Goal: Task Accomplishment & Management: Use online tool/utility

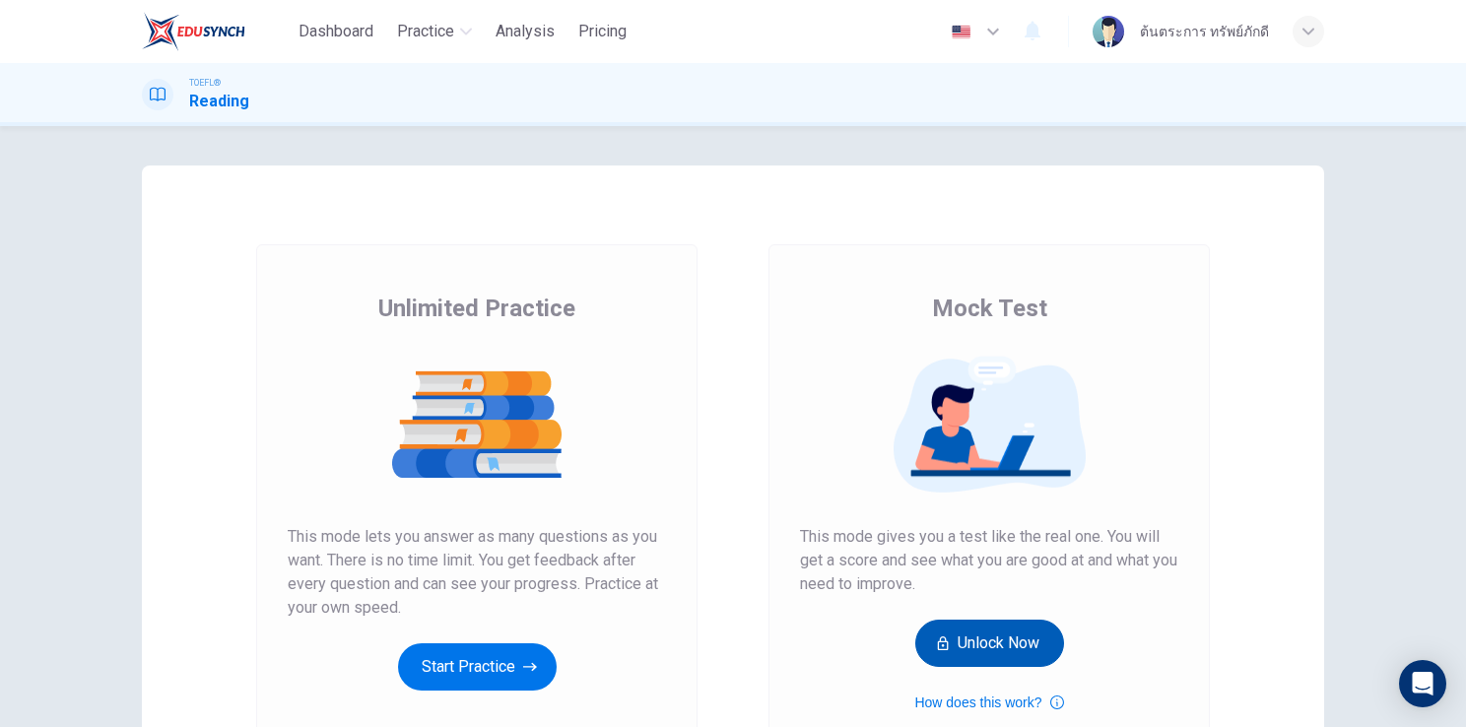
click at [1009, 652] on button "Unlock Now" at bounding box center [989, 643] width 149 height 47
click at [990, 630] on button "Get Your Score" at bounding box center [989, 643] width 166 height 47
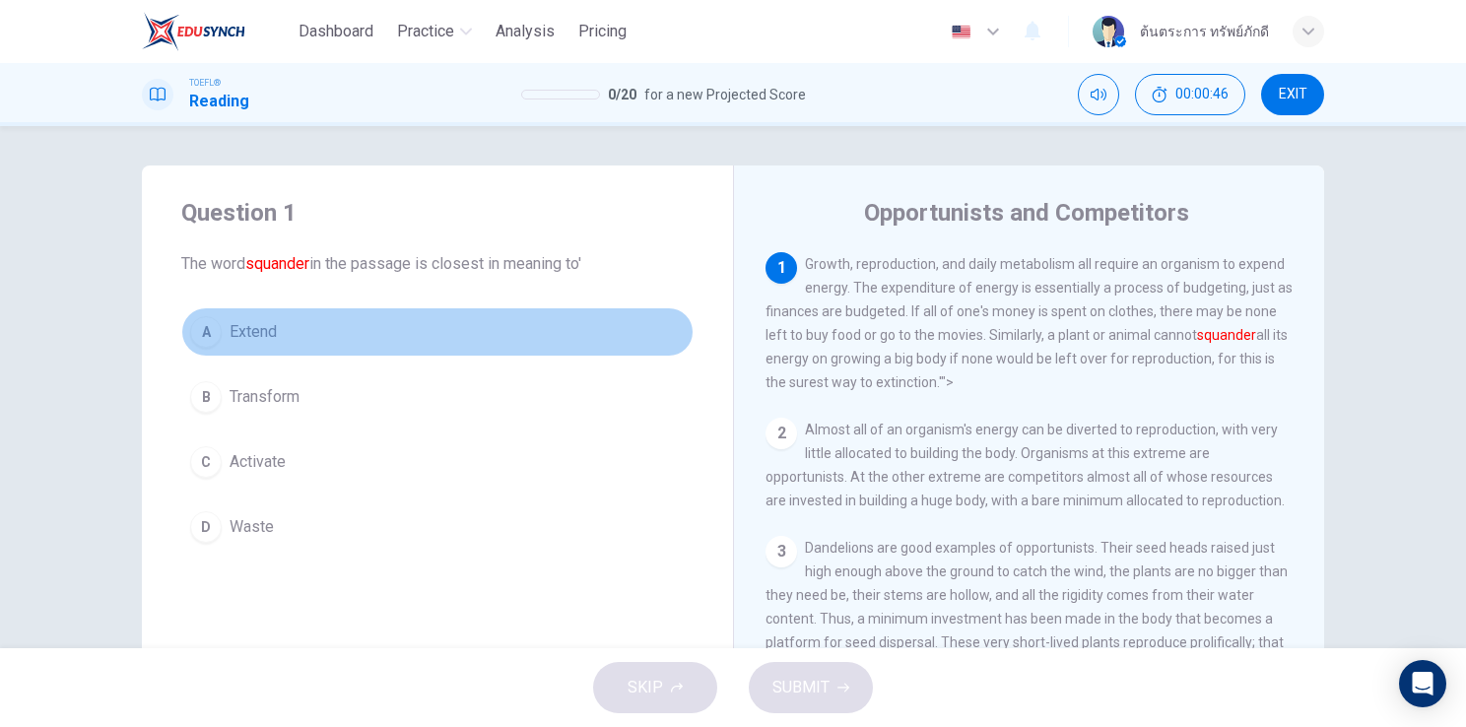
click at [260, 329] on span "Extend" at bounding box center [253, 332] width 47 height 24
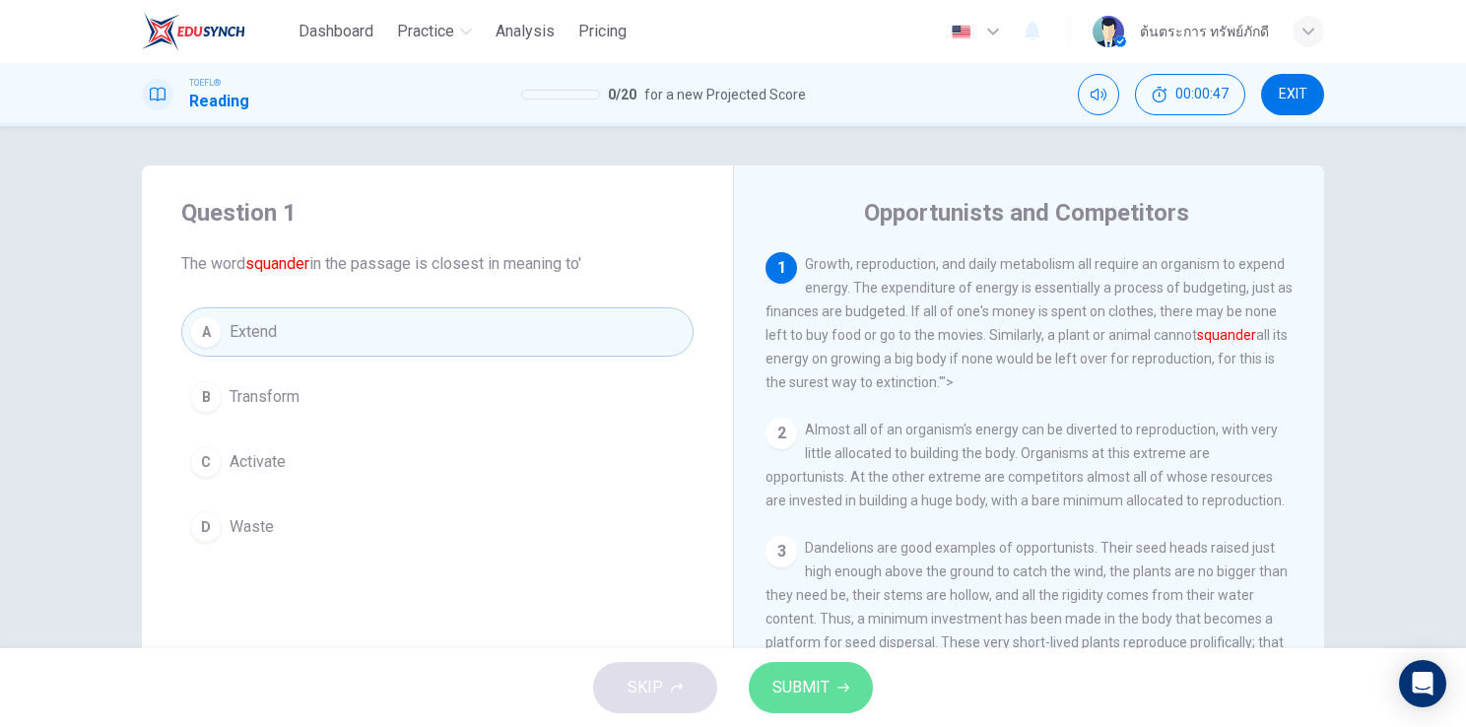
click at [829, 687] on button "SUBMIT" at bounding box center [811, 687] width 124 height 51
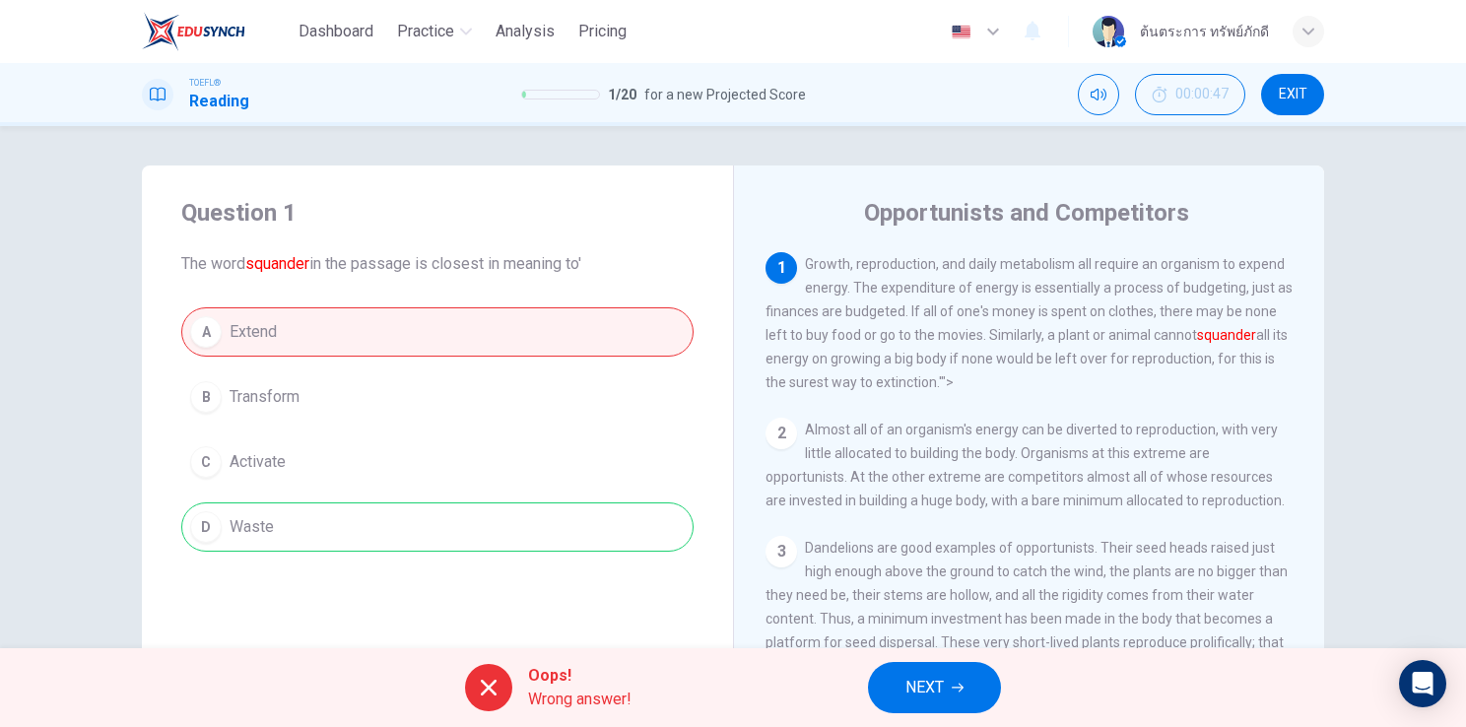
click at [979, 683] on button "NEXT" at bounding box center [934, 687] width 133 height 51
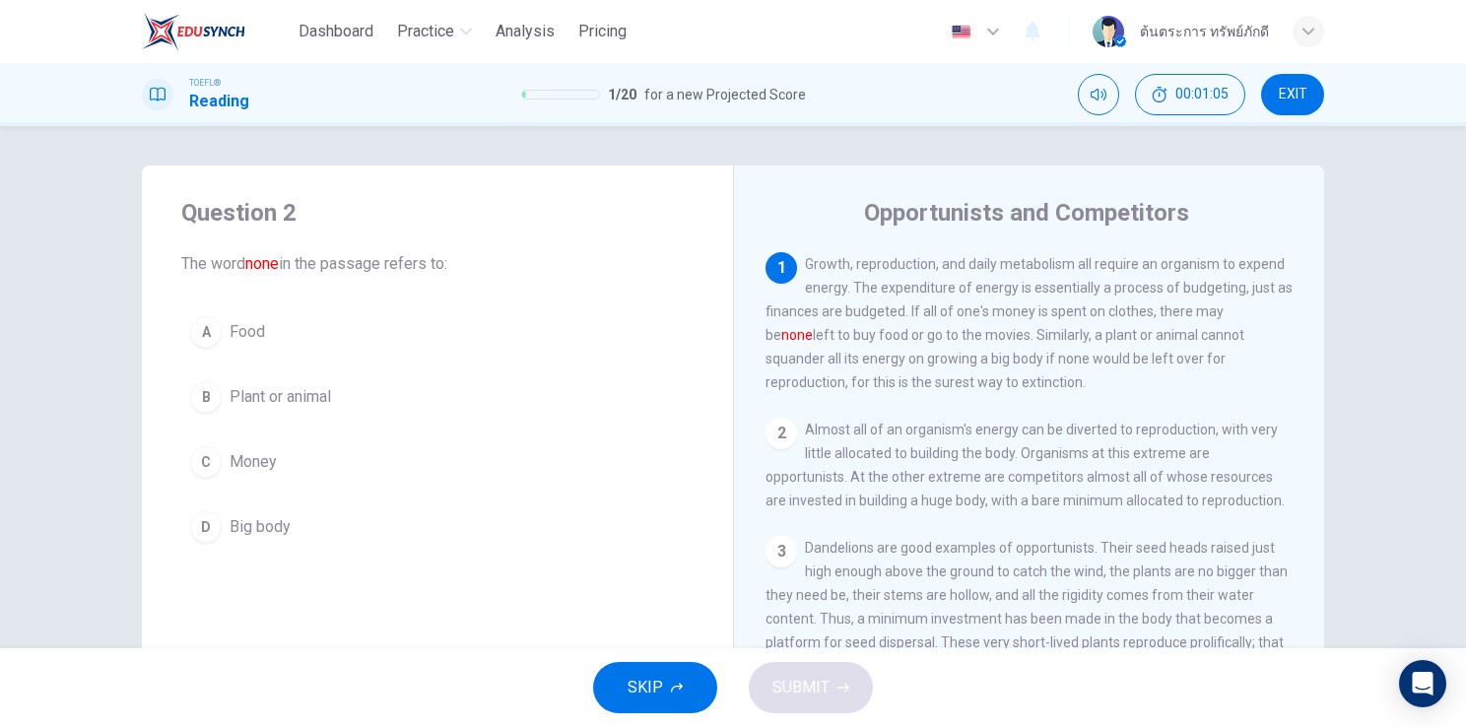
click at [315, 471] on button "C Money" at bounding box center [437, 461] width 512 height 49
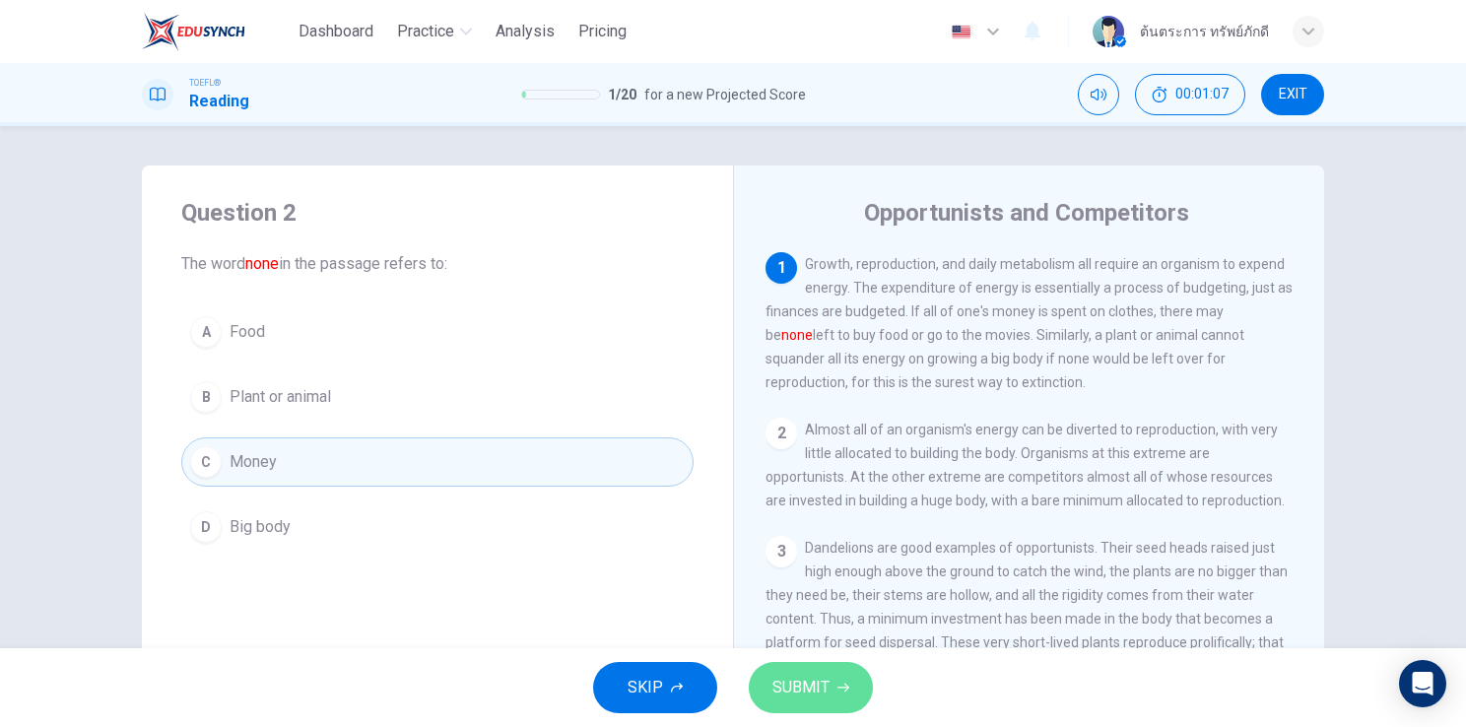
click at [784, 691] on span "SUBMIT" at bounding box center [800, 688] width 57 height 28
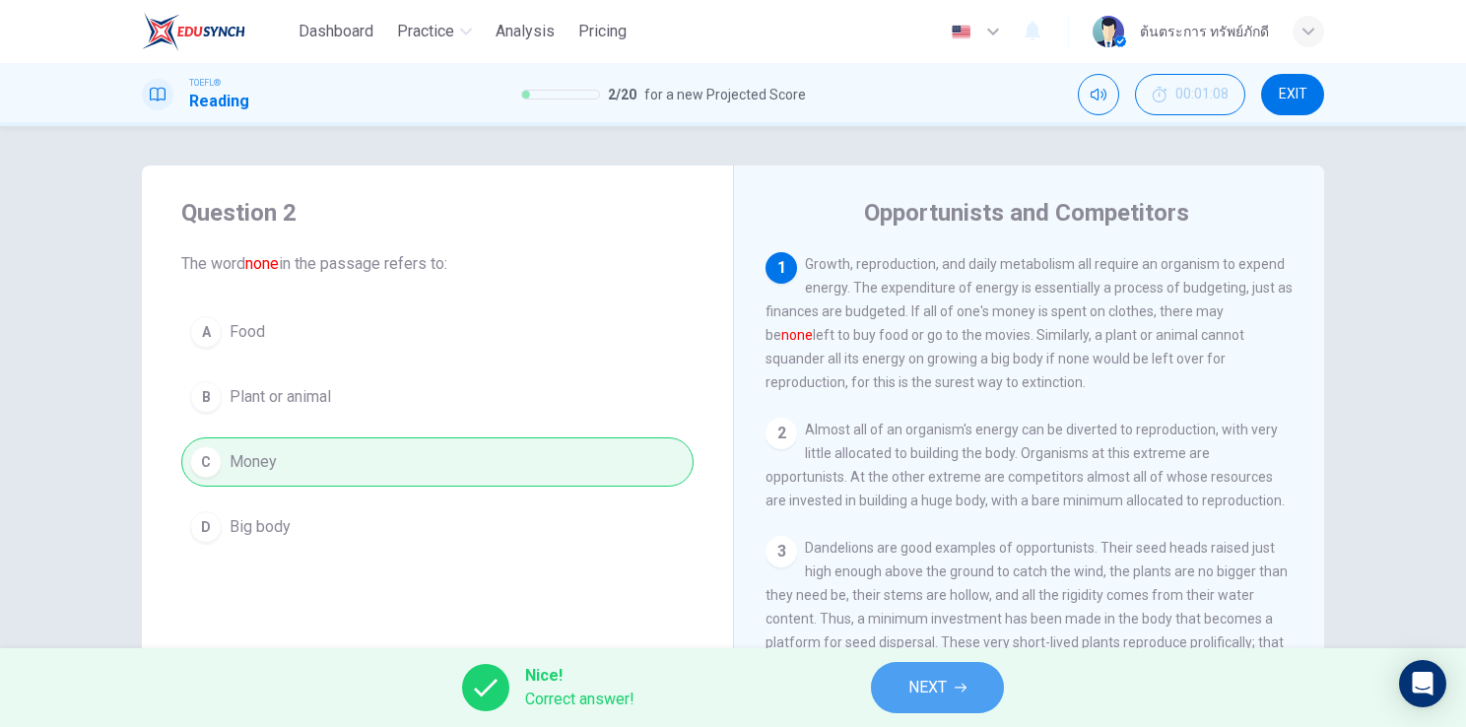
click at [910, 687] on span "NEXT" at bounding box center [927, 688] width 38 height 28
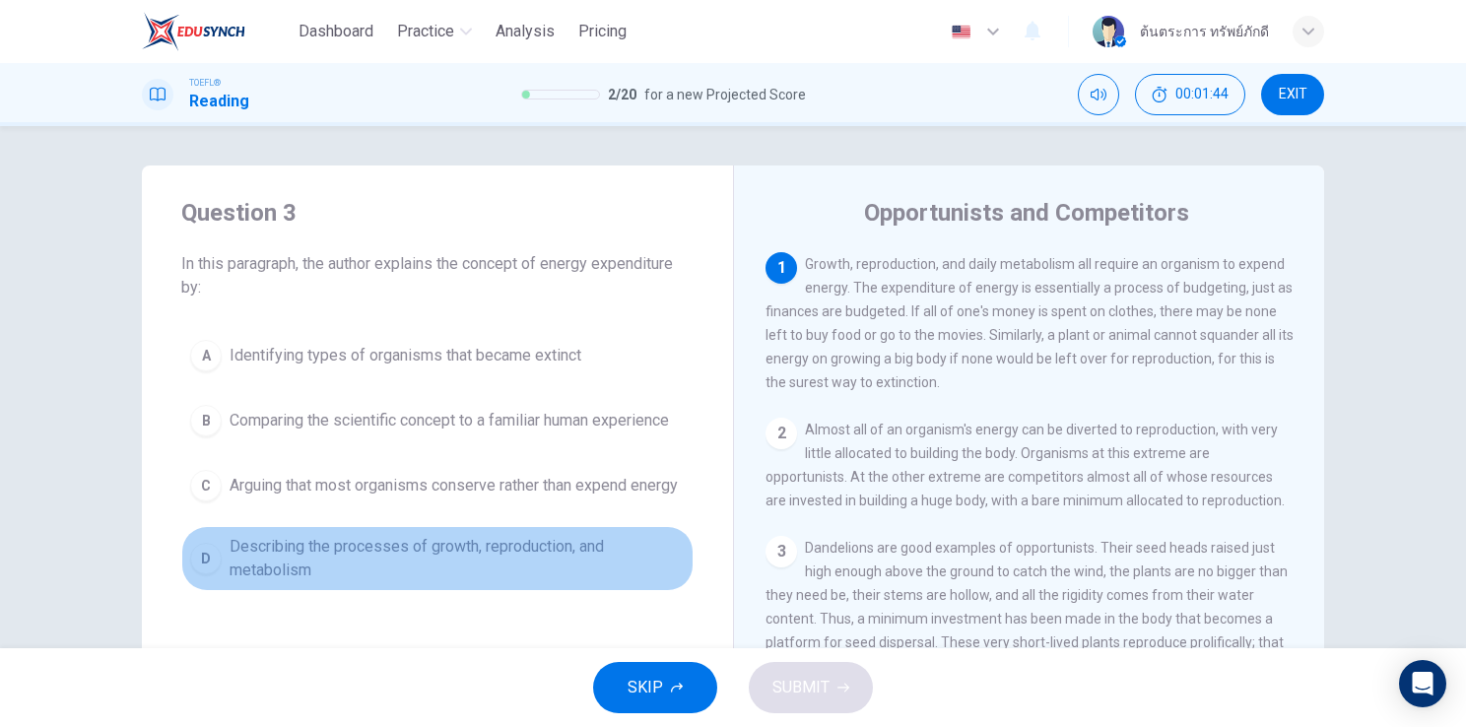
click at [331, 582] on span "Describing the processes of growth, reproduction, and metabolism" at bounding box center [457, 558] width 455 height 47
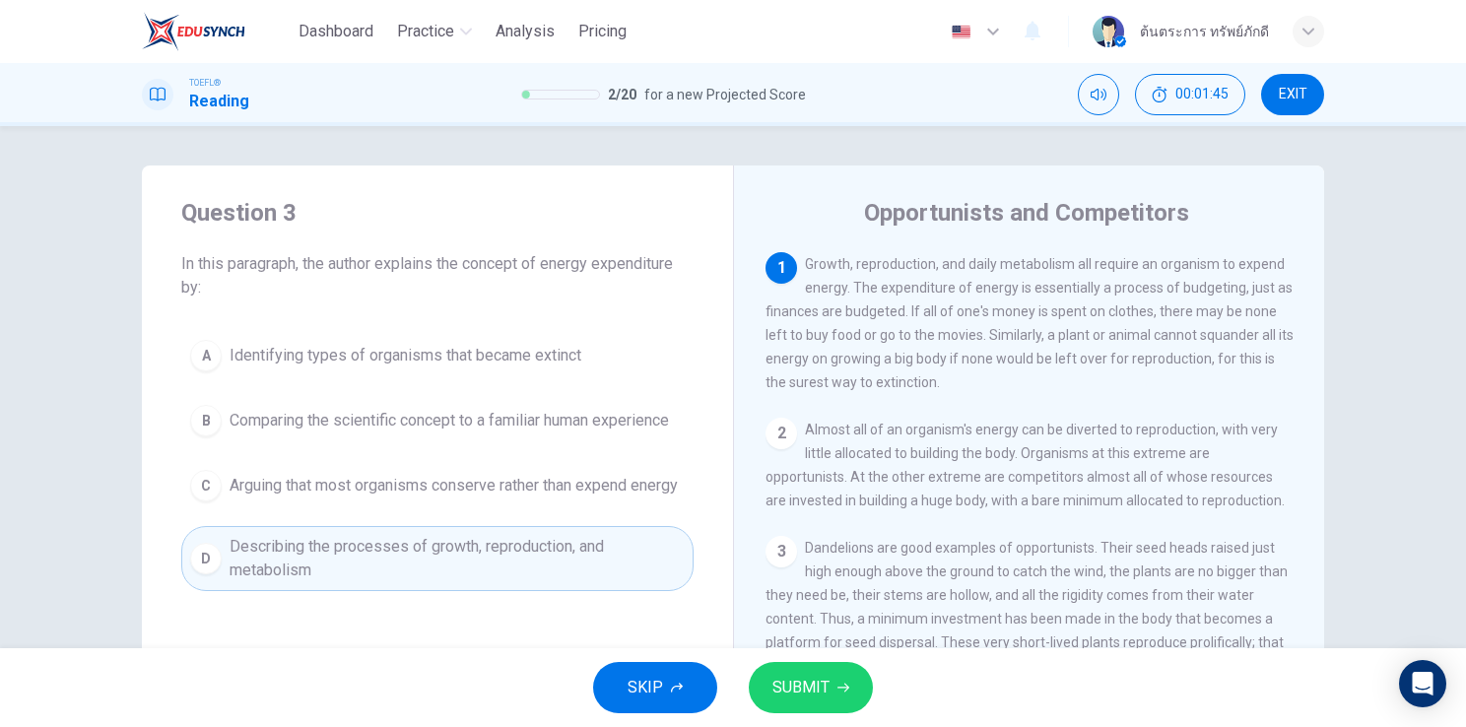
click at [811, 668] on button "SUBMIT" at bounding box center [811, 687] width 124 height 51
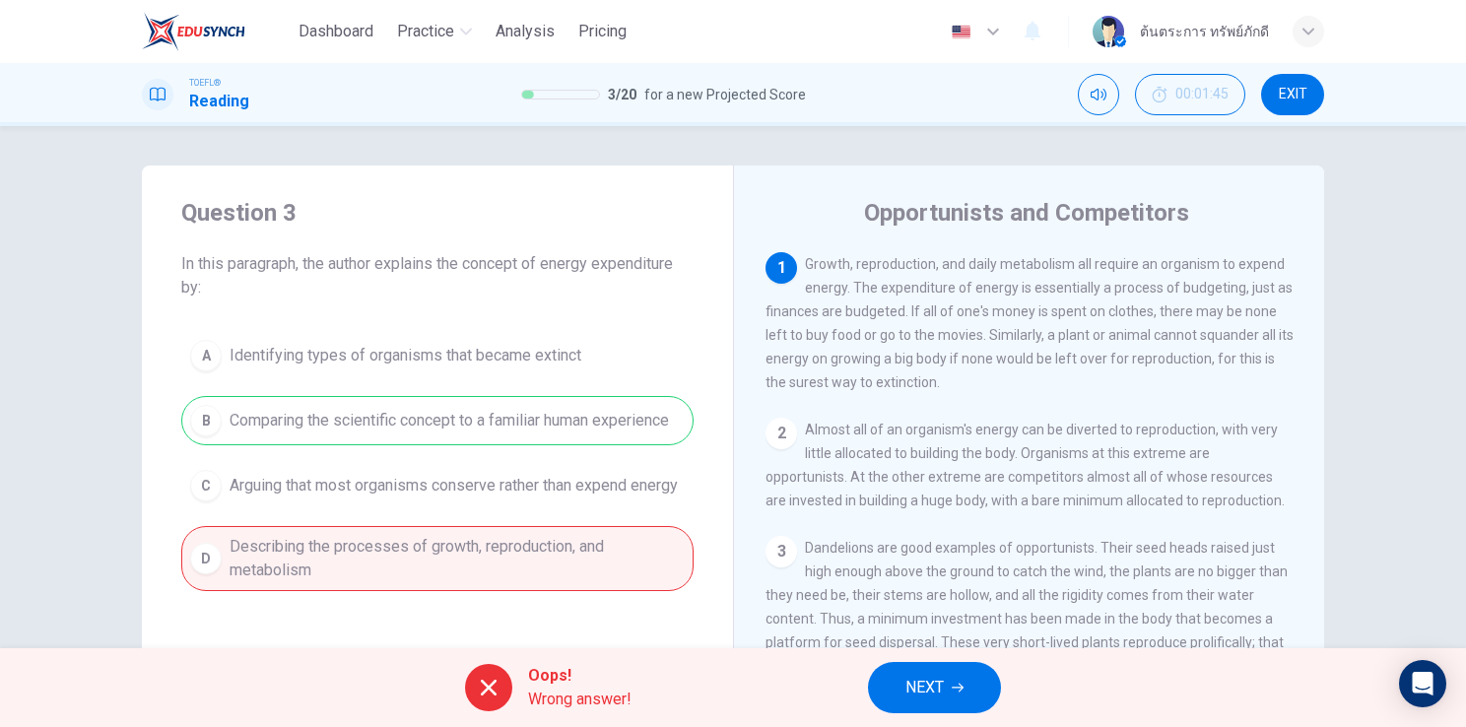
click at [933, 690] on span "NEXT" at bounding box center [924, 688] width 38 height 28
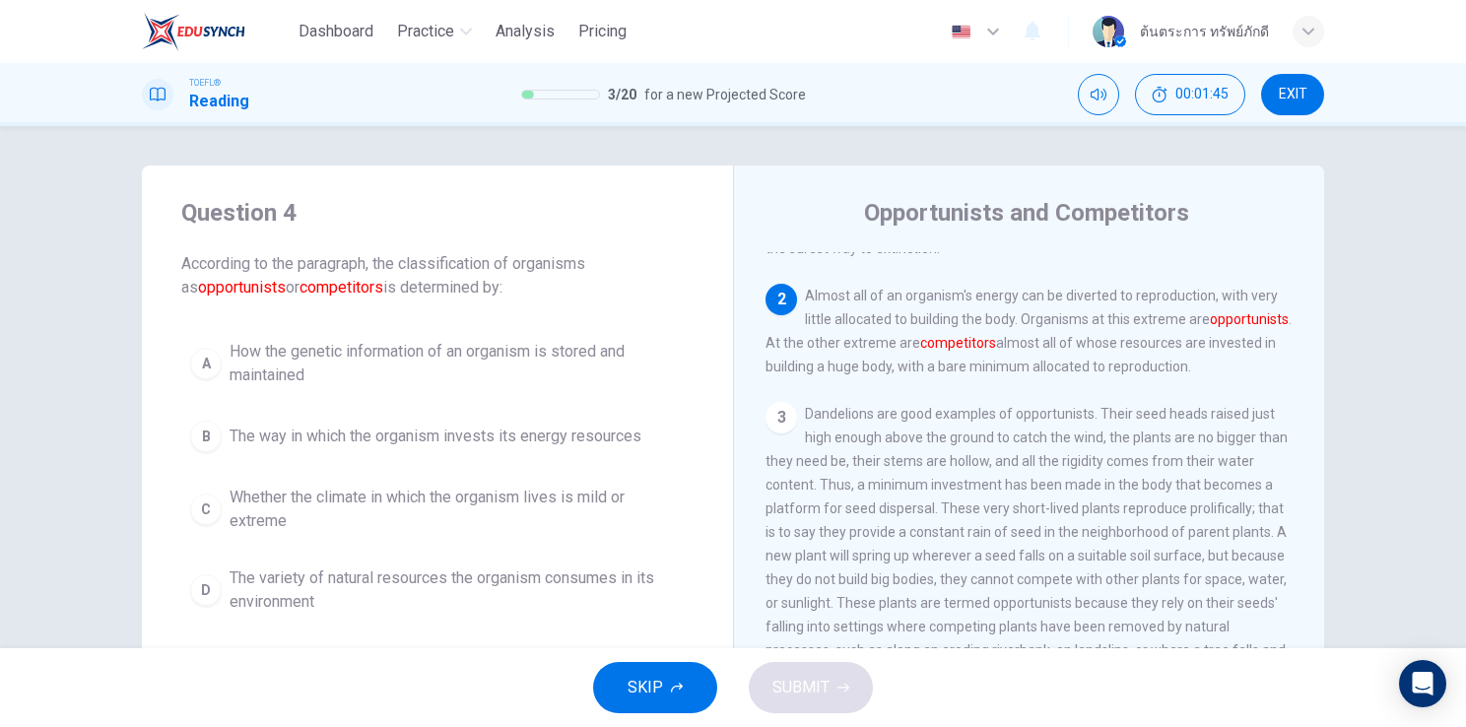
scroll to position [169, 0]
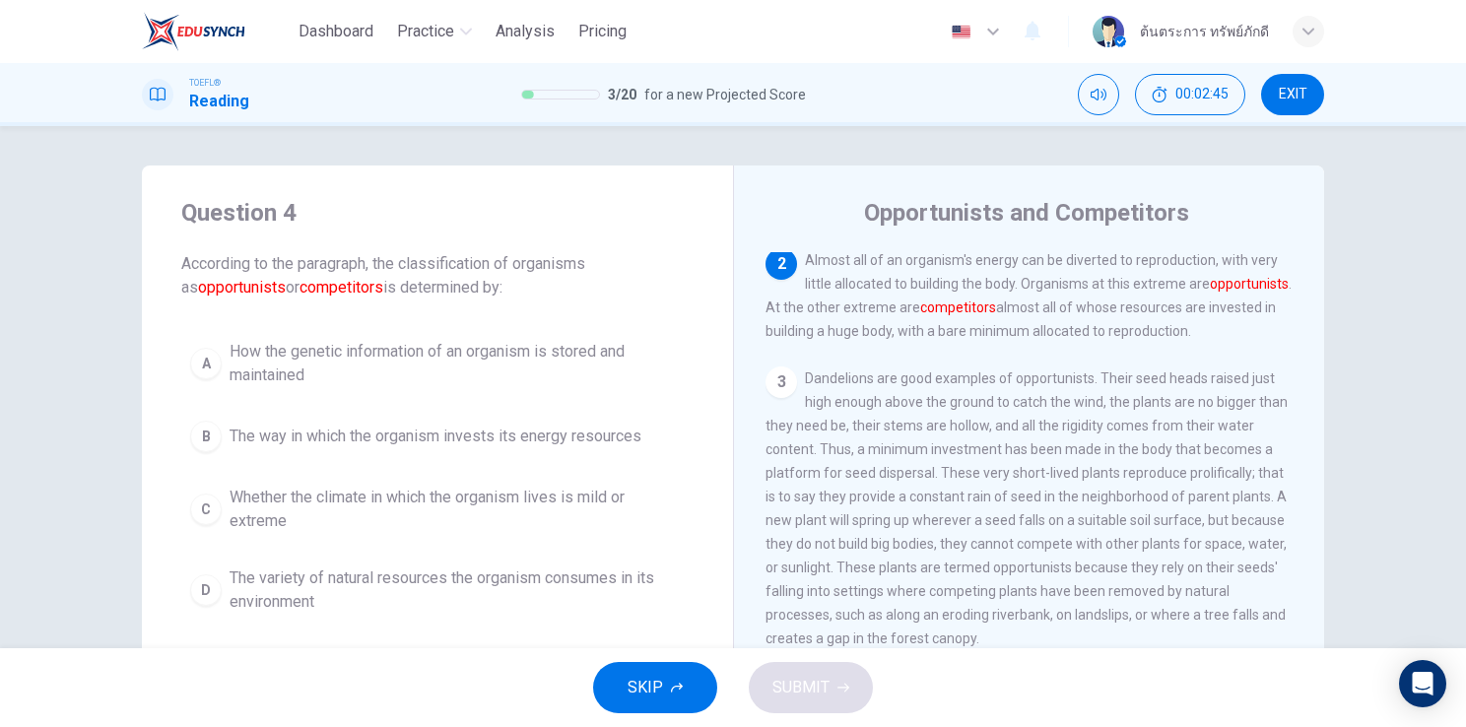
click at [430, 435] on span "The way in which the organism invests its energy resources" at bounding box center [436, 437] width 412 height 24
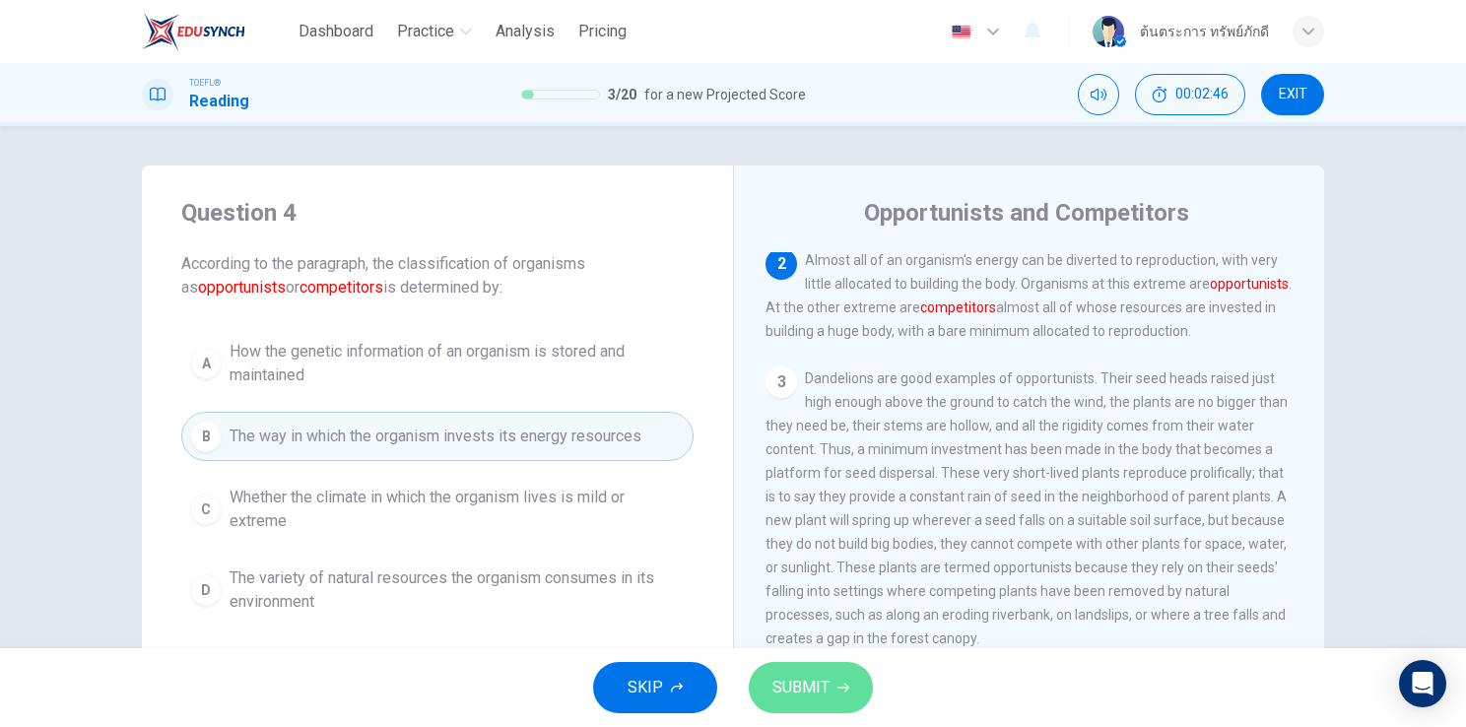
click at [794, 684] on span "SUBMIT" at bounding box center [800, 688] width 57 height 28
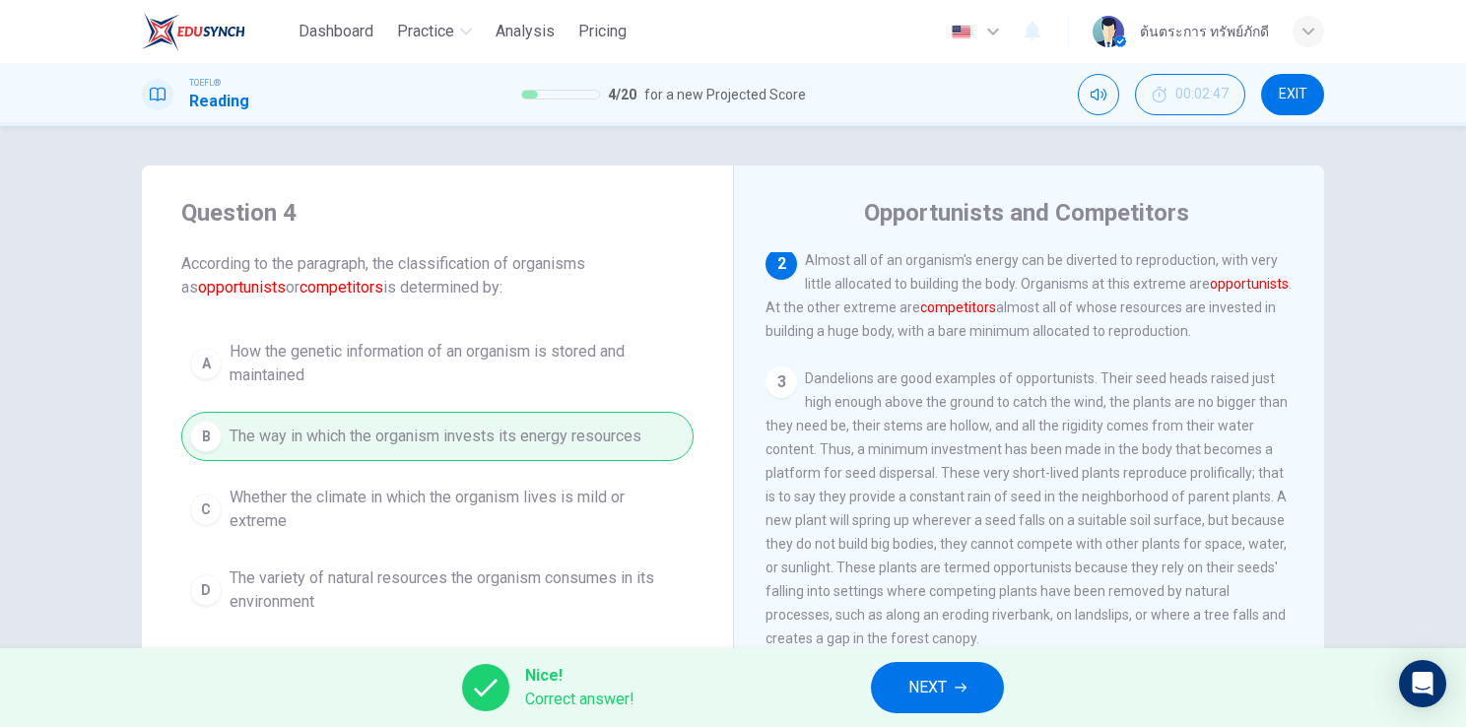
click at [932, 693] on span "NEXT" at bounding box center [927, 688] width 38 height 28
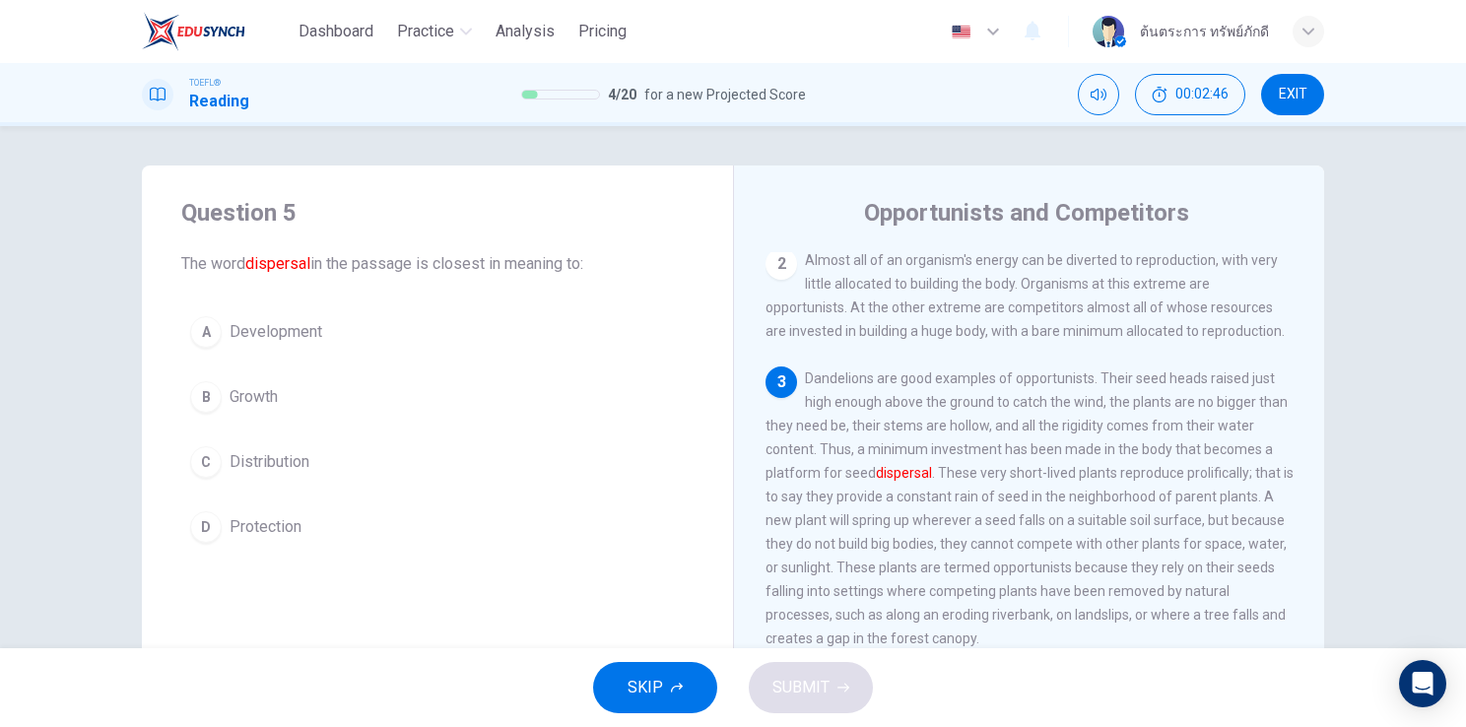
scroll to position [292, 0]
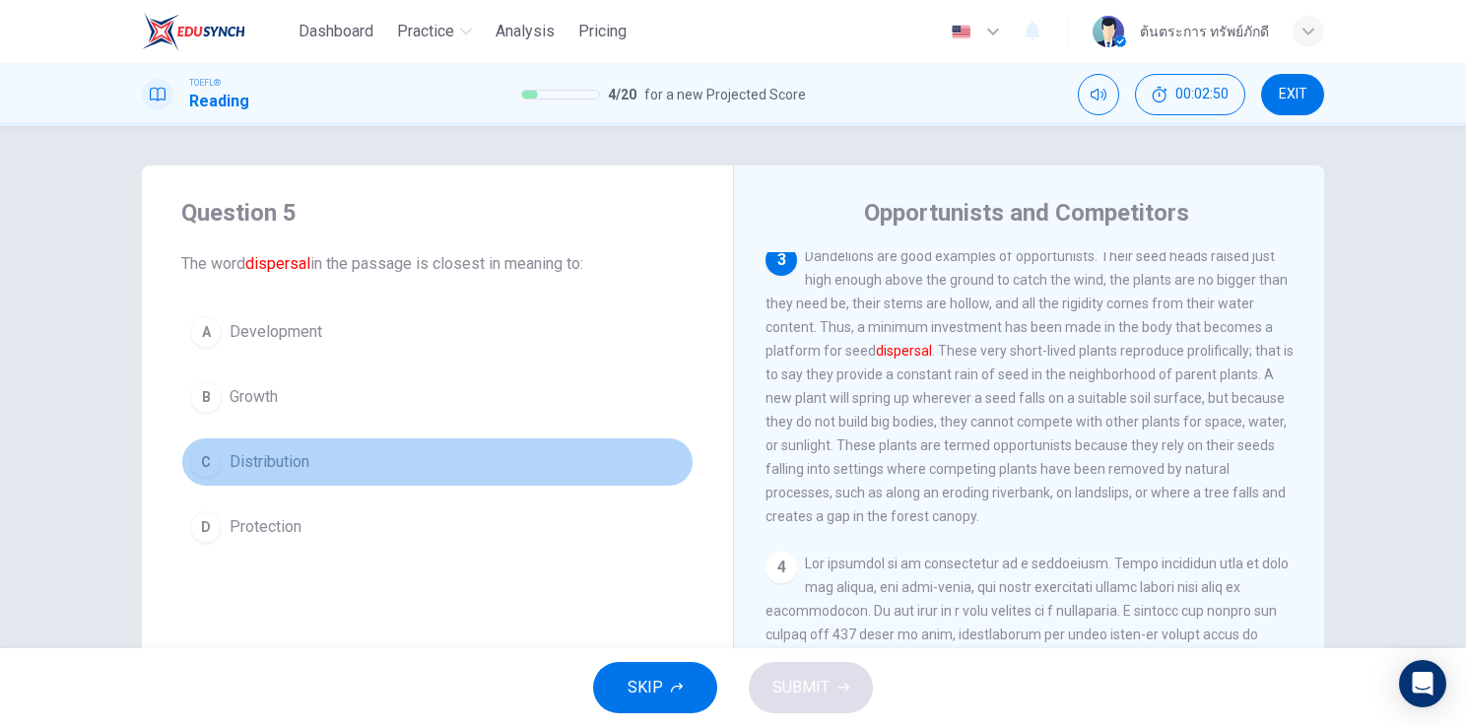
click at [336, 478] on button "C Distribution" at bounding box center [437, 461] width 512 height 49
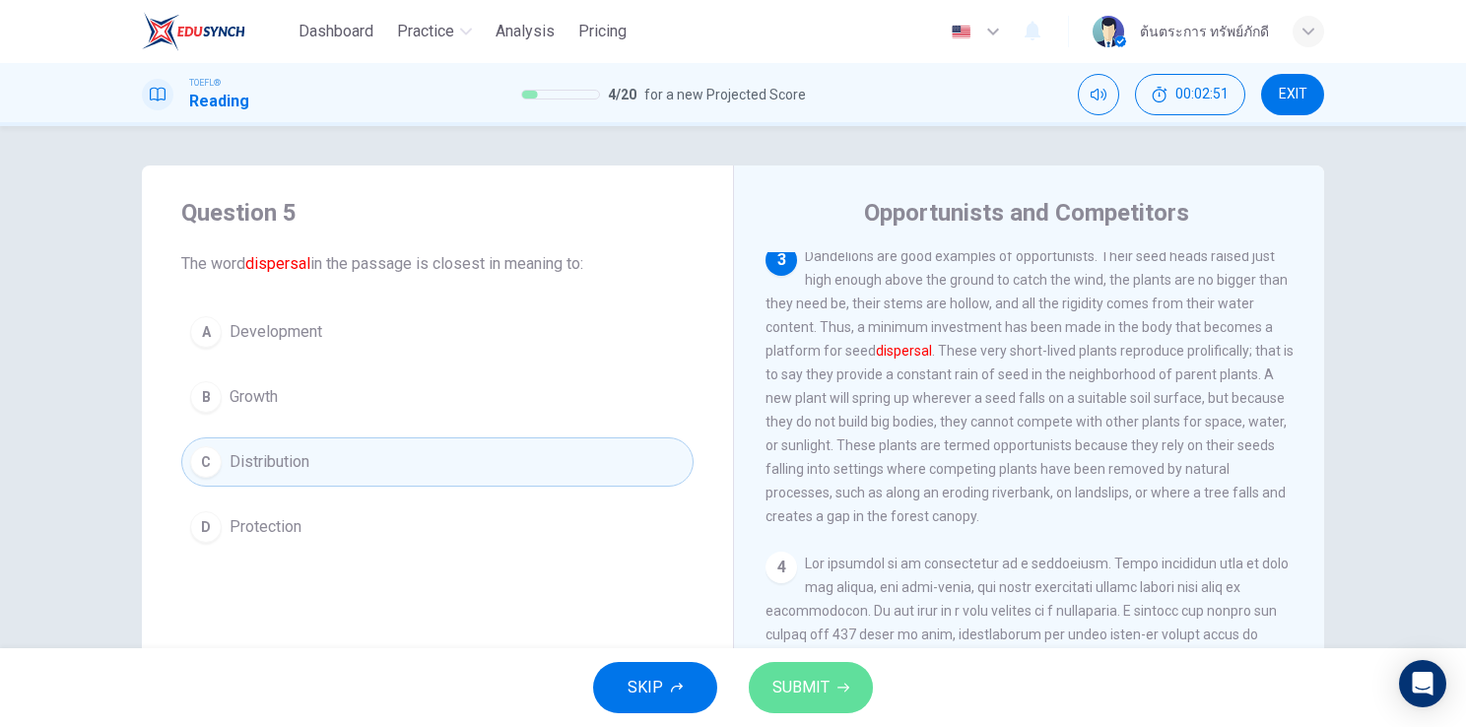
click at [788, 685] on span "SUBMIT" at bounding box center [800, 688] width 57 height 28
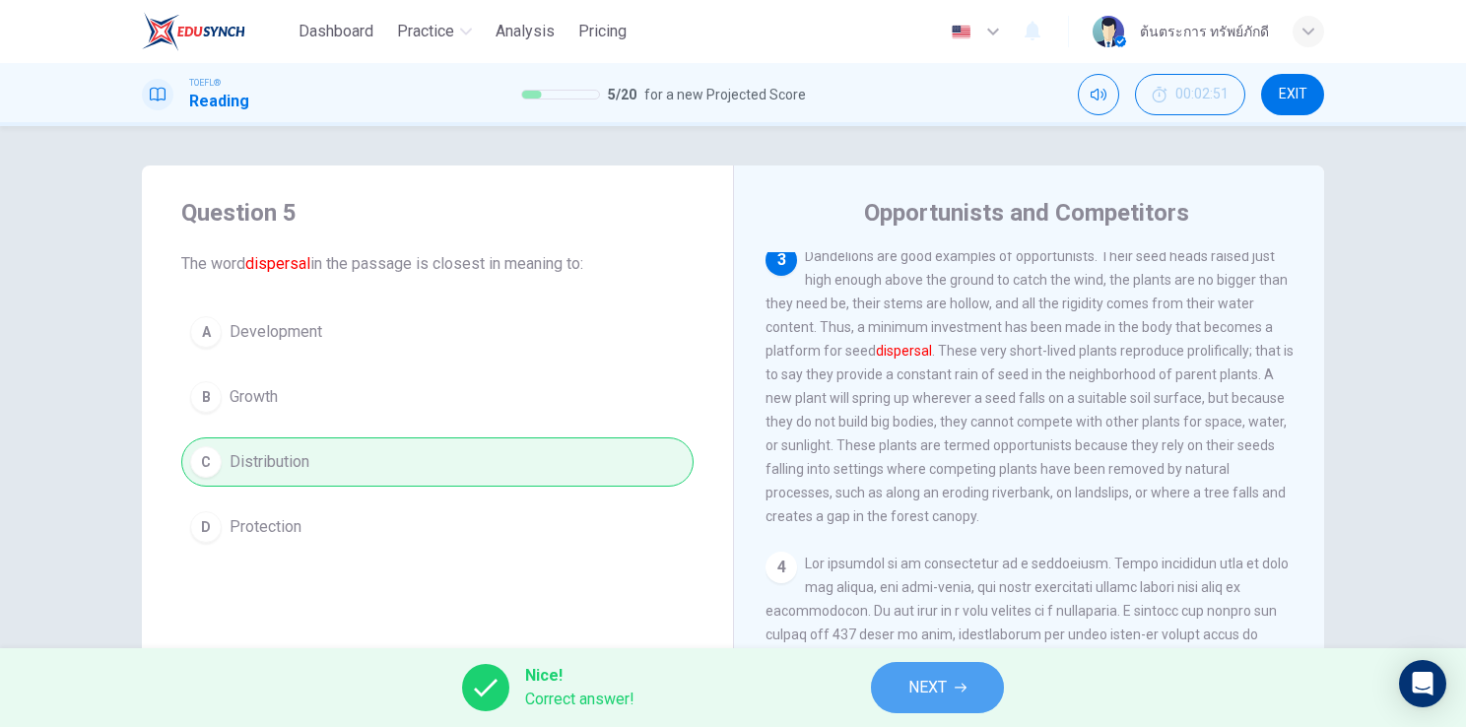
click at [977, 681] on button "NEXT" at bounding box center [937, 687] width 133 height 51
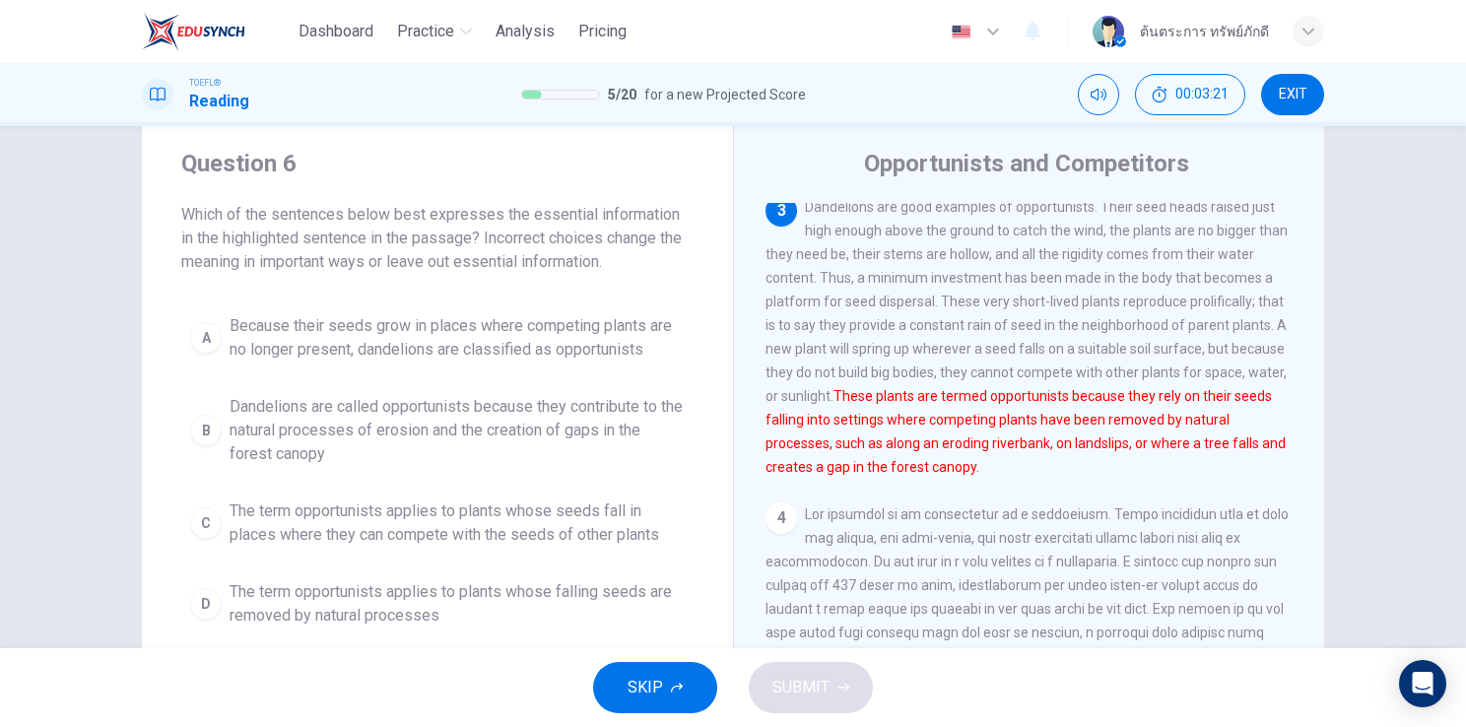
scroll to position [51, 0]
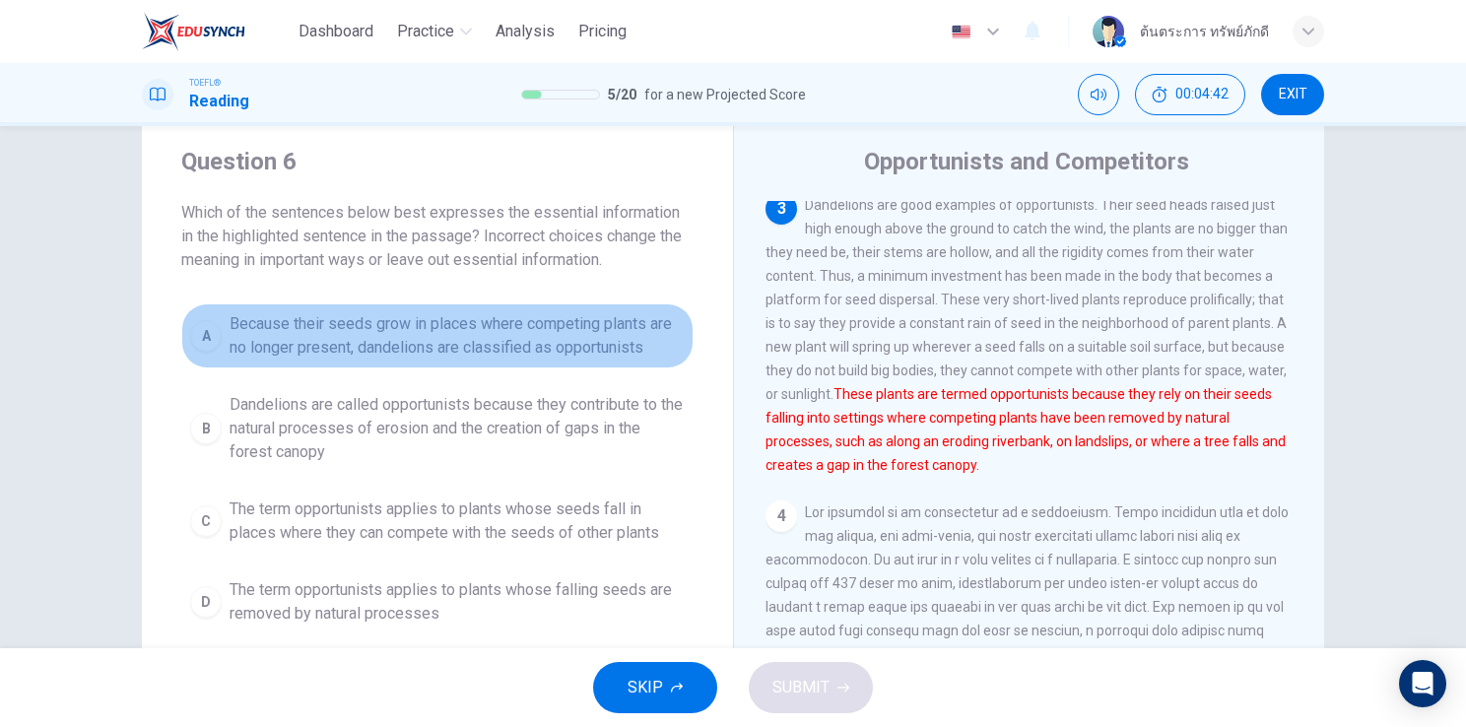
click at [476, 358] on span "Because their seeds grow in places where competing plants are no longer present…" at bounding box center [457, 335] width 455 height 47
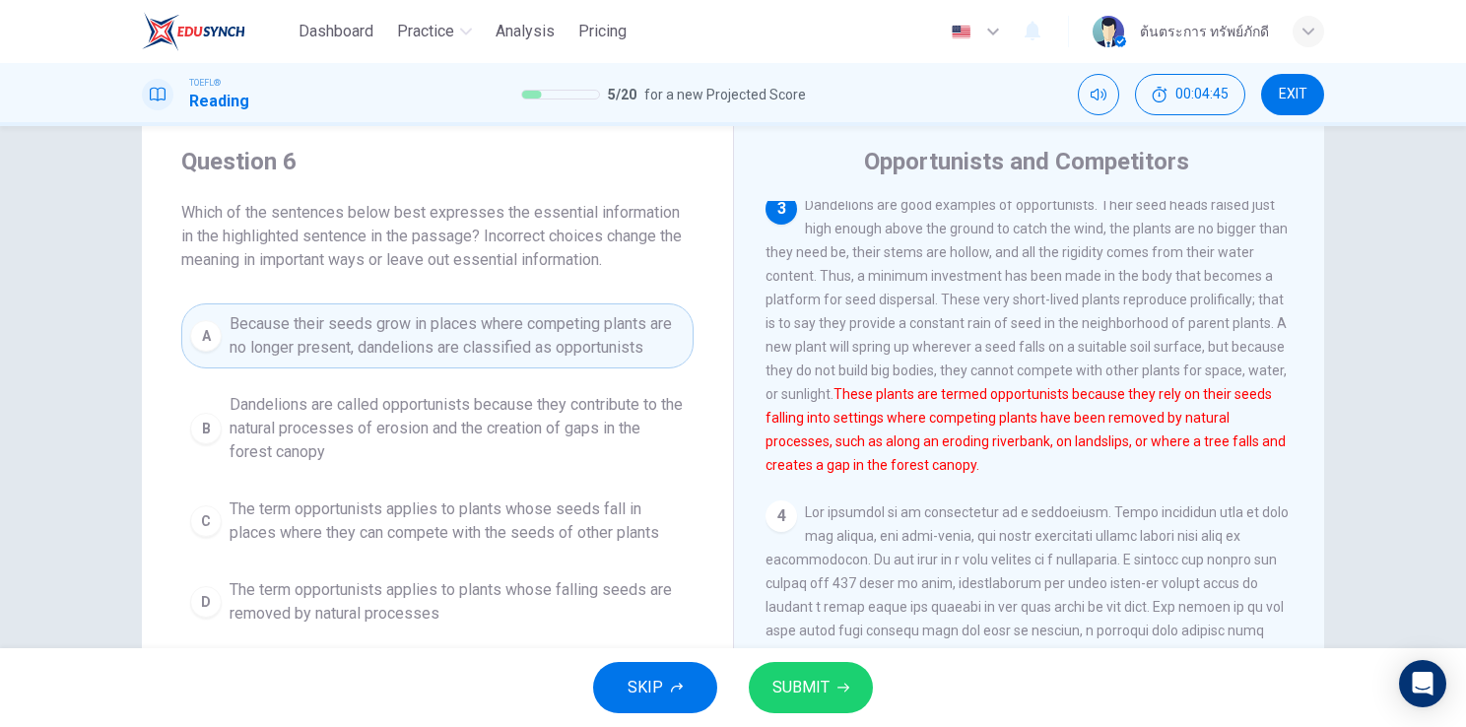
click at [813, 679] on span "SUBMIT" at bounding box center [800, 688] width 57 height 28
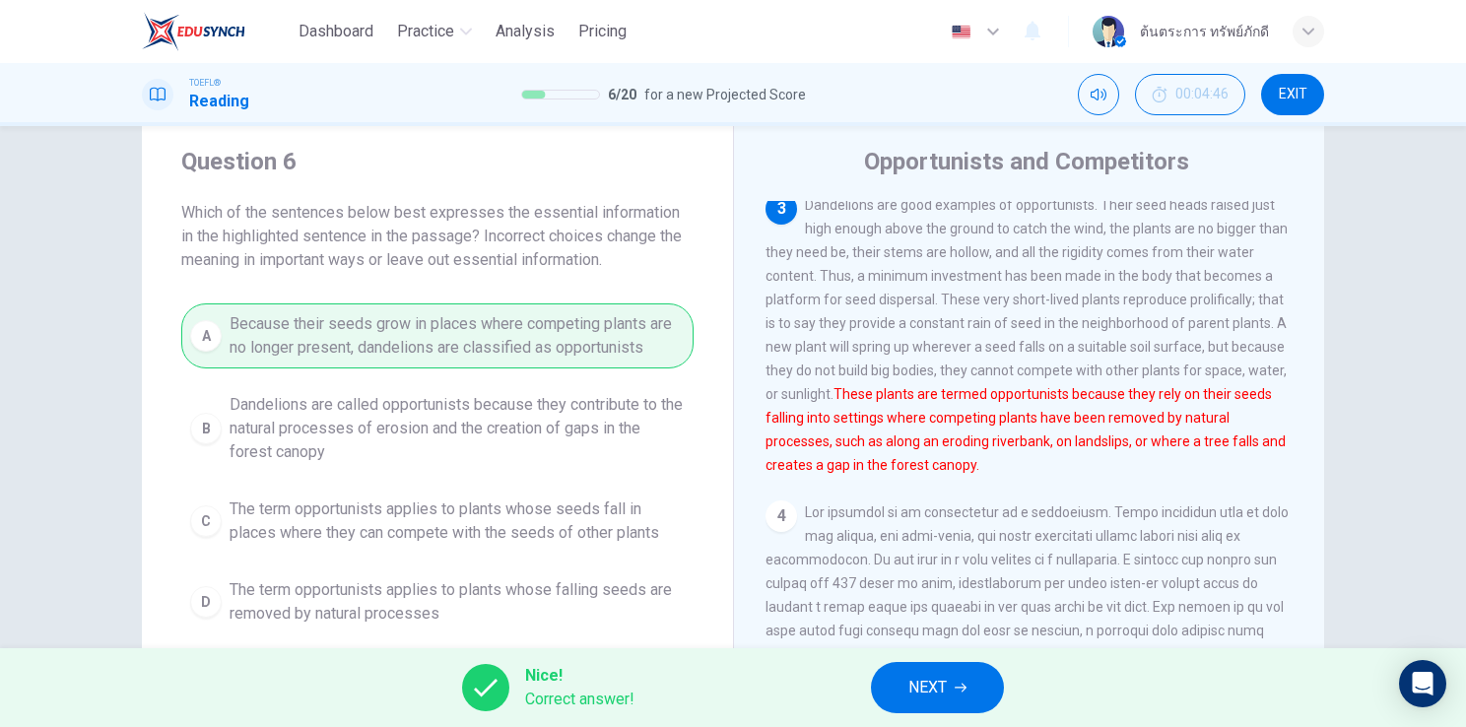
click at [957, 693] on icon "button" at bounding box center [961, 688] width 12 height 12
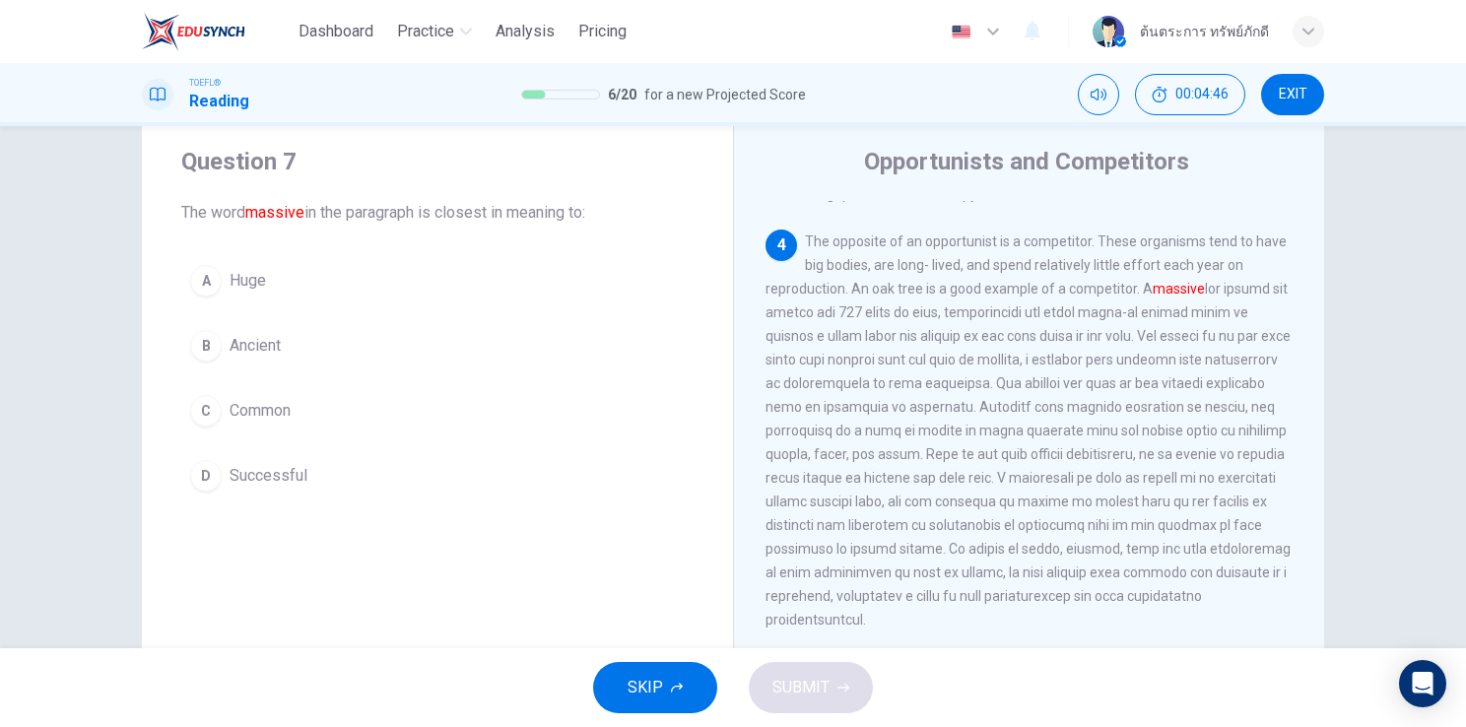
scroll to position [654, 0]
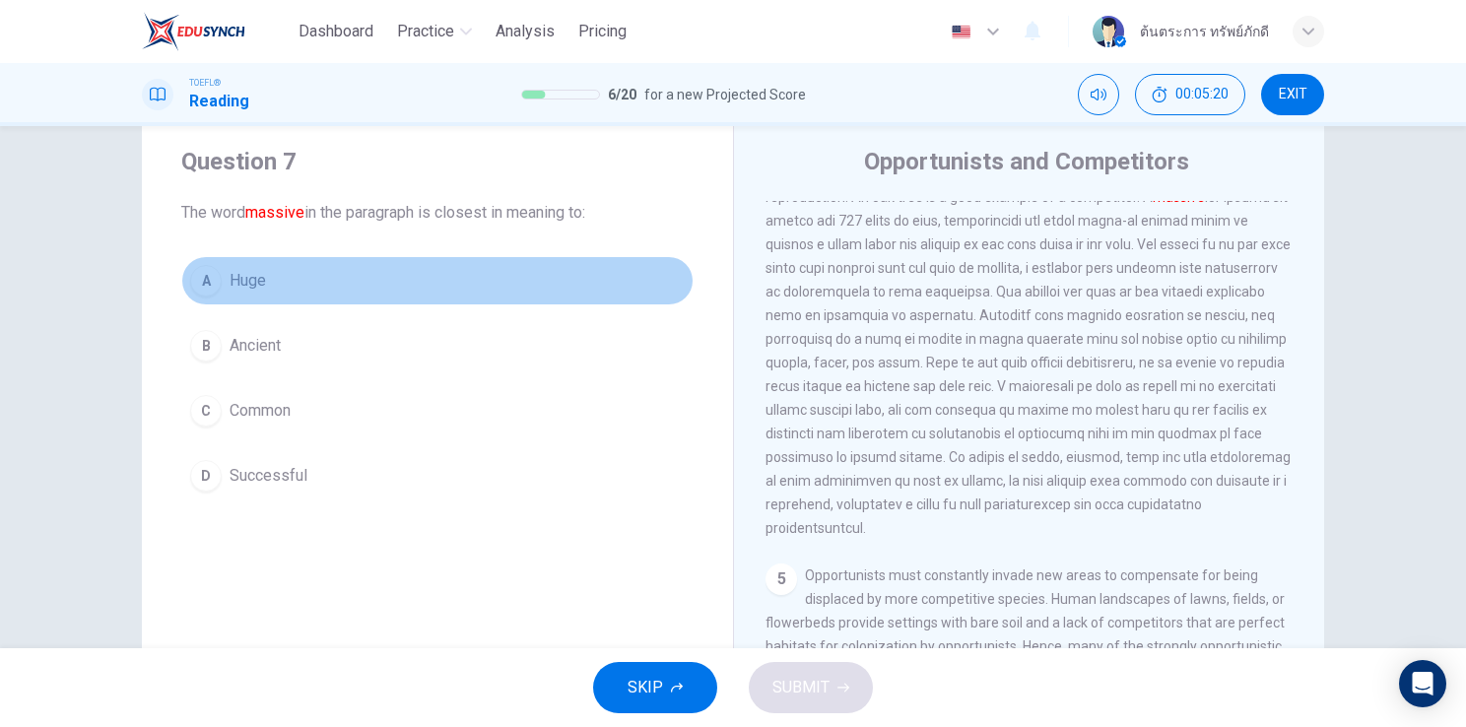
click at [295, 286] on button "A Huge" at bounding box center [437, 280] width 512 height 49
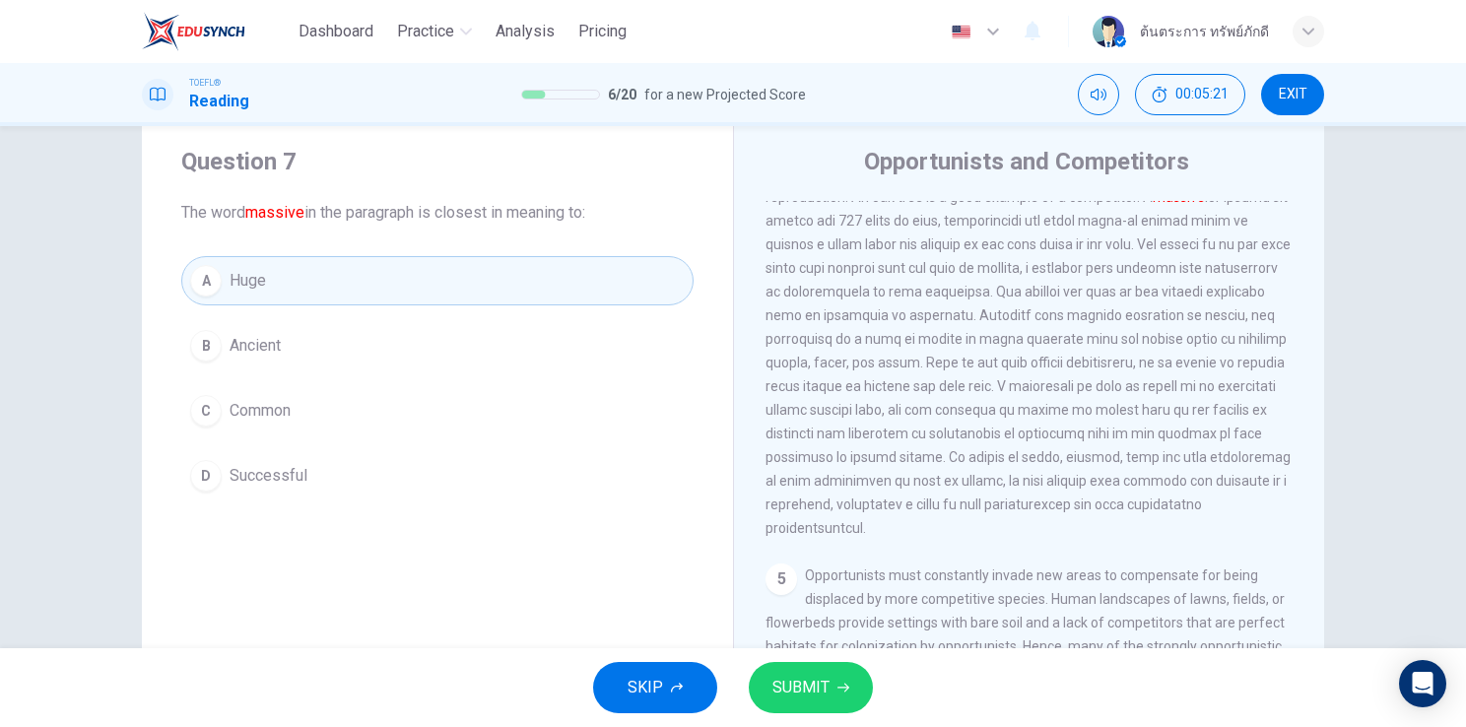
click at [783, 679] on span "SUBMIT" at bounding box center [800, 688] width 57 height 28
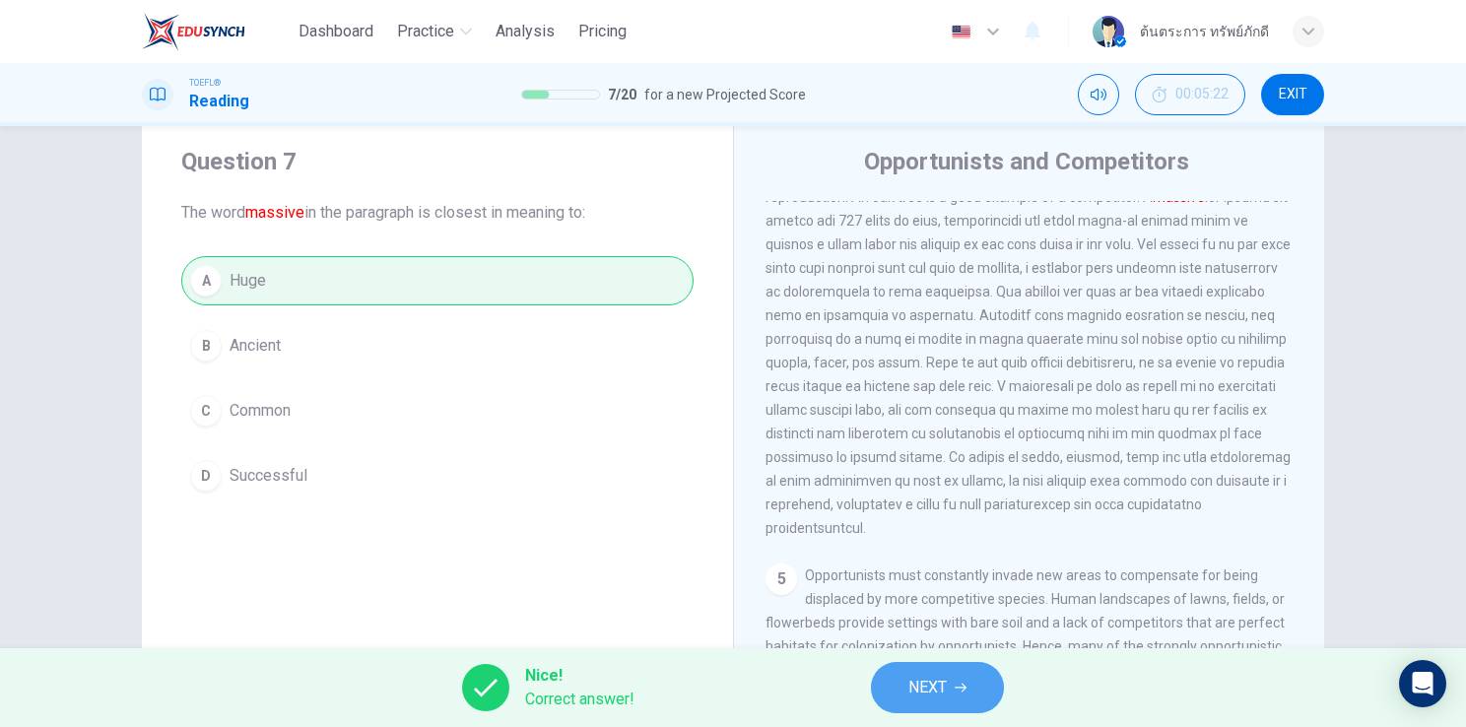
click at [944, 689] on span "NEXT" at bounding box center [927, 688] width 38 height 28
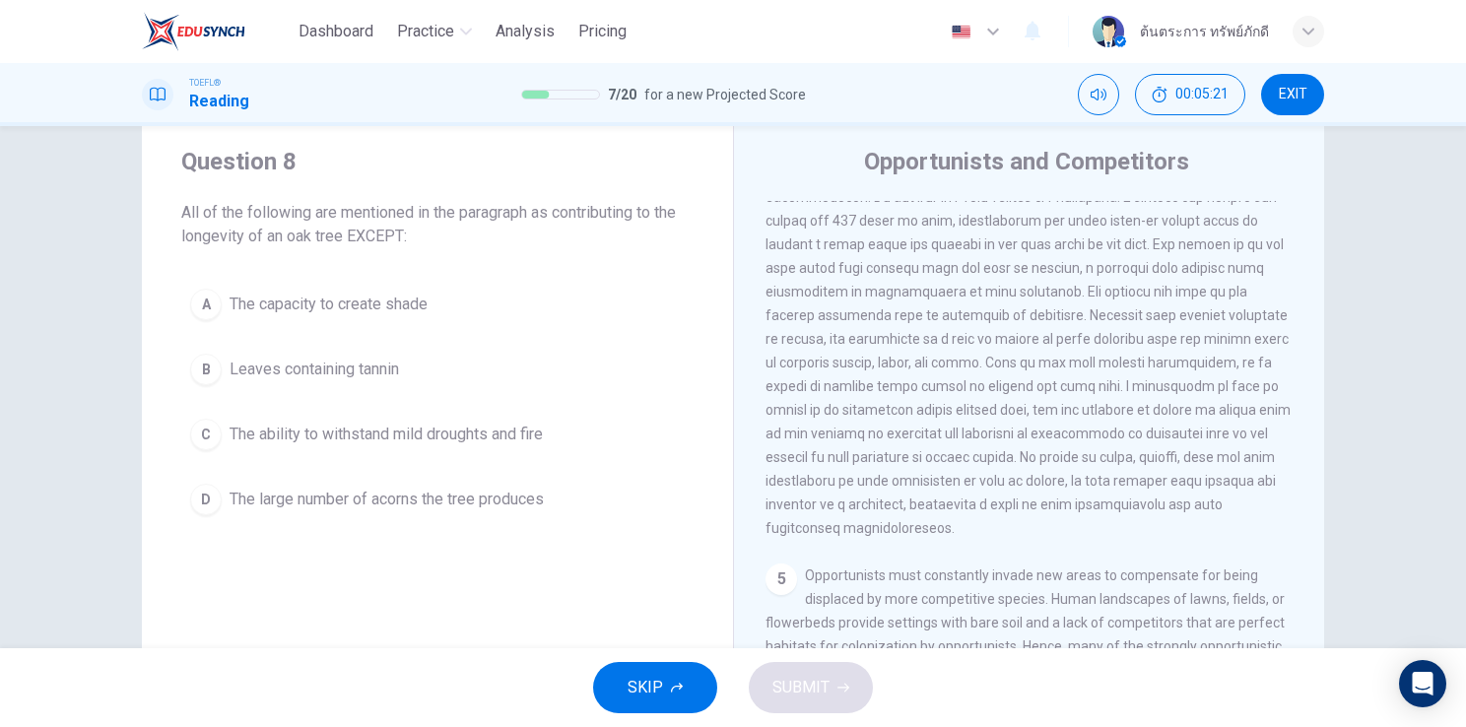
scroll to position [608, 0]
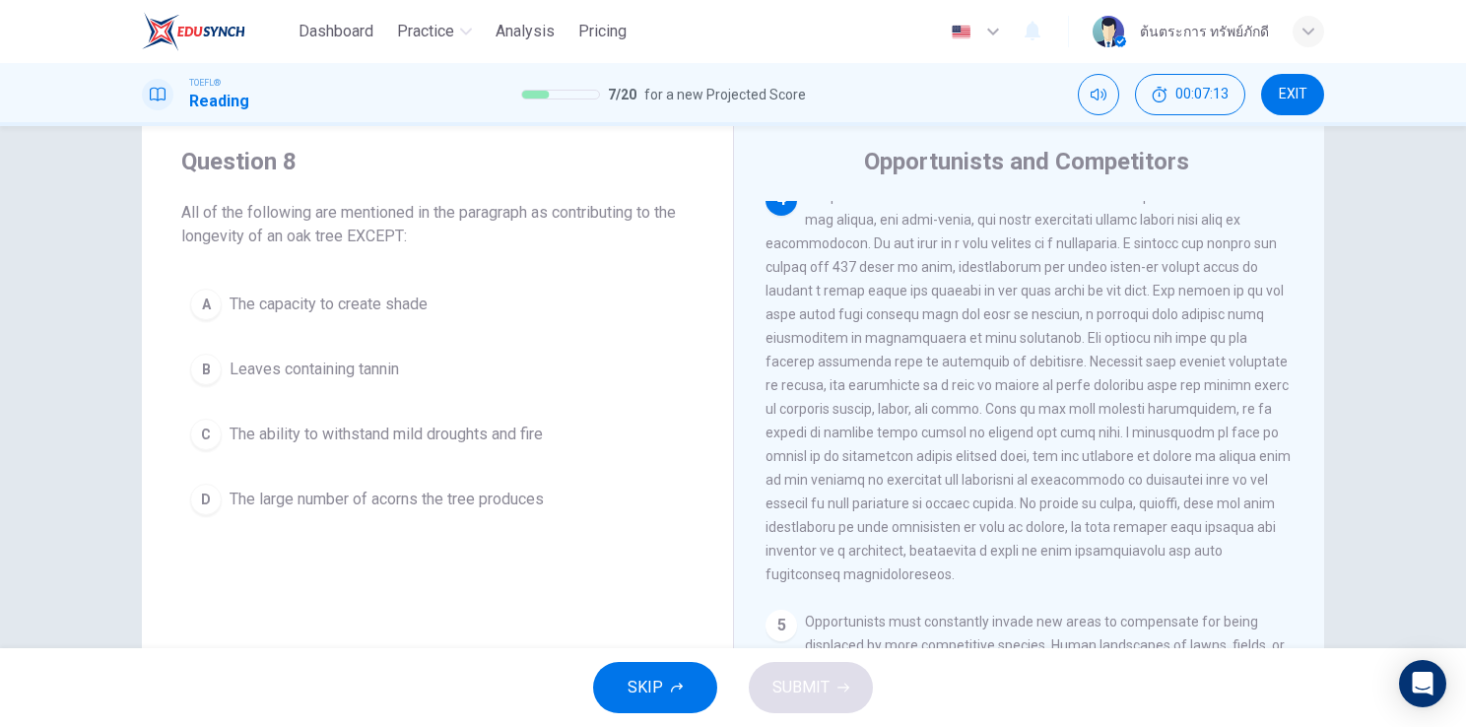
click at [437, 499] on span "The large number of acorns the tree produces" at bounding box center [387, 500] width 314 height 24
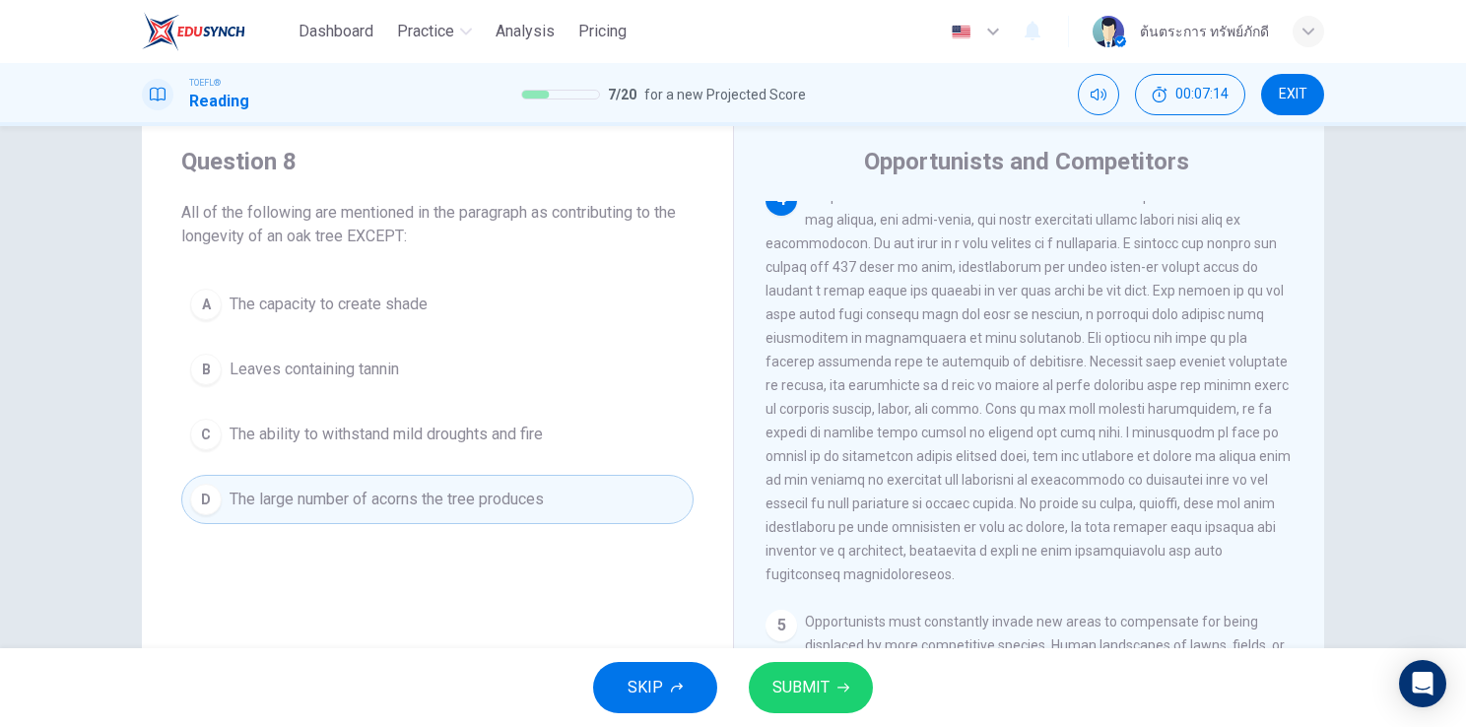
click at [804, 678] on span "SUBMIT" at bounding box center [800, 688] width 57 height 28
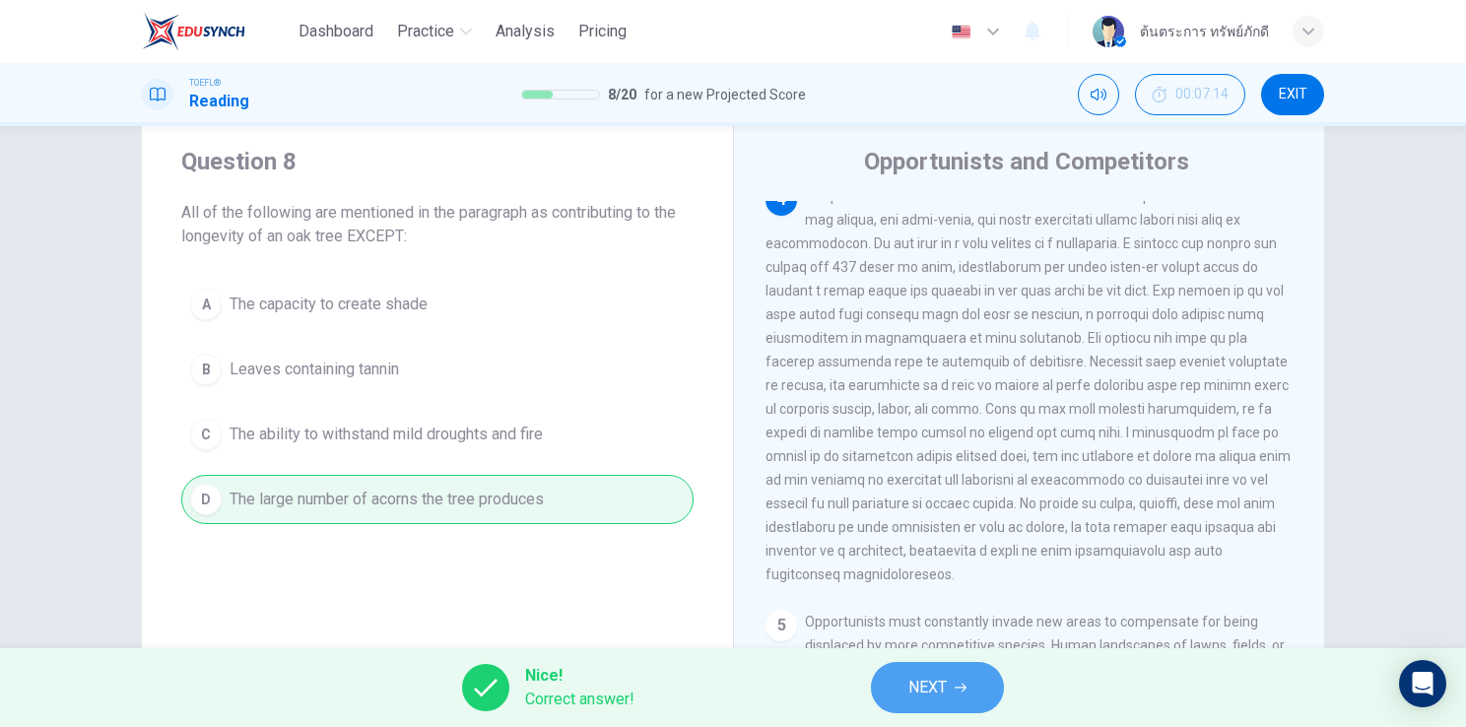
click at [943, 693] on span "NEXT" at bounding box center [927, 688] width 38 height 28
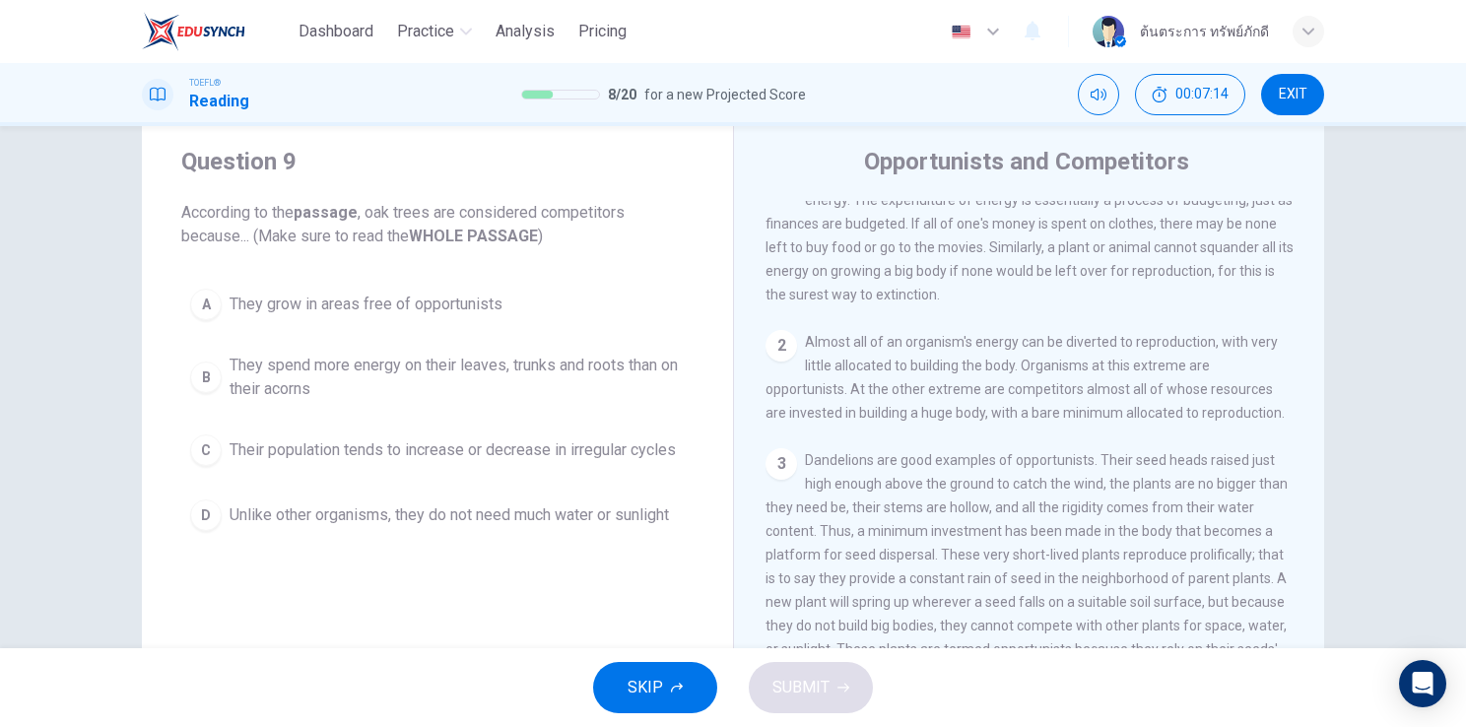
scroll to position [0, 0]
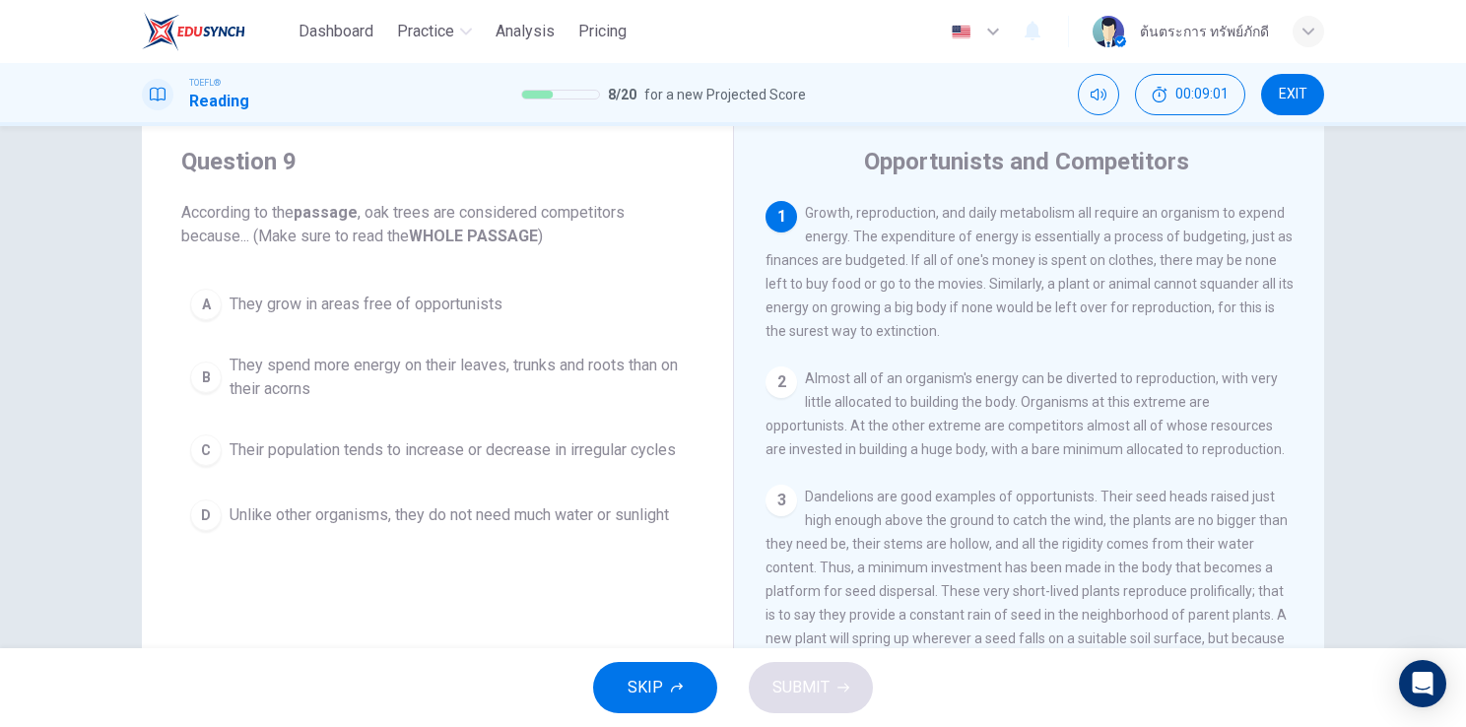
click at [371, 301] on span "They grow in areas free of opportunists" at bounding box center [366, 305] width 273 height 24
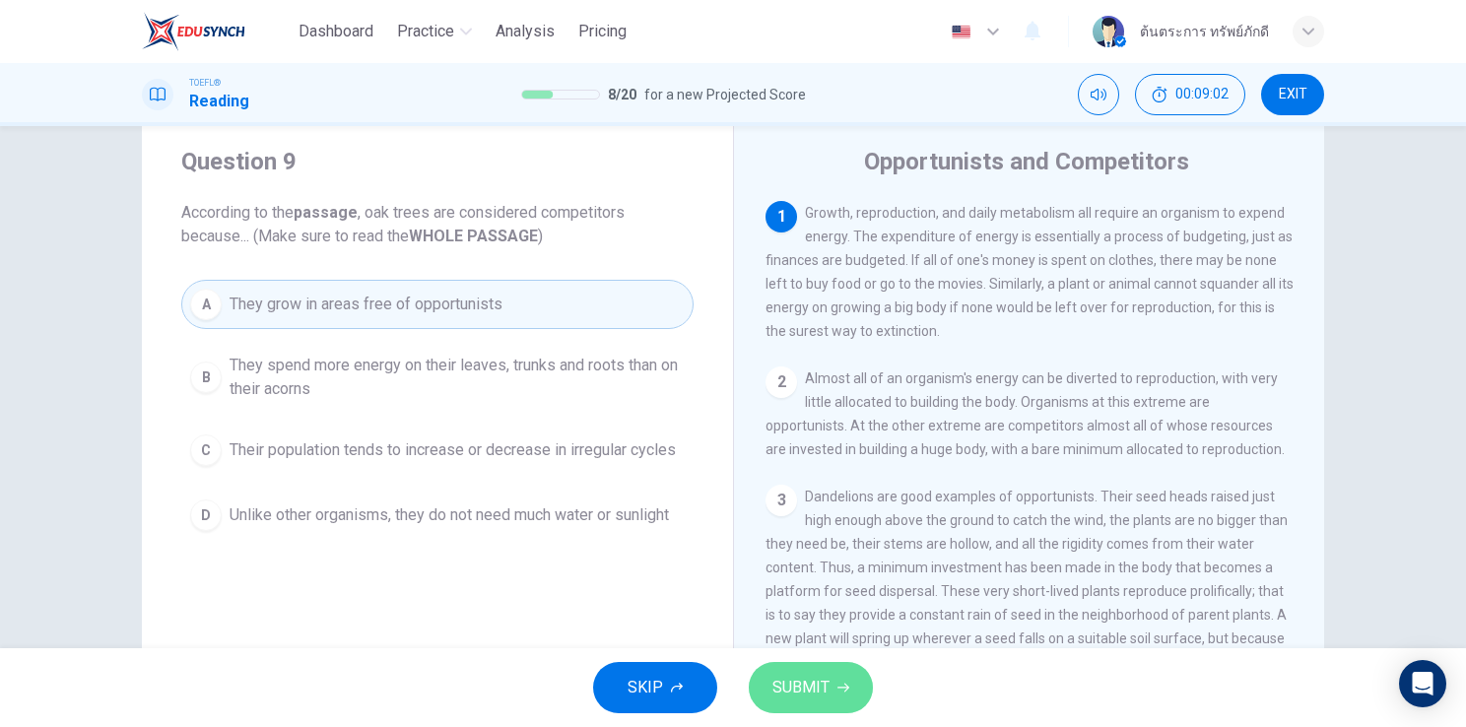
click at [797, 699] on span "SUBMIT" at bounding box center [800, 688] width 57 height 28
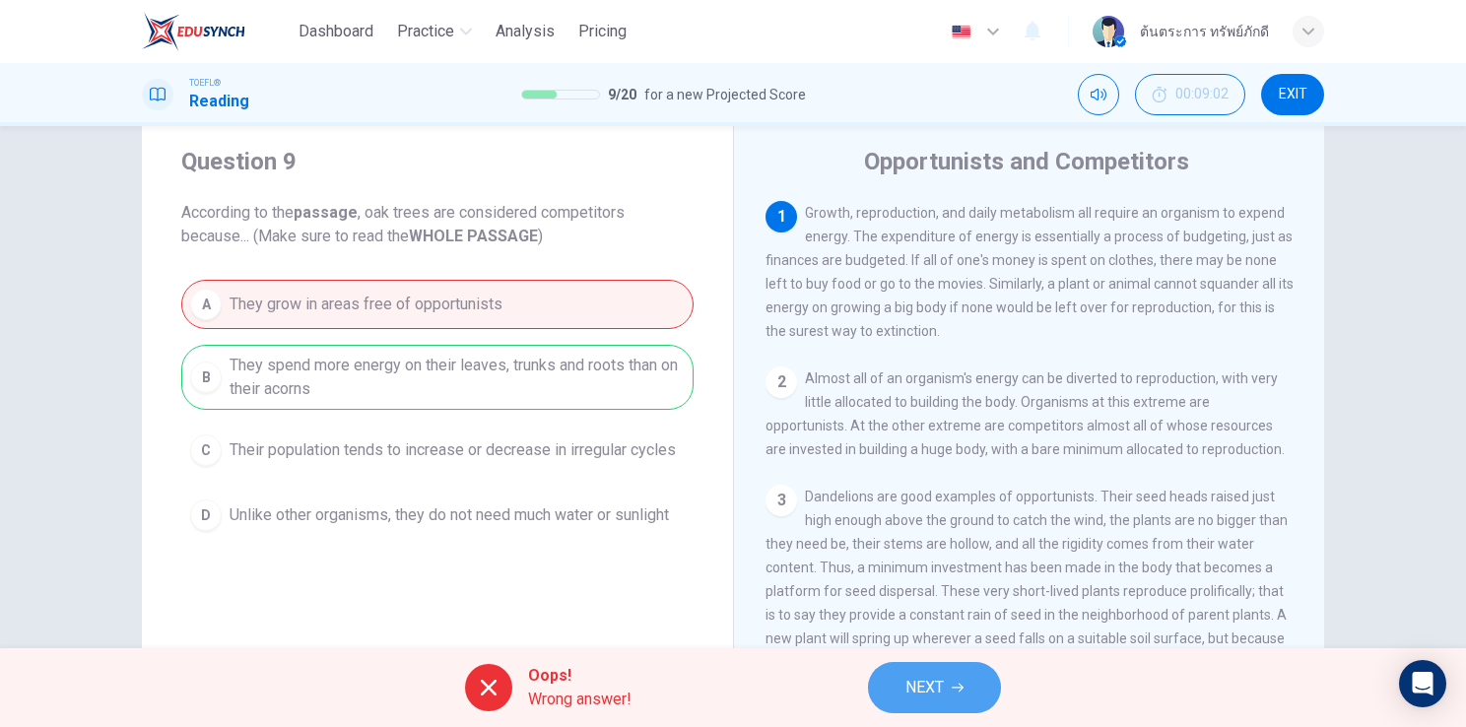
click at [922, 692] on span "NEXT" at bounding box center [924, 688] width 38 height 28
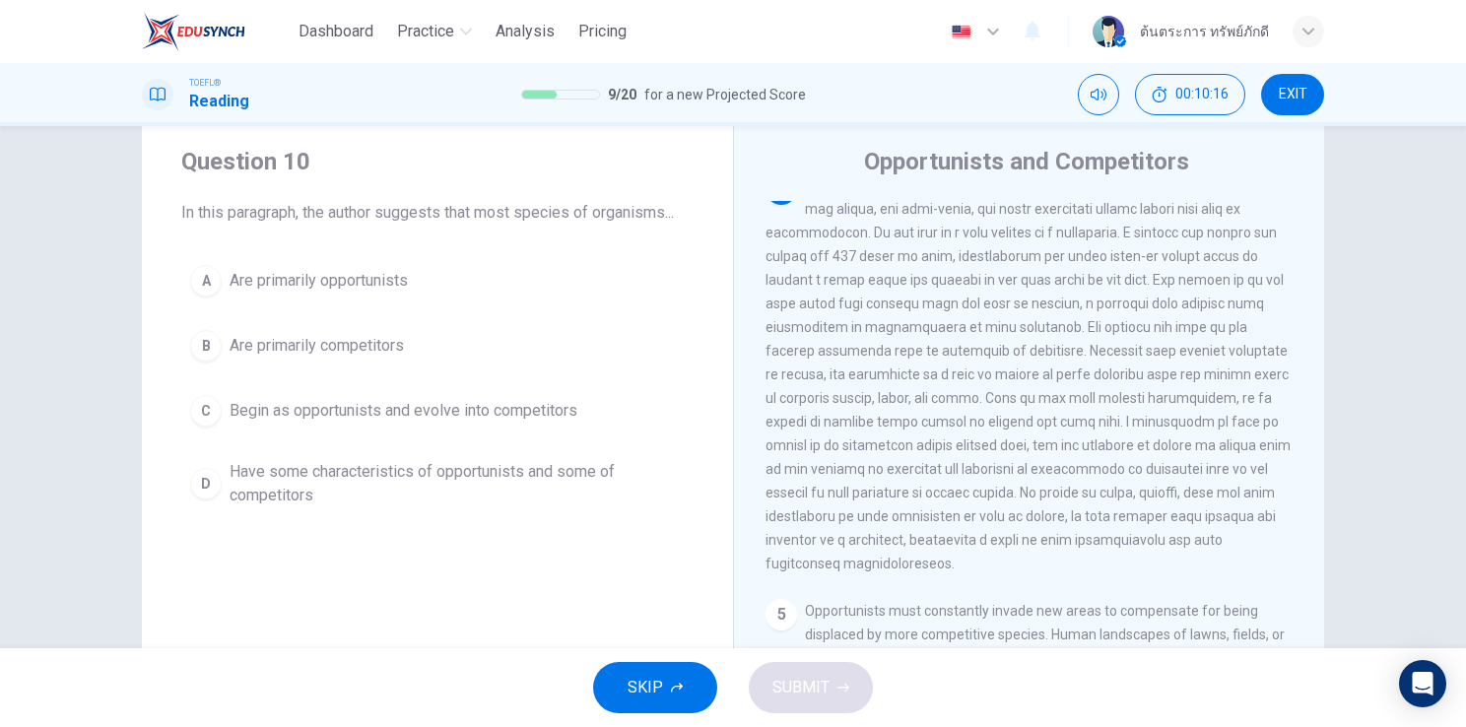
scroll to position [621, 0]
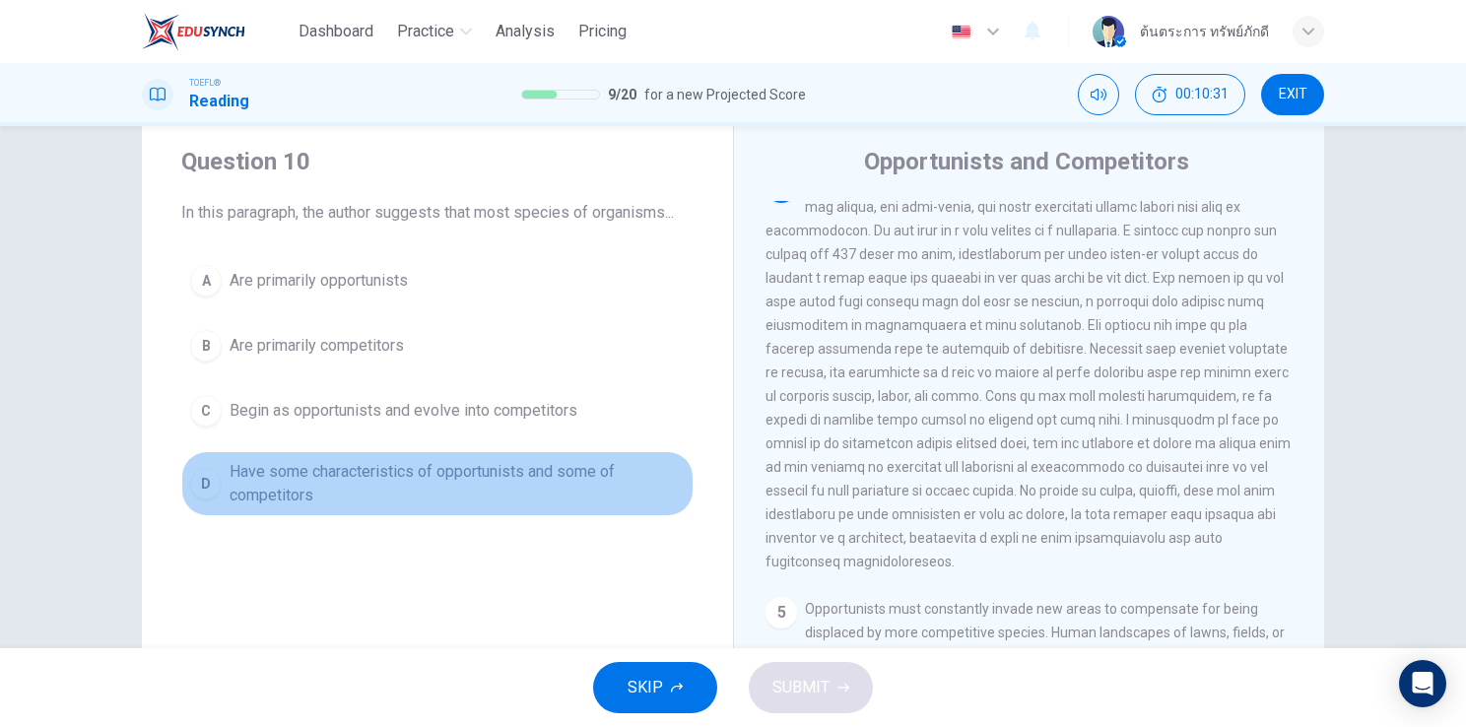
click at [339, 491] on span "Have some characteristics of opportunists and some of competitors" at bounding box center [457, 483] width 455 height 47
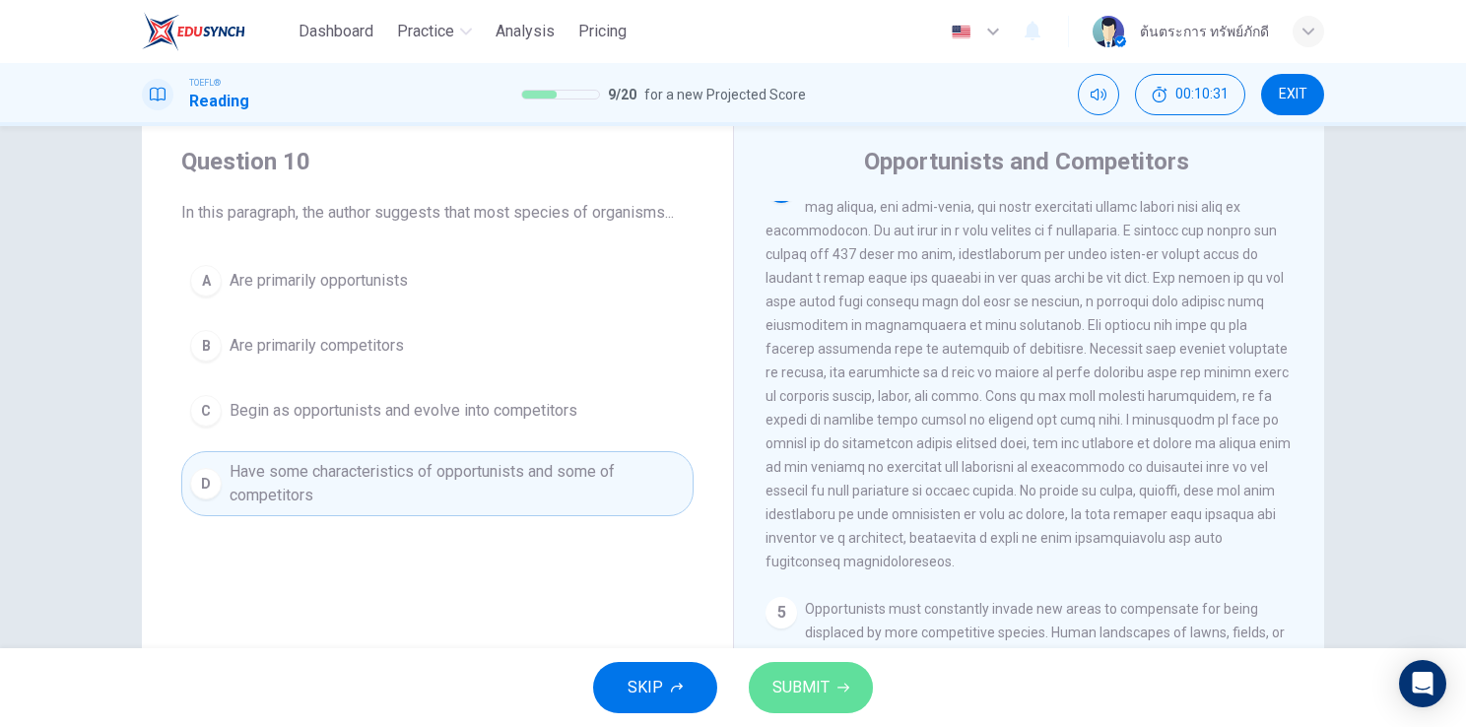
click at [812, 691] on span "SUBMIT" at bounding box center [800, 688] width 57 height 28
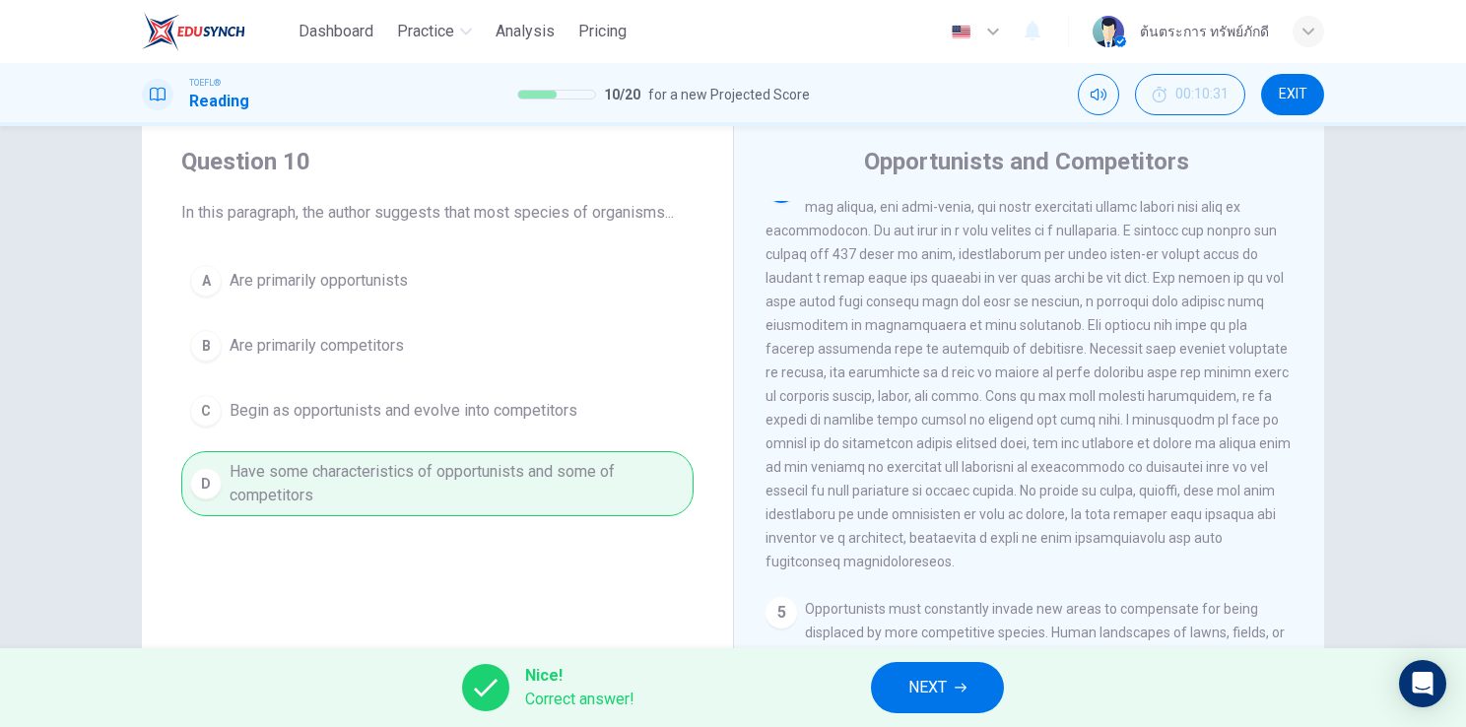
click at [929, 687] on span "NEXT" at bounding box center [927, 688] width 38 height 28
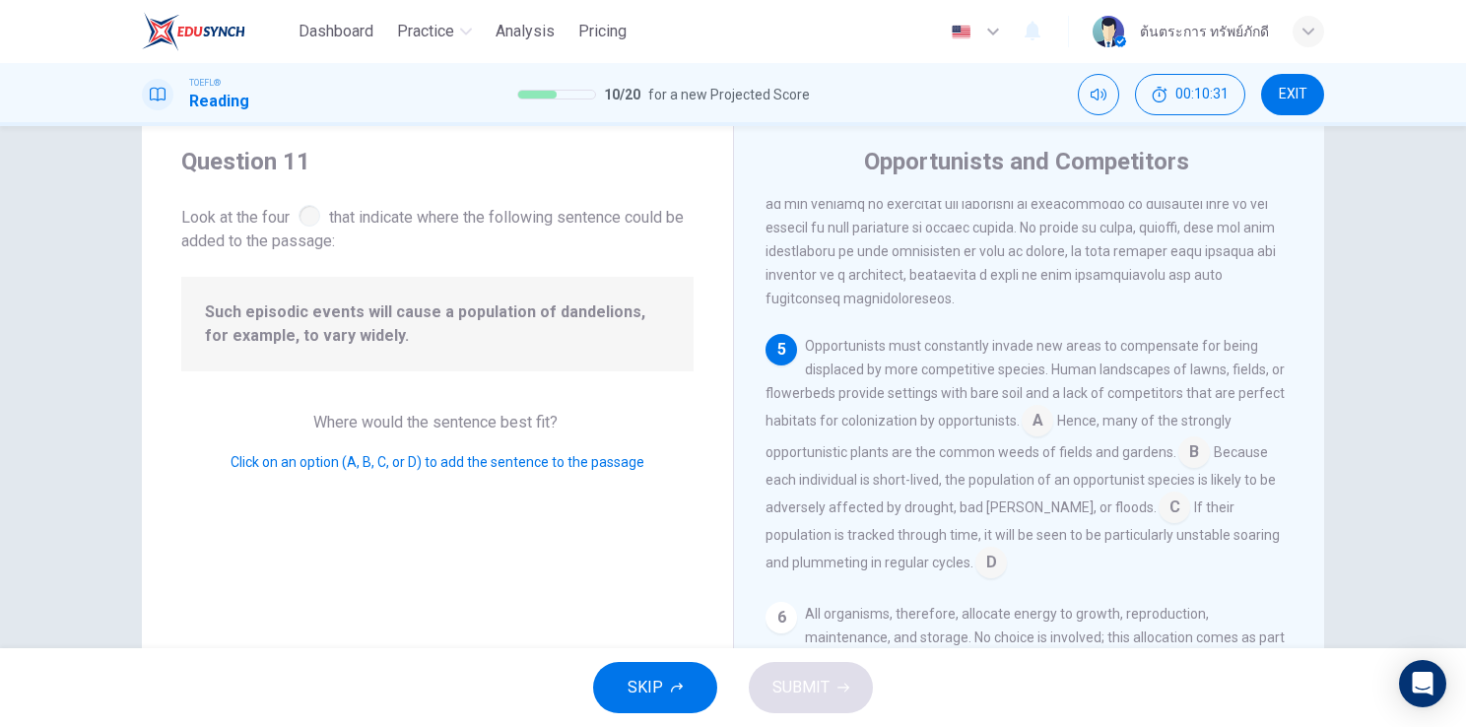
scroll to position [918, 0]
click at [1158, 506] on input at bounding box center [1174, 510] width 32 height 32
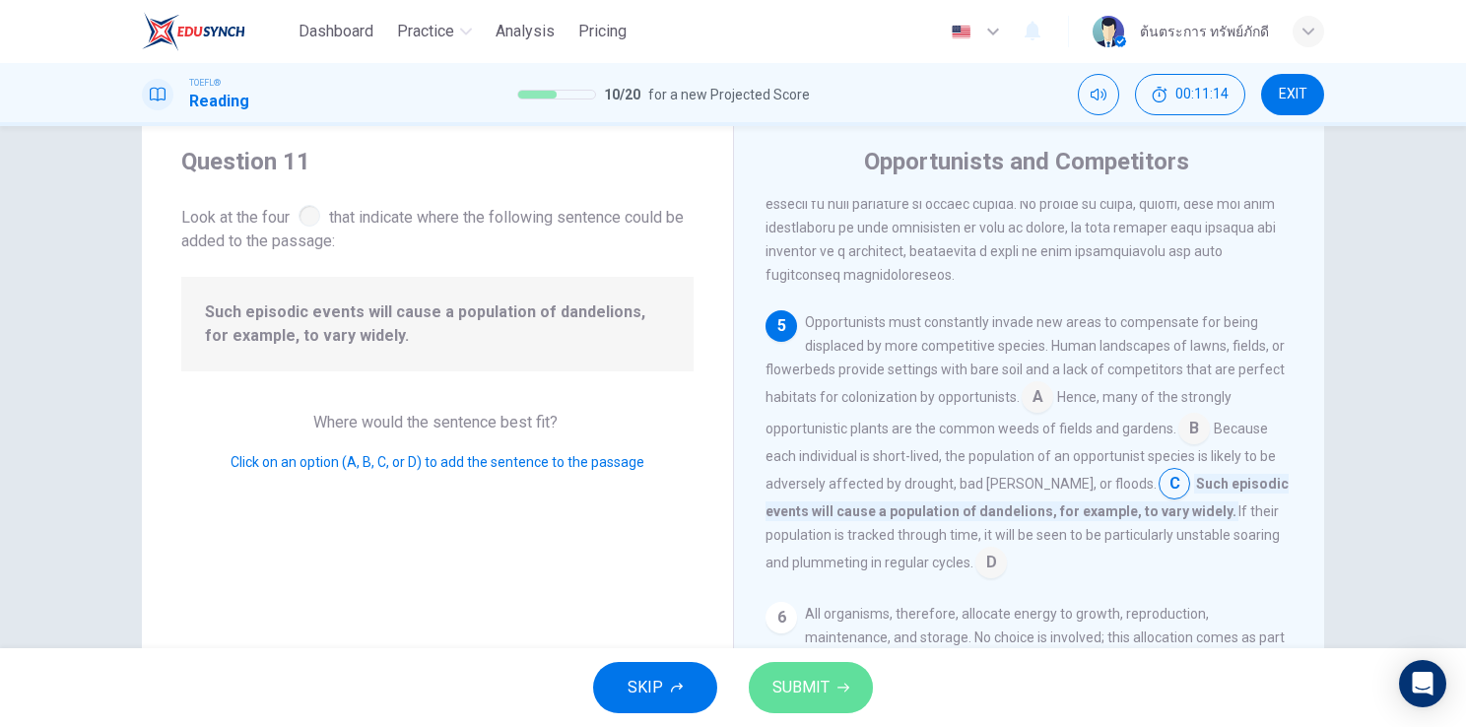
click at [800, 690] on span "SUBMIT" at bounding box center [800, 688] width 57 height 28
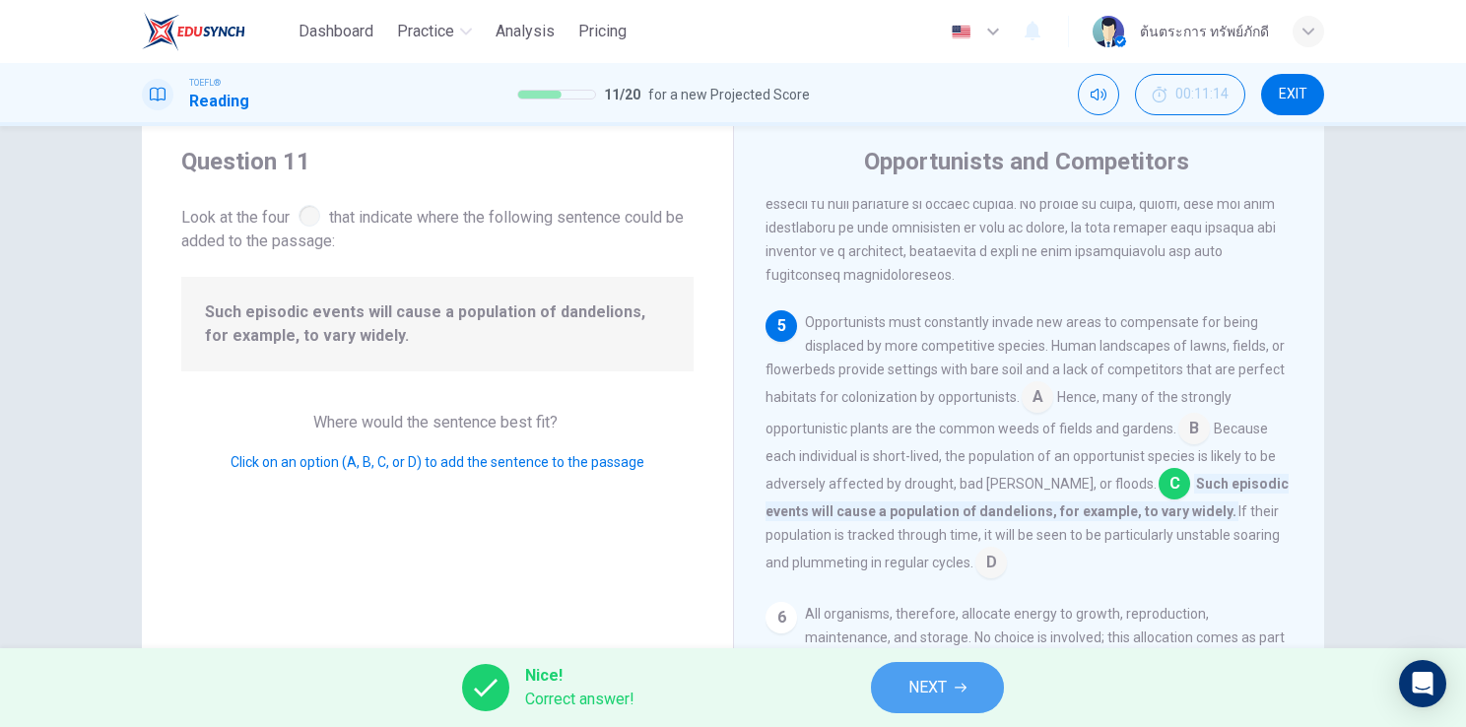
click at [958, 695] on button "NEXT" at bounding box center [937, 687] width 133 height 51
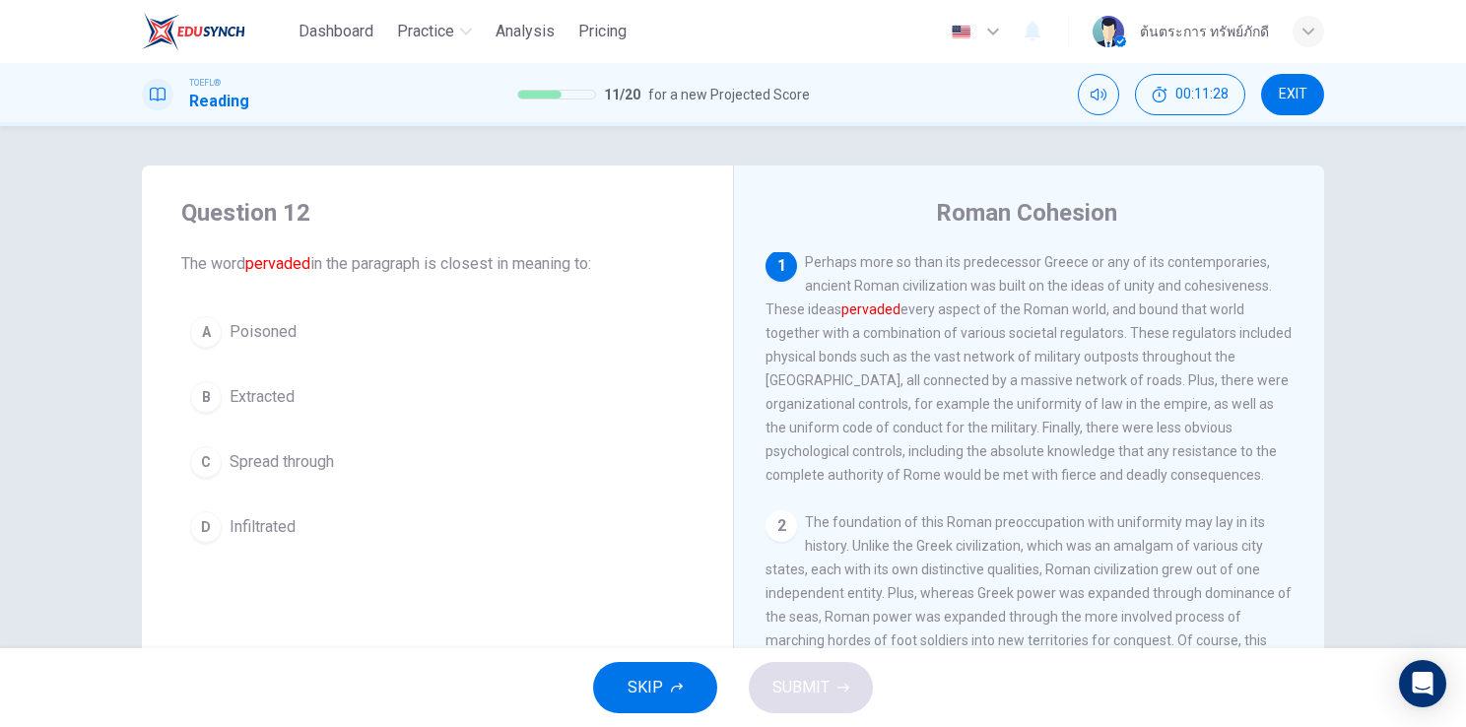
scroll to position [0, 0]
click at [295, 468] on span "Spread through" at bounding box center [282, 462] width 104 height 24
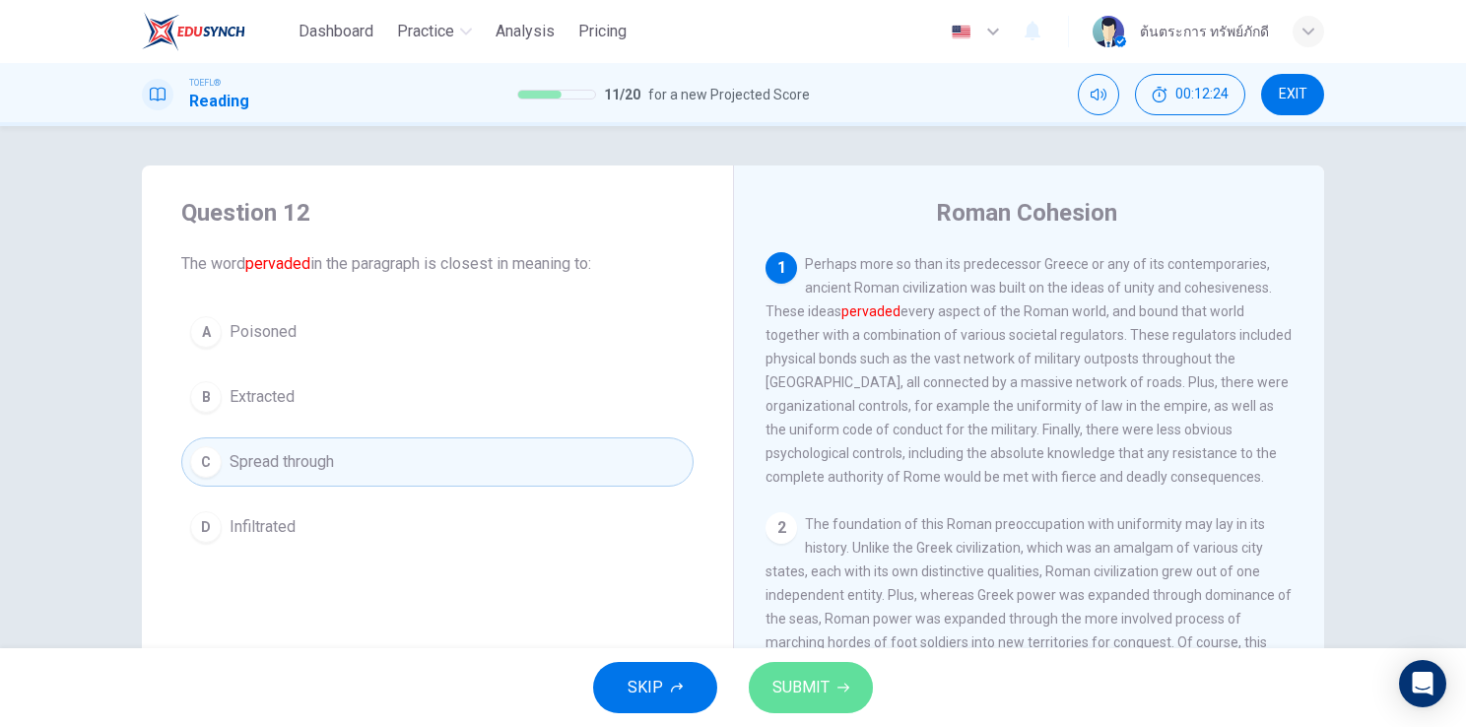
click at [788, 686] on span "SUBMIT" at bounding box center [800, 688] width 57 height 28
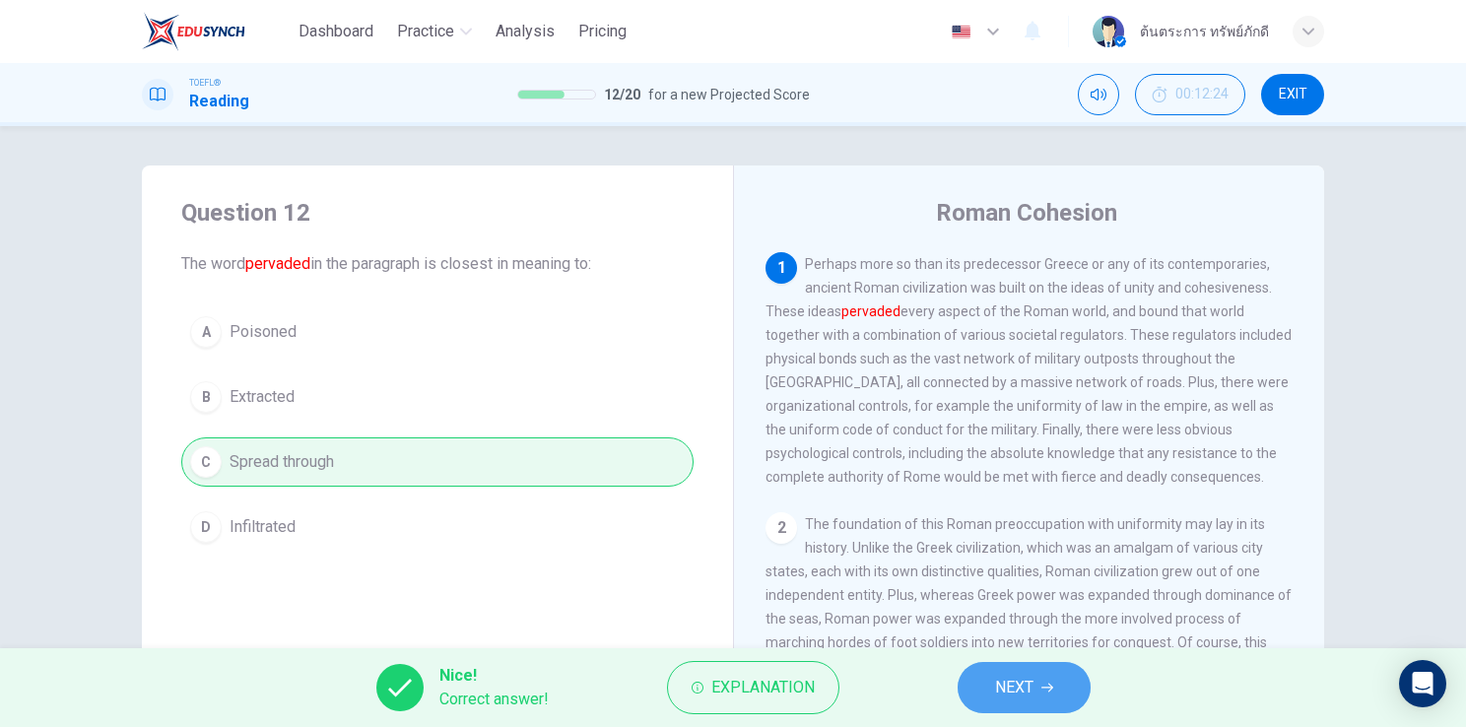
click at [989, 682] on button "NEXT" at bounding box center [1023, 687] width 133 height 51
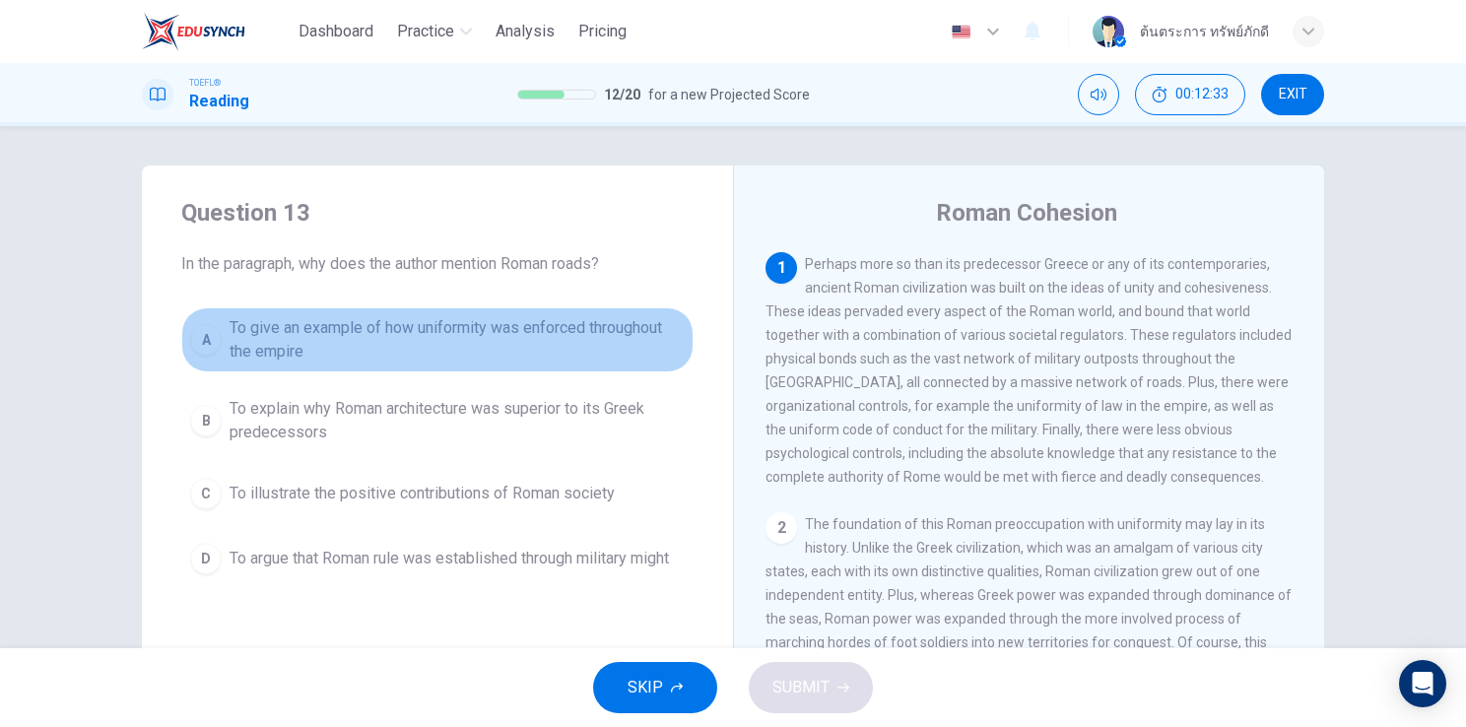
click at [366, 343] on span "To give an example of how uniformity was enforced throughout the empire" at bounding box center [457, 339] width 455 height 47
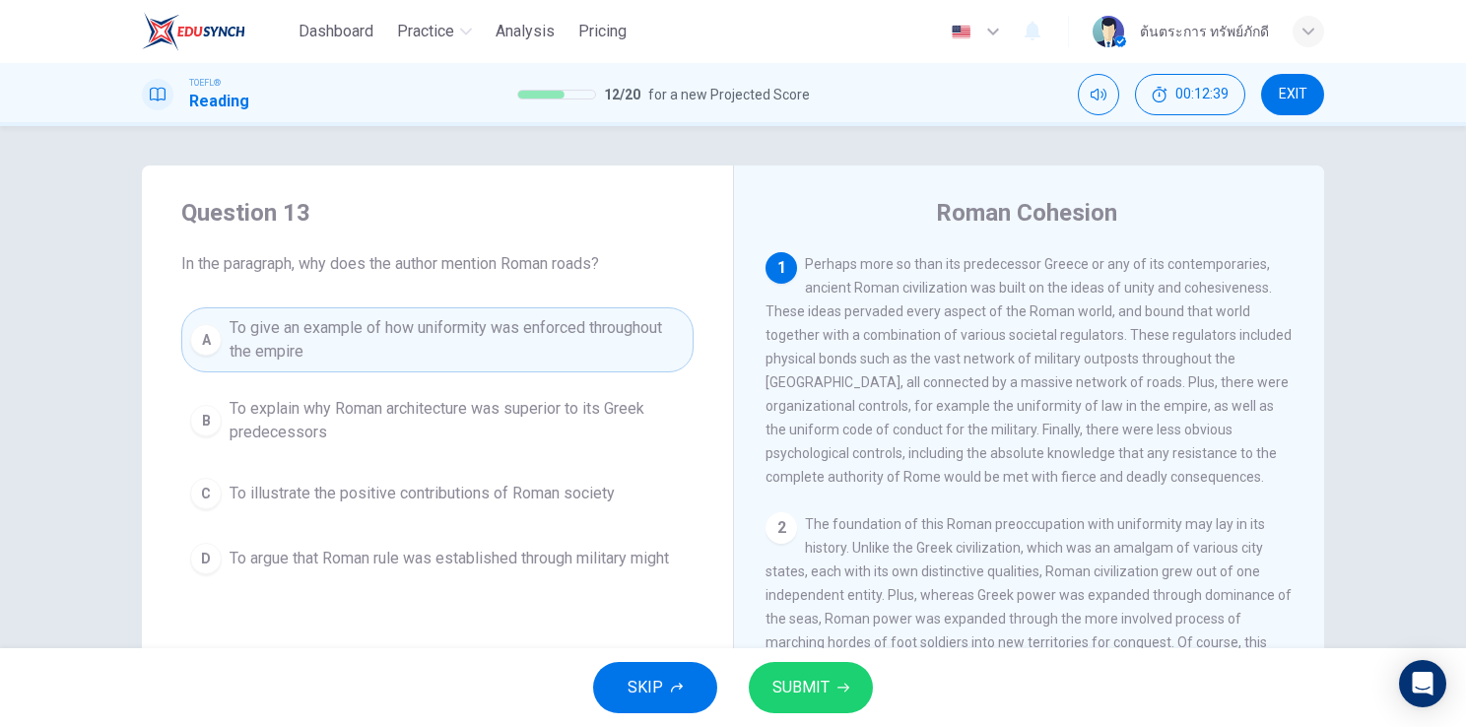
click at [825, 691] on span "SUBMIT" at bounding box center [800, 688] width 57 height 28
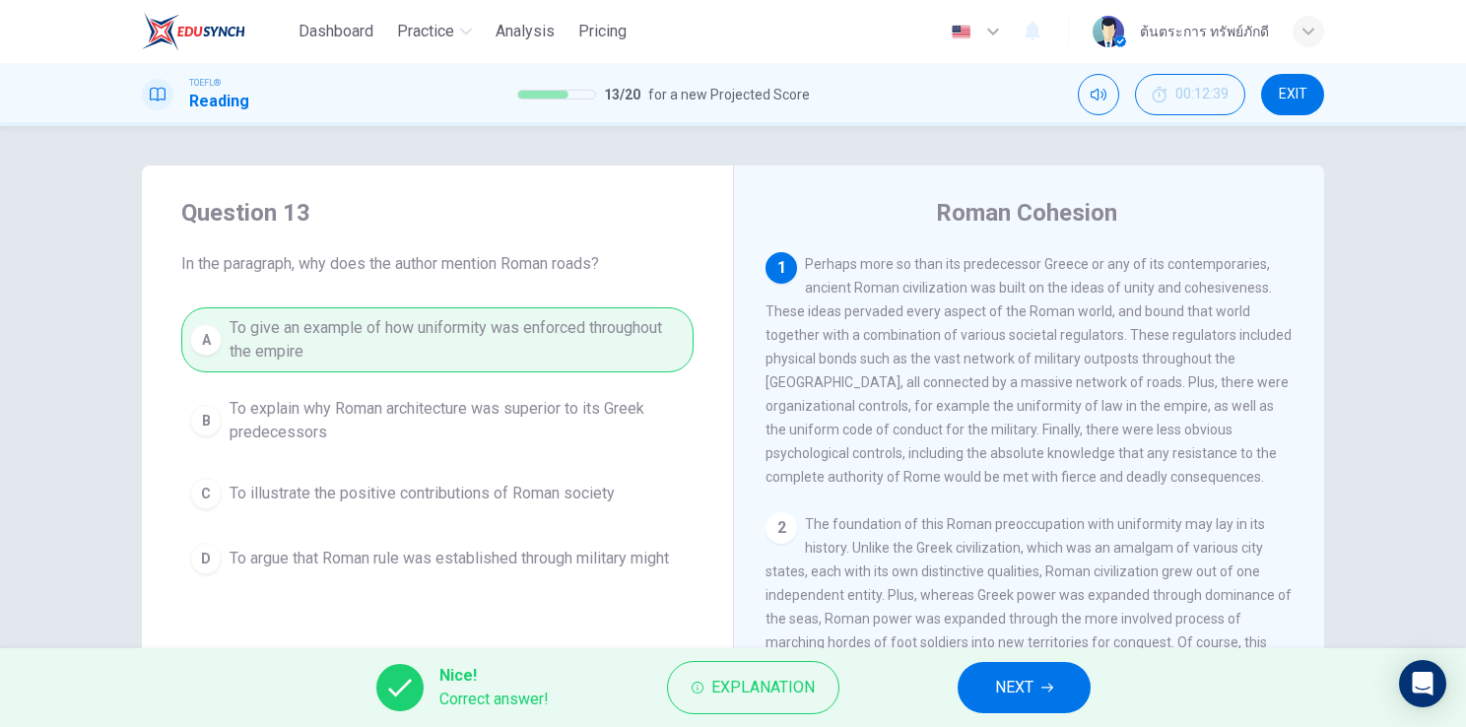
click at [997, 677] on span "NEXT" at bounding box center [1014, 688] width 38 height 28
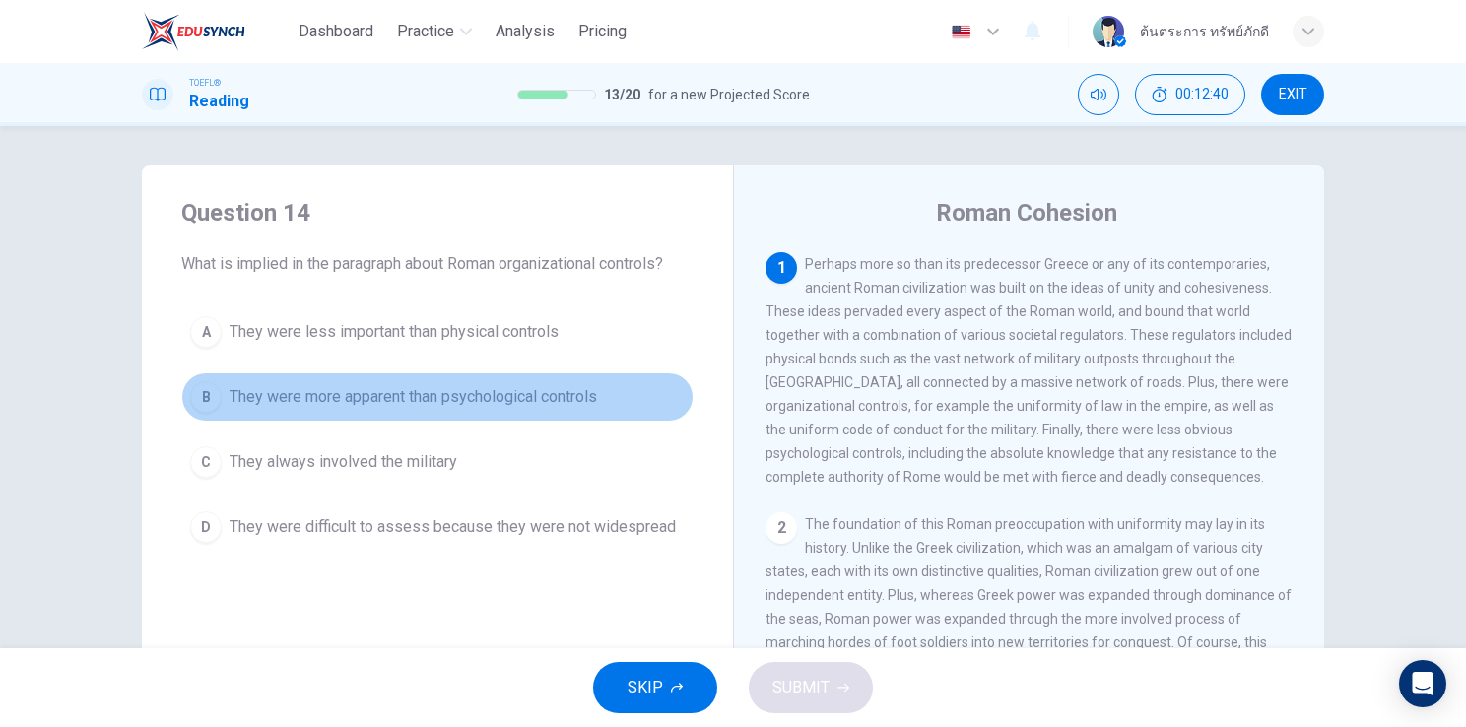
click at [379, 392] on span "They were more apparent than psychological controls" at bounding box center [413, 397] width 367 height 24
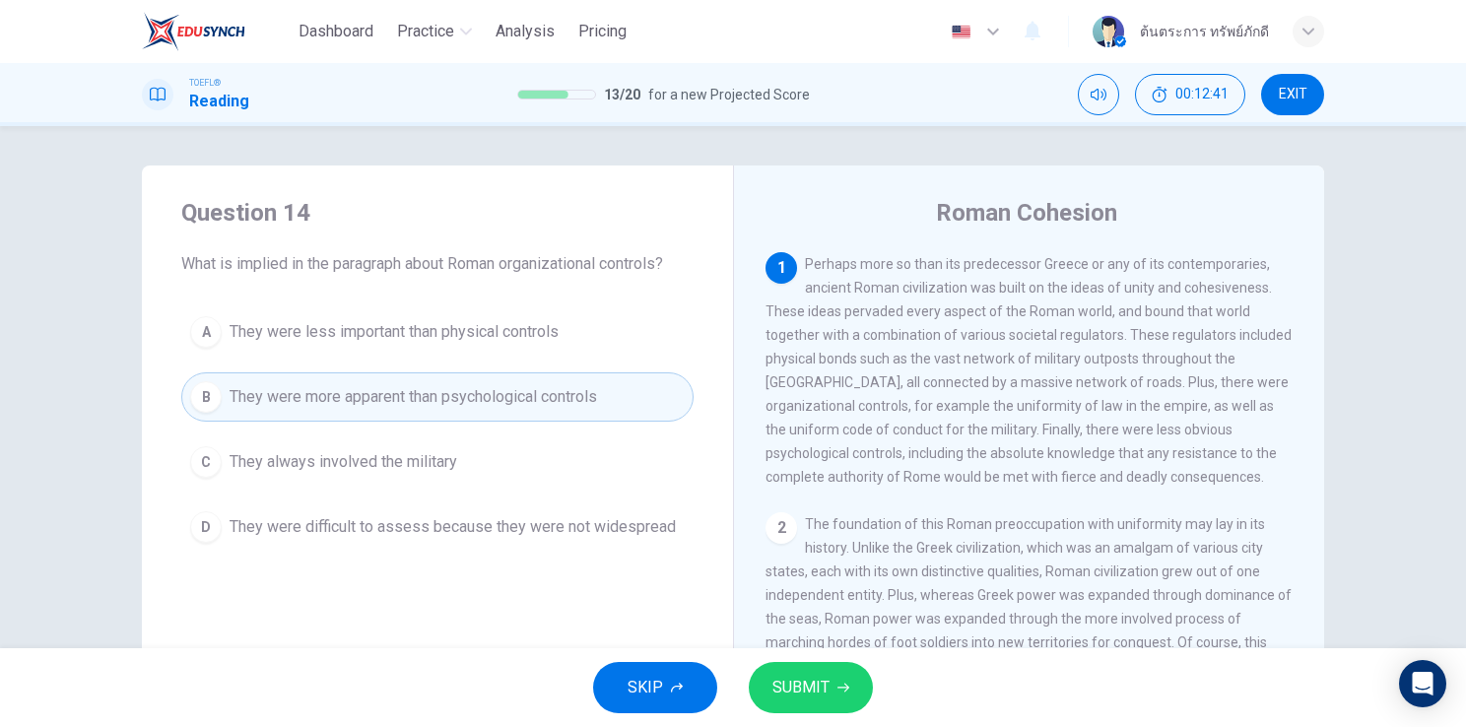
click at [842, 696] on button "SUBMIT" at bounding box center [811, 687] width 124 height 51
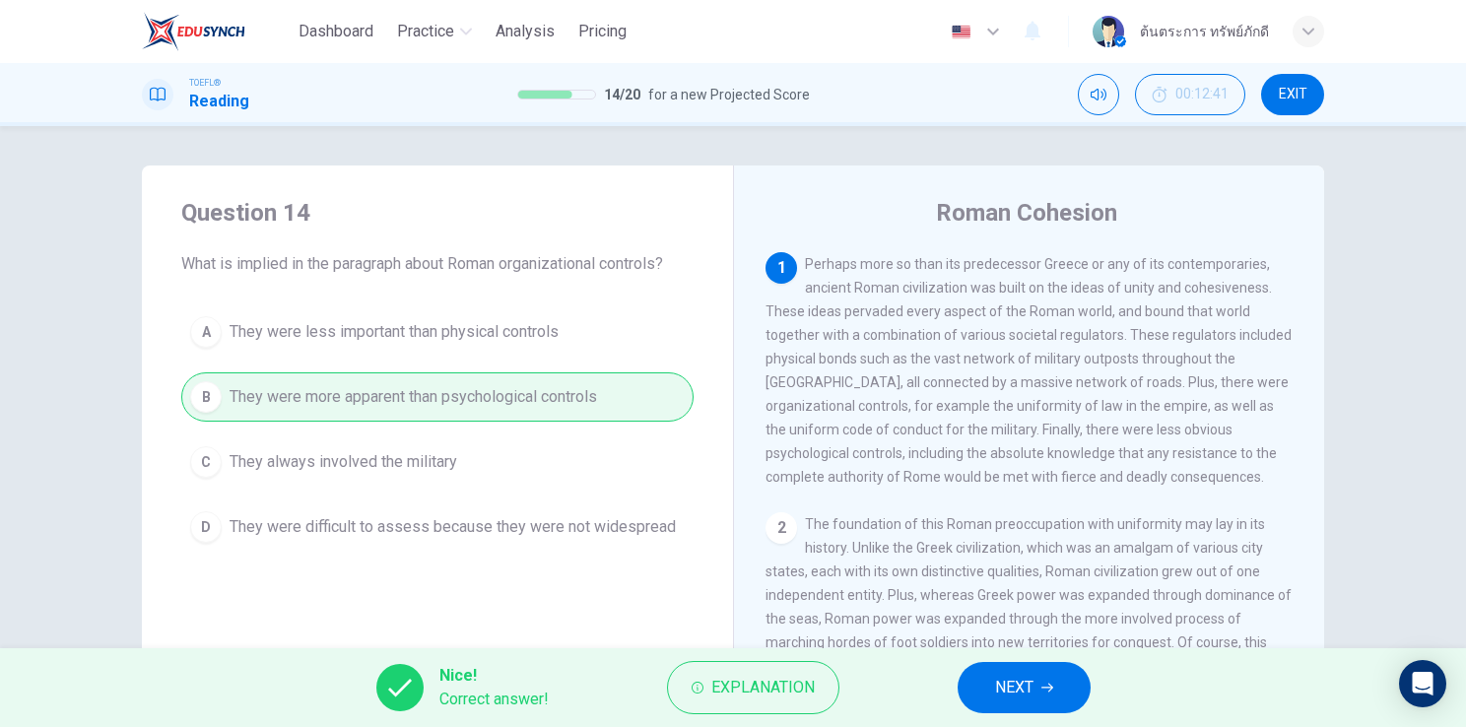
click at [1045, 684] on icon "button" at bounding box center [1047, 688] width 12 height 12
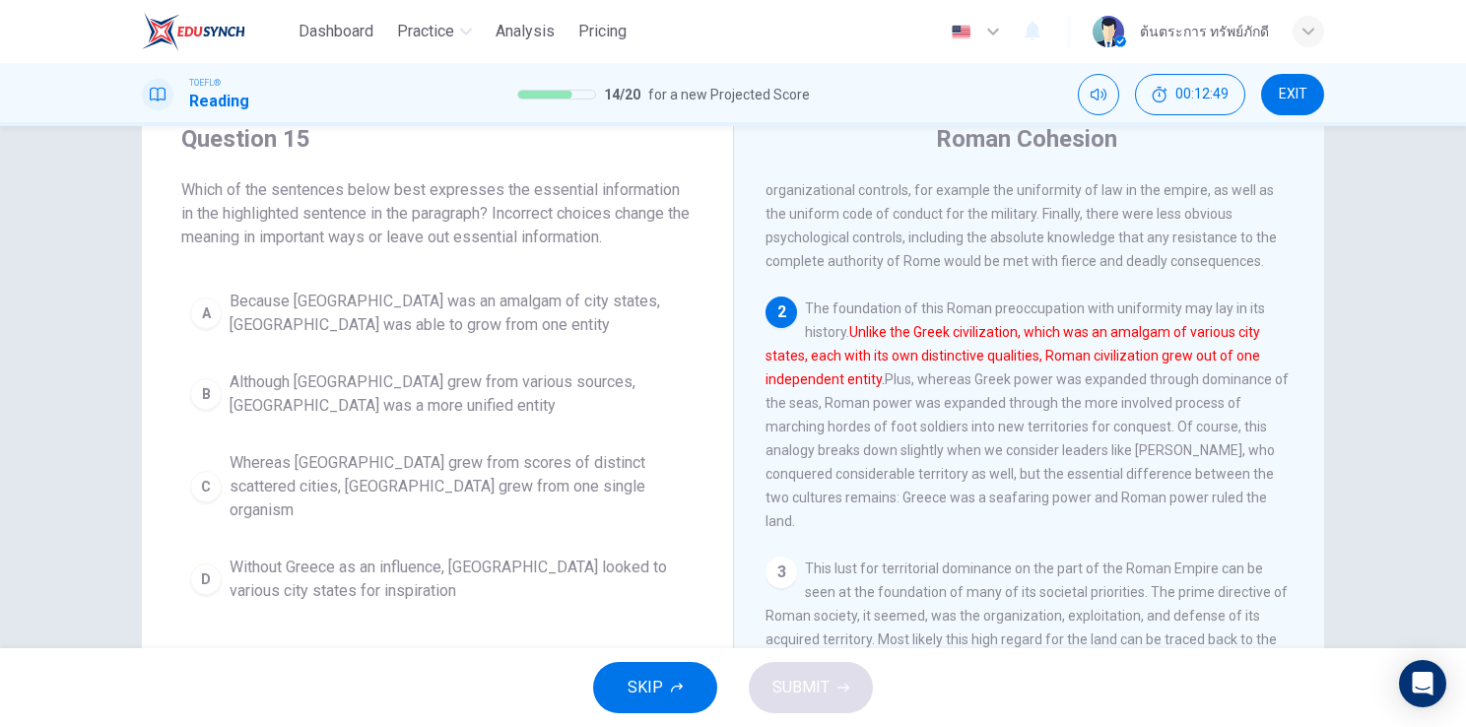
scroll to position [77, 0]
click at [336, 483] on span "Whereas Greece grew from scores of distinct scattered cities, Rome grew from on…" at bounding box center [457, 483] width 455 height 71
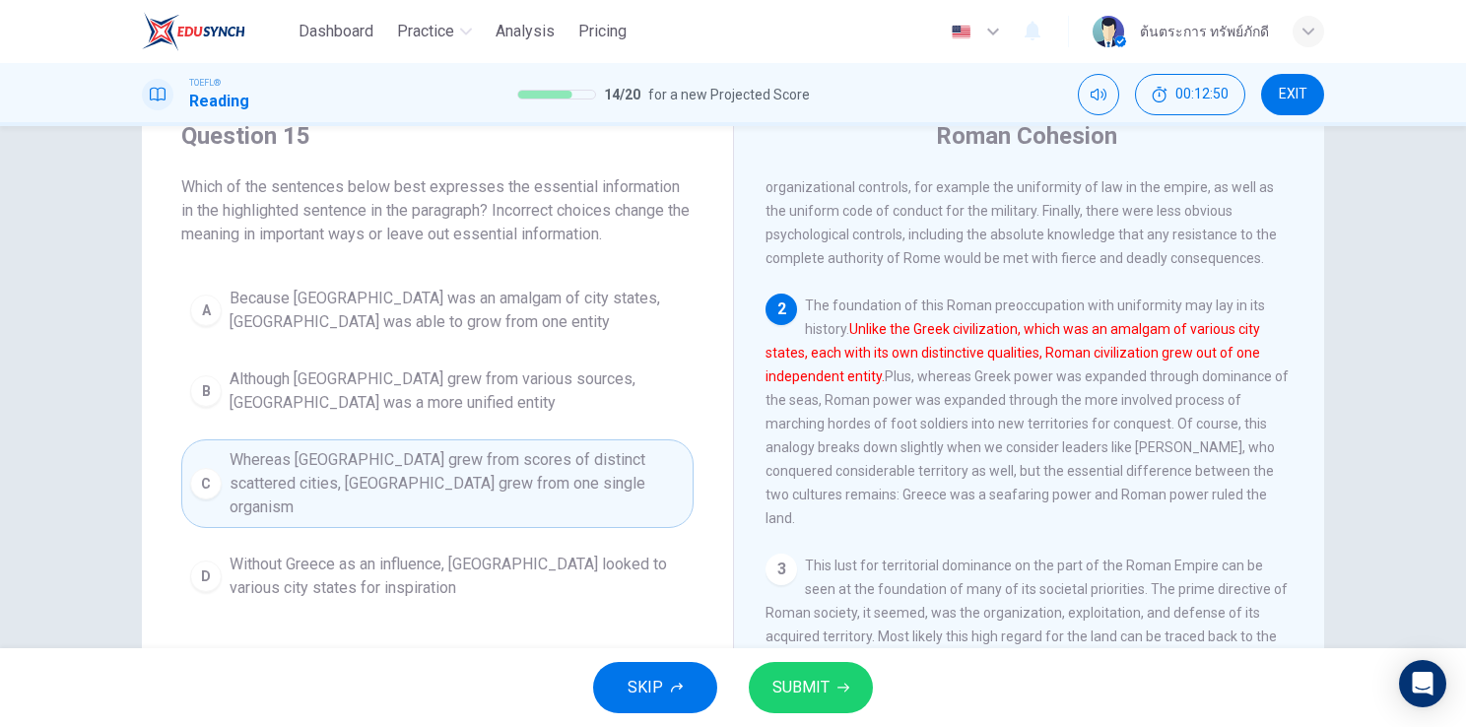
click at [820, 695] on span "SUBMIT" at bounding box center [800, 688] width 57 height 28
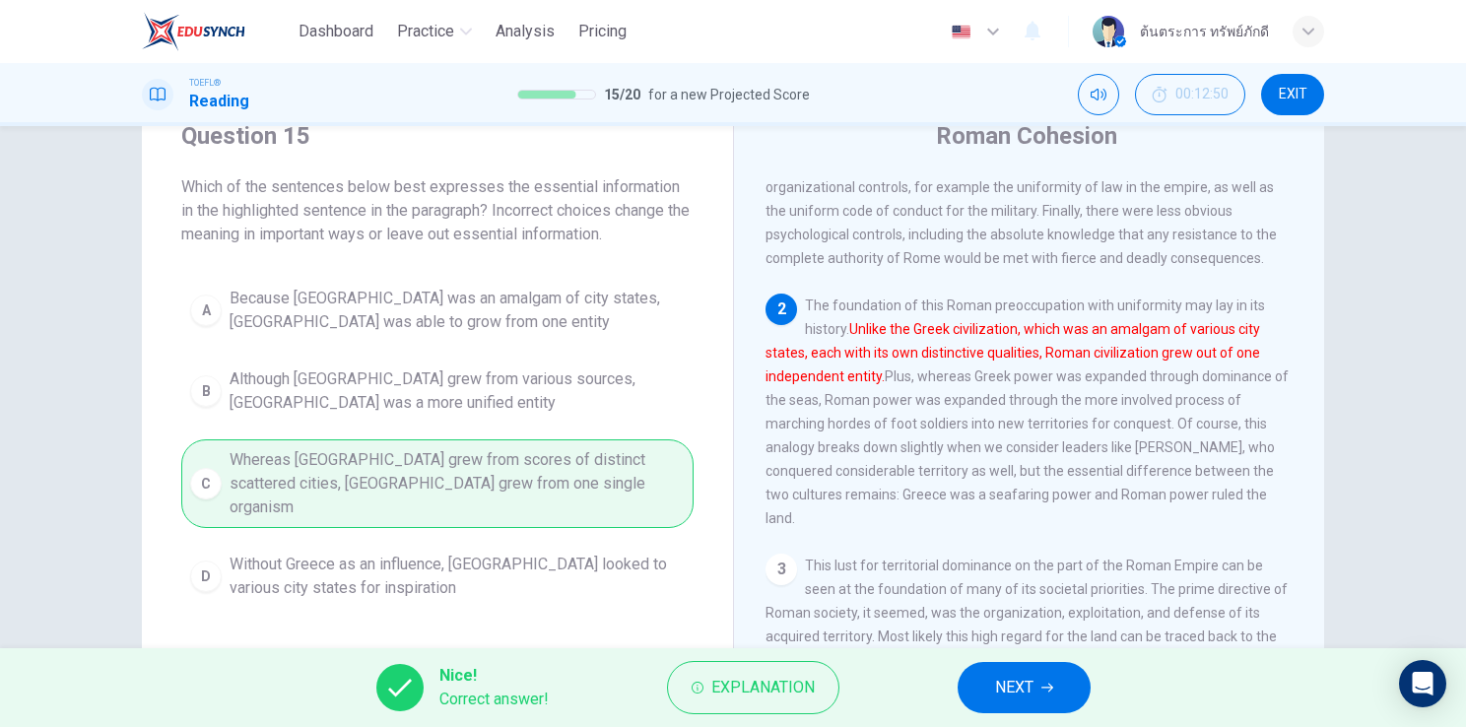
click at [995, 692] on span "NEXT" at bounding box center [1014, 688] width 38 height 28
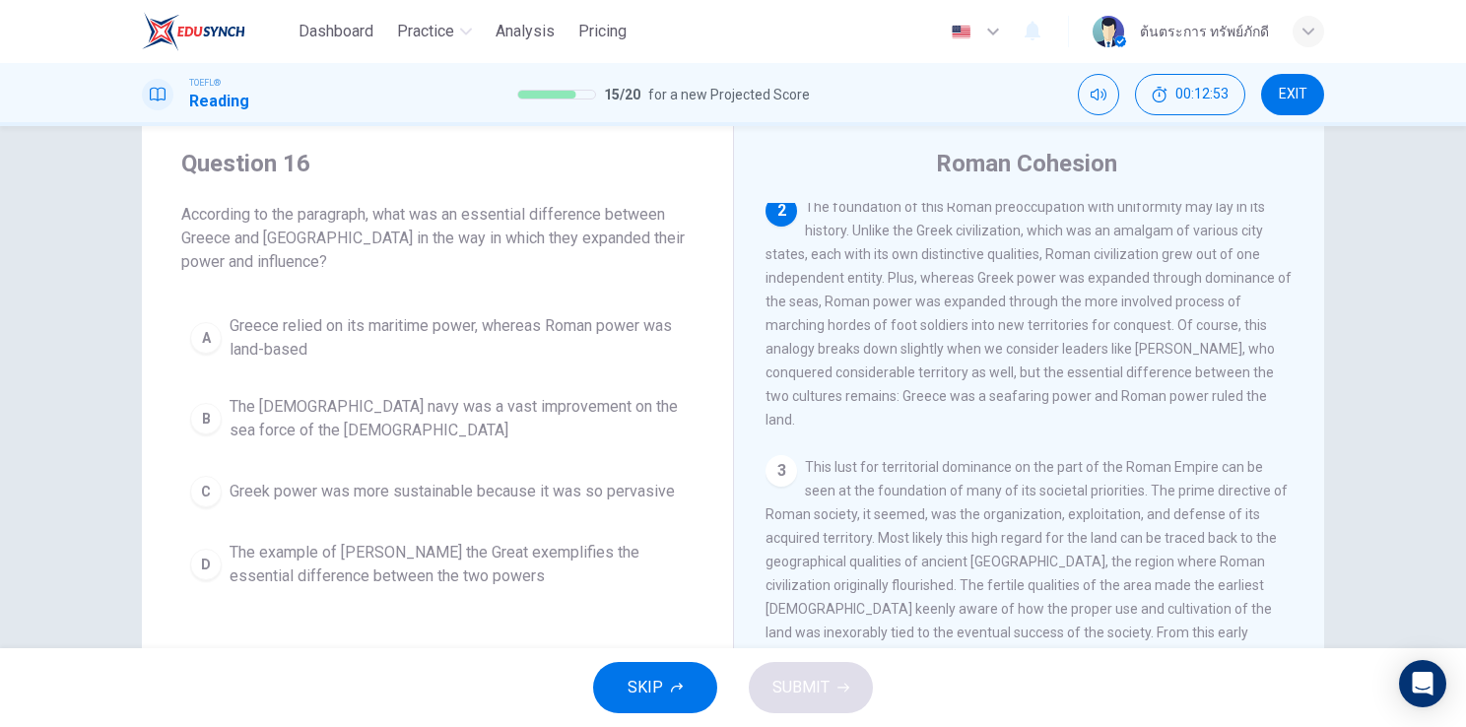
scroll to position [47, 0]
click at [362, 347] on span "Greece relied on its maritime power, whereas Roman power was land-based" at bounding box center [457, 339] width 455 height 47
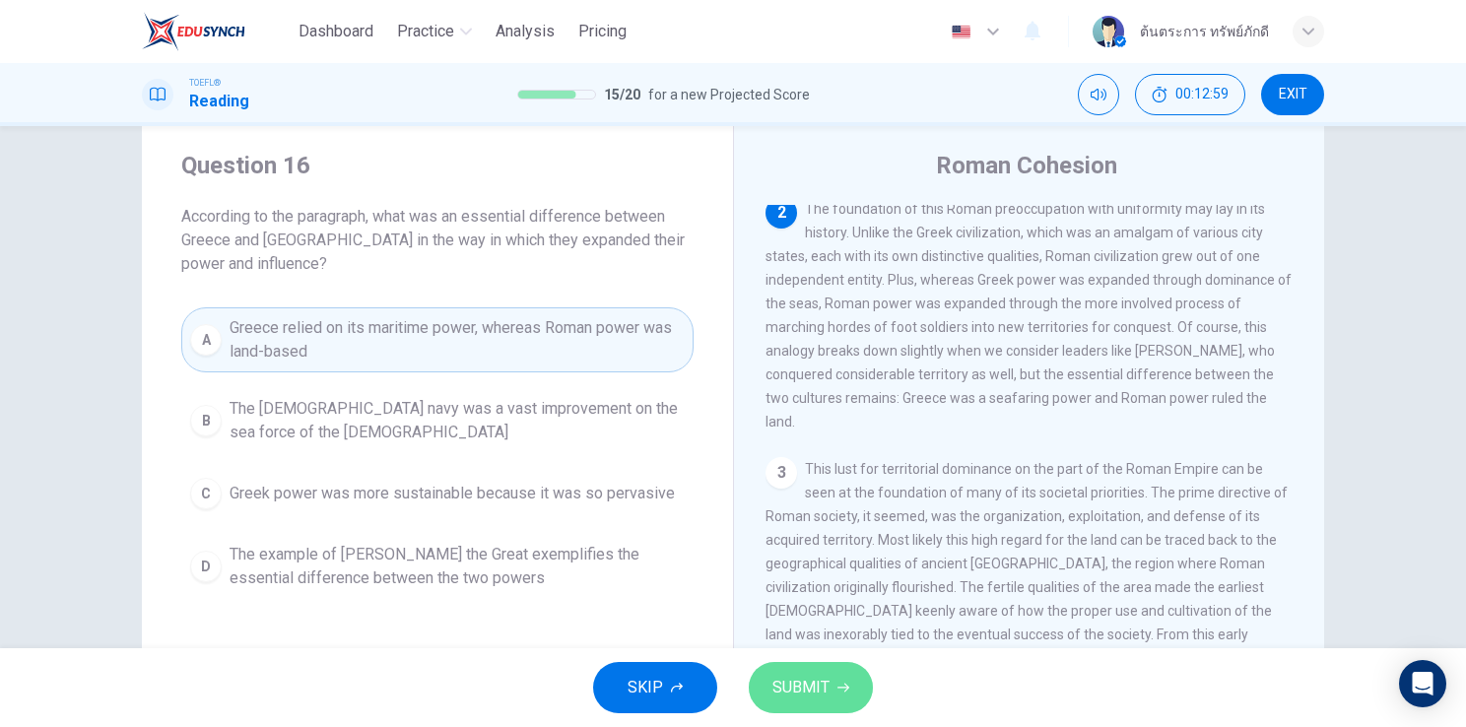
click at [799, 696] on span "SUBMIT" at bounding box center [800, 688] width 57 height 28
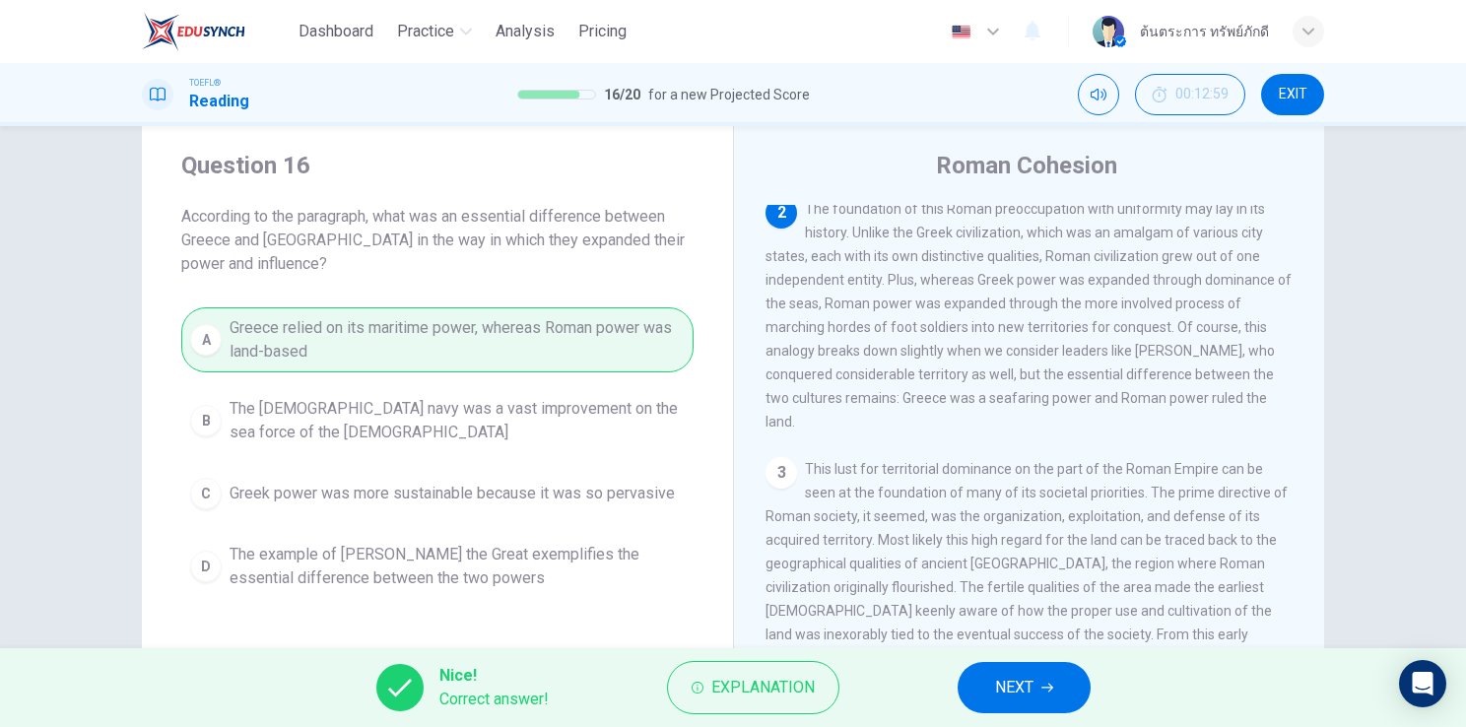
click at [998, 690] on span "NEXT" at bounding box center [1014, 688] width 38 height 28
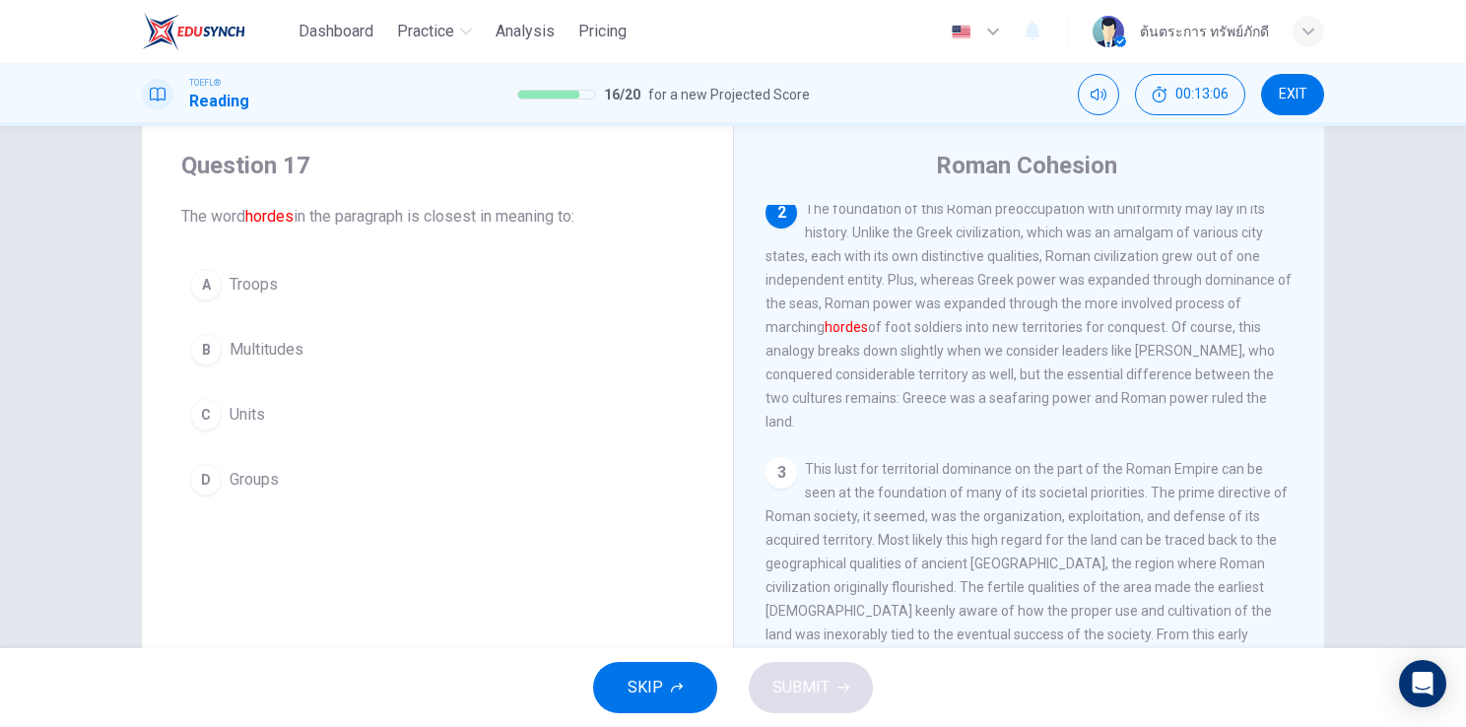
click at [285, 348] on span "Multitudes" at bounding box center [267, 350] width 74 height 24
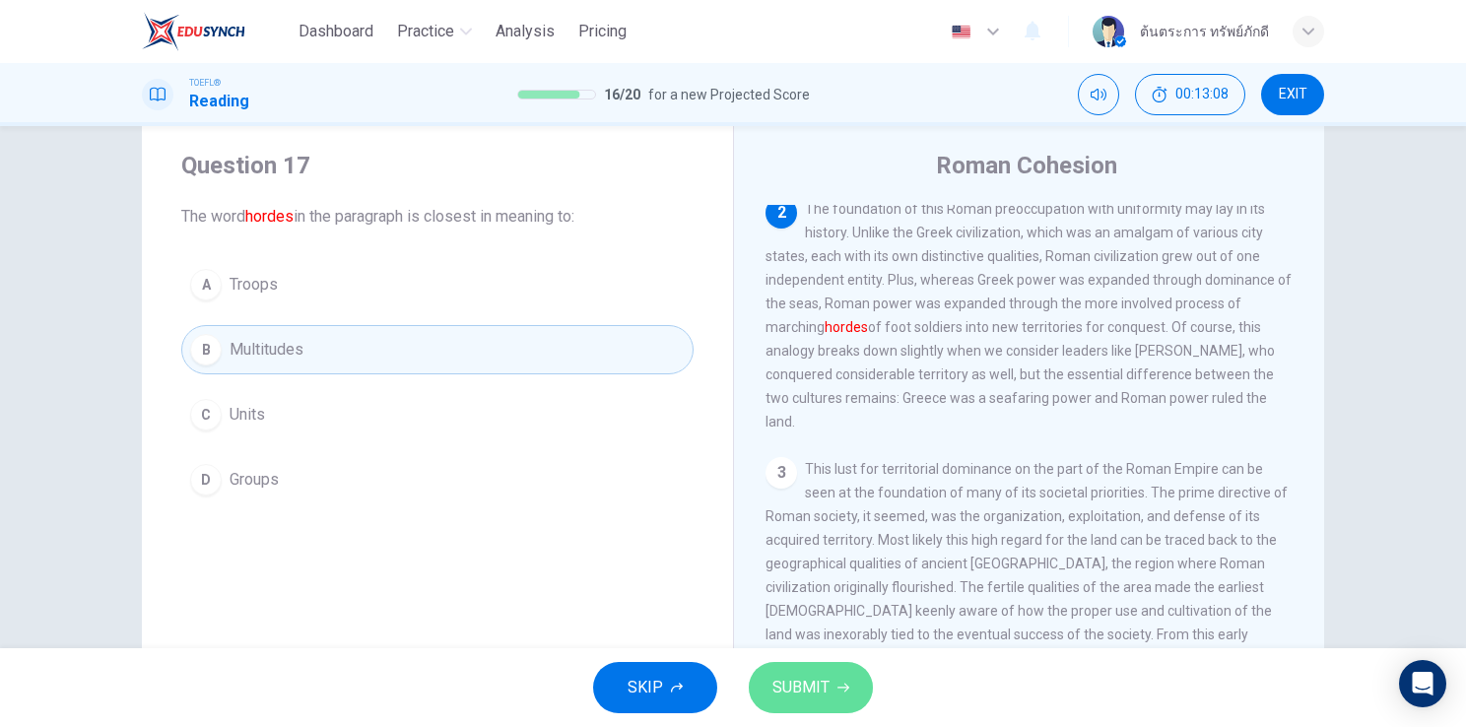
click at [820, 678] on span "SUBMIT" at bounding box center [800, 688] width 57 height 28
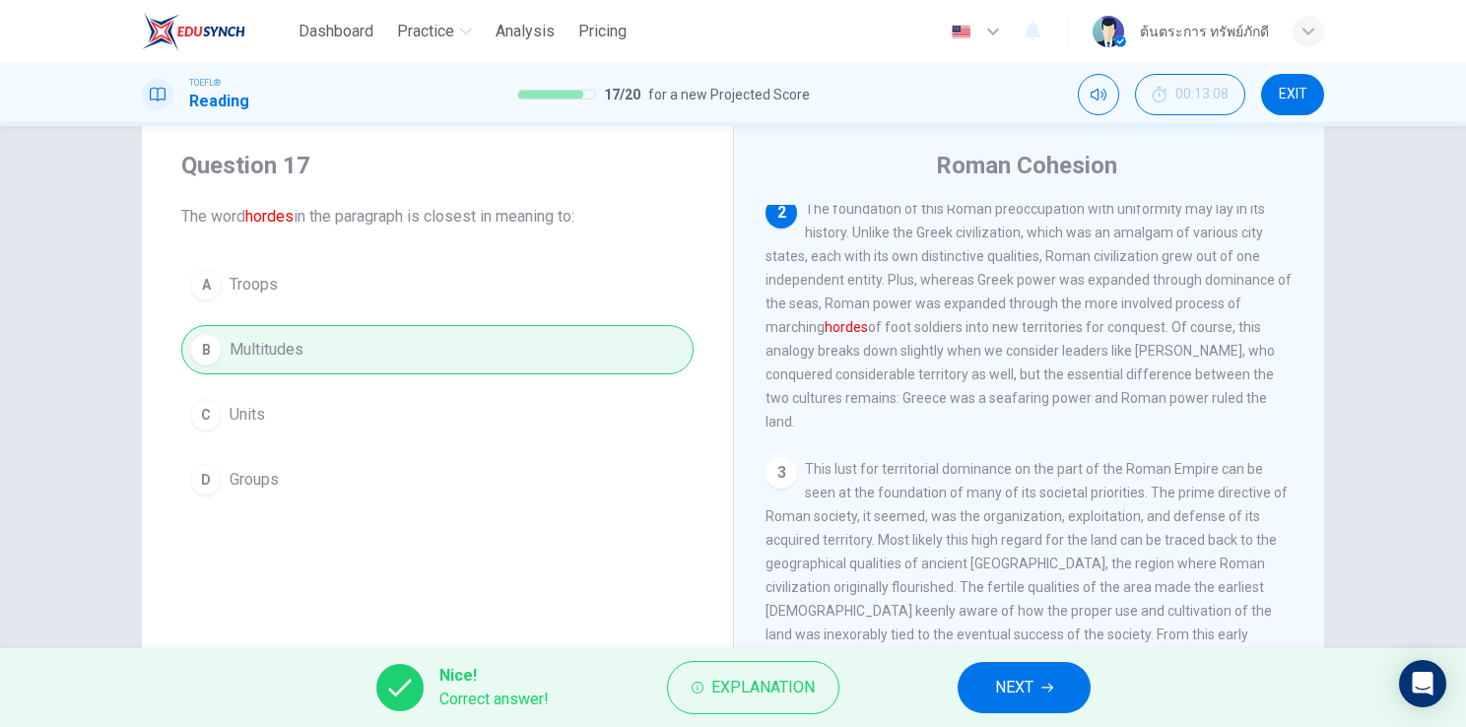
click at [1009, 684] on span "NEXT" at bounding box center [1014, 688] width 38 height 28
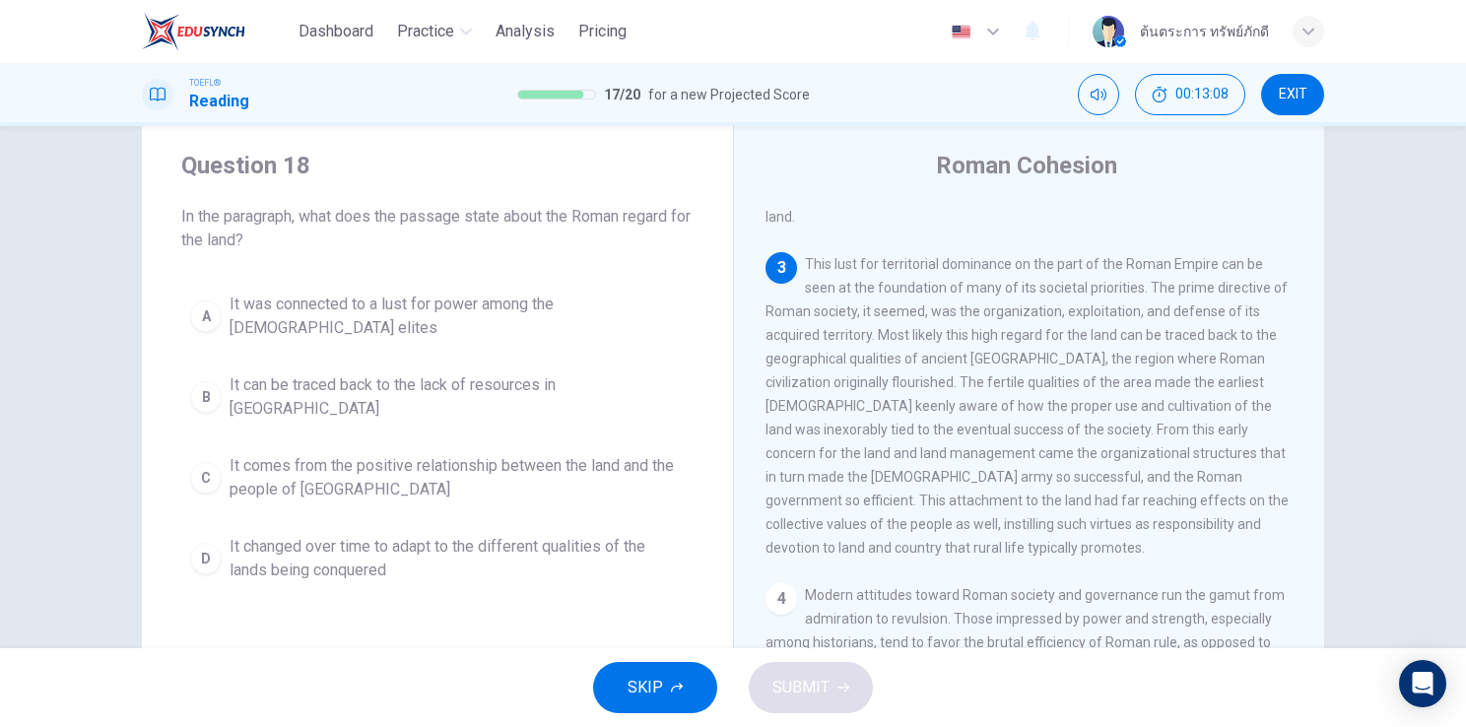
scroll to position [484, 0]
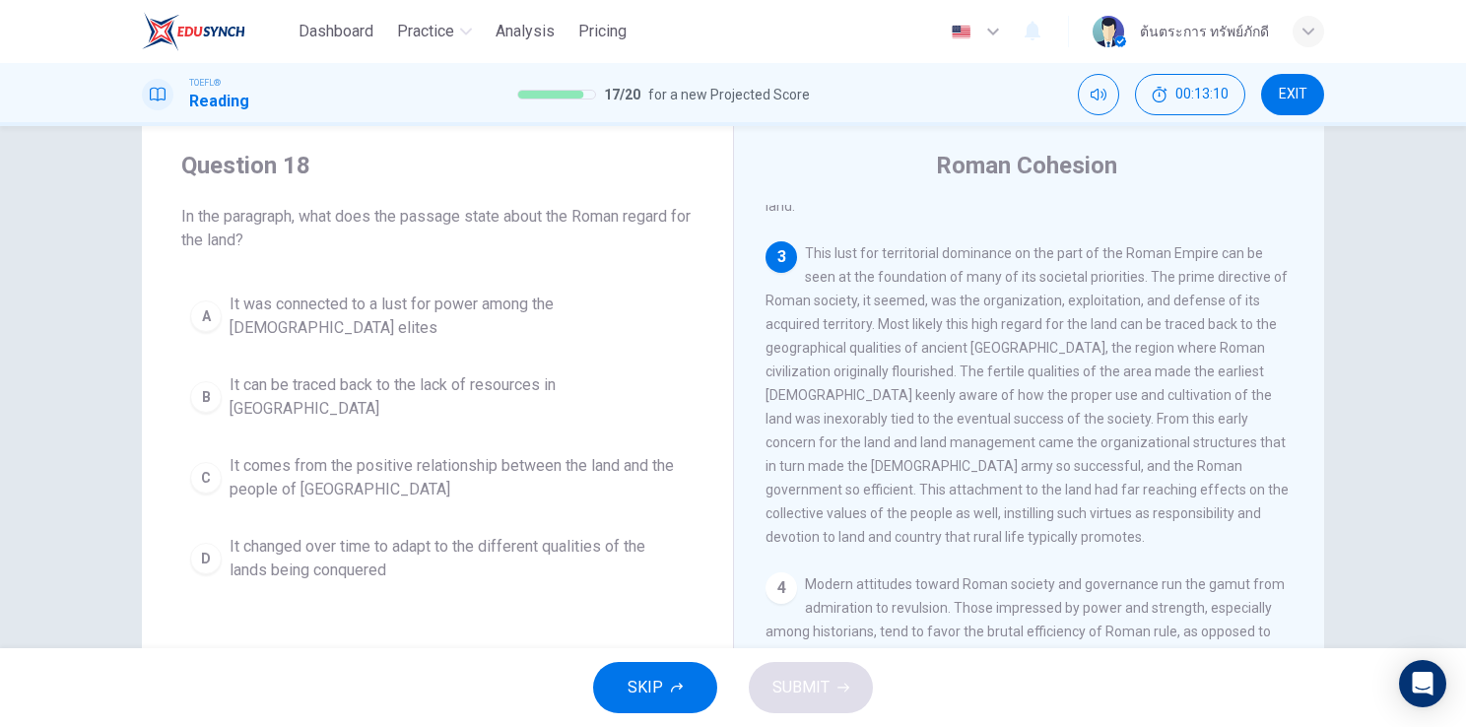
click at [306, 454] on span "It comes from the positive relationship between the land and the people of Lati…" at bounding box center [457, 477] width 455 height 47
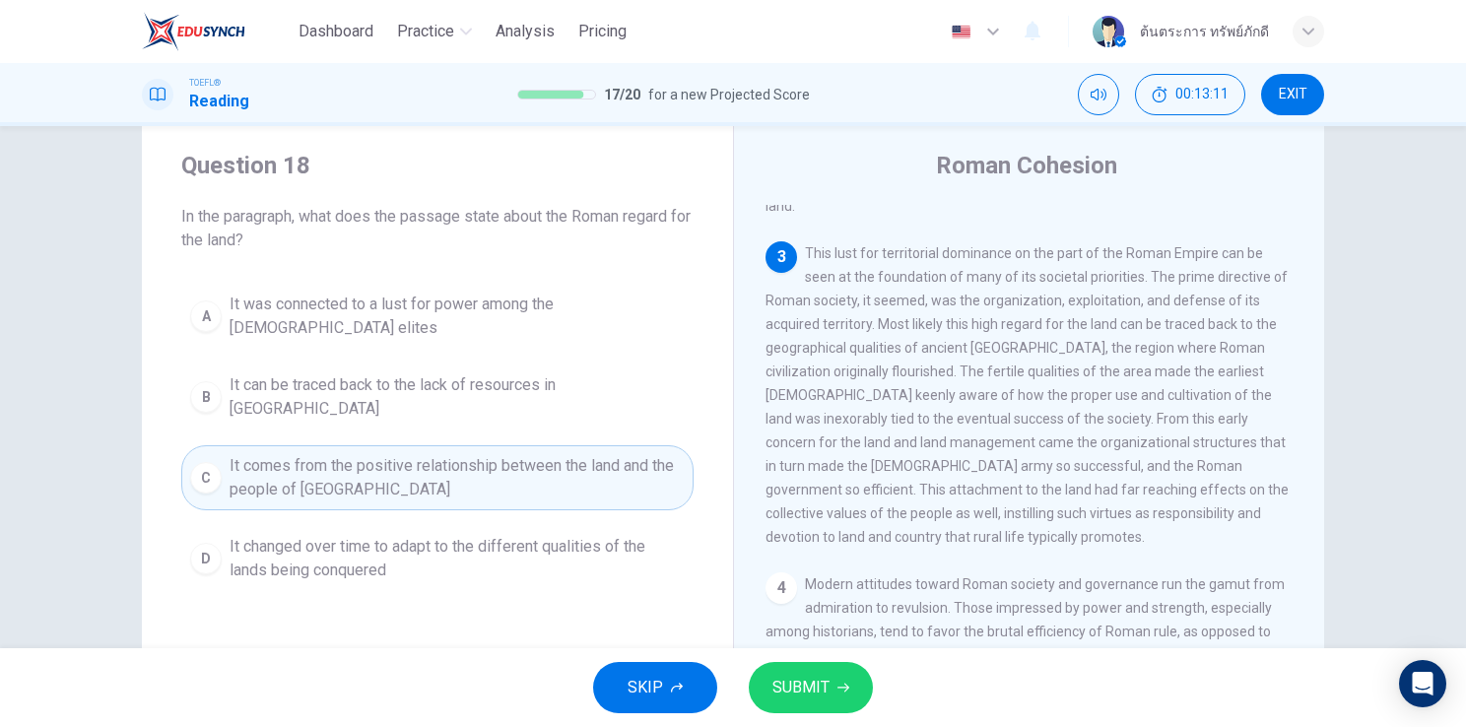
click at [815, 684] on span "SUBMIT" at bounding box center [800, 688] width 57 height 28
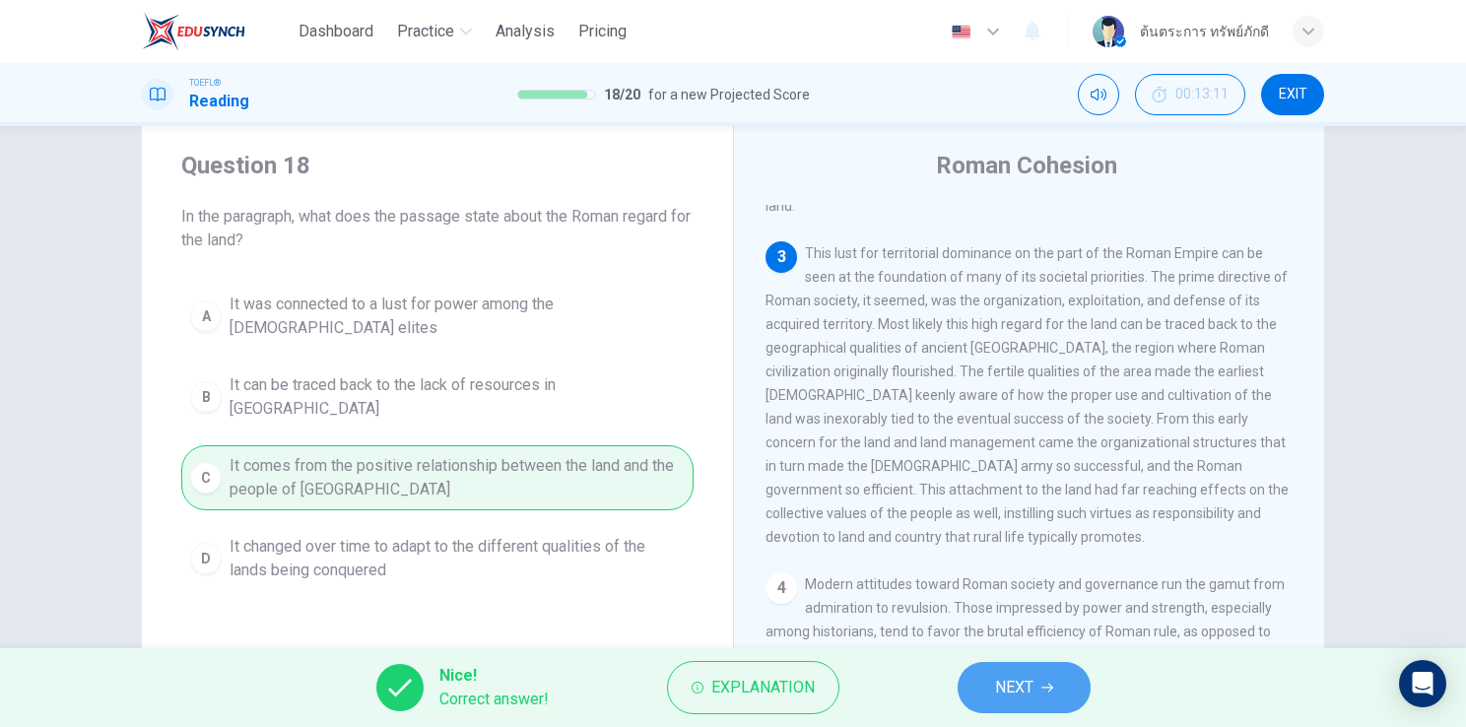
click at [999, 669] on button "NEXT" at bounding box center [1023, 687] width 133 height 51
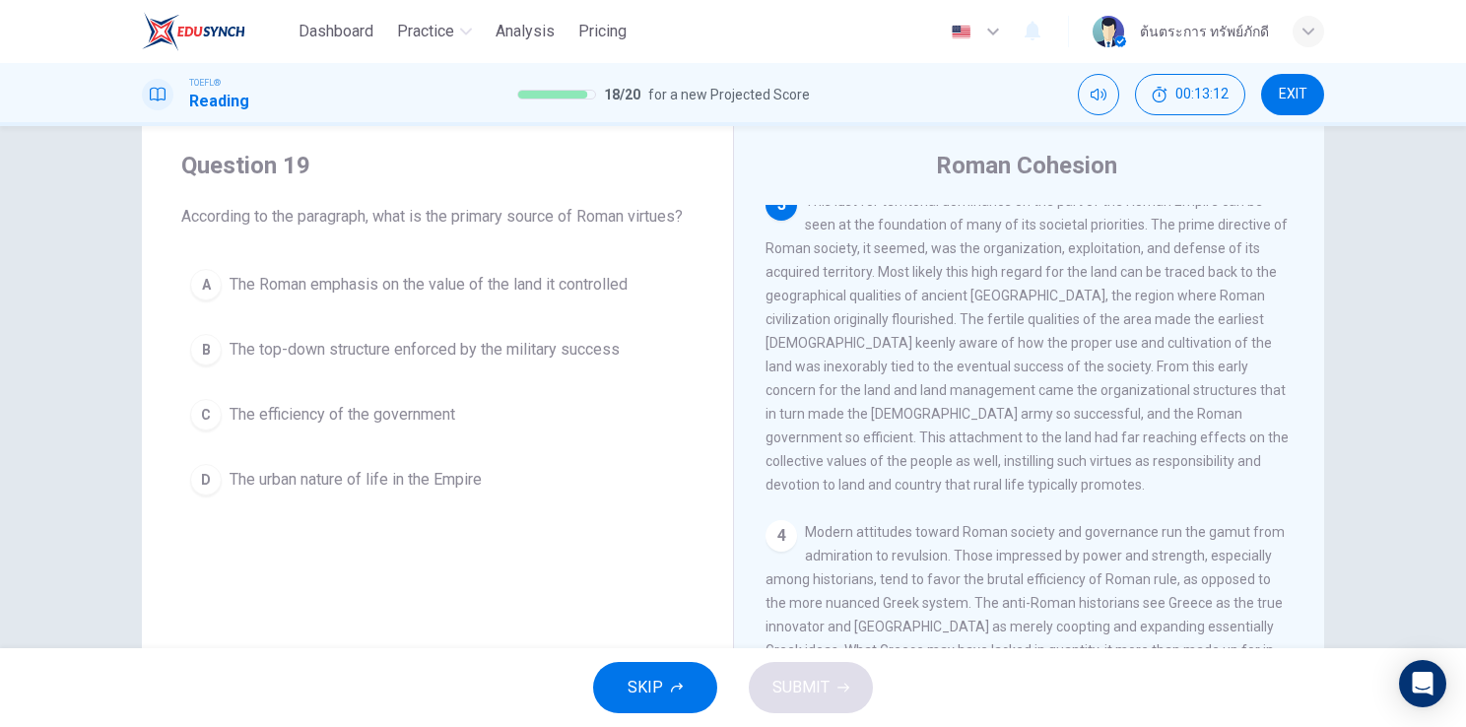
click at [343, 297] on span "The Roman emphasis on the value of the land it controlled" at bounding box center [429, 285] width 398 height 24
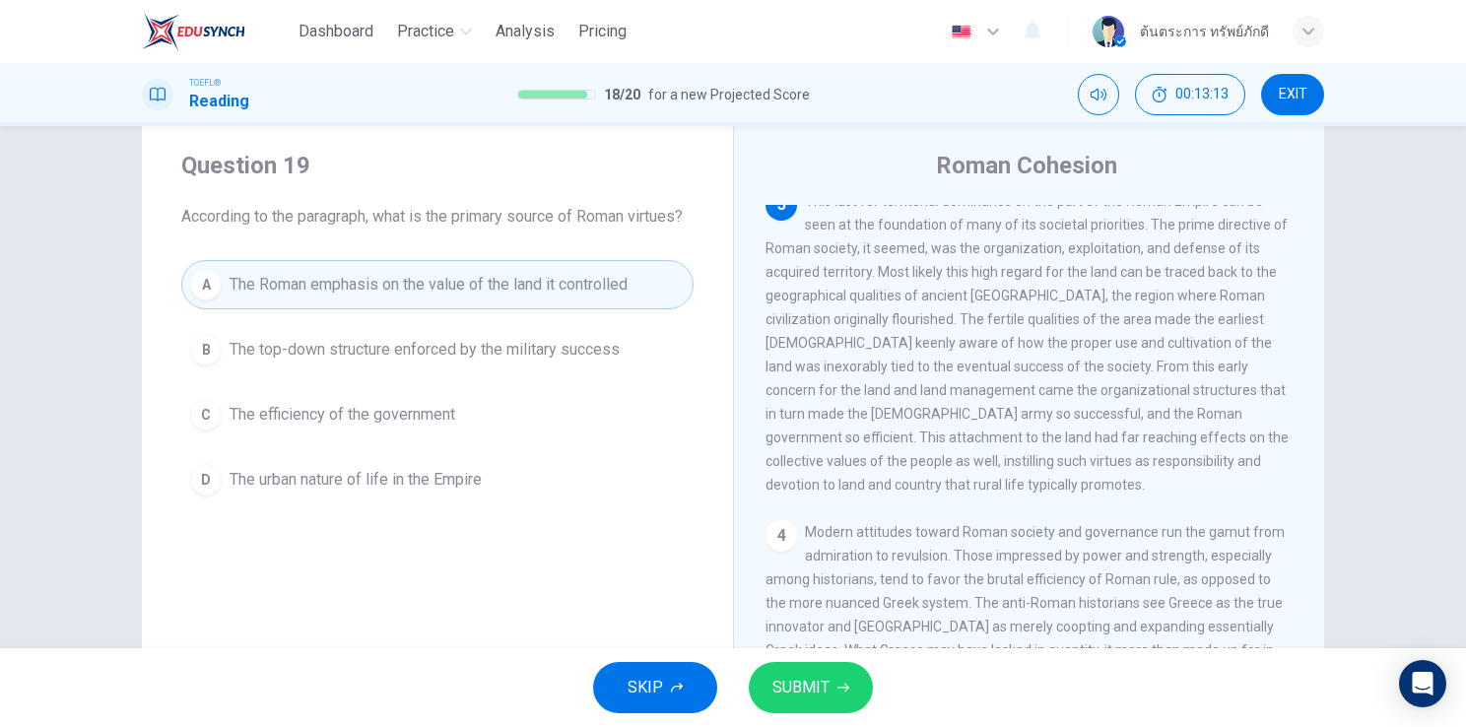
click at [830, 693] on button "SUBMIT" at bounding box center [811, 687] width 124 height 51
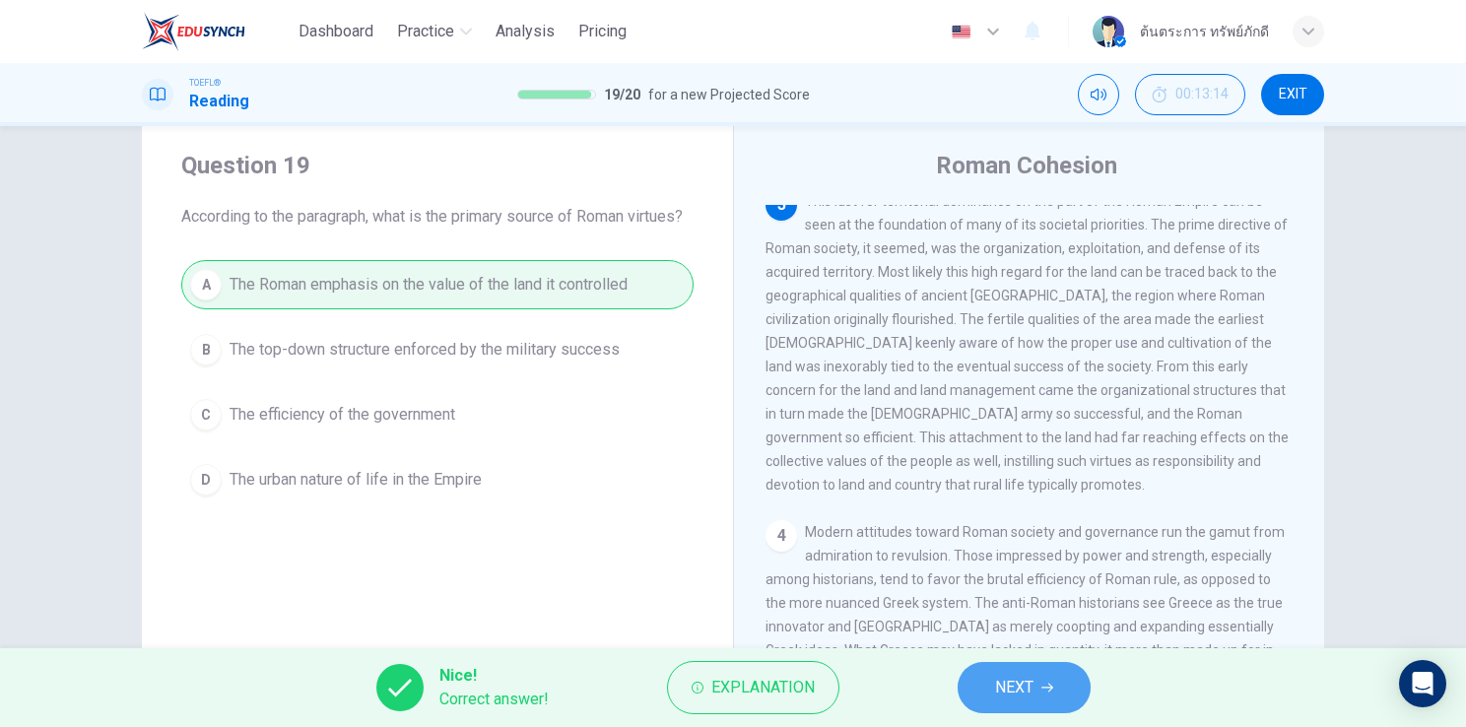
click at [1027, 683] on span "NEXT" at bounding box center [1014, 688] width 38 height 28
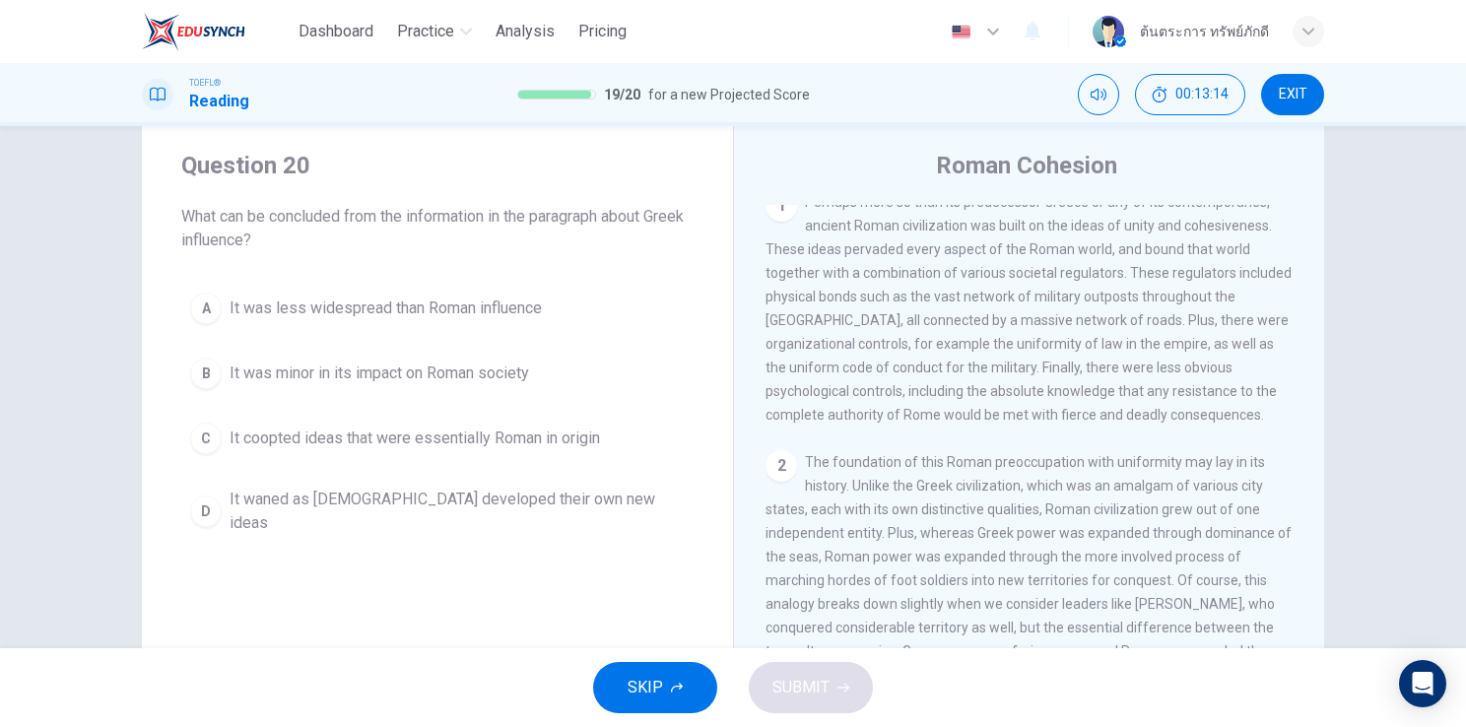
scroll to position [0, 0]
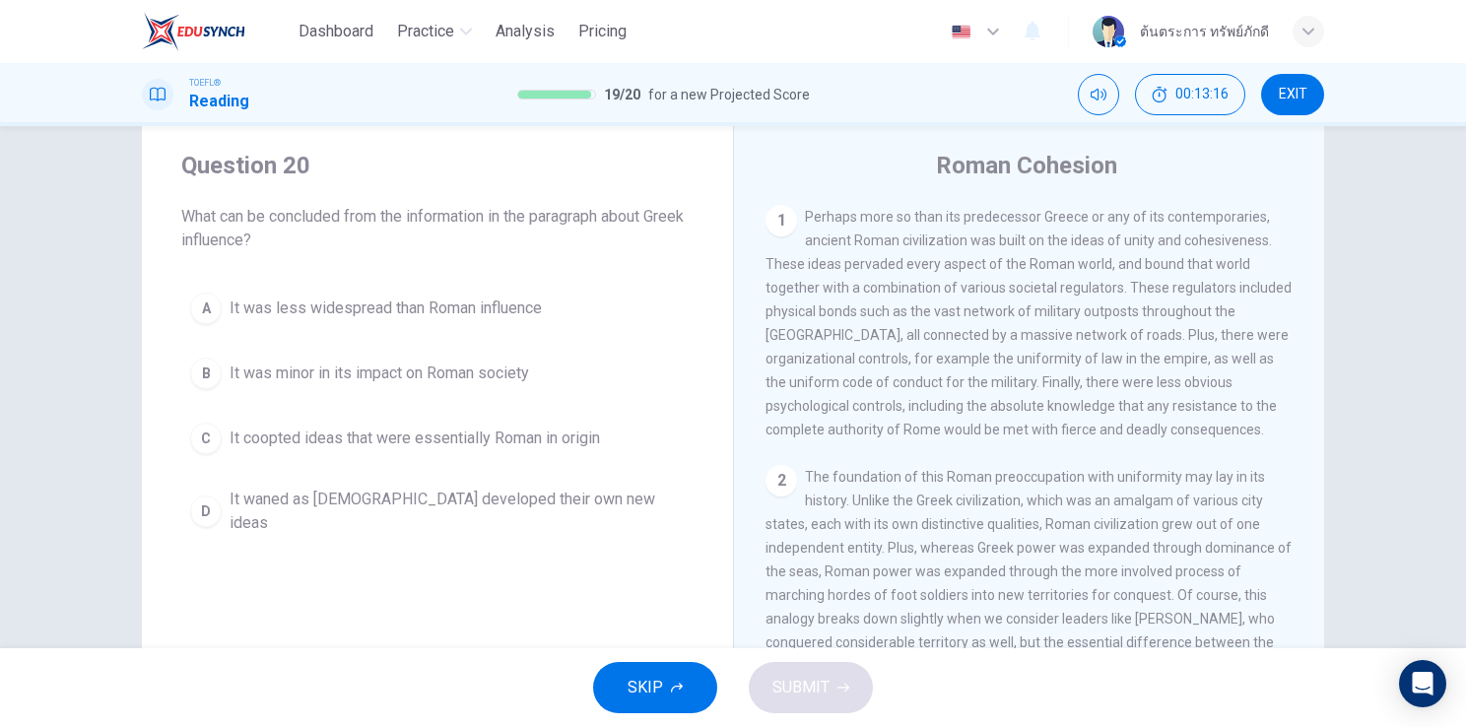
click at [361, 315] on span "It was less widespread than Roman influence" at bounding box center [386, 309] width 312 height 24
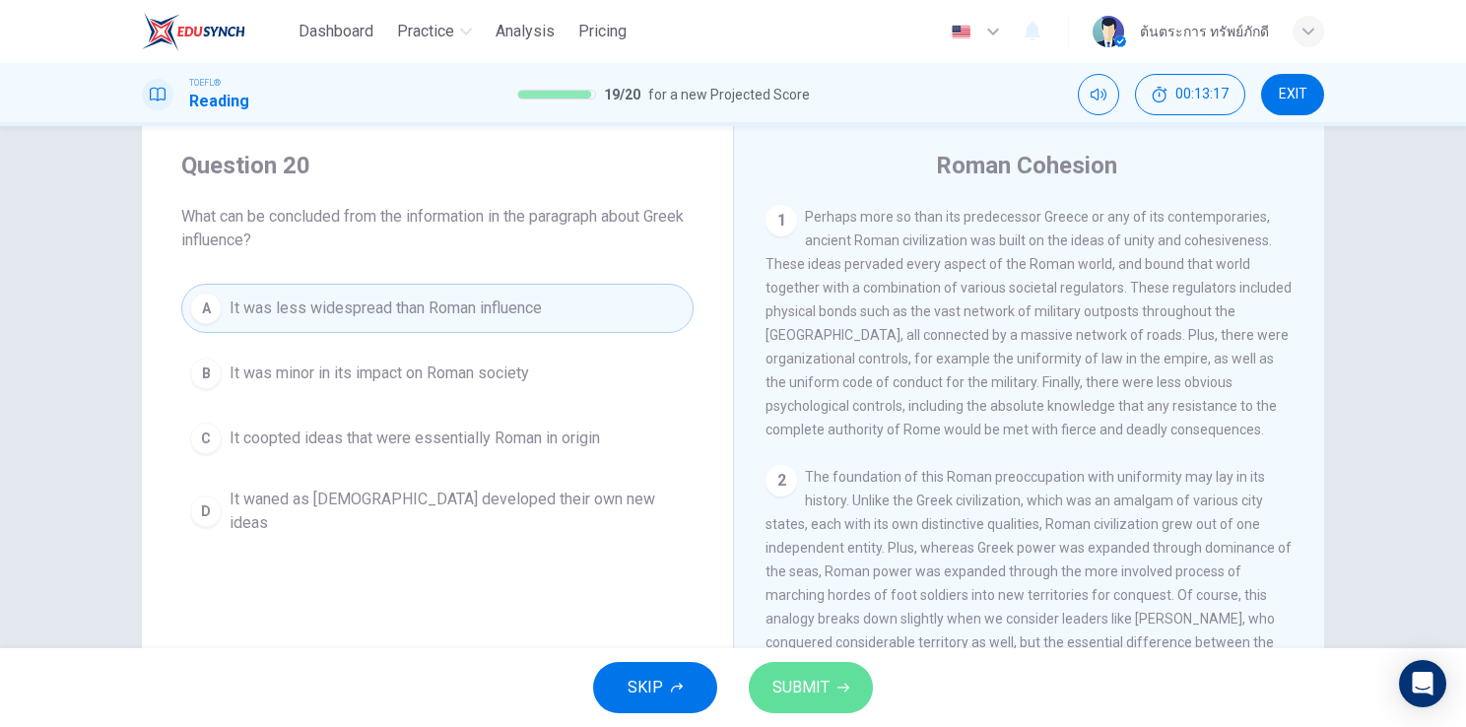
click at [820, 689] on span "SUBMIT" at bounding box center [800, 688] width 57 height 28
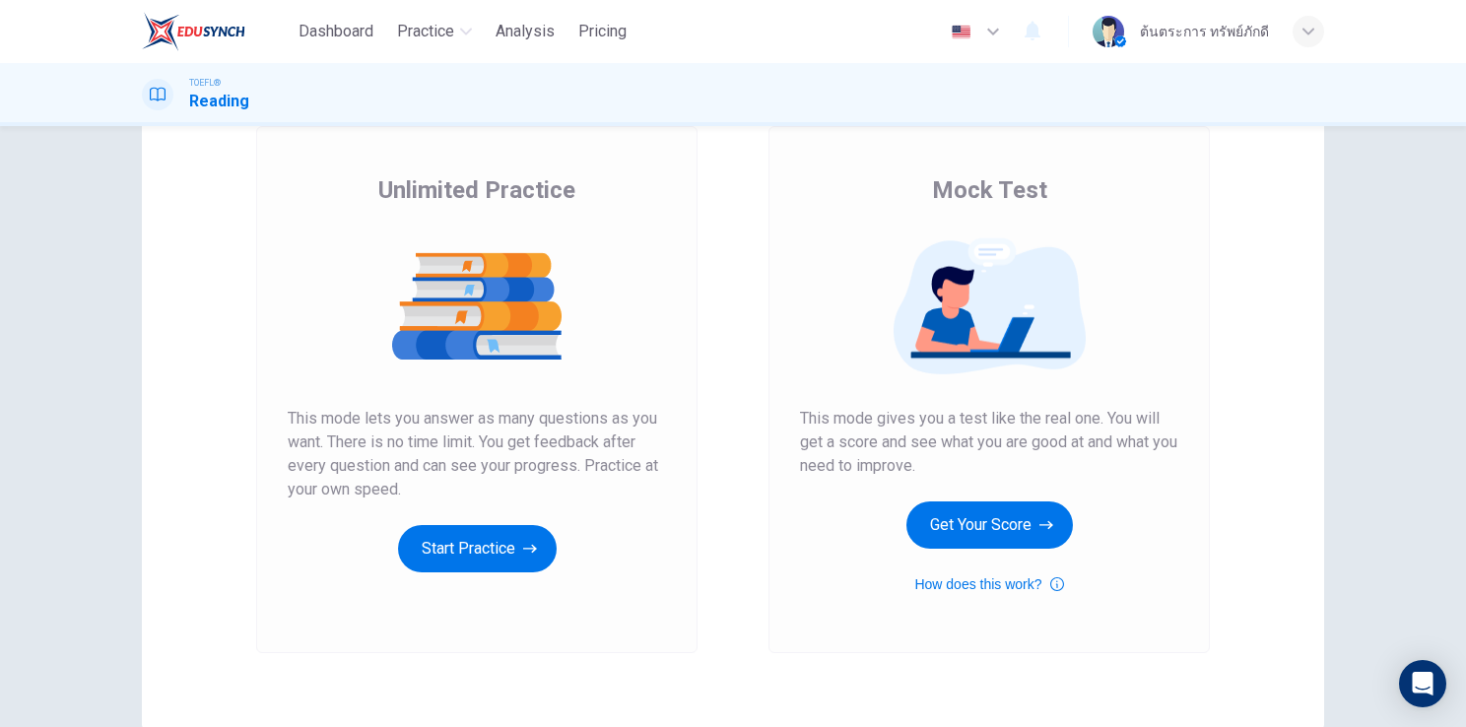
scroll to position [118, 0]
click at [950, 533] on button "Get Your Score" at bounding box center [989, 524] width 166 height 47
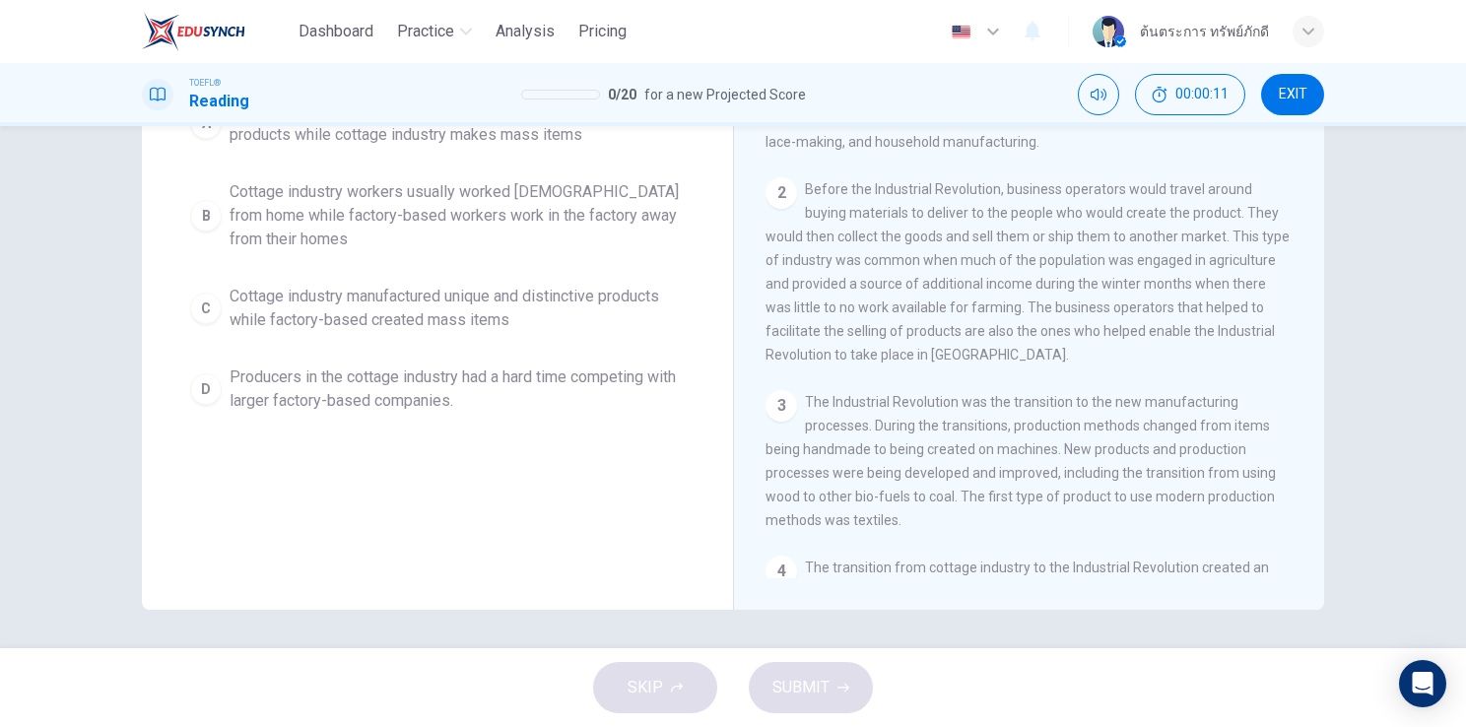
scroll to position [0, 0]
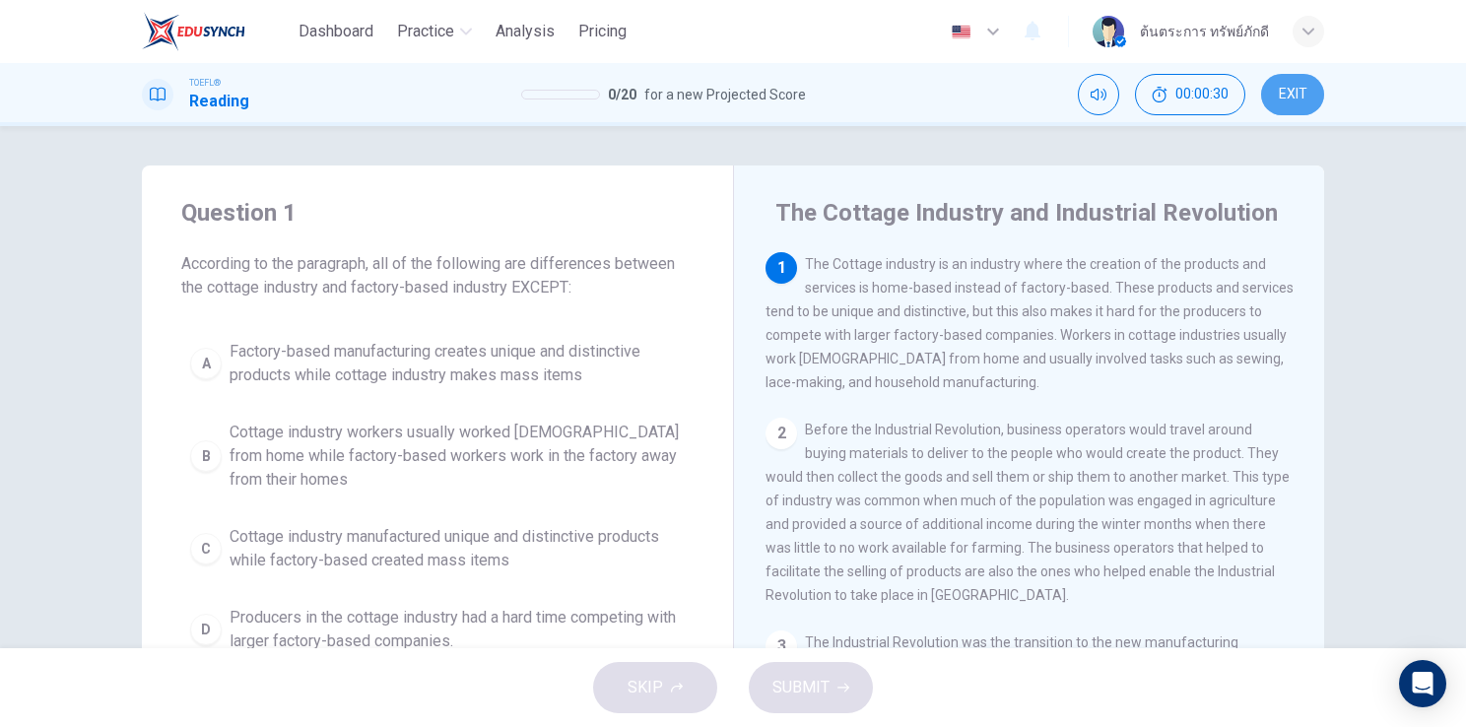
click at [1281, 100] on span "EXIT" at bounding box center [1293, 95] width 29 height 16
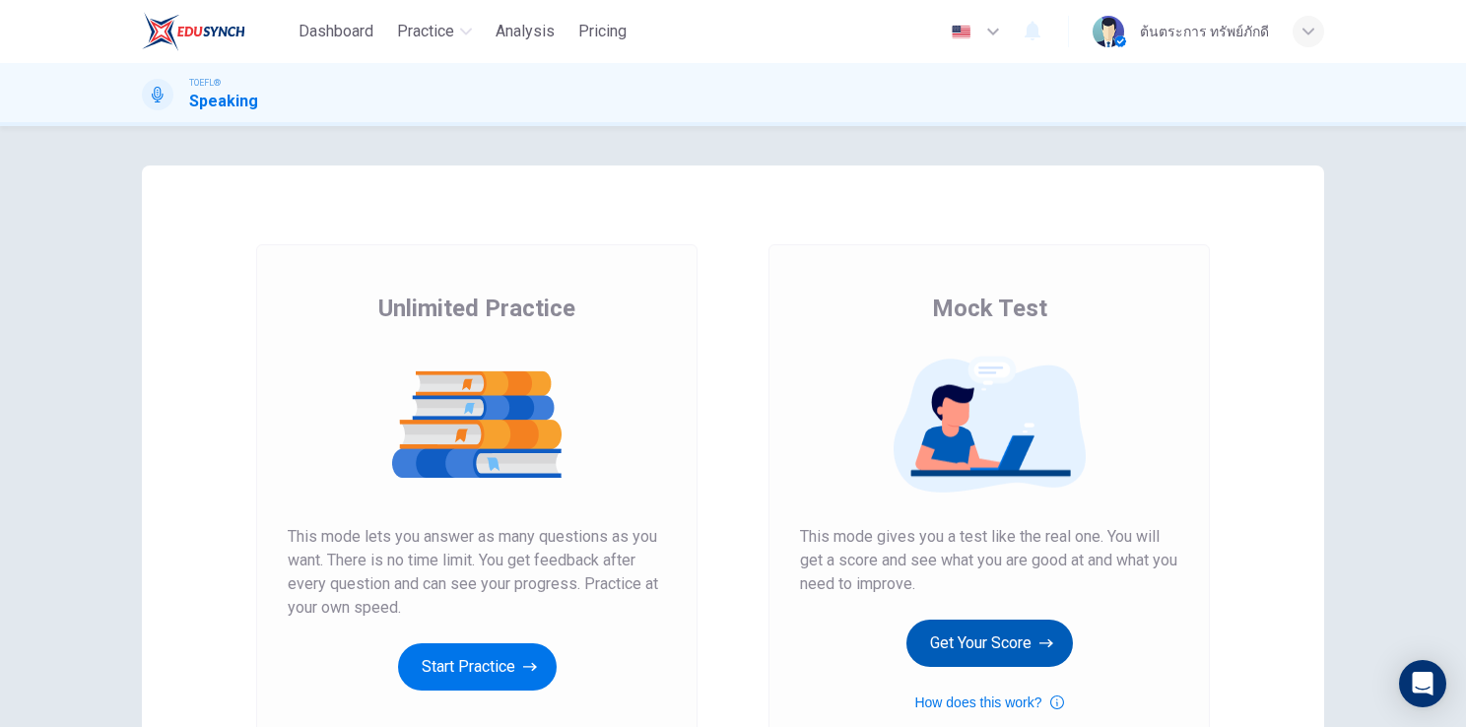
click at [968, 659] on button "Get Your Score" at bounding box center [989, 643] width 166 height 47
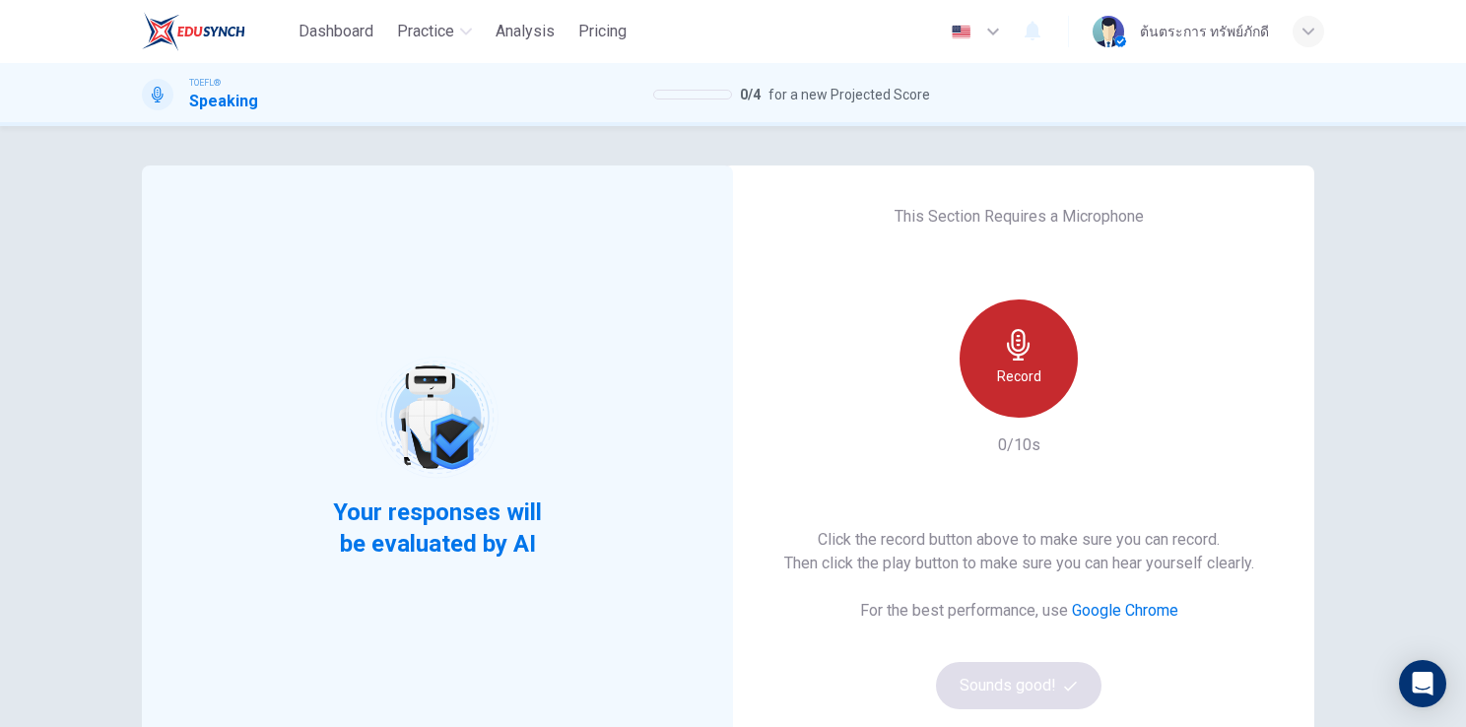
click at [1029, 368] on h6 "Record" at bounding box center [1019, 376] width 44 height 24
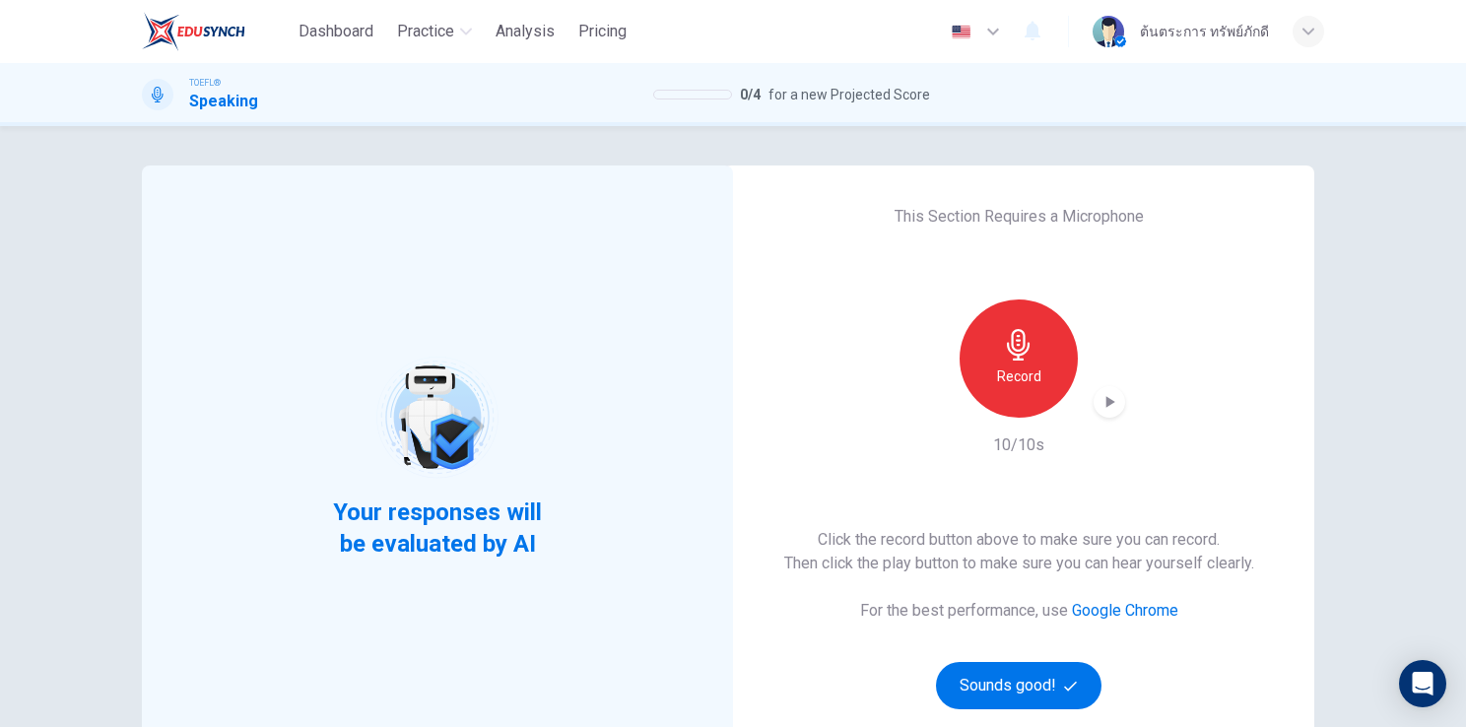
click at [1102, 388] on div "button" at bounding box center [1109, 402] width 32 height 32
click at [1050, 681] on button "Sounds good!" at bounding box center [1018, 685] width 165 height 47
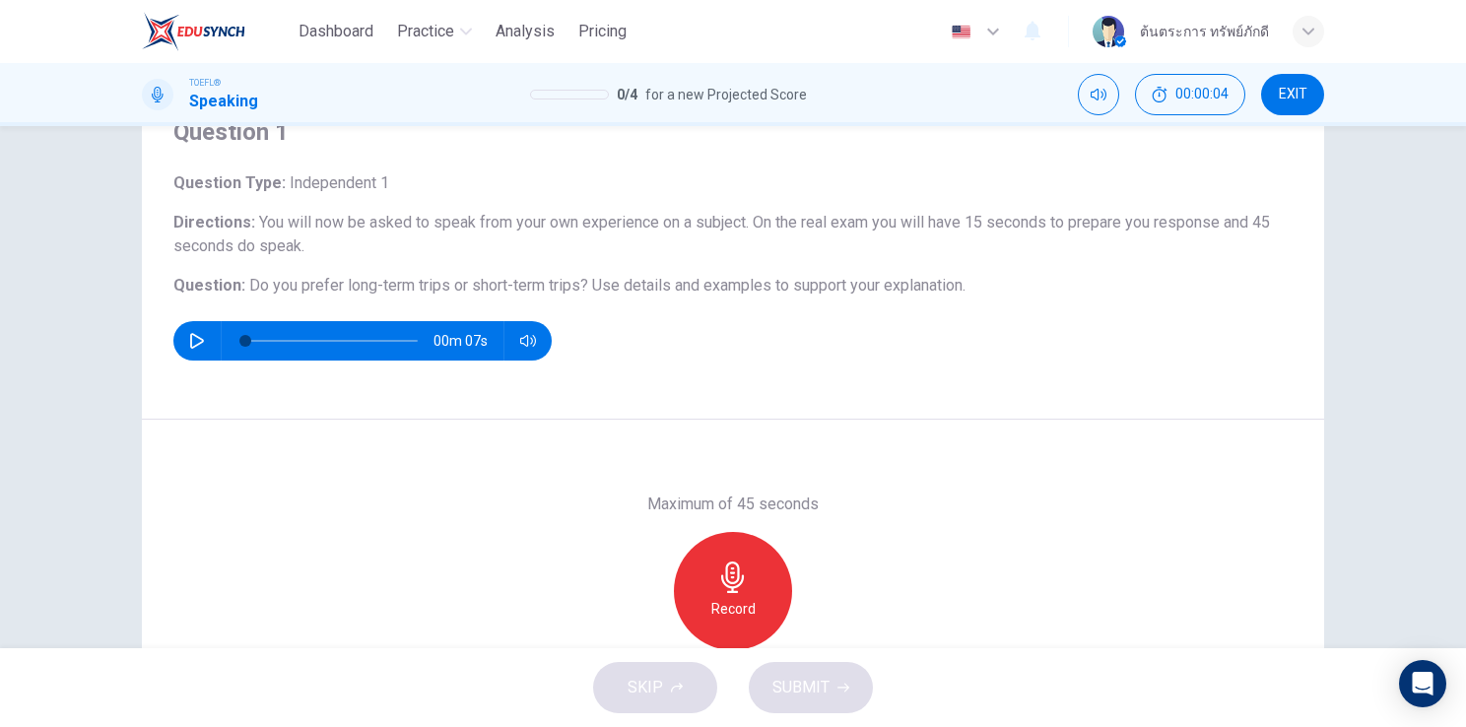
scroll to position [87, 0]
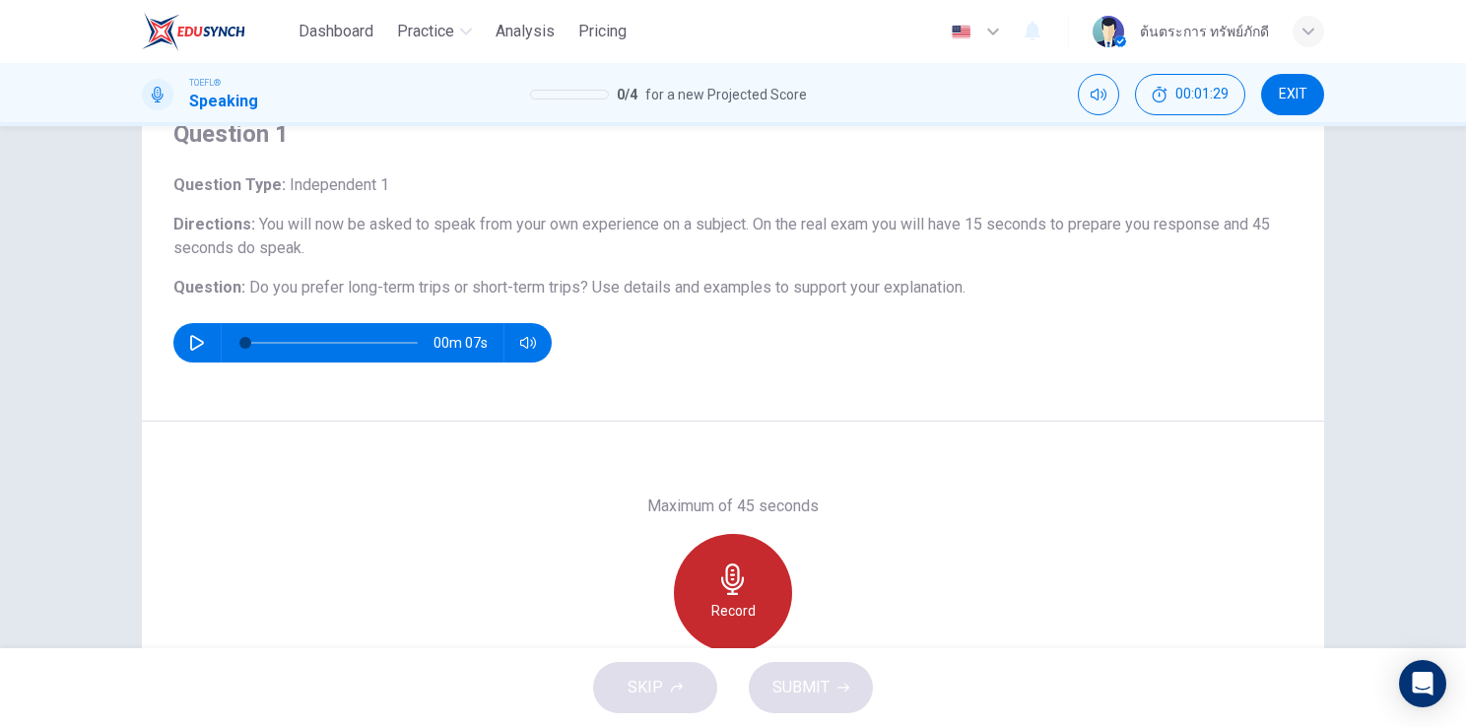
click at [743, 597] on div "Record" at bounding box center [733, 593] width 118 height 118
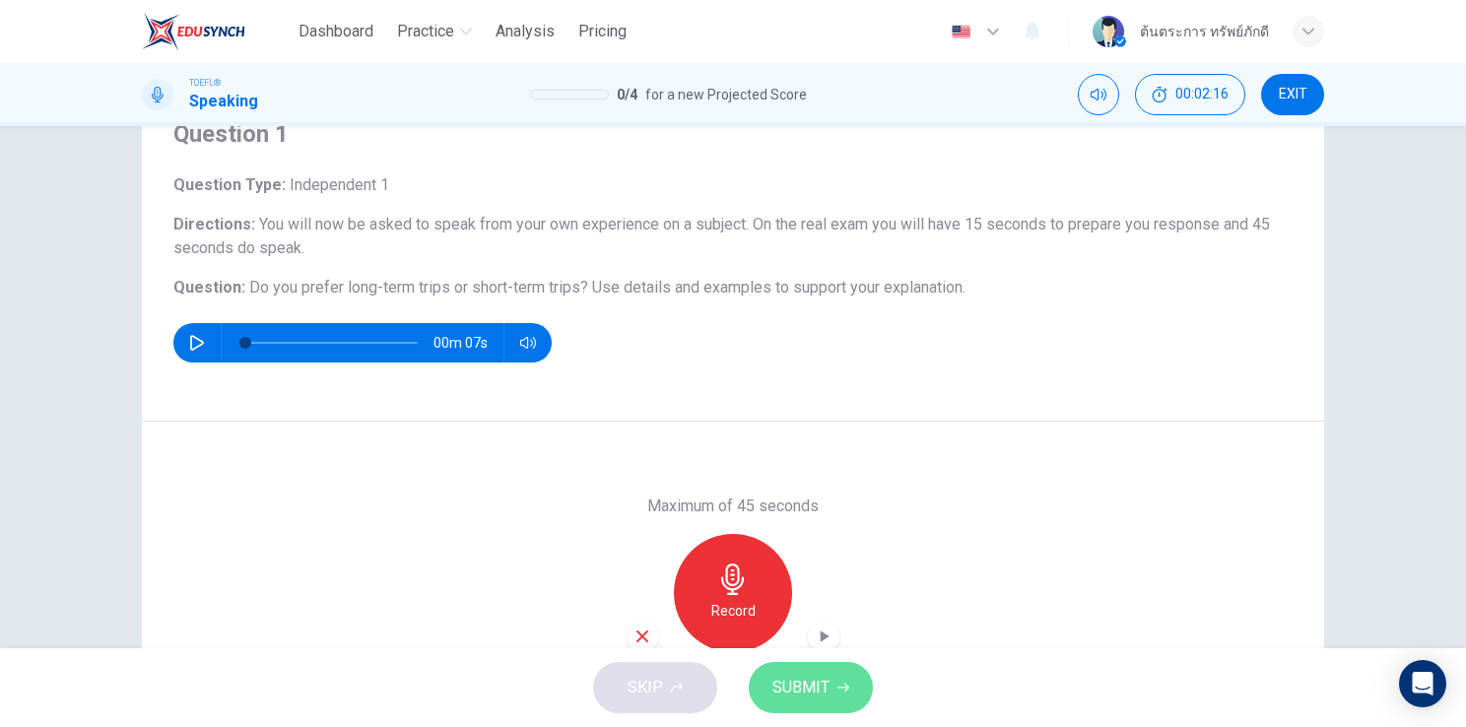
click at [820, 683] on span "SUBMIT" at bounding box center [800, 688] width 57 height 28
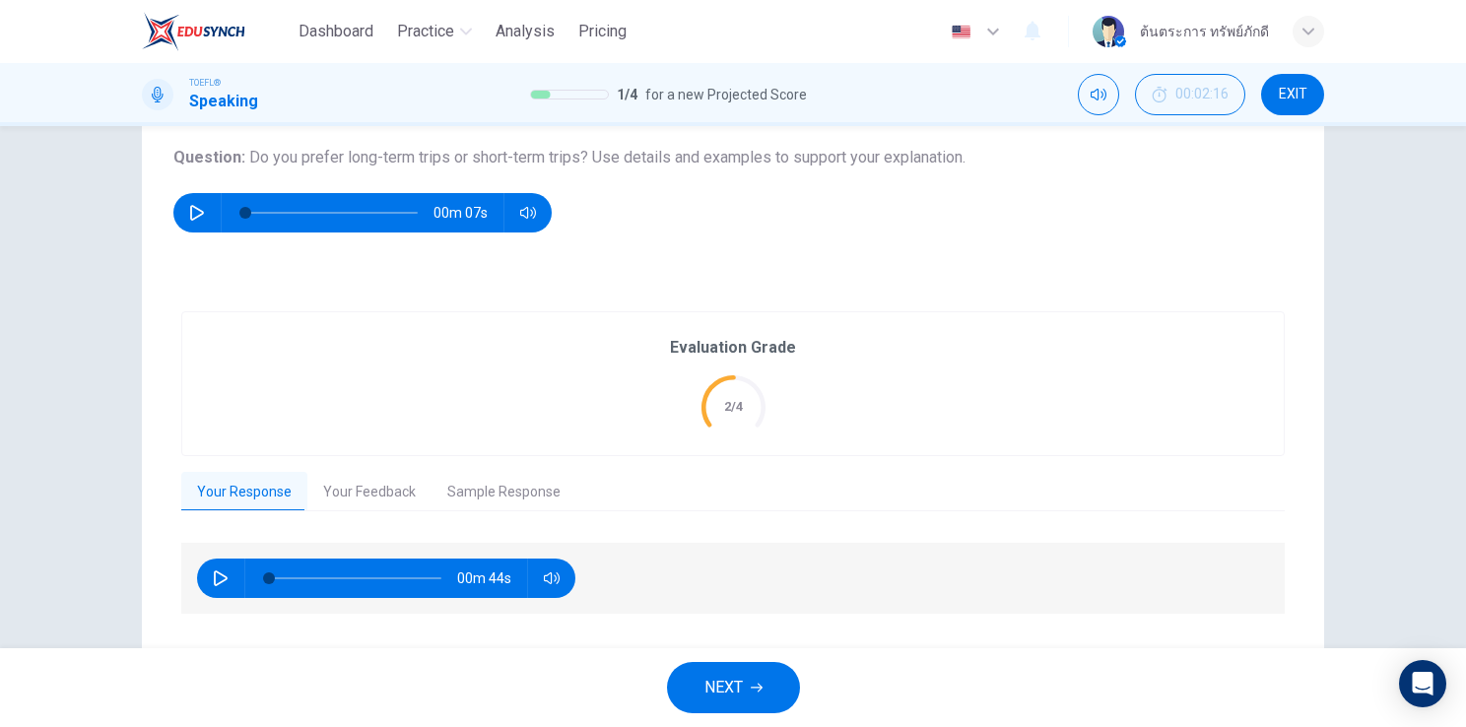
scroll to position [262, 0]
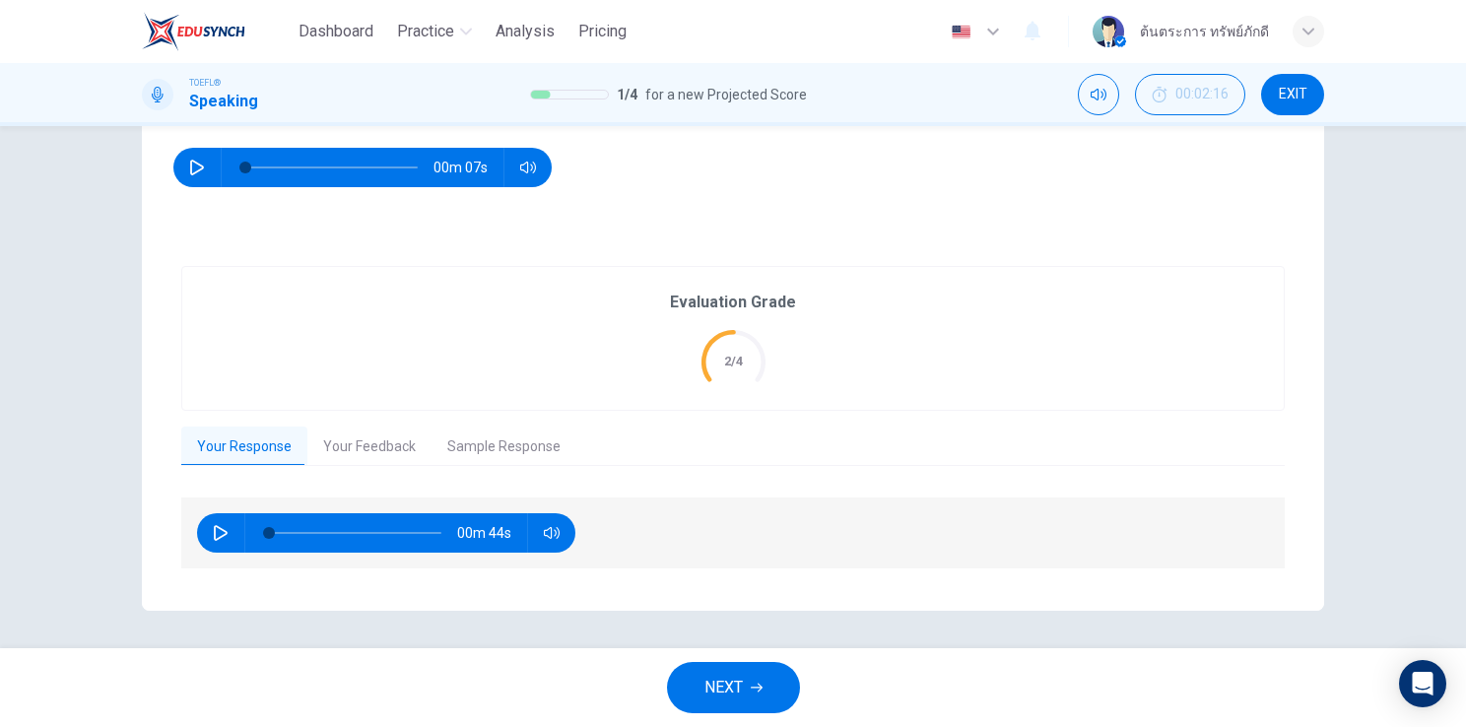
click at [747, 681] on button "NEXT" at bounding box center [733, 687] width 133 height 51
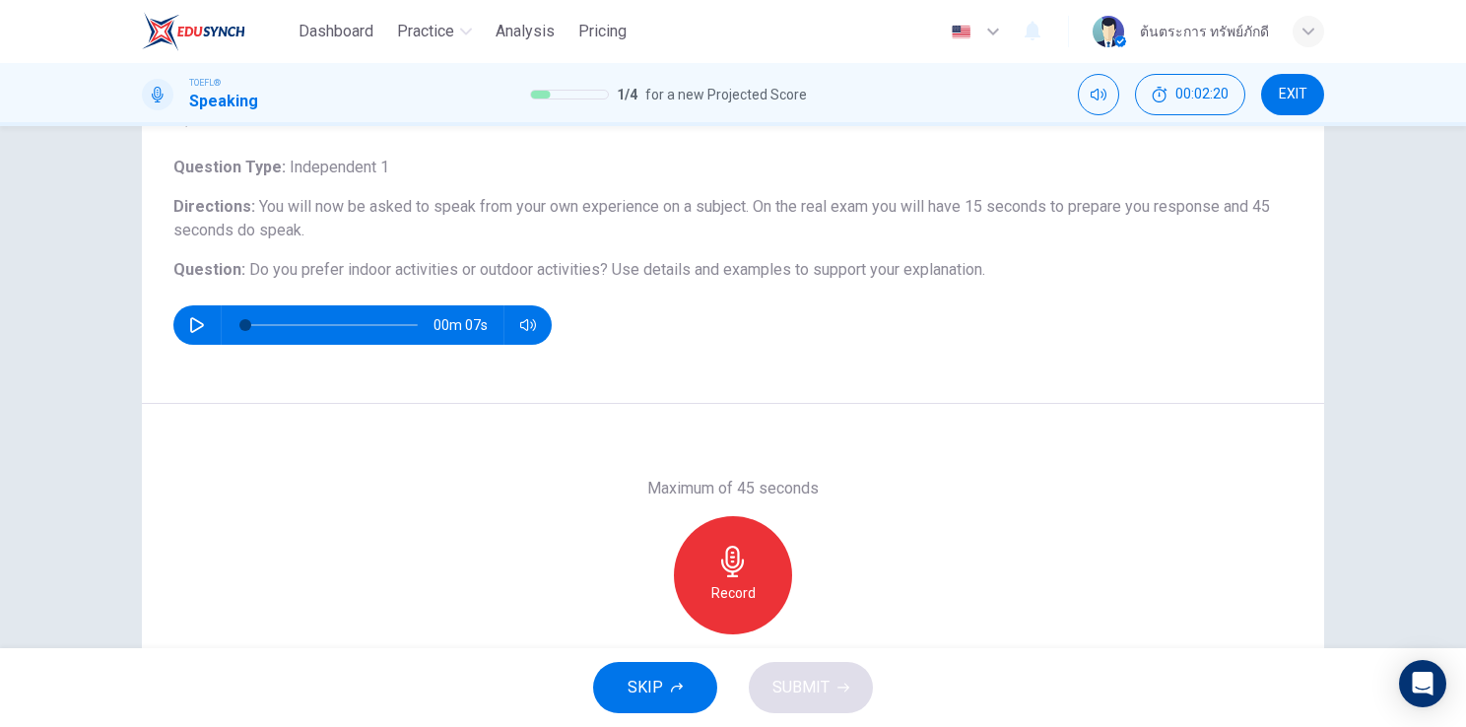
scroll to position [105, 0]
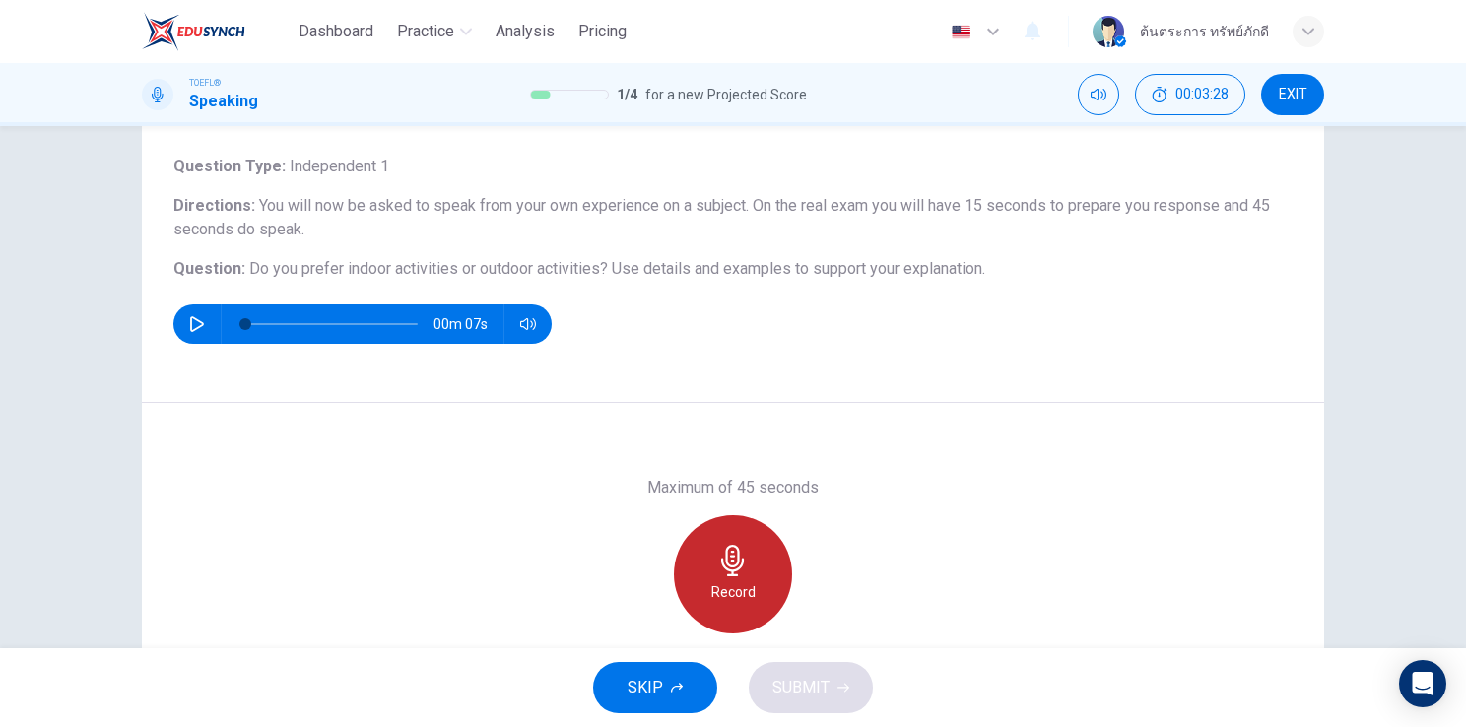
click at [702, 608] on div "Record" at bounding box center [733, 574] width 118 height 118
click at [753, 570] on div "Stop" at bounding box center [733, 574] width 118 height 118
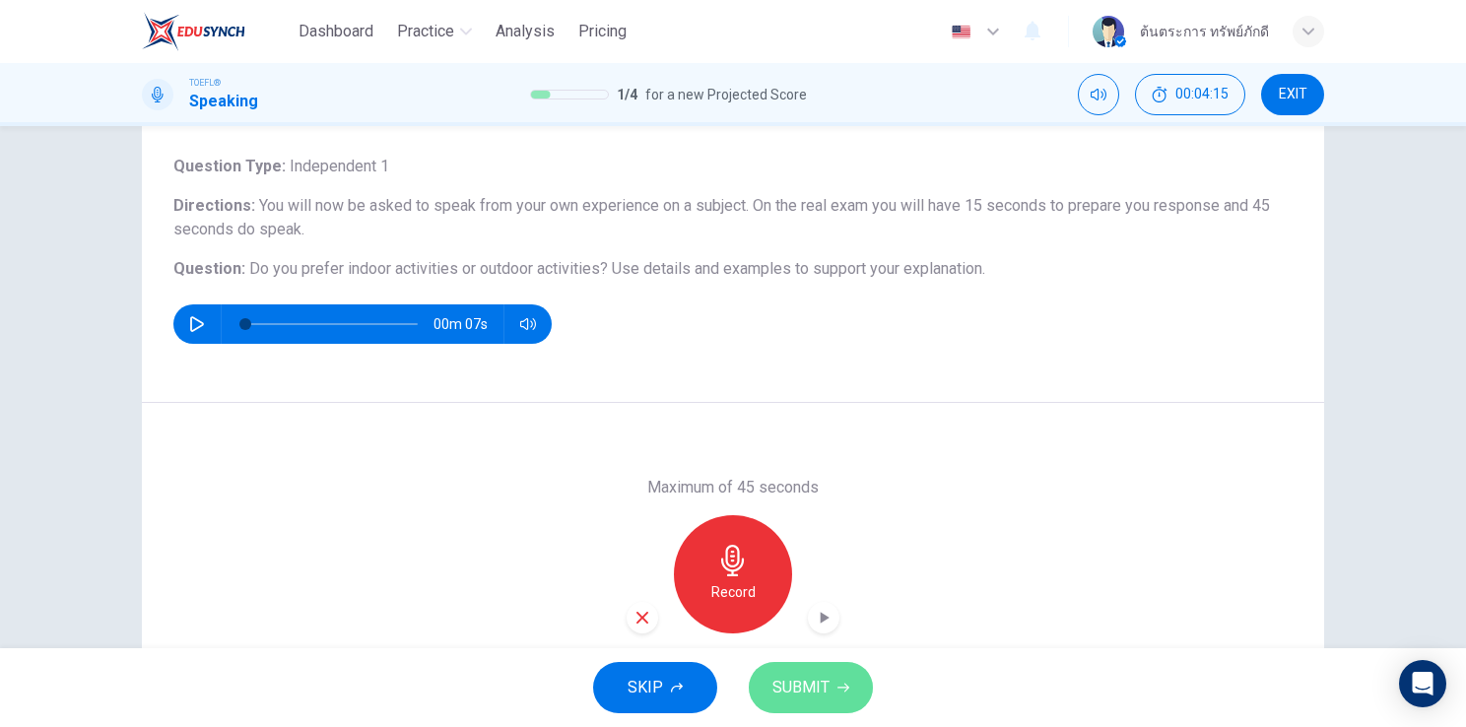
click at [815, 695] on span "SUBMIT" at bounding box center [800, 688] width 57 height 28
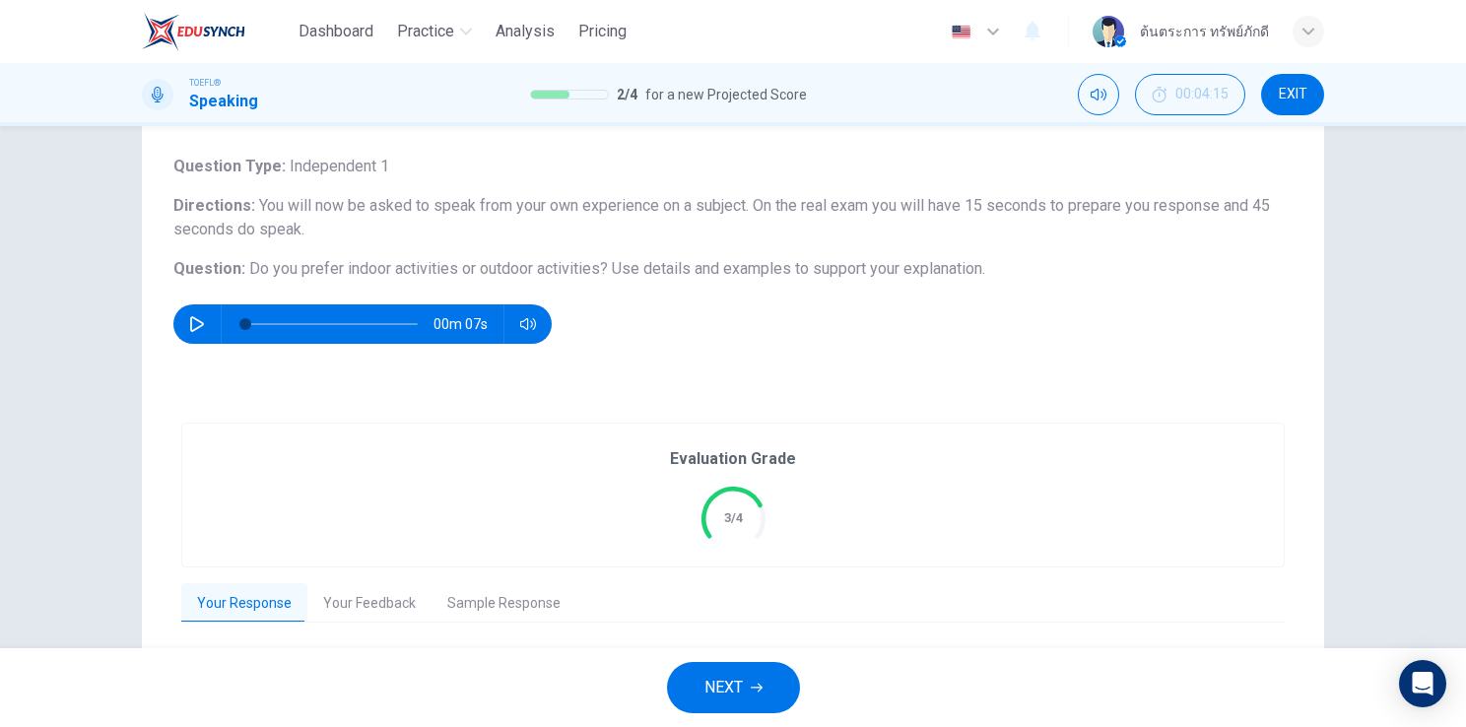
click at [760, 672] on button "NEXT" at bounding box center [733, 687] width 133 height 51
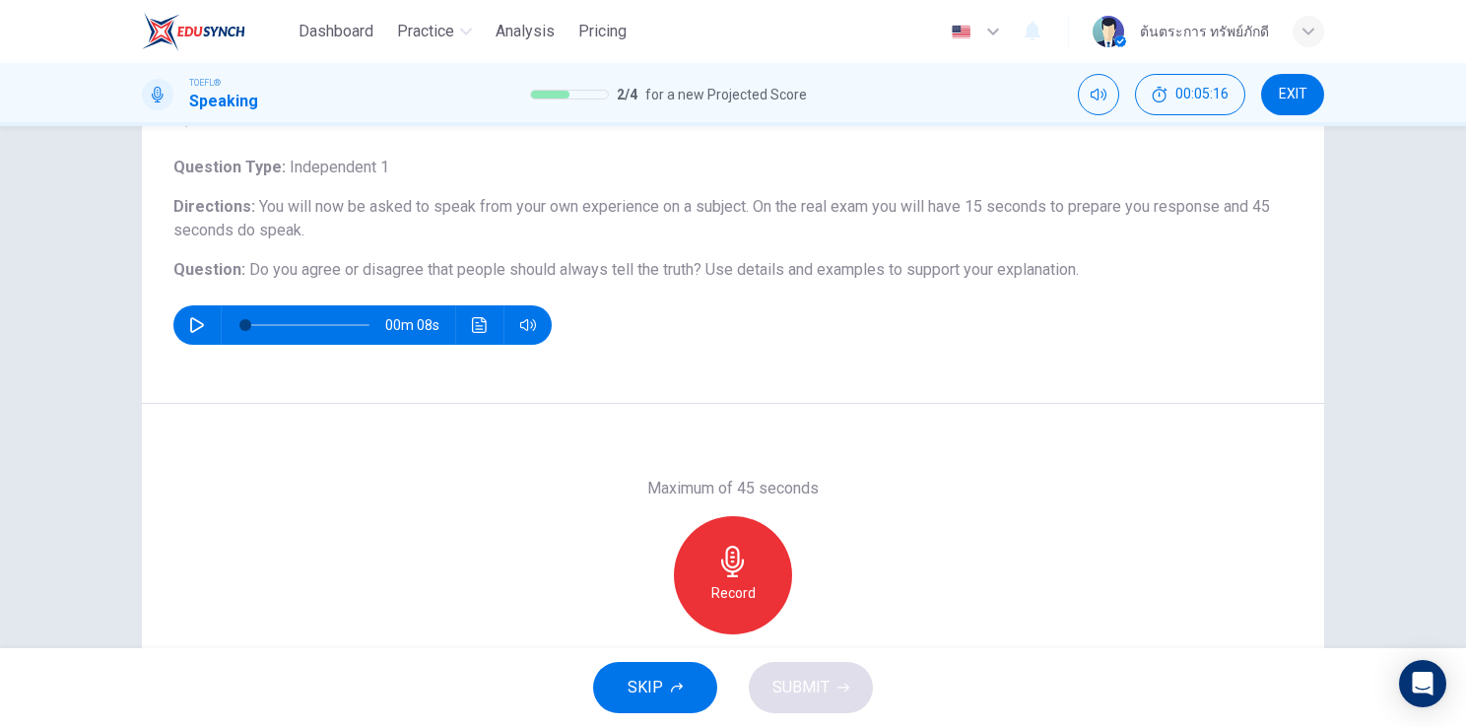
scroll to position [106, 0]
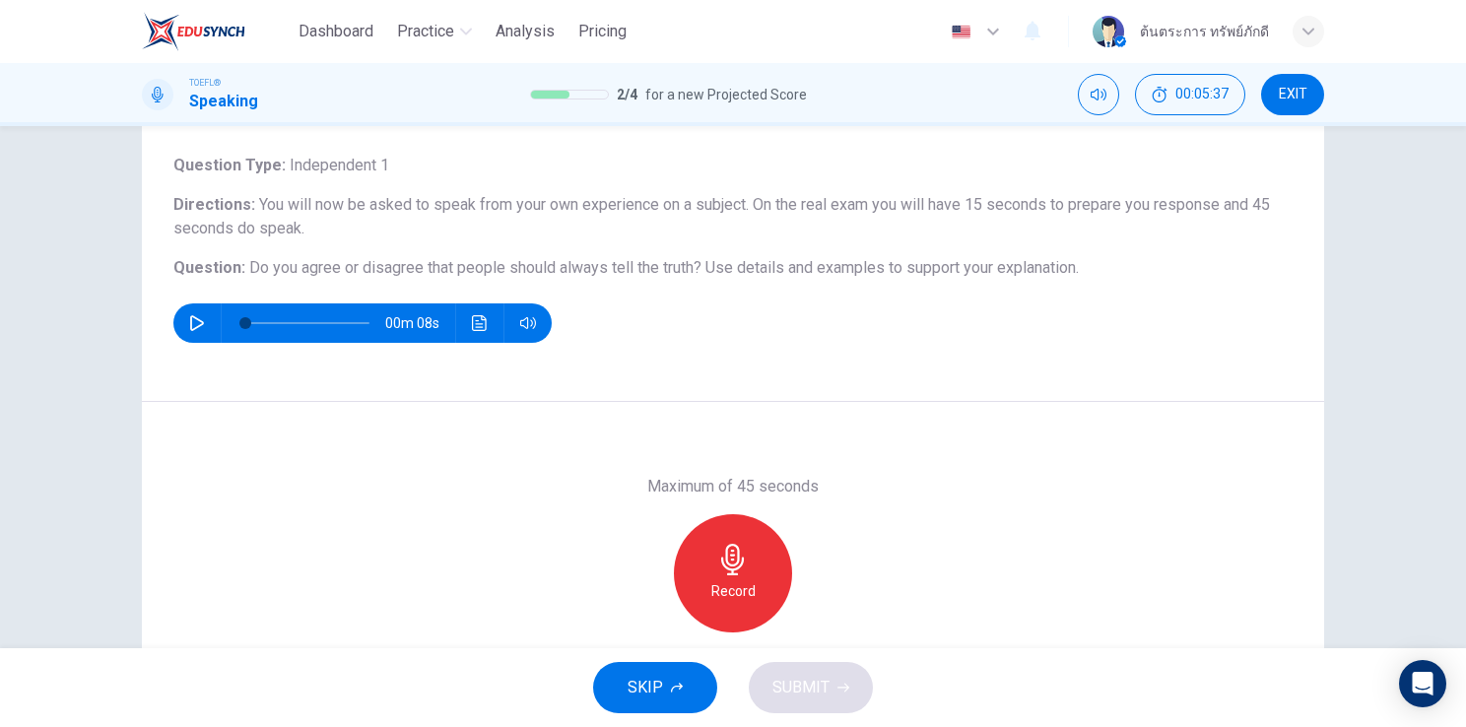
click at [729, 564] on icon "button" at bounding box center [732, 560] width 23 height 32
click at [826, 700] on span "SUBMIT" at bounding box center [800, 688] width 57 height 28
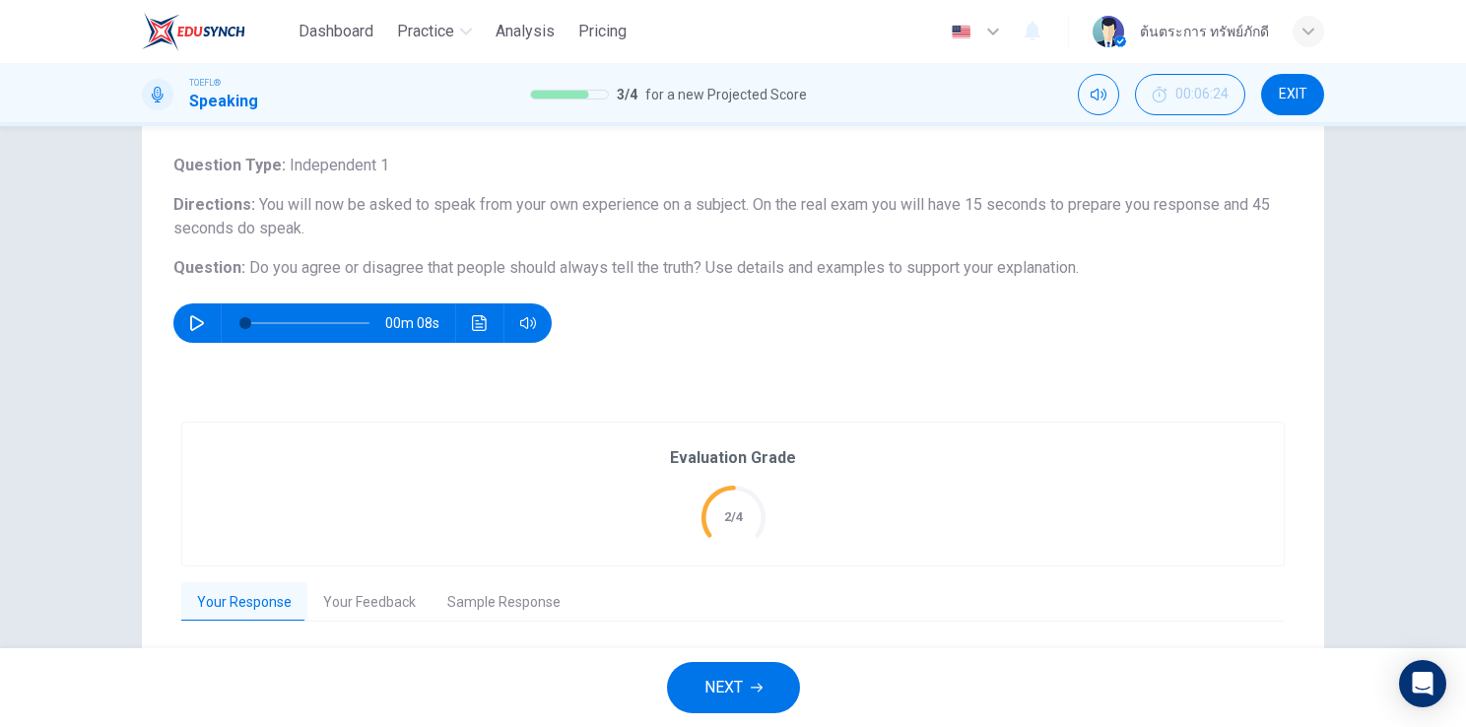
click at [759, 696] on button "NEXT" at bounding box center [733, 687] width 133 height 51
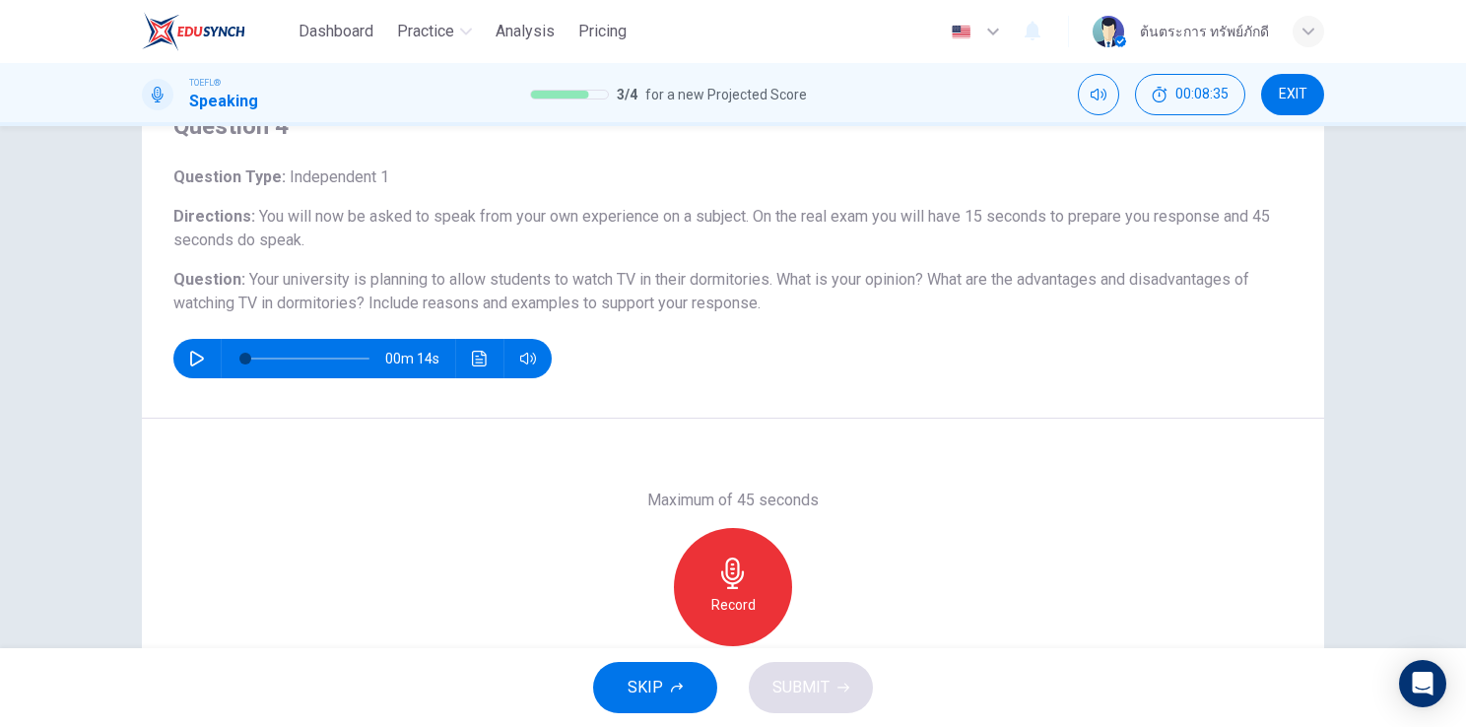
scroll to position [95, 0]
click at [731, 596] on h6 "Record" at bounding box center [733, 605] width 44 height 24
click at [801, 684] on span "SUBMIT" at bounding box center [800, 688] width 57 height 28
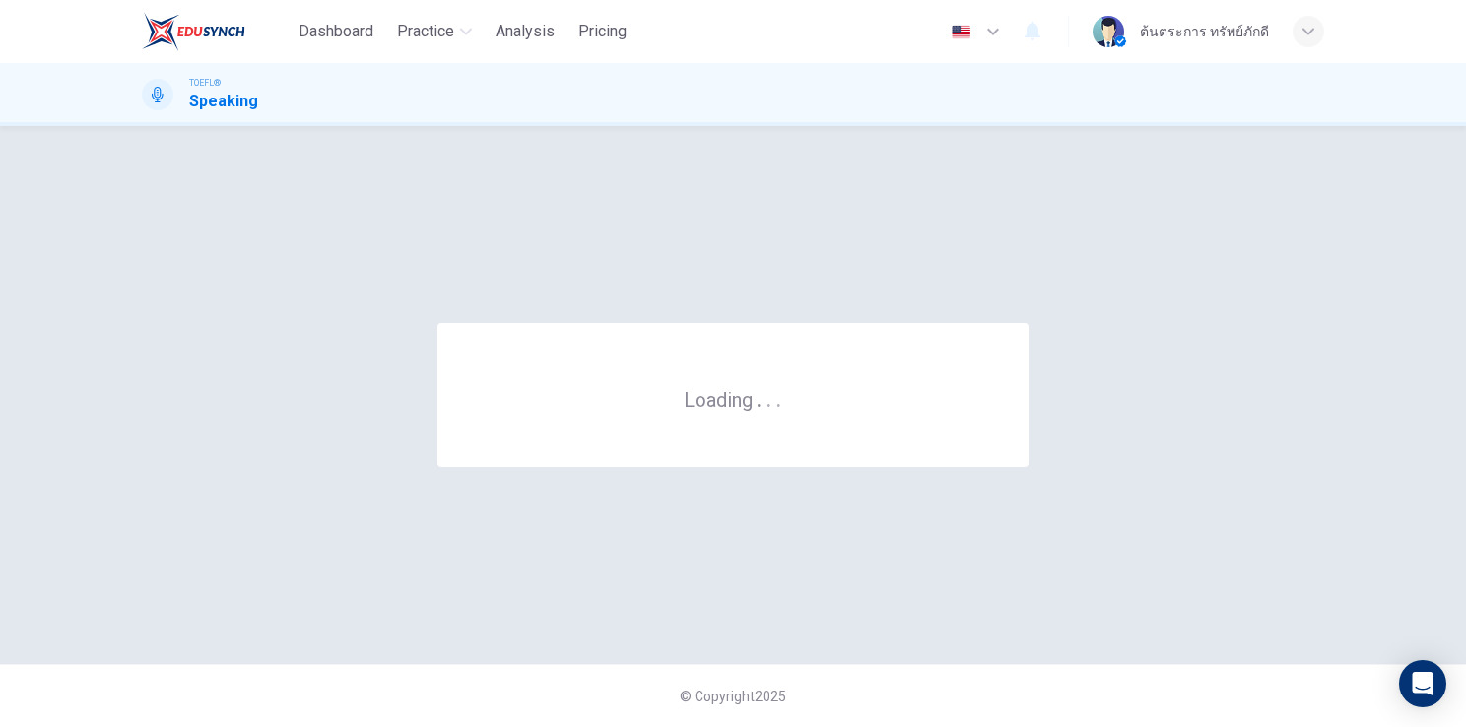
scroll to position [0, 0]
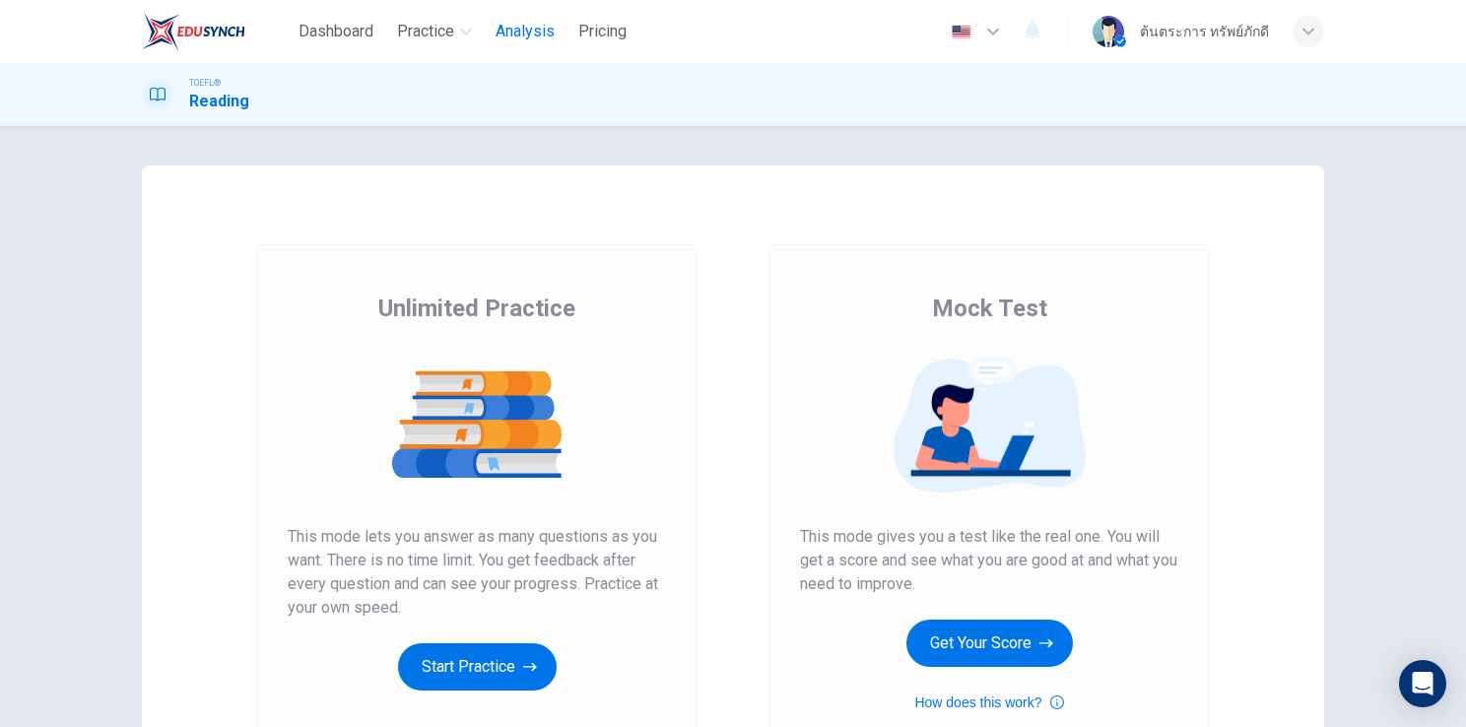
click at [512, 35] on span "Analysis" at bounding box center [524, 32] width 59 height 24
click at [989, 650] on button "Get Your Score" at bounding box center [989, 643] width 166 height 47
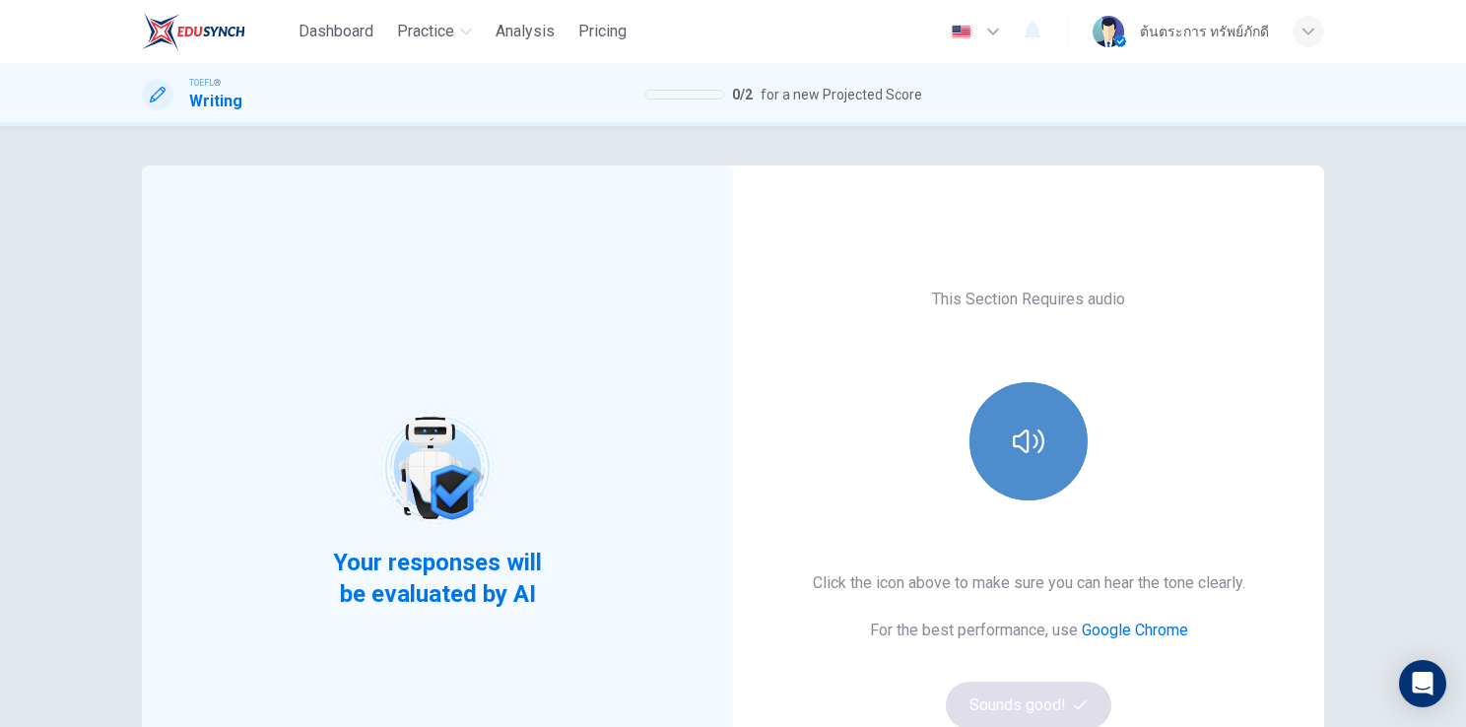
click at [1015, 439] on icon "button" at bounding box center [1029, 442] width 32 height 32
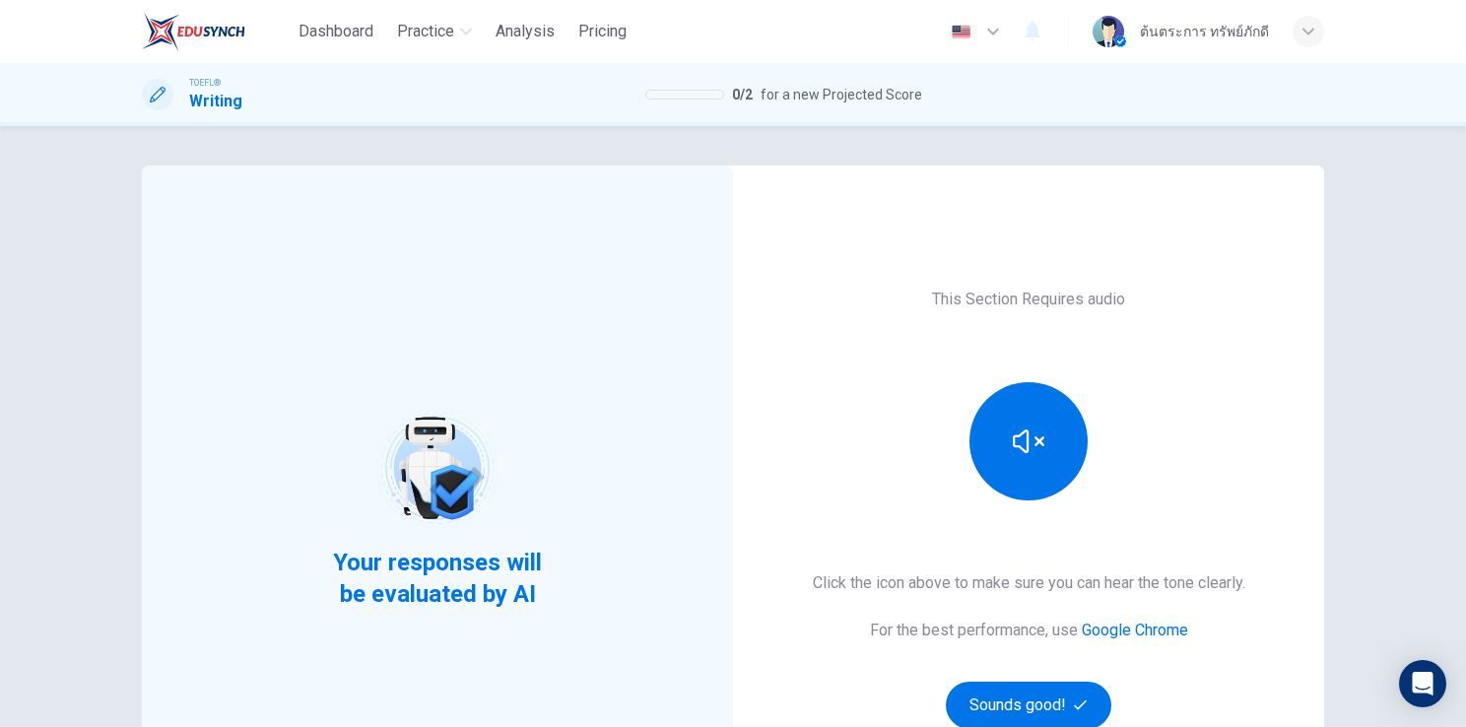
scroll to position [99, 0]
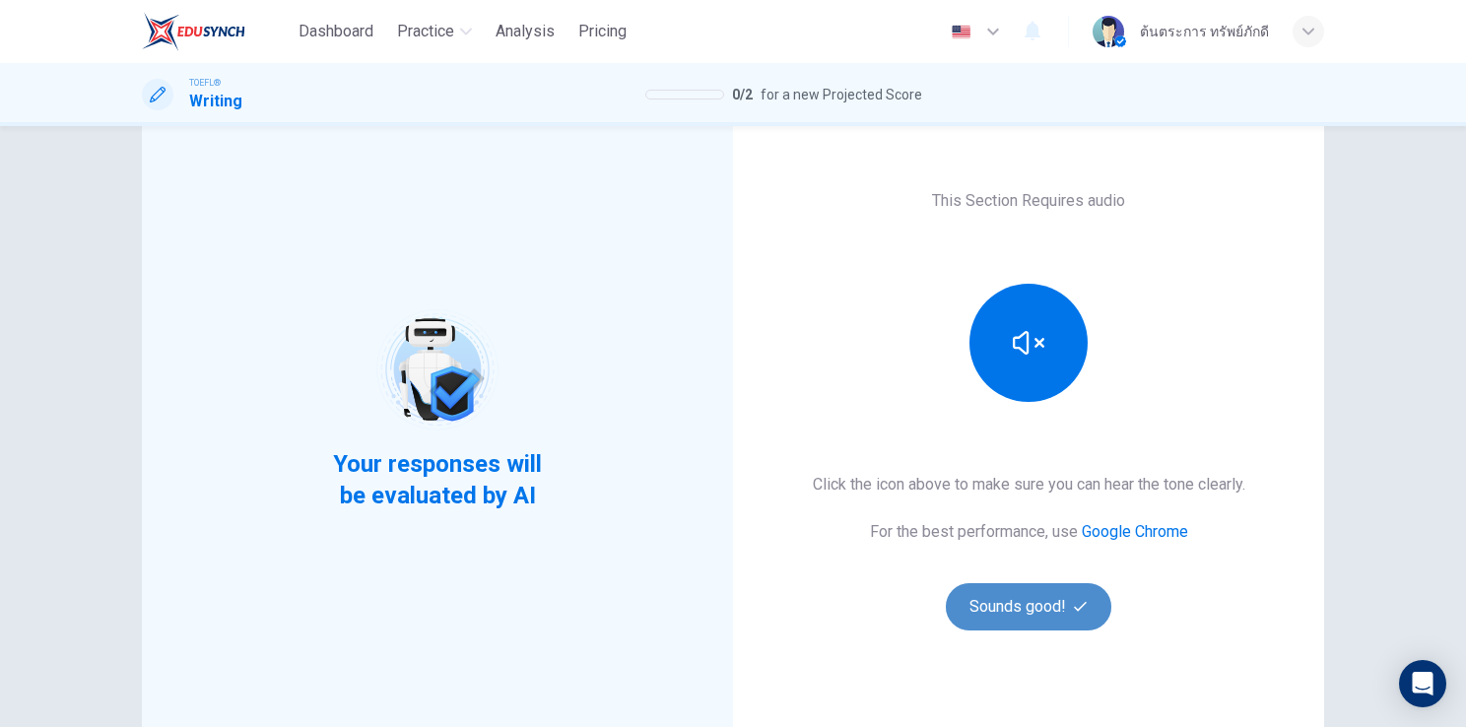
click at [1042, 607] on button "Sounds good!" at bounding box center [1028, 606] width 165 height 47
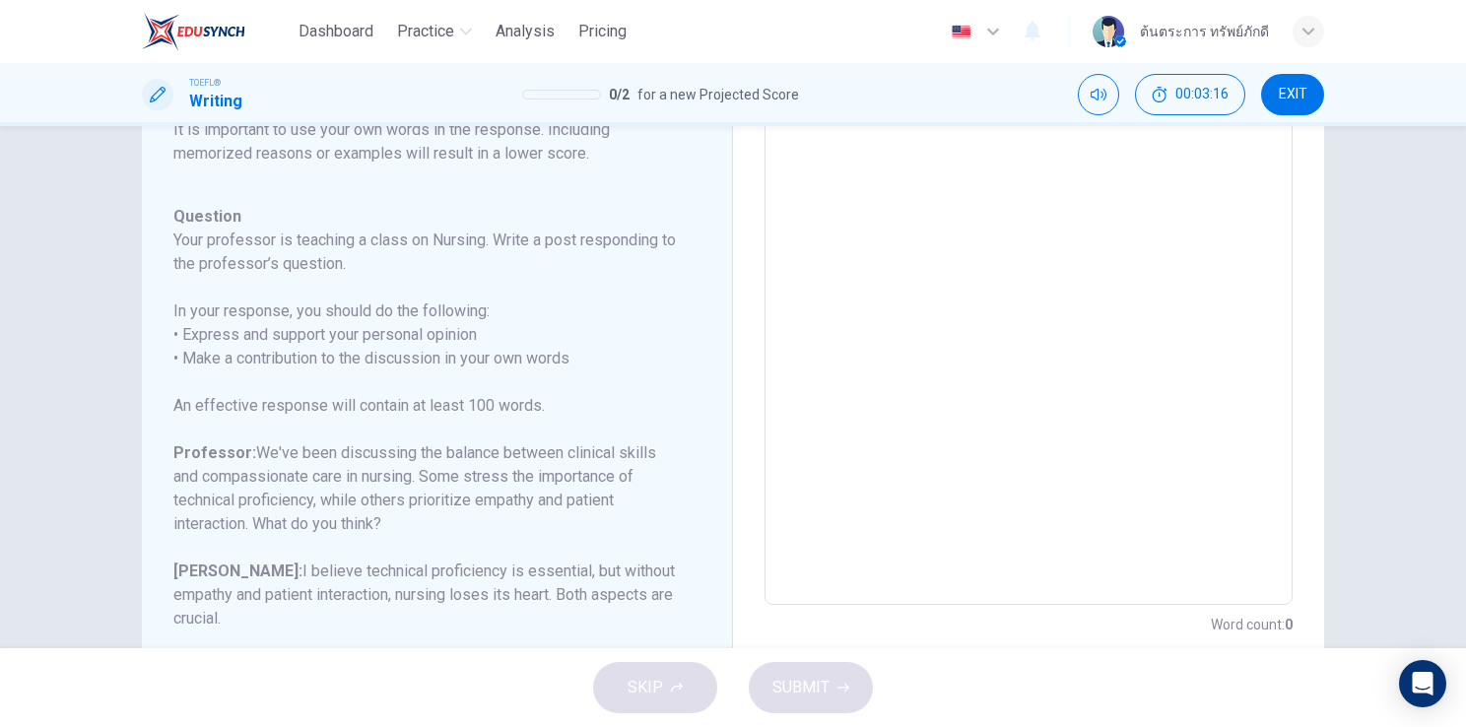
scroll to position [0, 0]
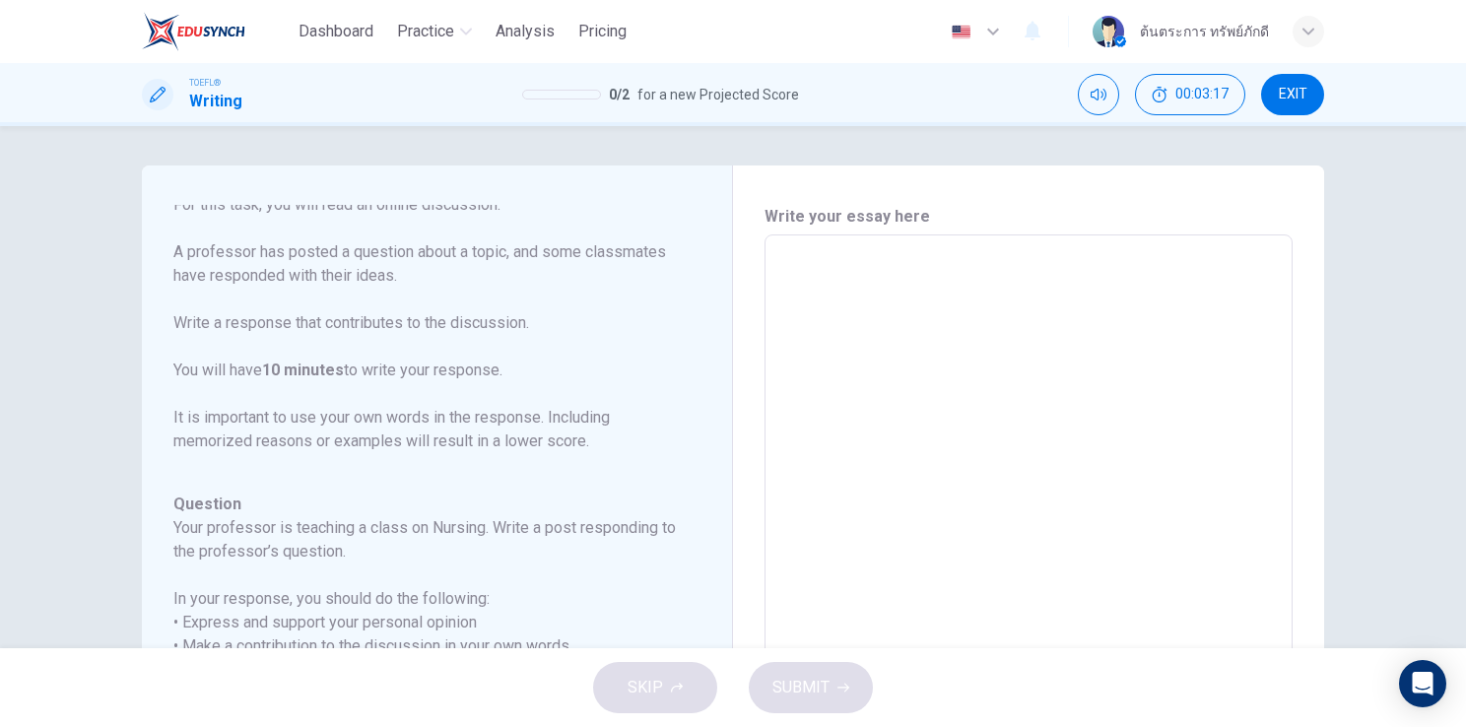
click at [824, 282] on textarea at bounding box center [1028, 564] width 500 height 626
type textarea "W"
type textarea "x"
type textarea "Wh"
type textarea "x"
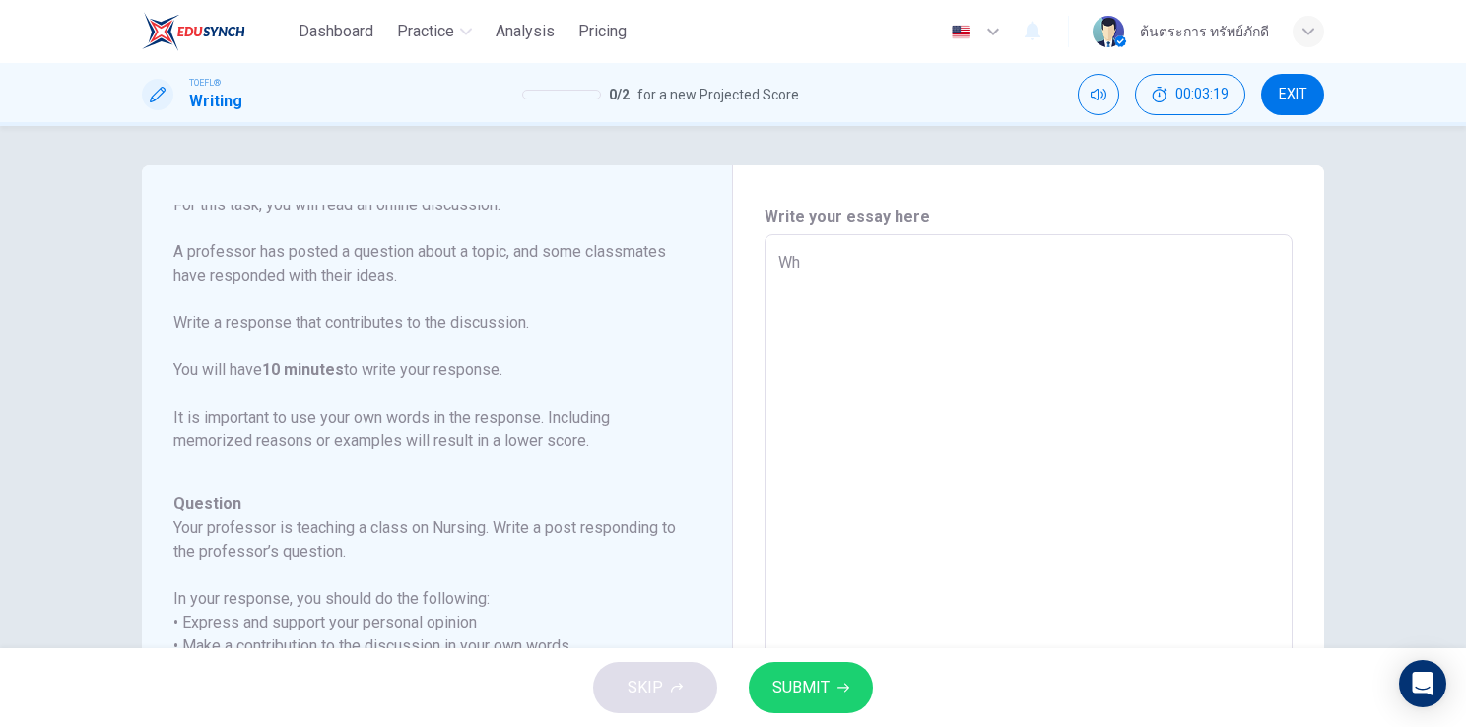
type textarea "Whi"
type textarea "x"
type textarea "Whit"
type textarea "x"
type textarea "Whi"
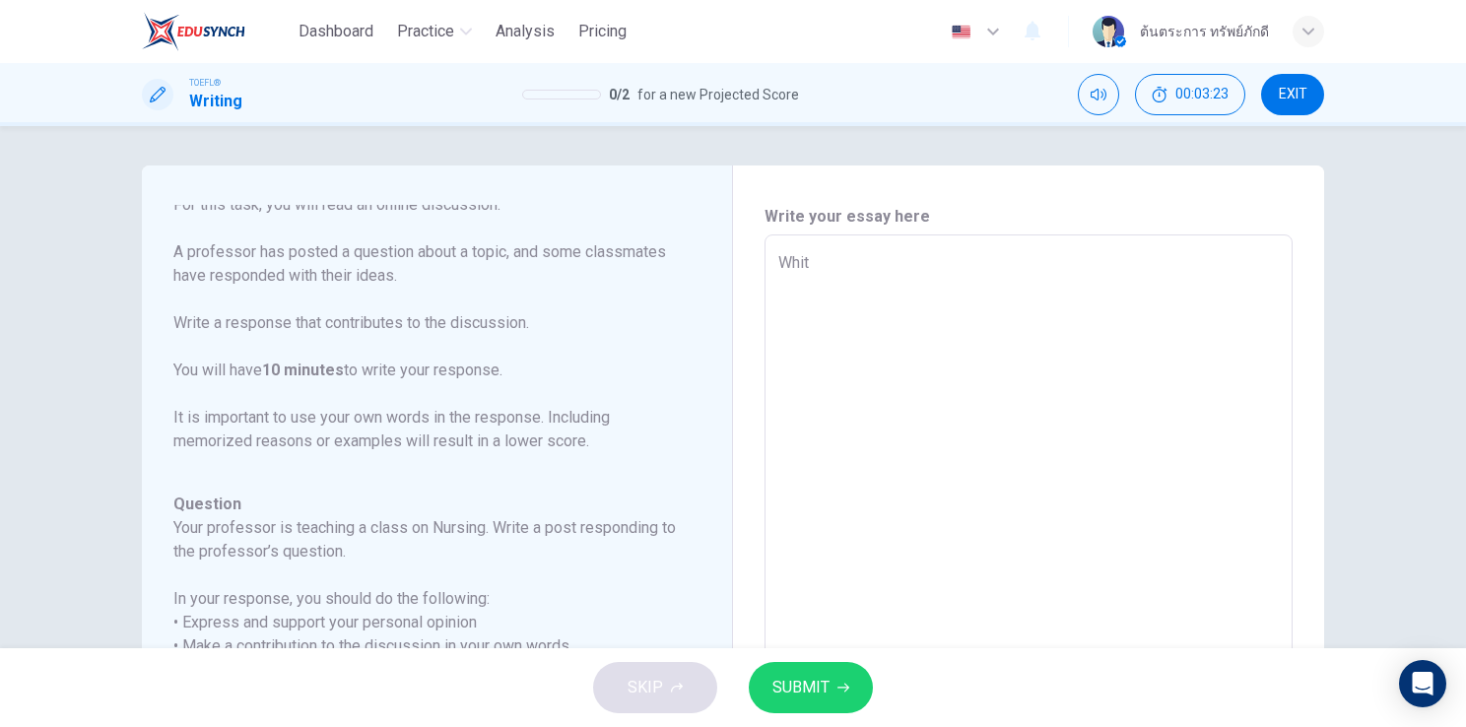
type textarea "x"
type textarea "Wh"
type textarea "x"
type textarea "W"
type textarea "x"
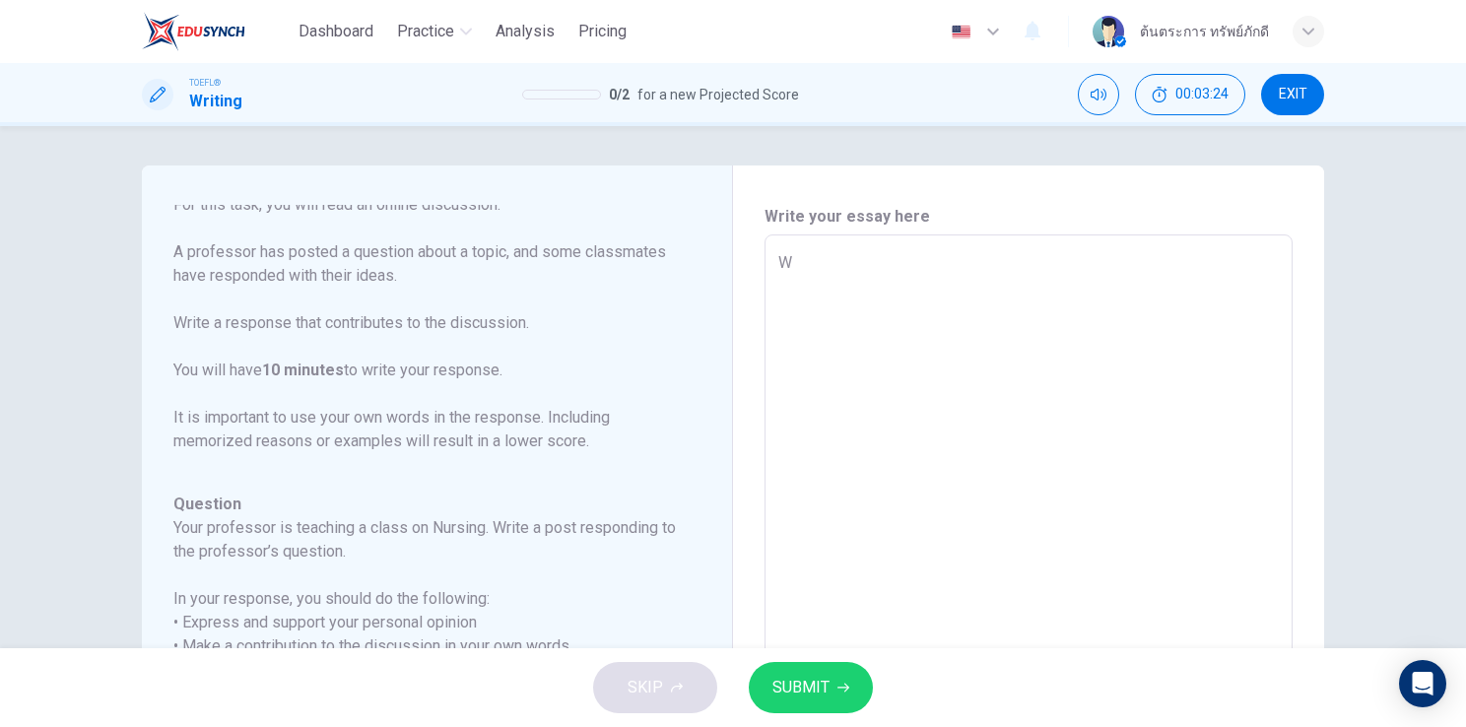
type textarea "Wi"
type textarea "x"
type textarea "Wit"
type textarea "x"
type textarea "With"
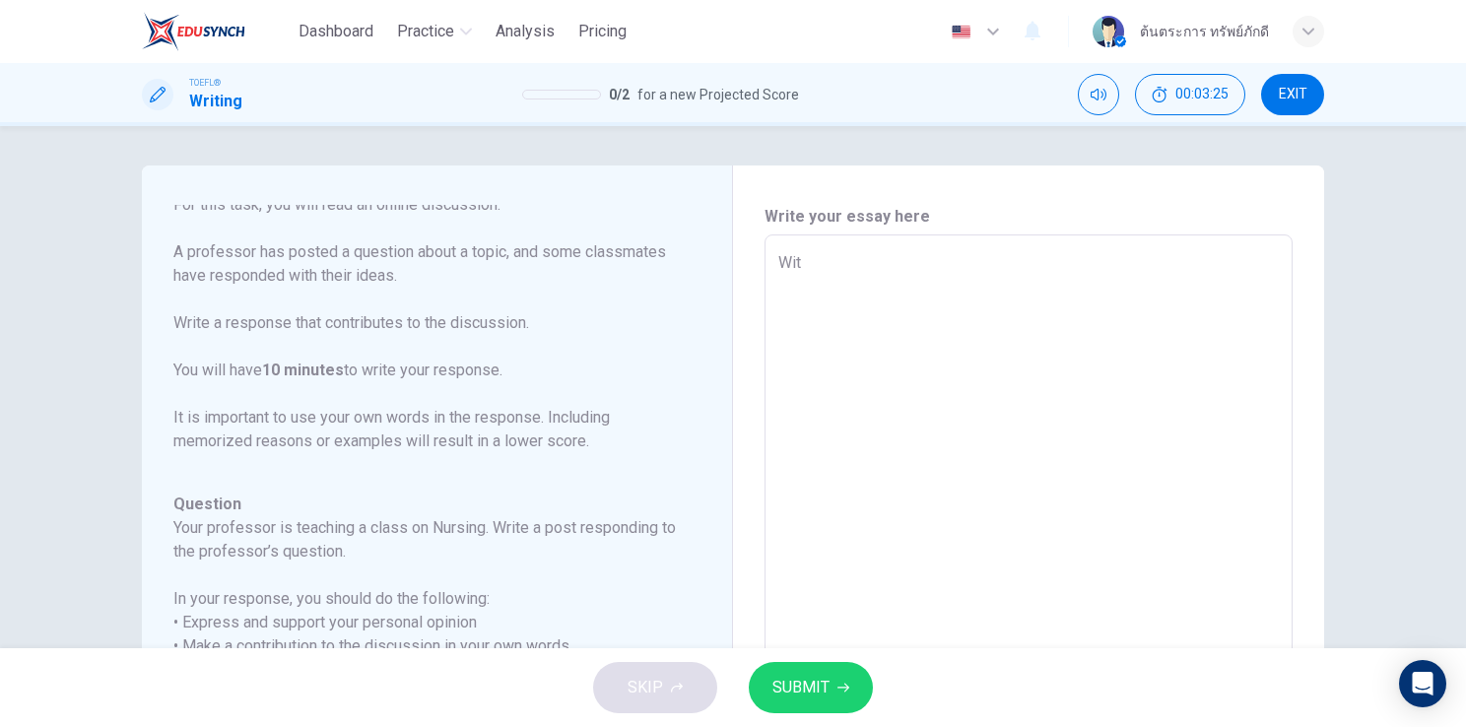
type textarea "x"
type textarea "Withi"
type textarea "x"
type textarea "Within"
type textarea "x"
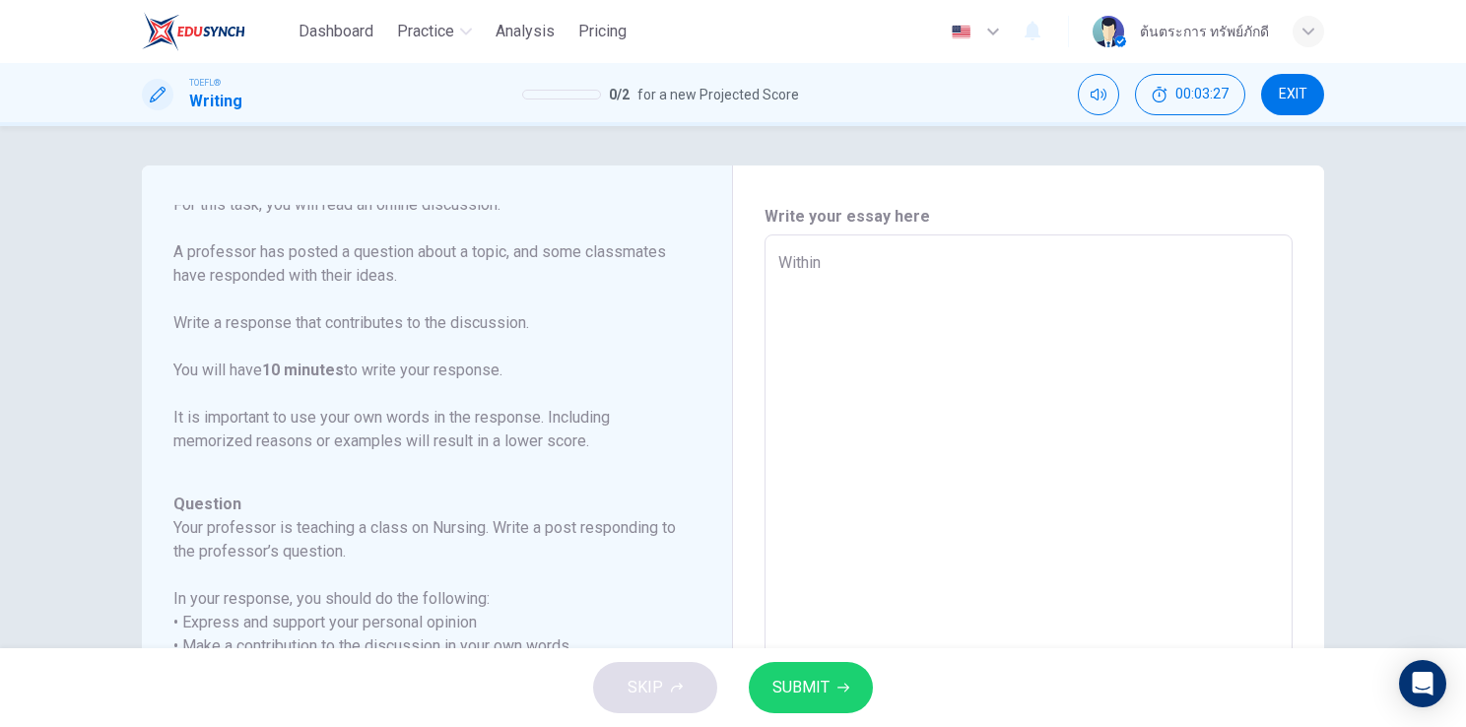
type textarea "Within"
type textarea "x"
type textarea "Within t"
type textarea "x"
type textarea "Within th"
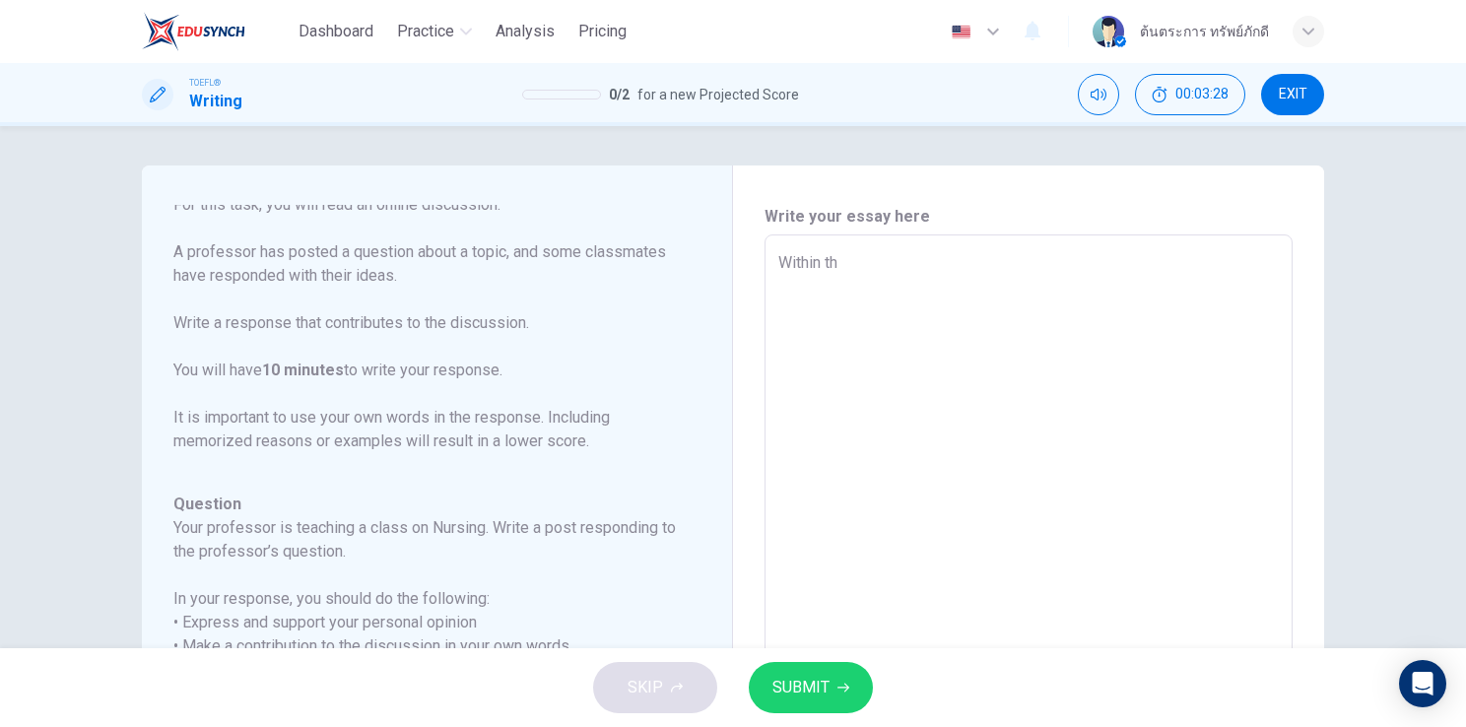
type textarea "x"
type textarea "Within the"
type textarea "x"
type textarea "Within the"
type textarea "x"
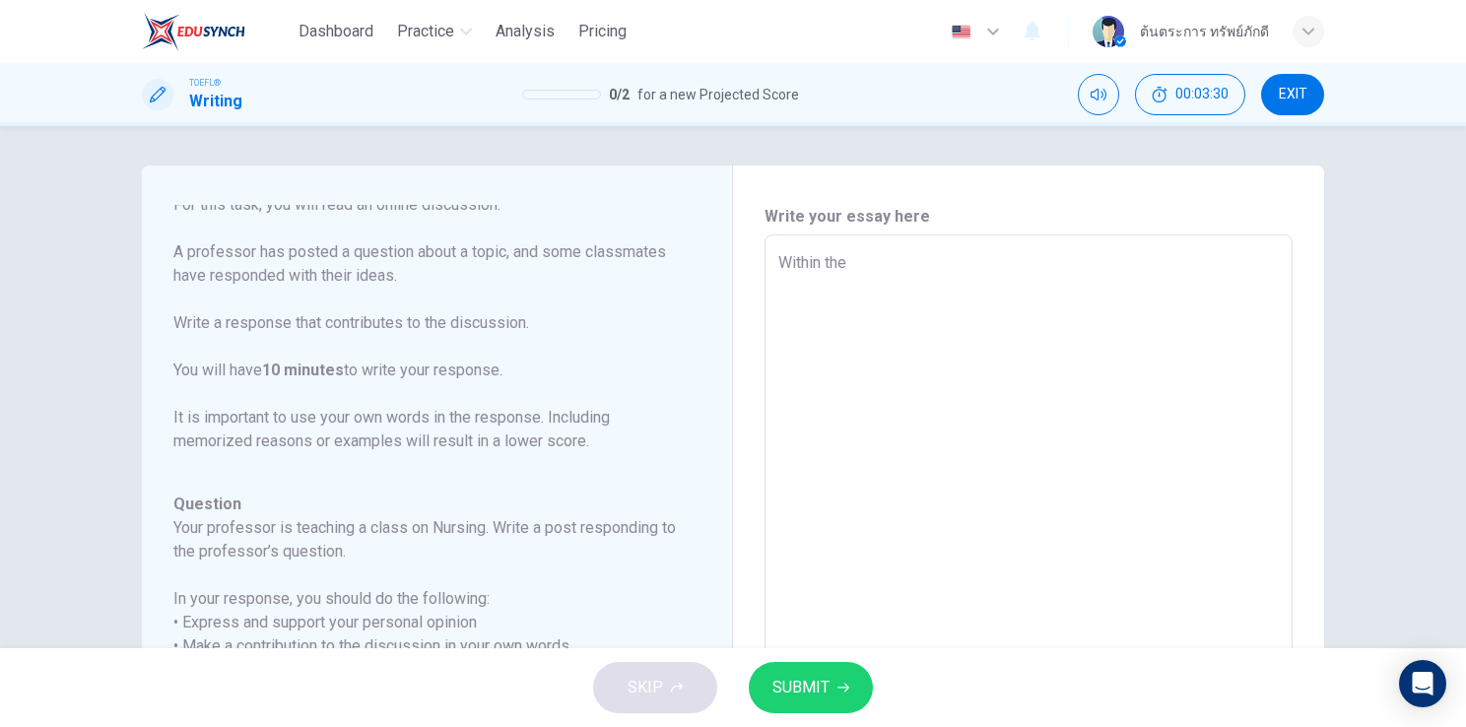
type textarea "Within the n"
type textarea "x"
type textarea "Within the nu"
type textarea "x"
type textarea "Within the nur"
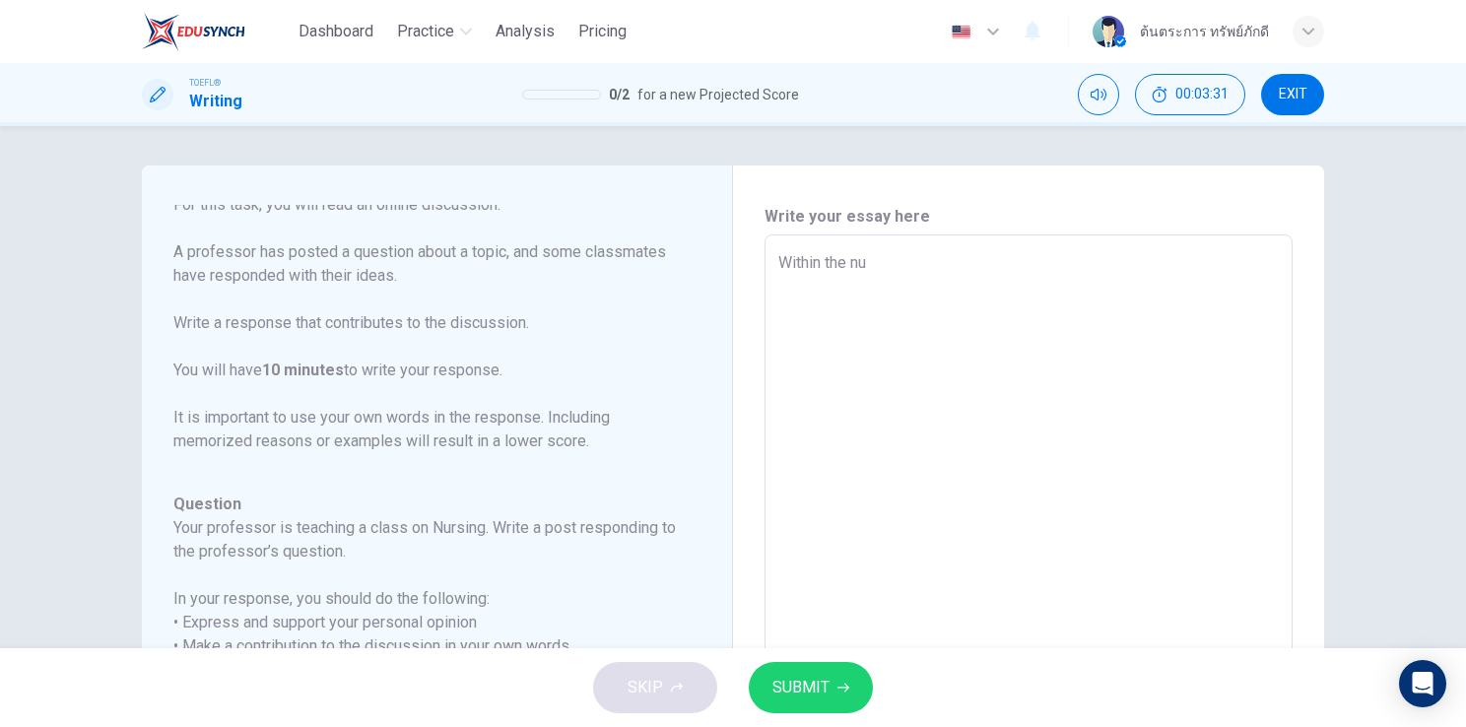
type textarea "x"
type textarea "Within the nurs"
type textarea "x"
type textarea "Within the nursi"
type textarea "x"
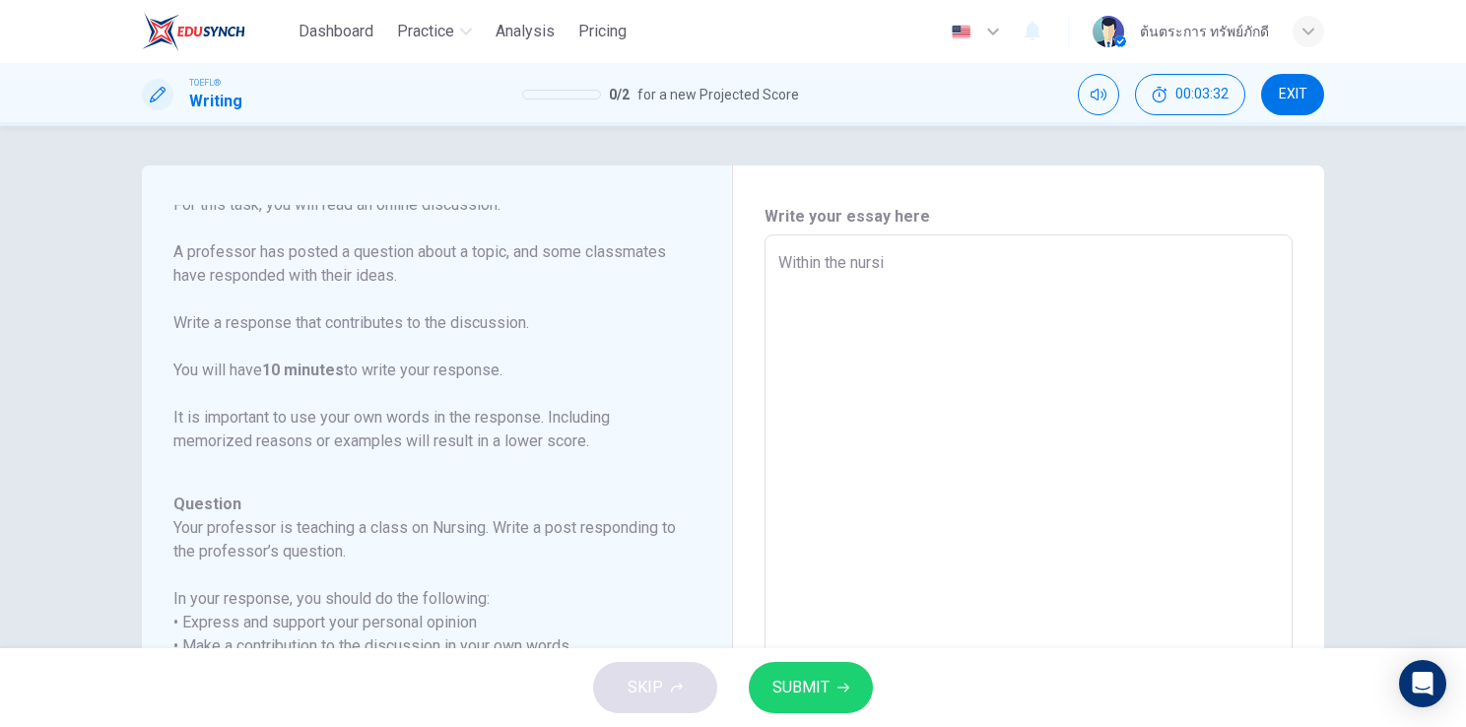
type textarea "Within the nursin"
type textarea "x"
type textarea "Within the nursing"
type textarea "x"
type textarea "Within the nursing"
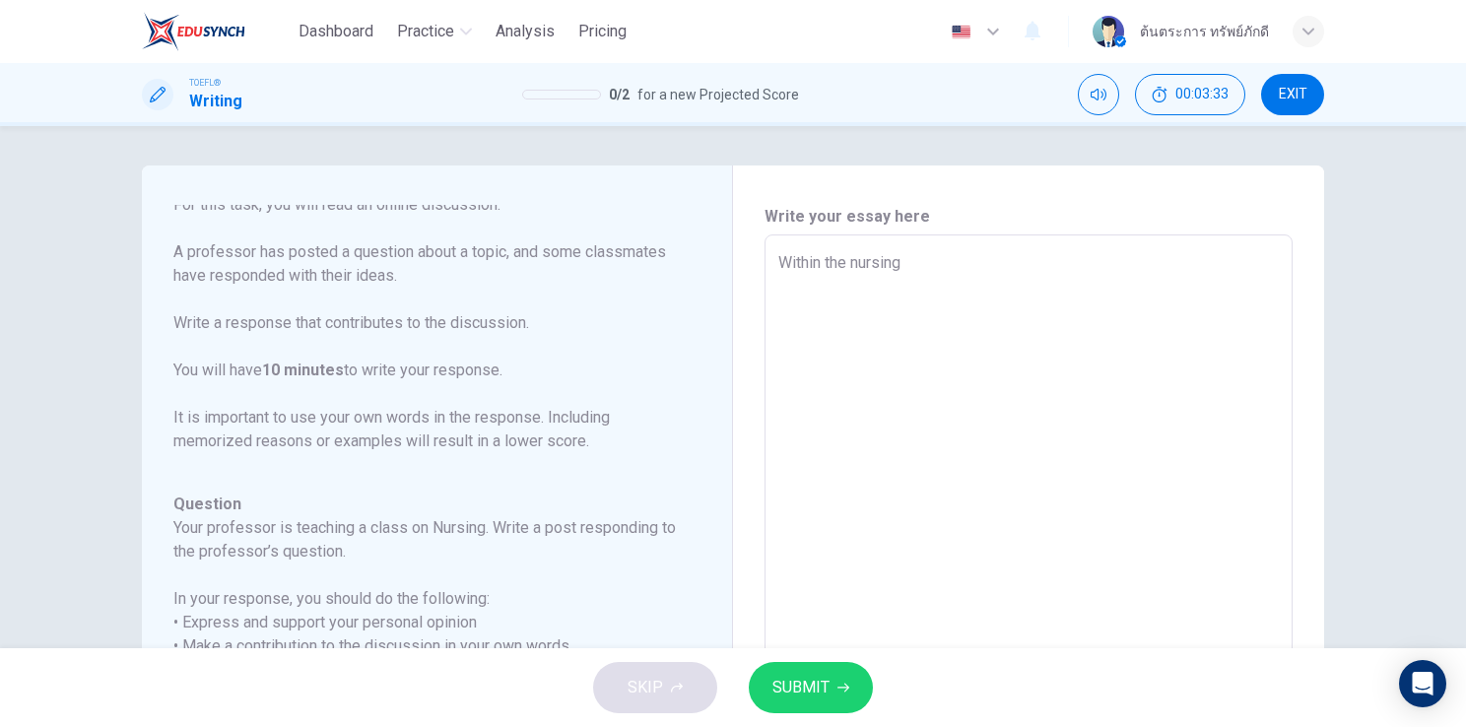
type textarea "x"
type textarea "Within the nursing p"
type textarea "x"
type textarea "Within the nursing pr"
type textarea "x"
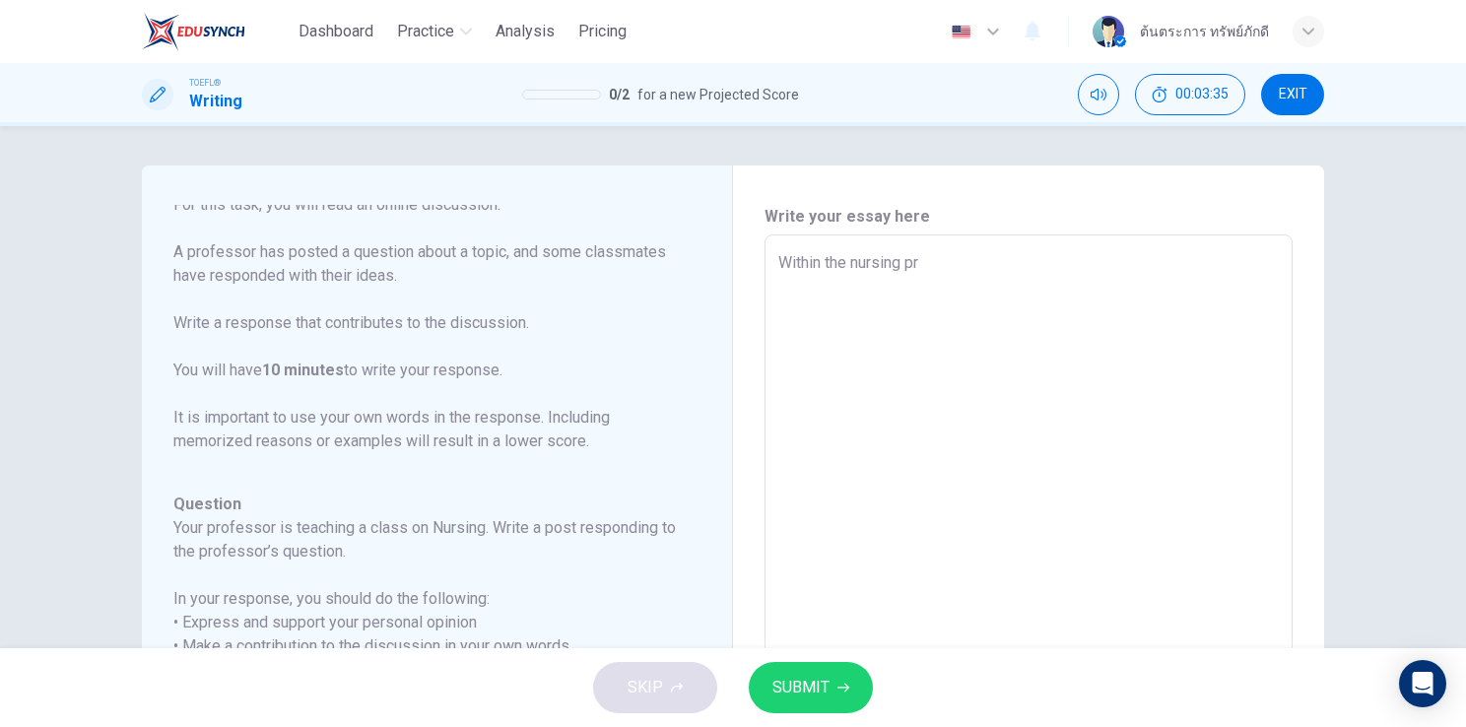
type textarea "Within the nursing pro"
type textarea "x"
type textarea "Within the nursing prof"
type textarea "x"
type textarea "Within the nursing profe"
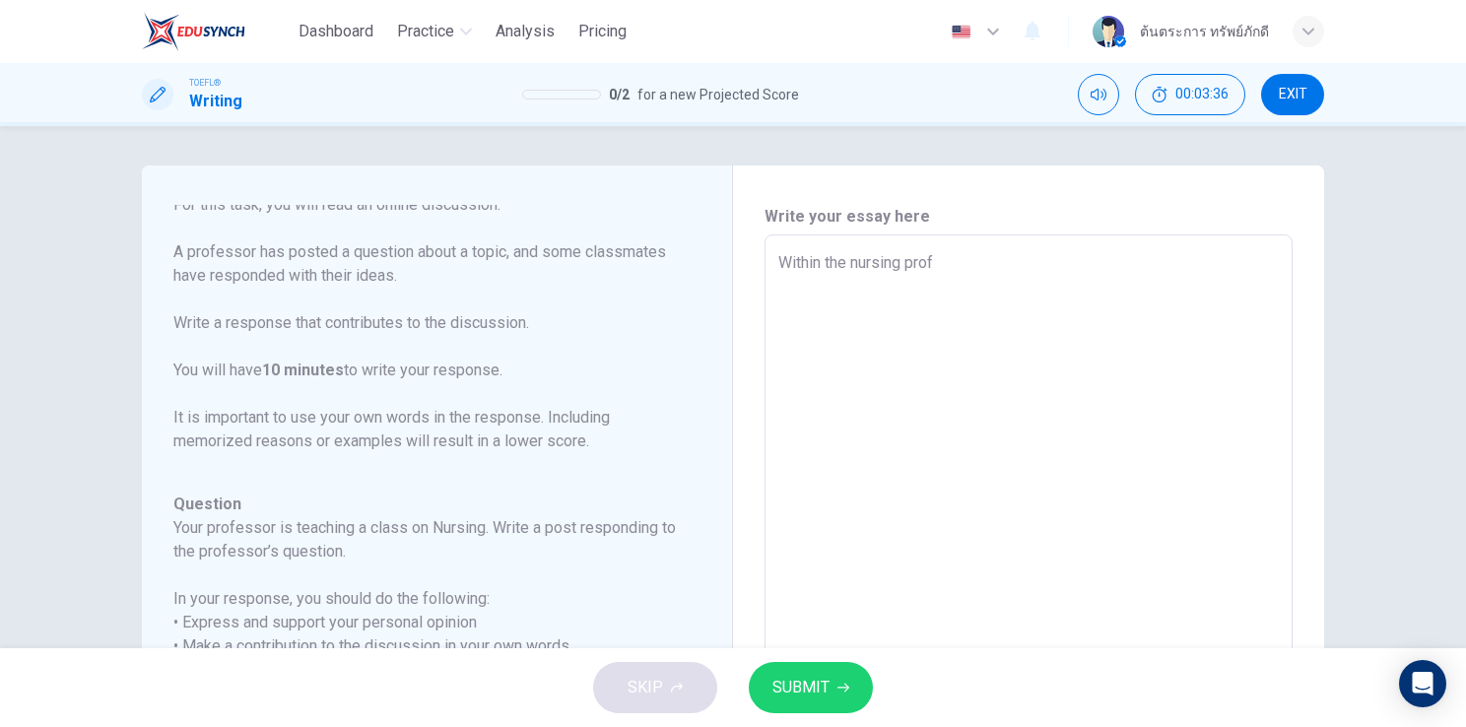
type textarea "x"
type textarea "Within the nursing profes"
type textarea "x"
type textarea "Within the nursing profess"
type textarea "x"
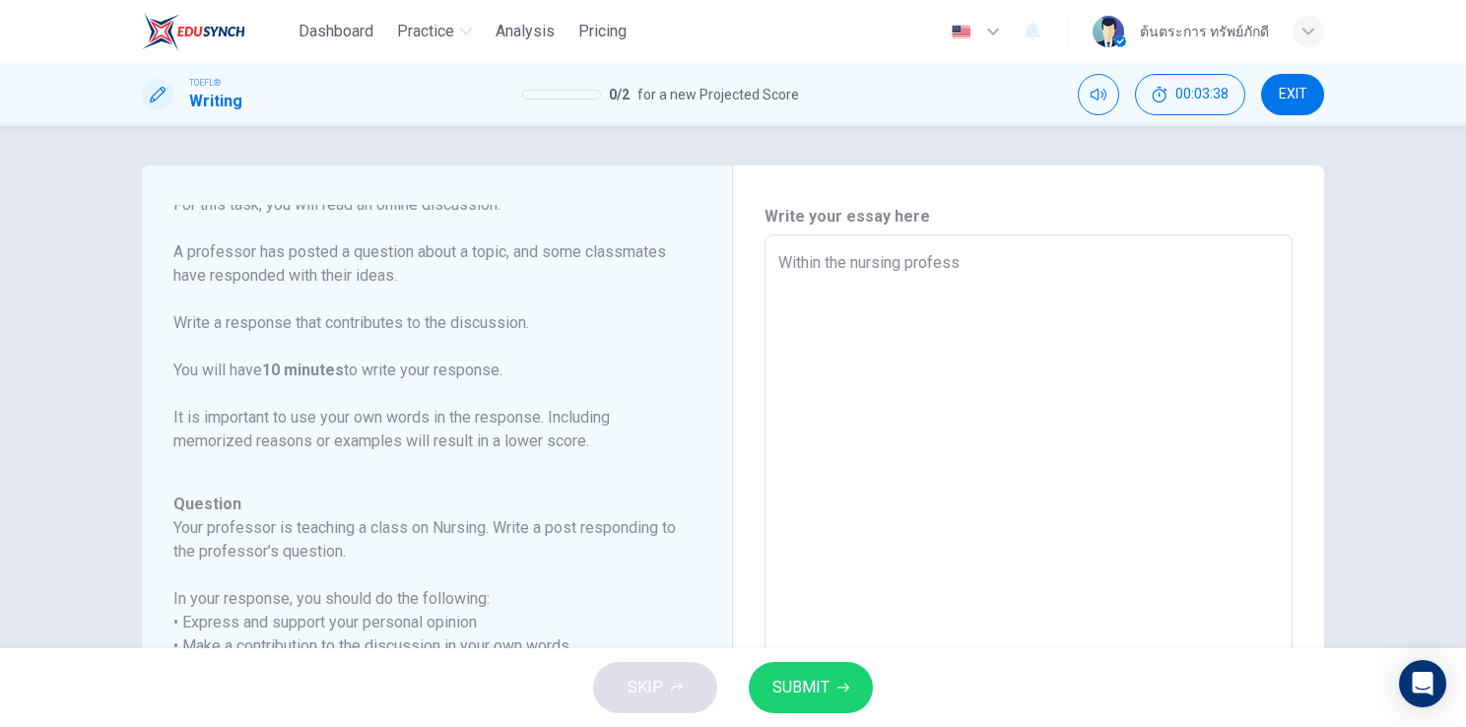
type textarea "Within the nursing professi"
type textarea "x"
type textarea "Within the nursing professio"
type textarea "x"
type textarea "Within the nursing profession"
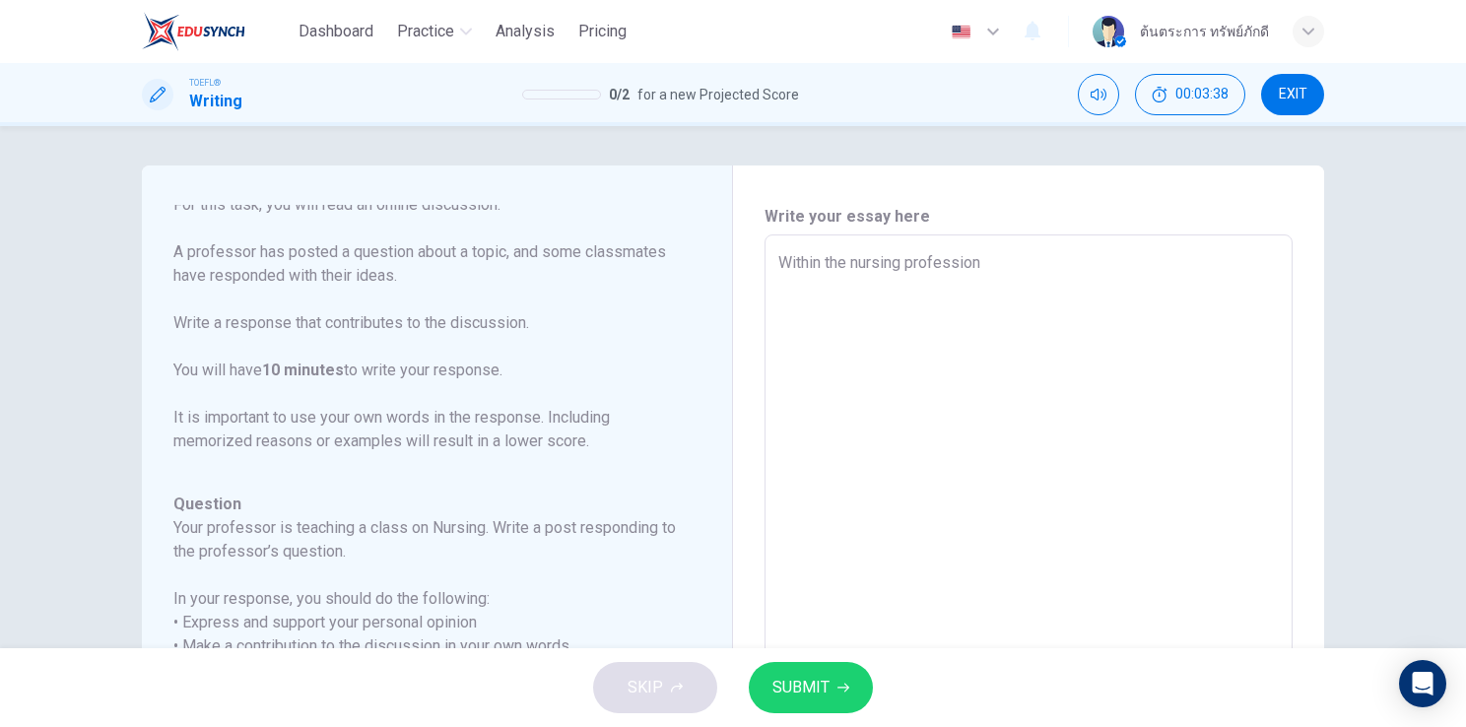
type textarea "x"
type textarea "Within the nursing profession,"
type textarea "x"
type textarea "Within the nursing profession,"
type textarea "x"
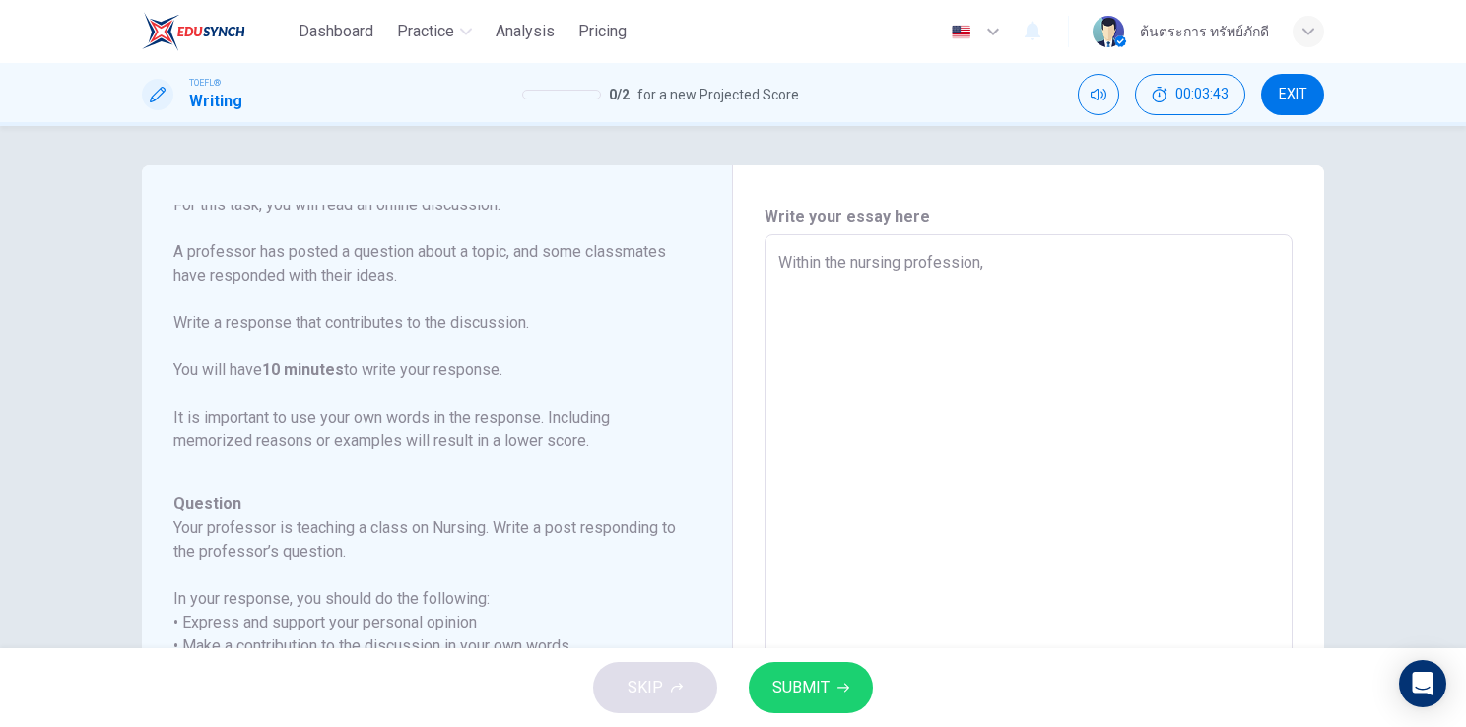
type textarea "Within the nursing profession, d"
type textarea "x"
type textarea "Within the nursing profession, de"
type textarea "x"
type textarea "Within the nursing profession, deb"
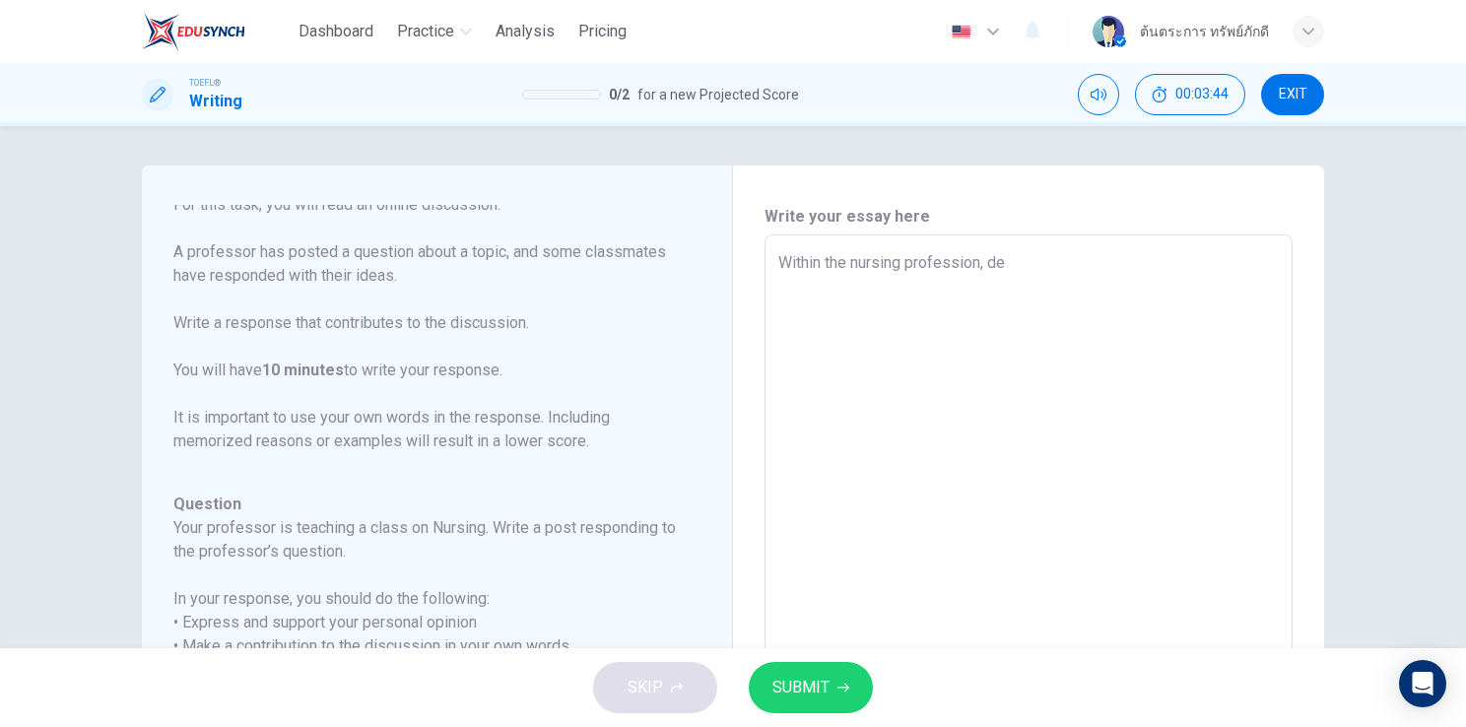
type textarea "x"
type textarea "Within the nursing profession, deba"
type textarea "x"
type textarea "Within the nursing profession, debat"
type textarea "x"
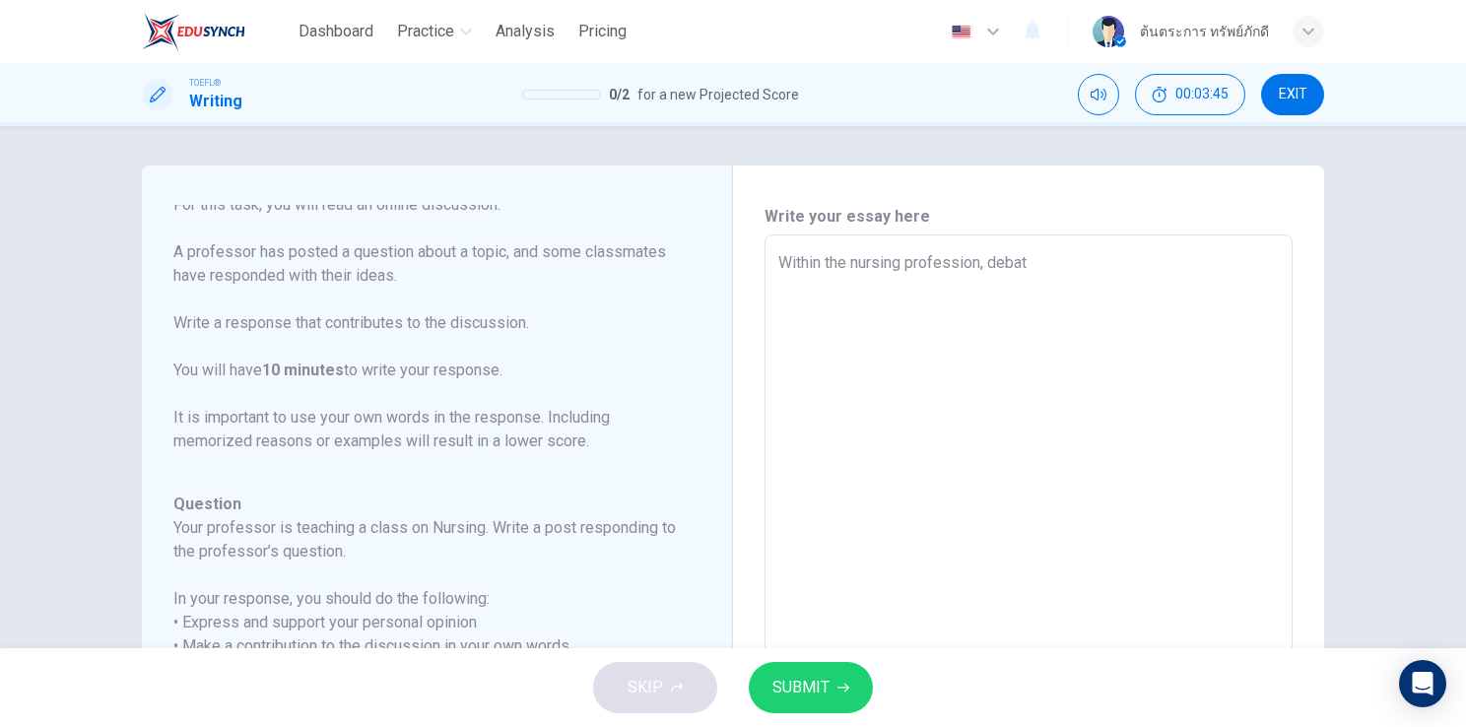
type textarea "Within the nursing profession, debate"
type textarea "x"
type textarea "Within the nursing profession, debate"
type textarea "x"
type textarea "Within the nursing profession, debate o"
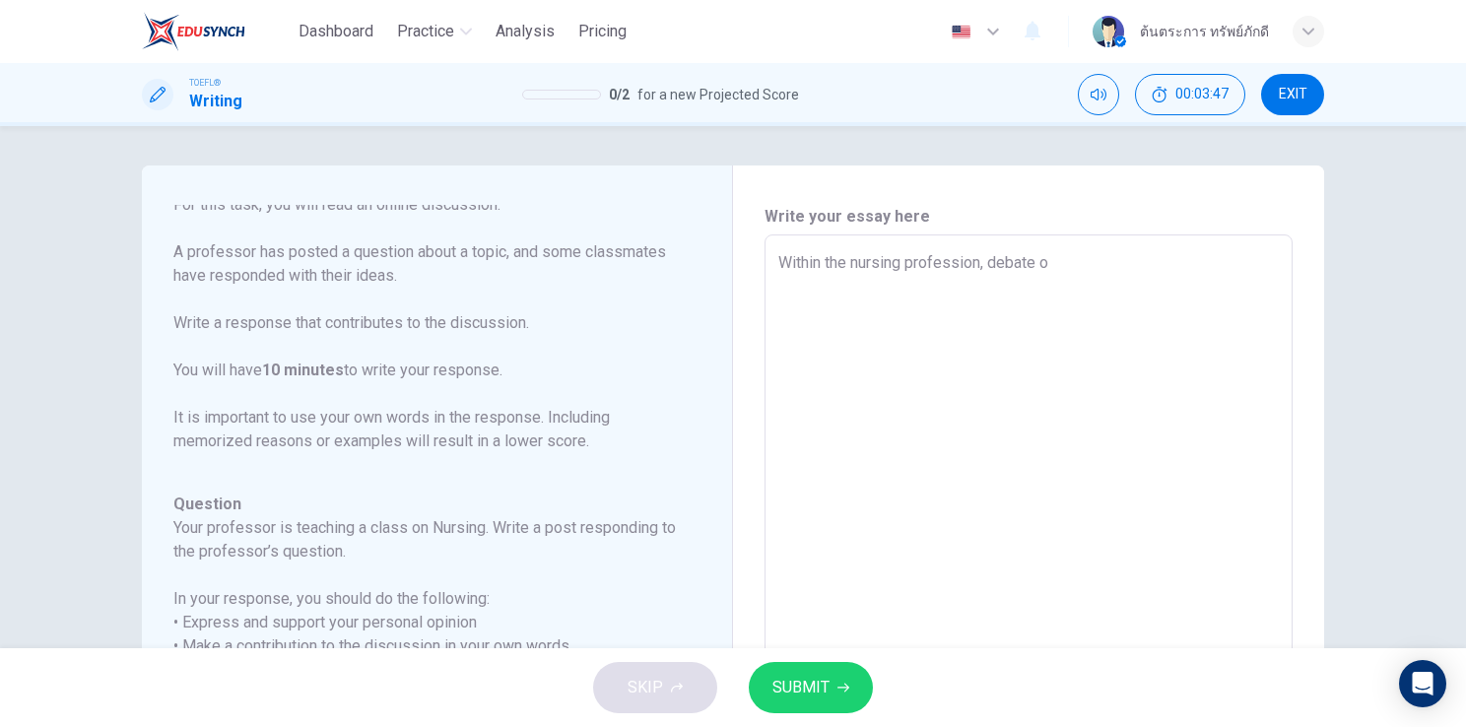
type textarea "x"
type textarea "Within the nursing profession, debate of"
type textarea "x"
type textarea "Within the nursing profession, debate oft"
type textarea "x"
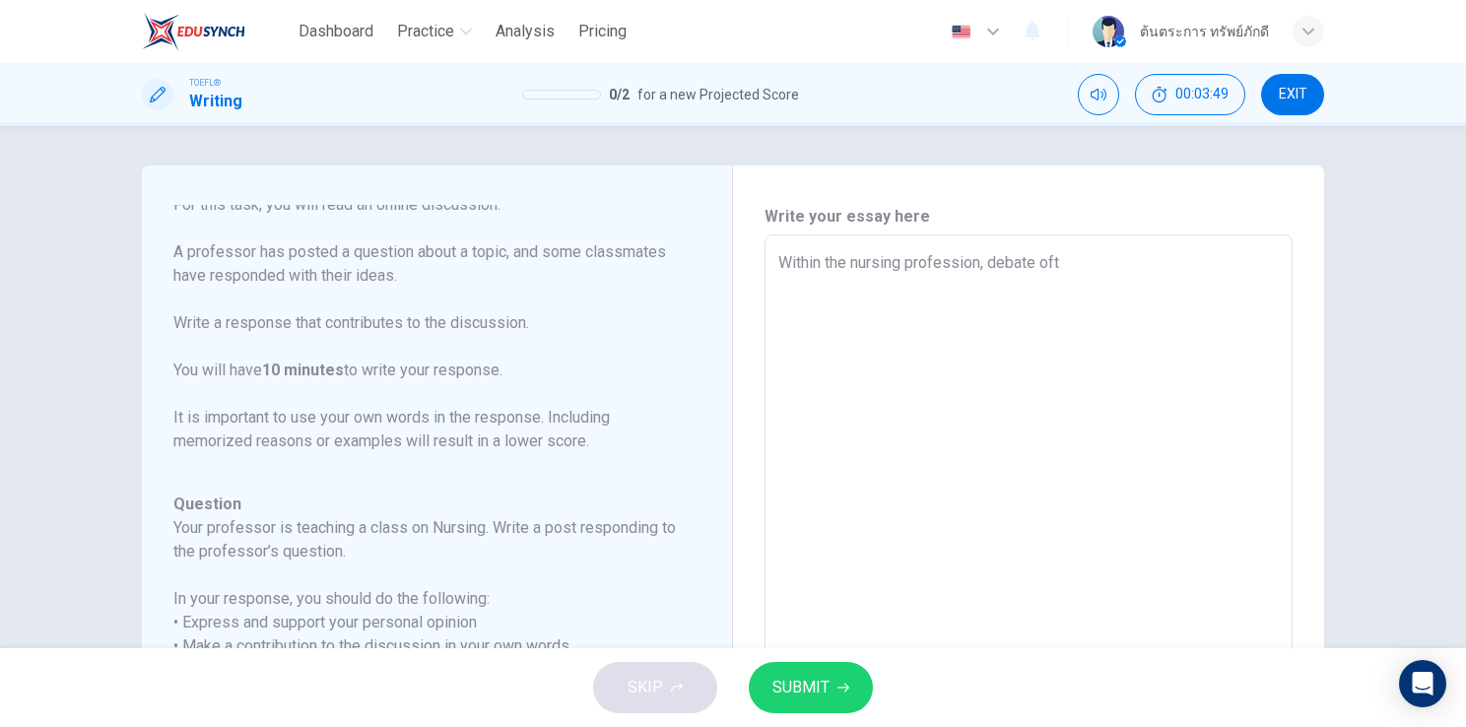
type textarea "Within the nursing profession, debate ofte"
type textarea "x"
type textarea "Within the nursing profession, debate often"
type textarea "x"
type textarea "Within the nursing profession, debate often"
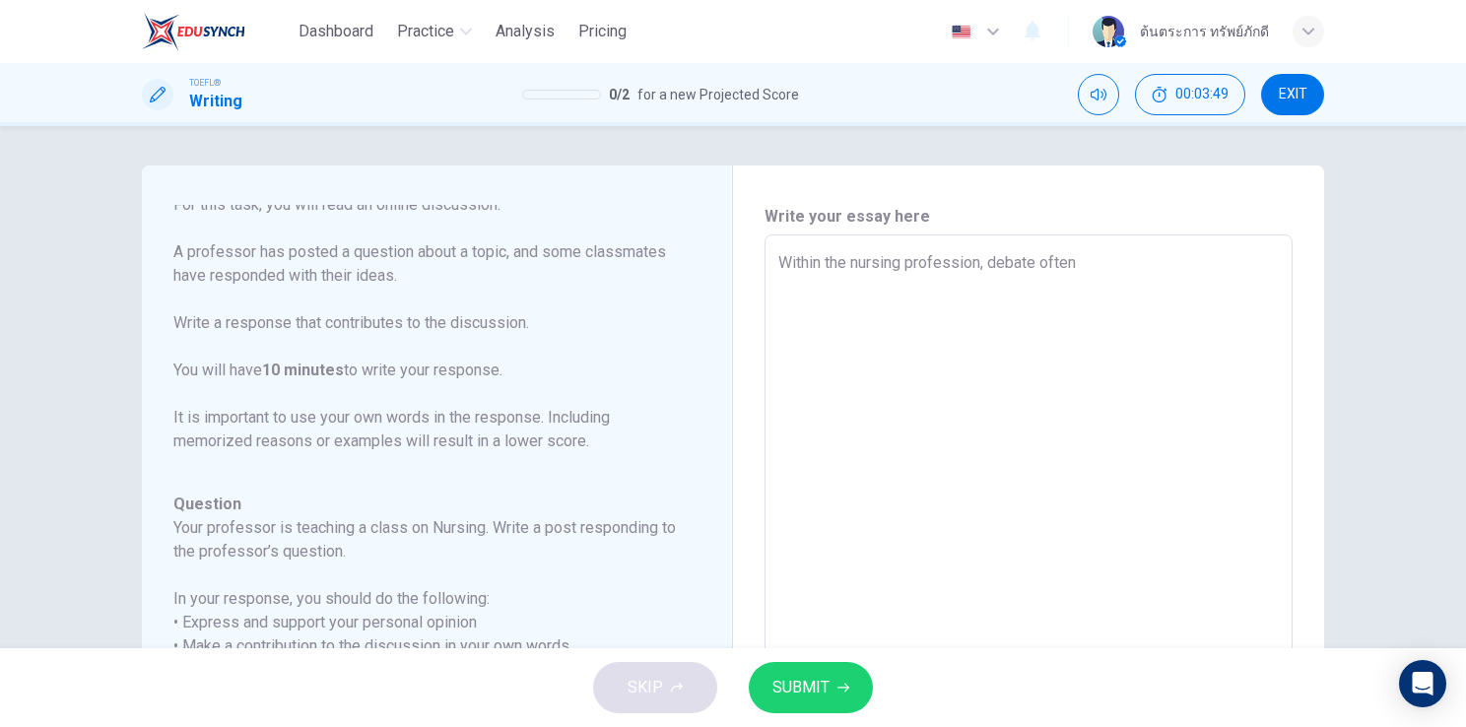
type textarea "x"
type textarea "Within the nursing profession, debate often a"
type textarea "x"
type textarea "Within the nursing profession, debate often ar"
type textarea "x"
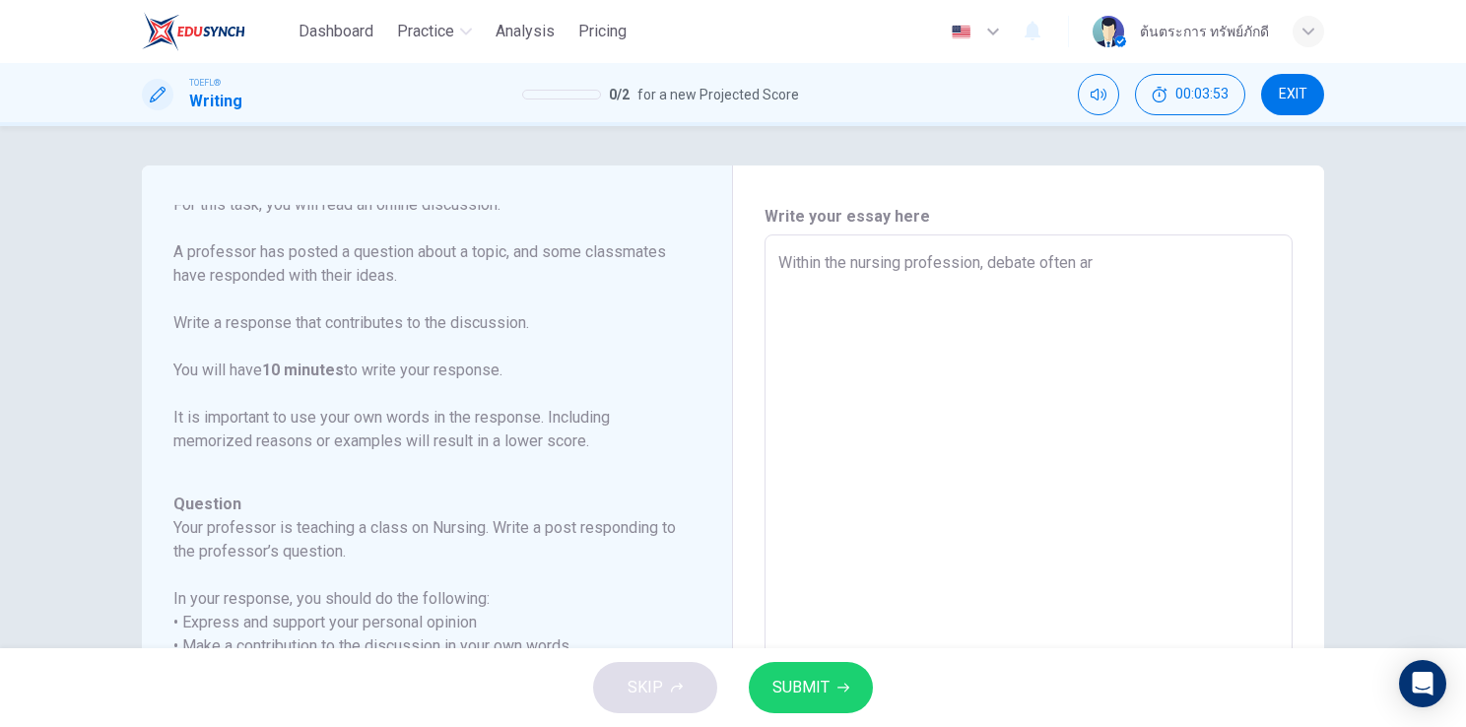
type textarea "Within the nursing profession, debate often ari"
type textarea "x"
type textarea "Within the nursing profession, debate often aris"
type textarea "x"
type textarea "Within the nursing profession, debate often arise"
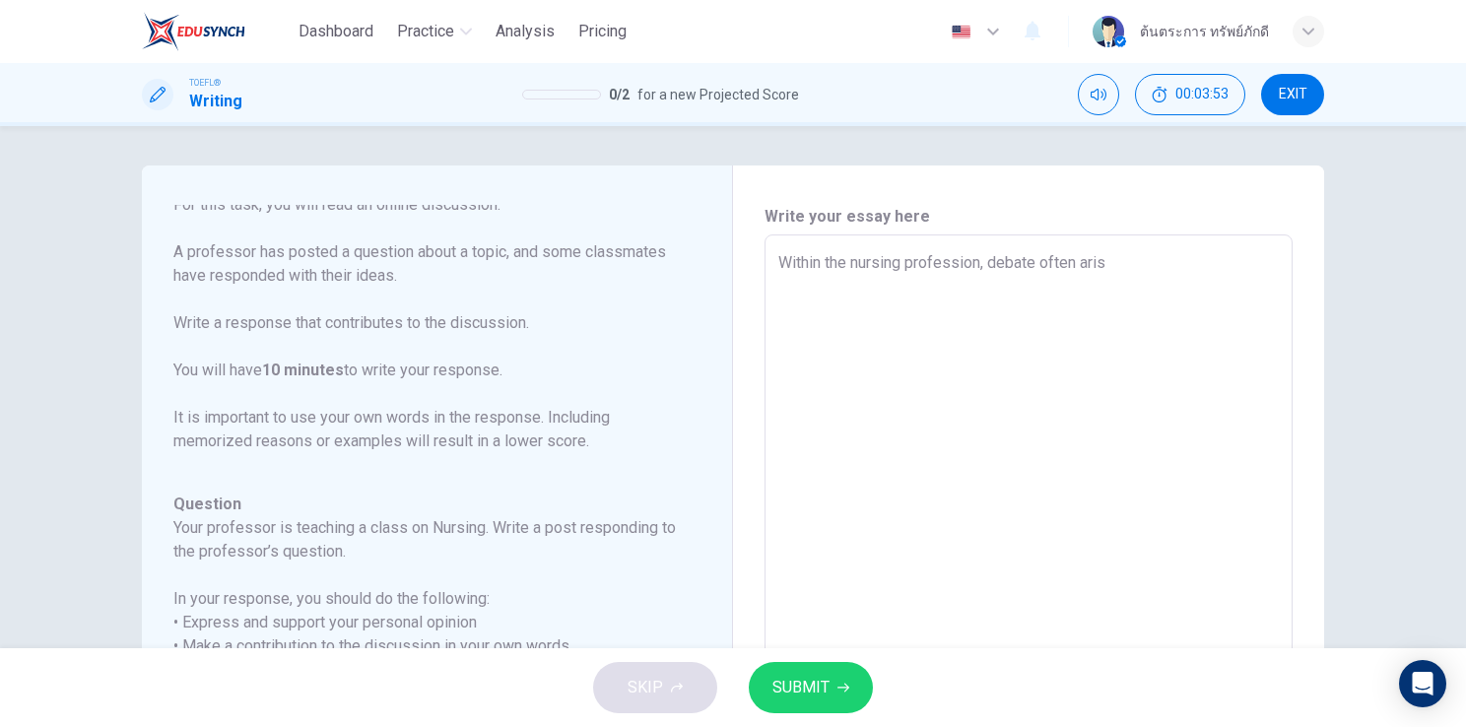
type textarea "x"
type textarea "Within the nursing profession, debate often arises"
type textarea "x"
type textarea "Within the nursing profession, debate often arises"
type textarea "x"
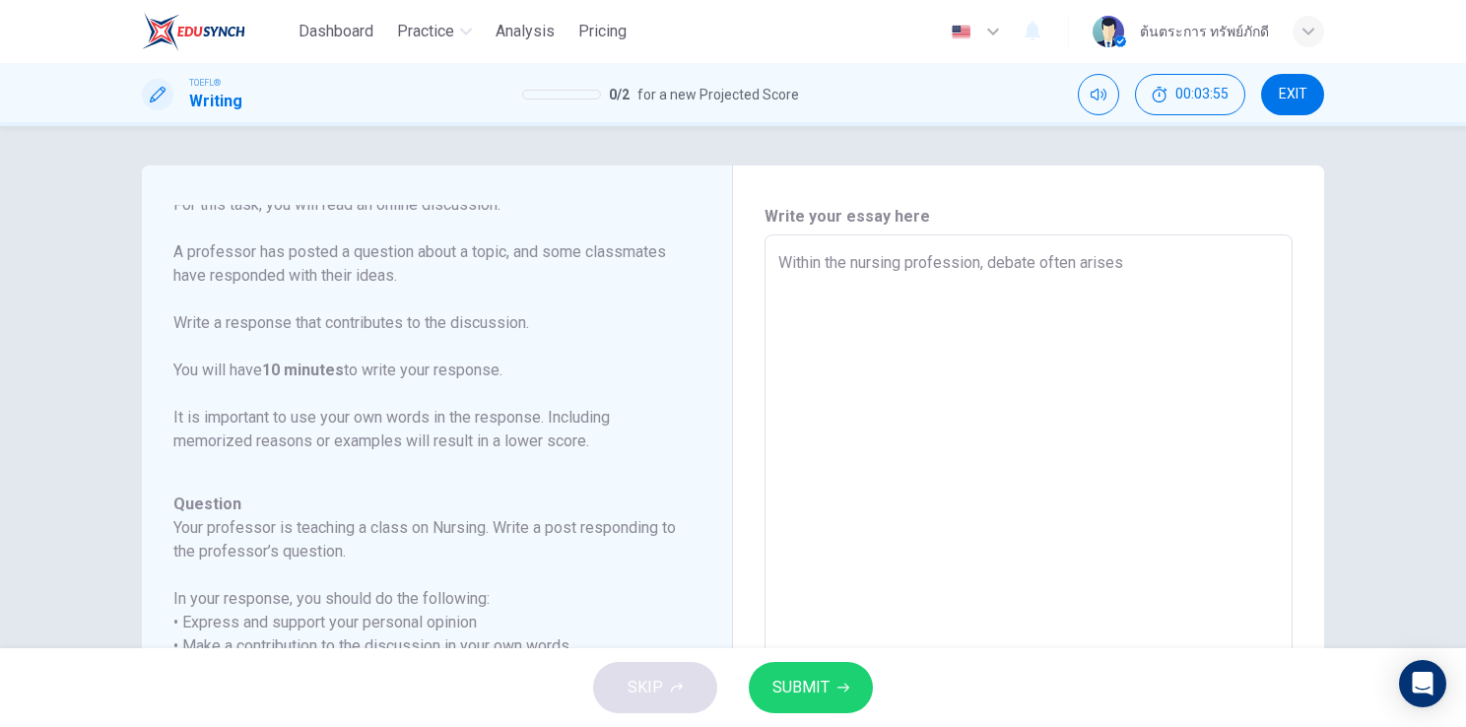
type textarea "Within the nursing profession, debate often arises b"
type textarea "x"
type textarea "Within the nursing profession, debate often arises be"
type textarea "x"
type textarea "Within the nursing profession, debate often arises bet"
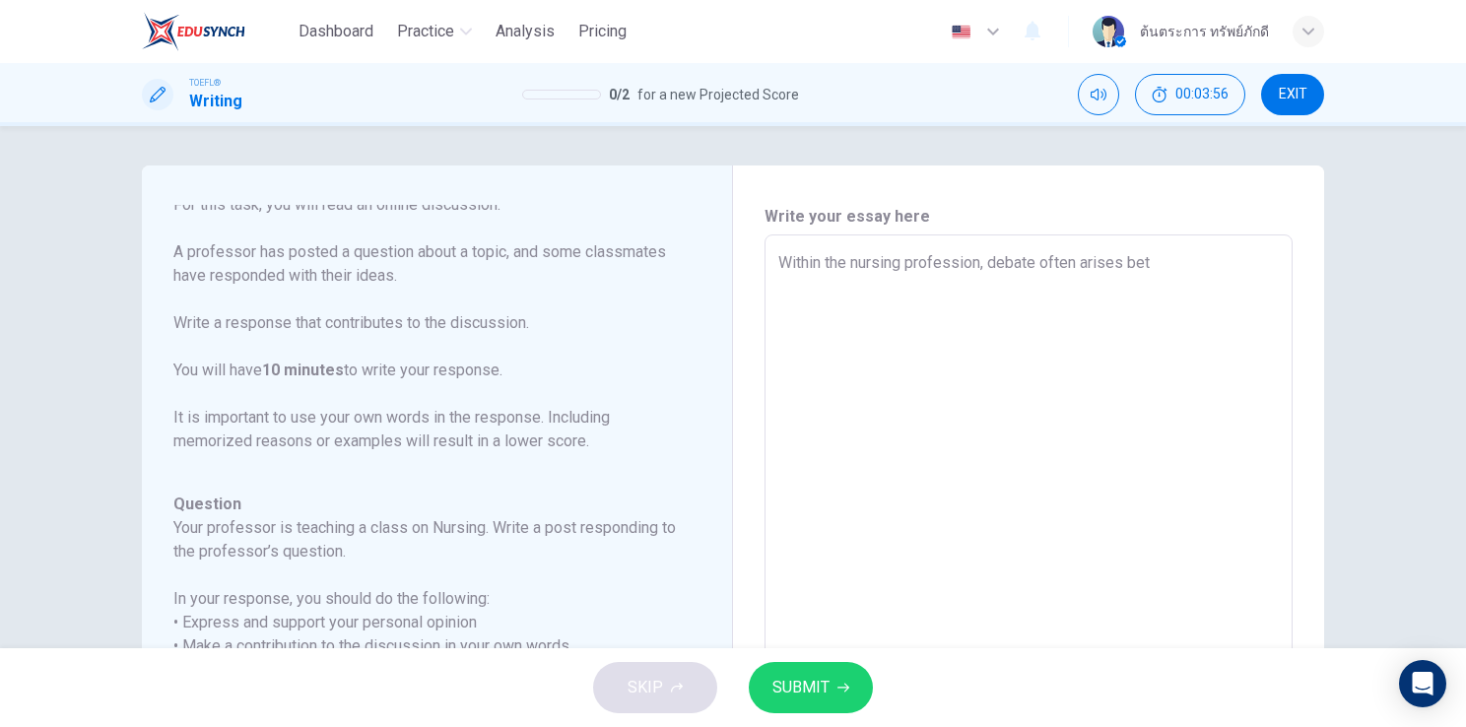
type textarea "x"
type textarea "Within the nursing profession, debate often arises betw"
type textarea "x"
type textarea "Within the nursing profession, debate often arises betwe"
type textarea "x"
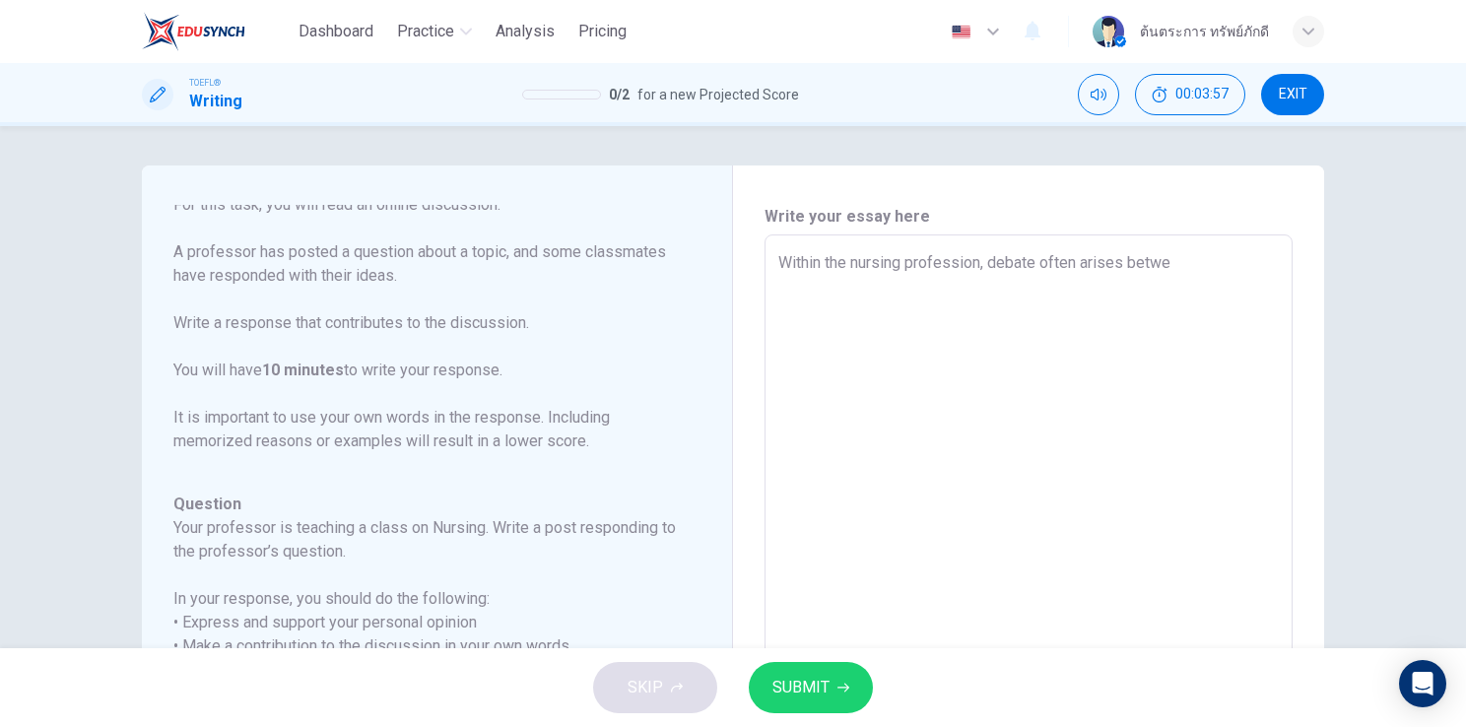
type textarea "Within the nursing profession, debate often arises betwee"
type textarea "x"
type textarea "Within the nursing profession, debate often arises between"
type textarea "x"
type textarea "Within the nursing profession, debate often arises between"
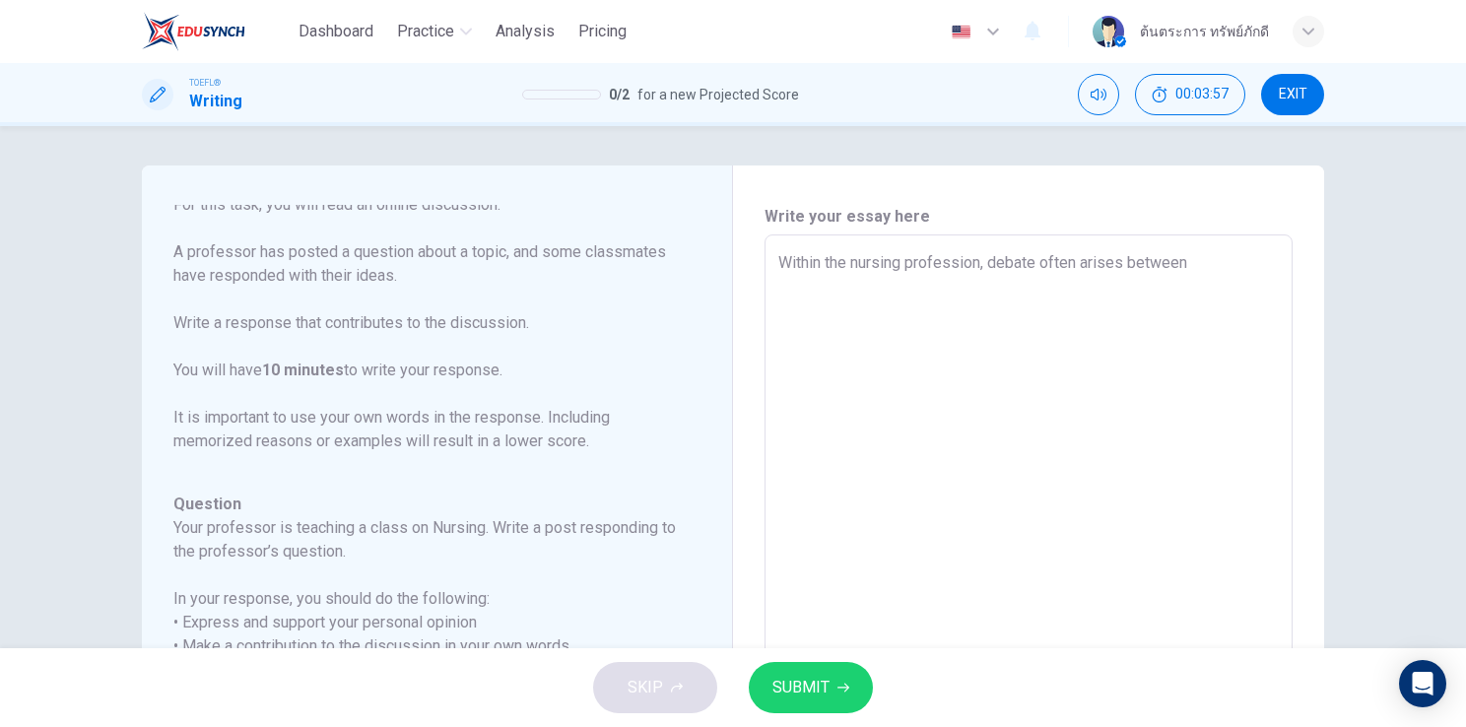
type textarea "x"
type textarea "Within the nursing profession, debate often arises between t"
type textarea "x"
type textarea "Within the nursing profession, debate often arises between th"
type textarea "x"
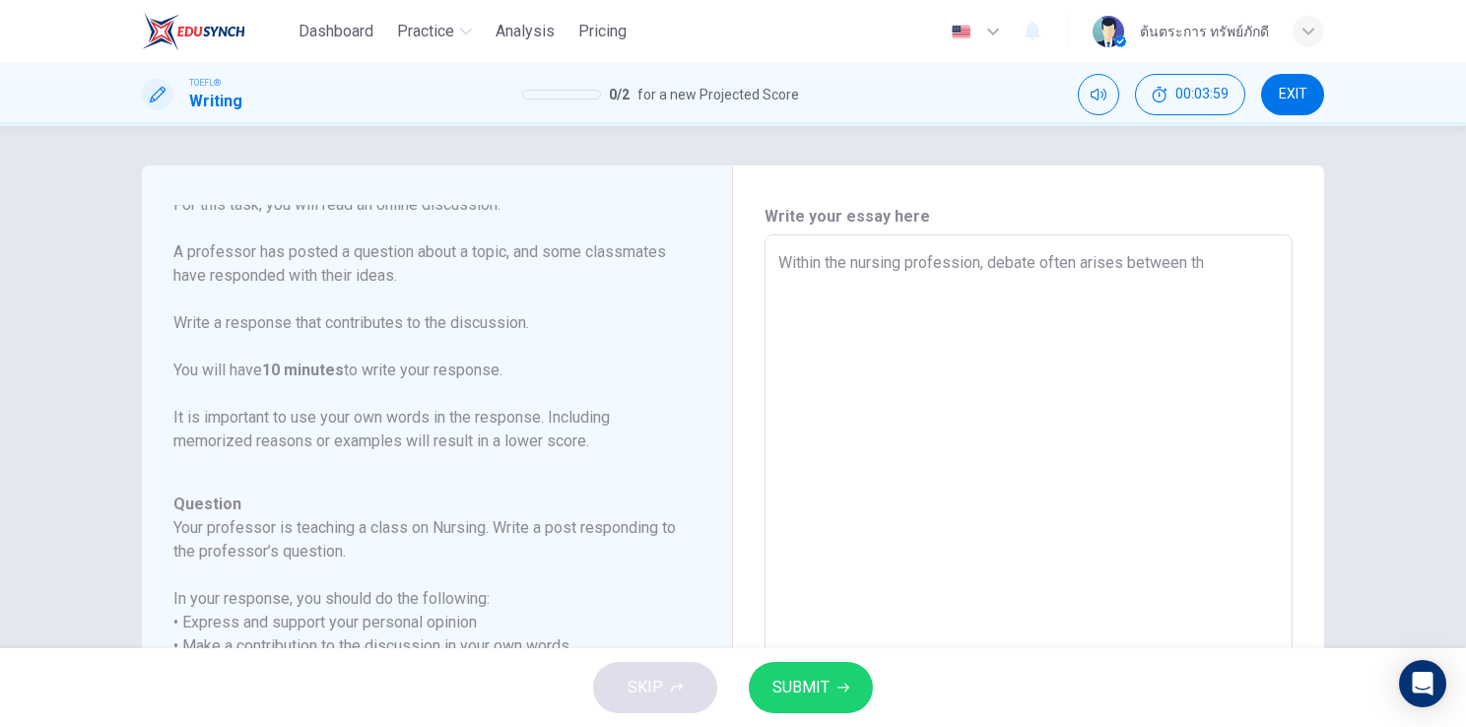
type textarea "Within the nursing profession, debate often arises between the"
type textarea "x"
type textarea "Within the nursing profession, debate often arises between the"
type textarea "x"
type textarea "Within the nursing profession, debate often arises between the p"
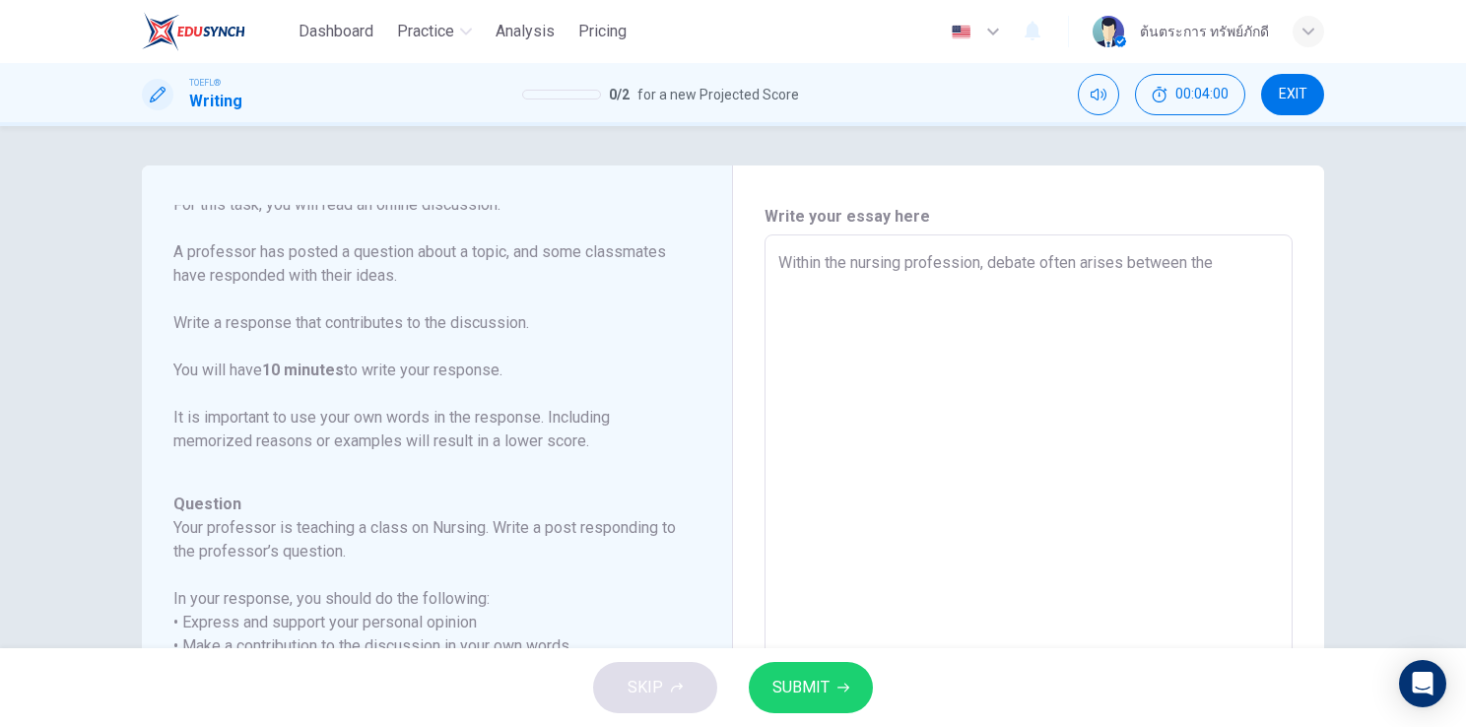
type textarea "x"
type textarea "Within the nursing profession, debate often arises between the pr"
type textarea "x"
type textarea "Within the nursing profession, debate often arises between the pri"
type textarea "x"
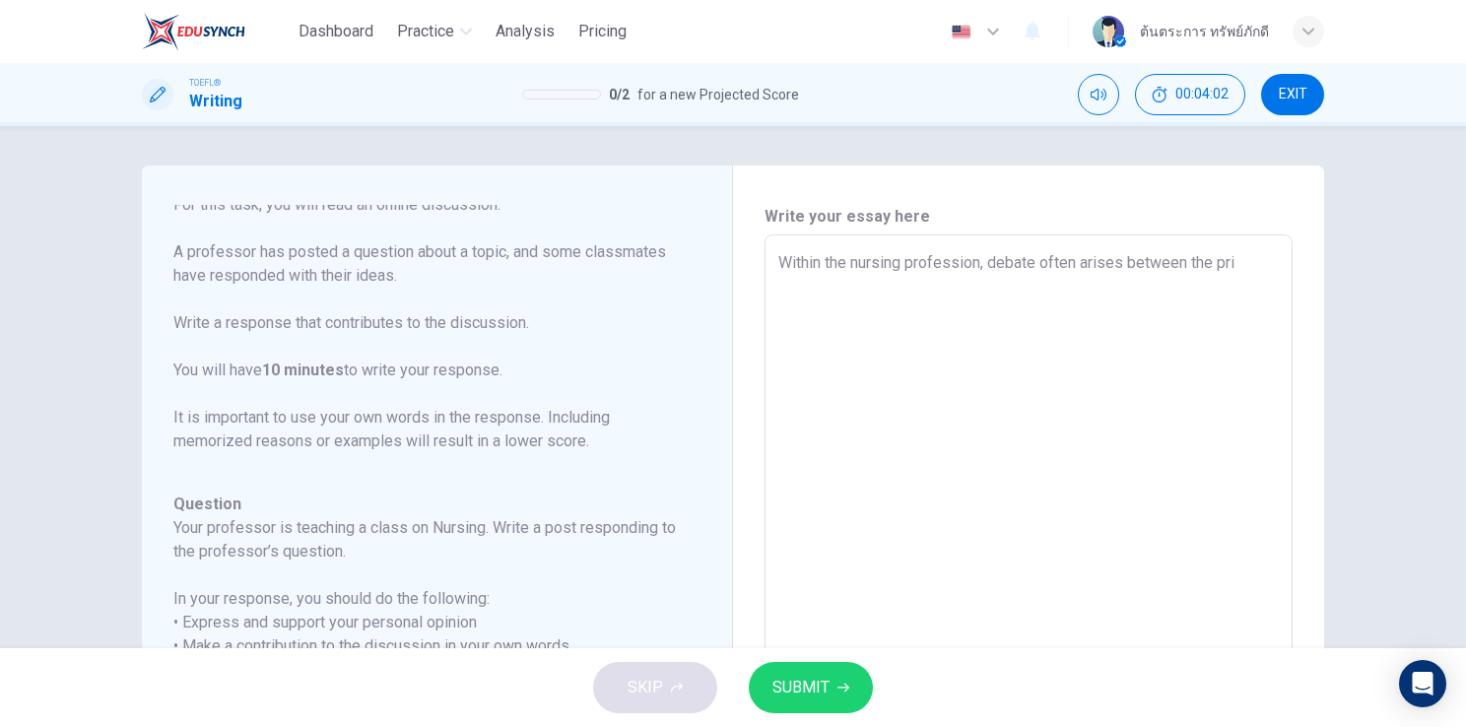
type textarea "Within the nursing profession, debate often arises between the prim"
type textarea "x"
type textarea "Within the nursing profession, debate often arises between the prima"
type textarea "x"
type textarea "Within the nursing profession, debate often arises between the primac"
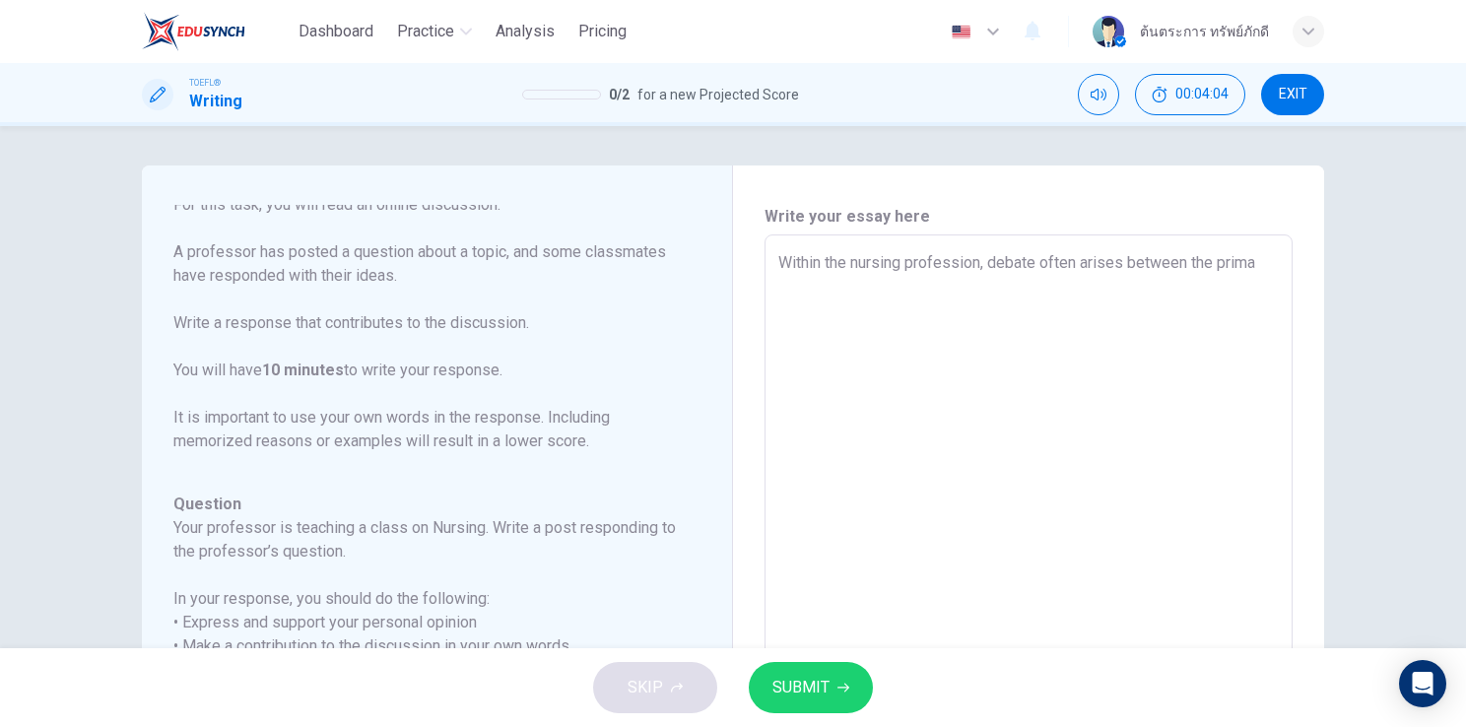
type textarea "x"
type textarea "Within the nursing profession, debate often arises between the primacy"
type textarea "x"
type textarea "Within the nursing profession, debate often arises between the primacy"
type textarea "x"
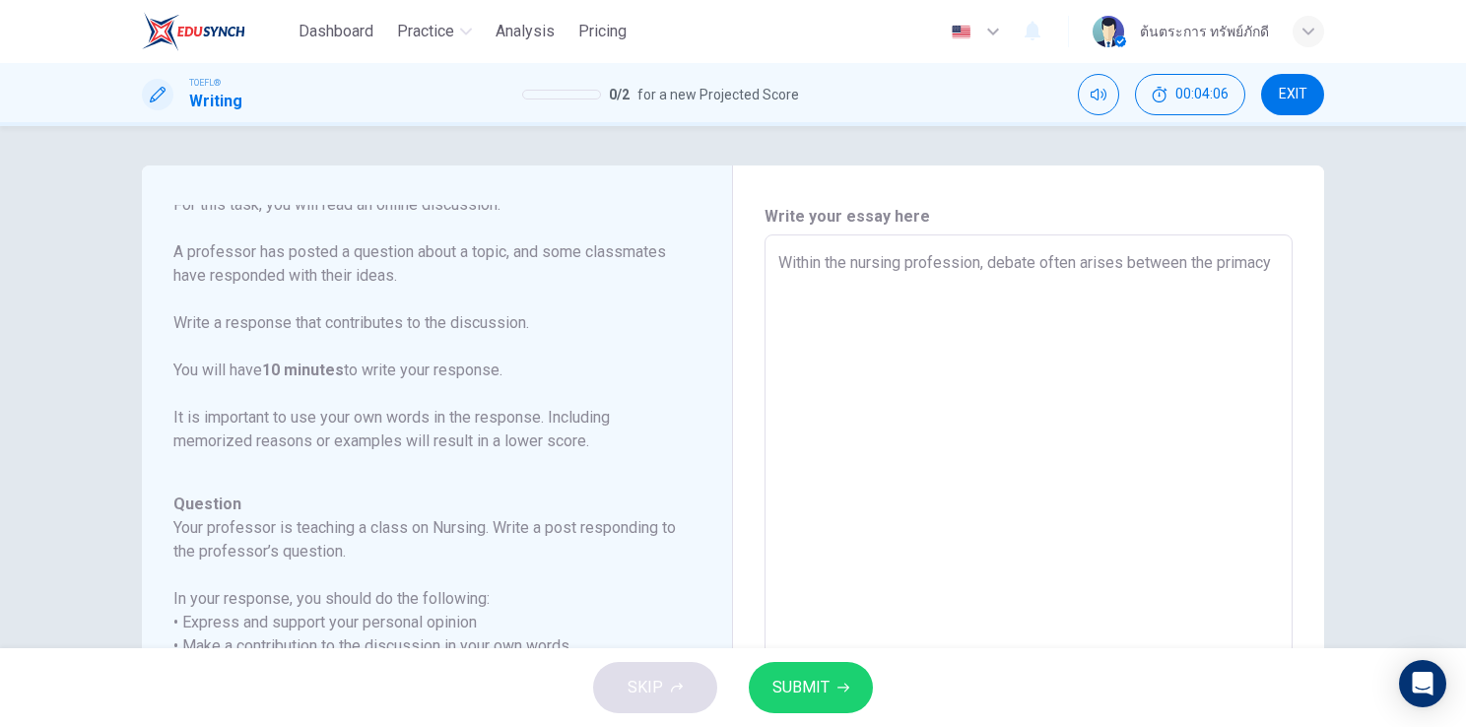
type textarea "Within the nursing profession, debate often arises between the primacy o"
type textarea "x"
type textarea "Within the nursing profession, debate often arises between the primacy of"
type textarea "x"
type textarea "Within the nursing profession, debate often arises between the primacy of"
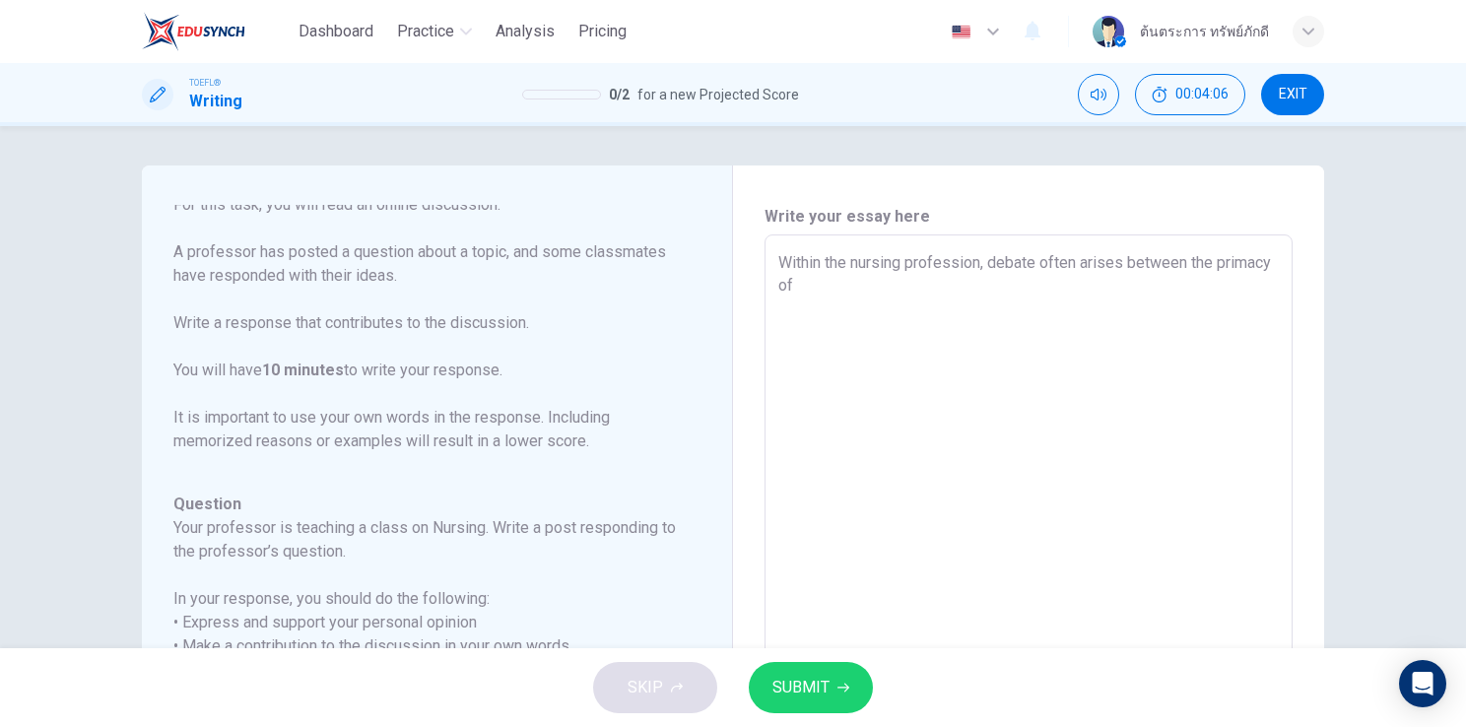
type textarea "x"
type textarea "Within the nursing profession, debate often arises between the primacy of t"
type textarea "x"
type textarea "Within the nursing profession, debate often arises between the primacy of te"
type textarea "x"
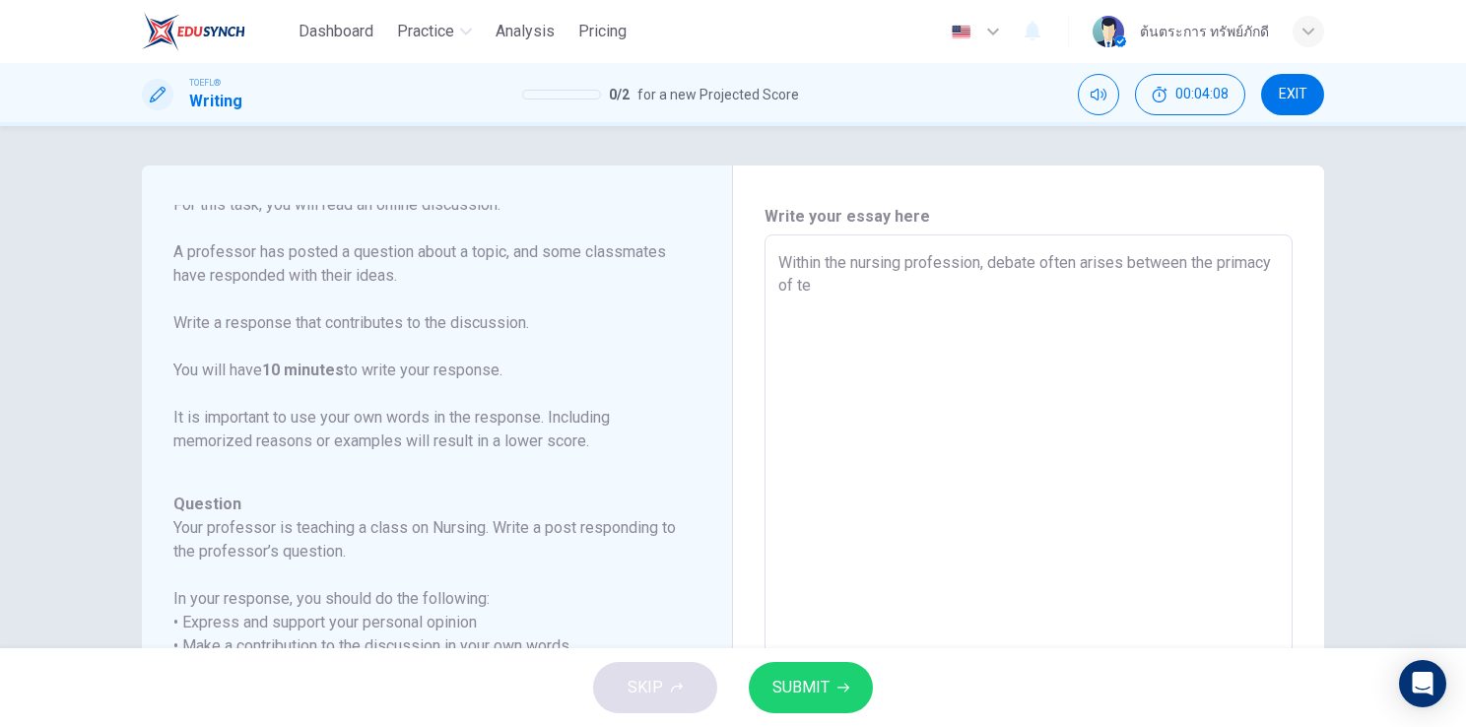
type textarea "Within the nursing profession, debate often arises between the primacy of tec"
type textarea "x"
type textarea "Within the nursing profession, debate often arises between the primacy of tech"
type textarea "x"
type textarea "Within the nursing profession, debate often arises between the primacy of techn"
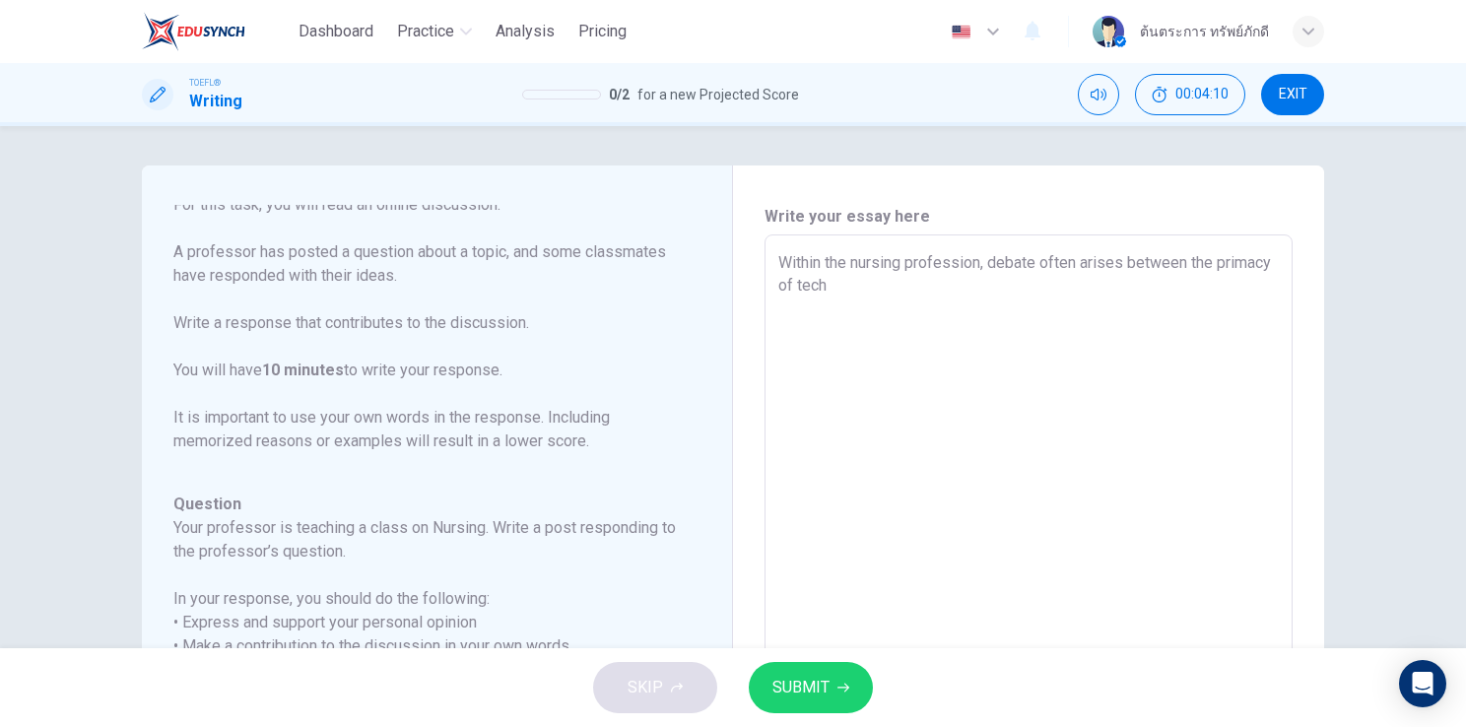
type textarea "x"
type textarea "Within the nursing profession, debate often arises between the primacy of techni"
type textarea "x"
type textarea "Within the nursing profession, debate often arises between the primacy of techn…"
type textarea "x"
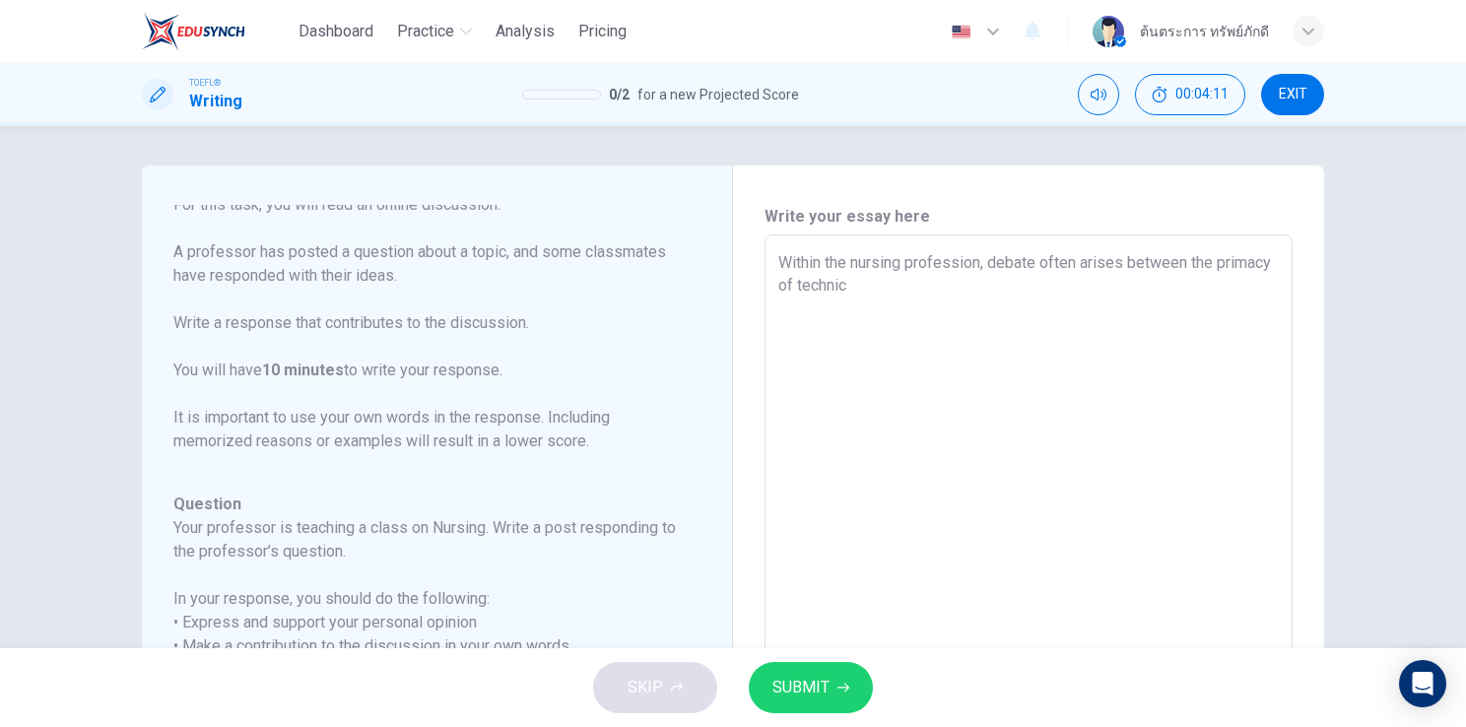
type textarea "Within the nursing profession, debate often arises between the primacy of techn…"
type textarea "x"
type textarea "Within the nursing profession, debate often arises between the primacy of techn…"
type textarea "x"
type textarea "Within the nursing profession, debate often arises between the primacy of techn…"
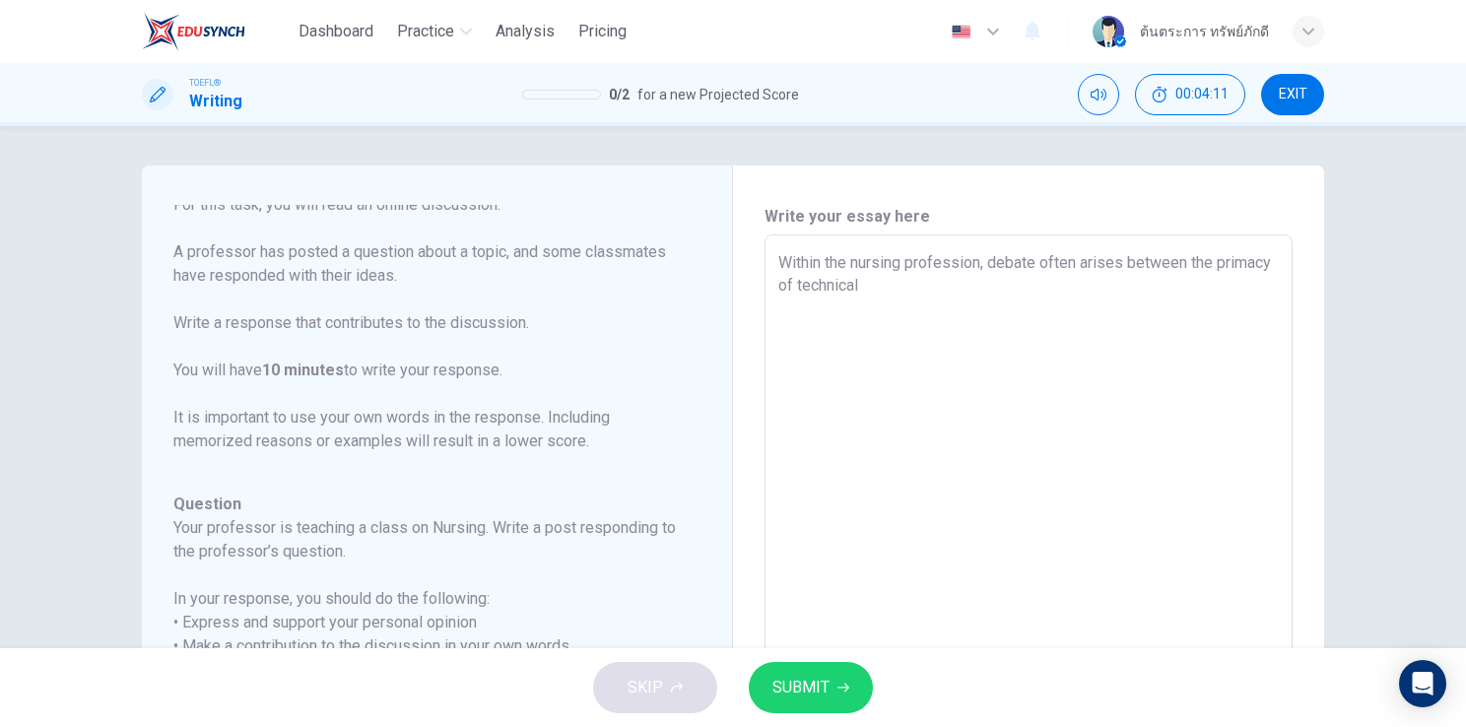
type textarea "x"
type textarea "Within the nursing profession, debate often arises between the primacy of techn…"
type textarea "x"
type textarea "Within the nursing profession, debate often arises between the primacy of techn…"
type textarea "x"
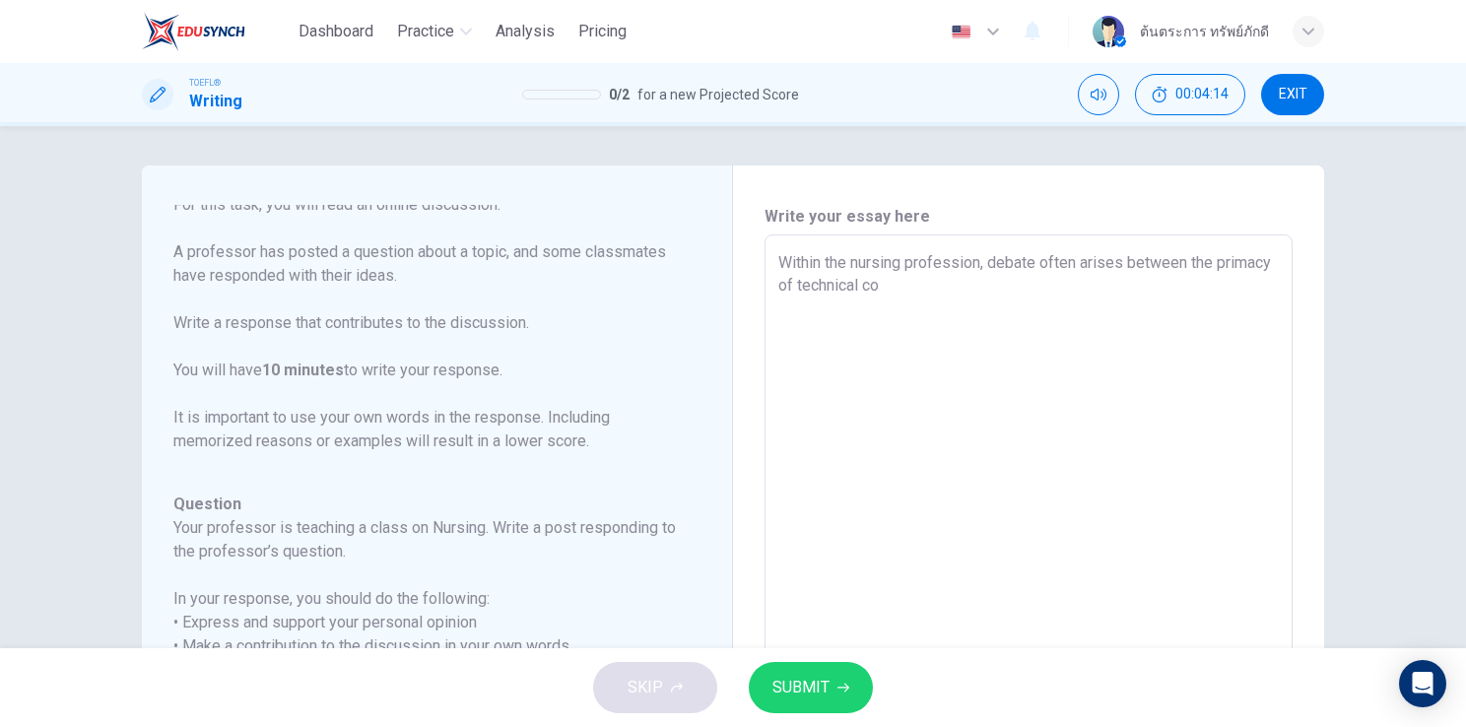
type textarea "Within the nursing profession, debate often arises between the primacy of techn…"
type textarea "x"
type textarea "Within the nursing profession, debate often arises between the primacy of techn…"
type textarea "x"
type textarea "Within the nursing profession, debate often arises between the primacy of techn…"
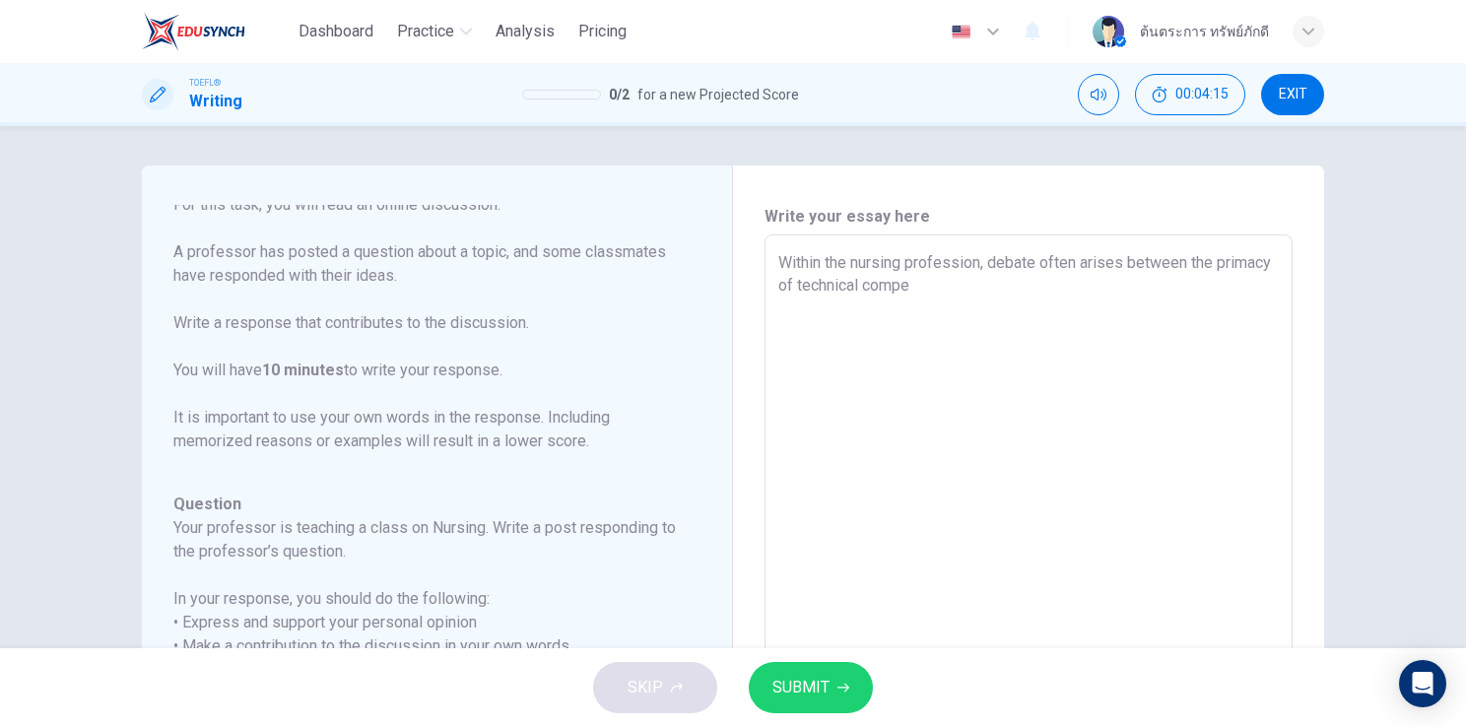
type textarea "x"
type textarea "Within the nursing profession, debate often arises between the primacy of techn…"
type textarea "x"
type textarea "Within the nursing profession, debate often arises between the primacy of techn…"
type textarea "x"
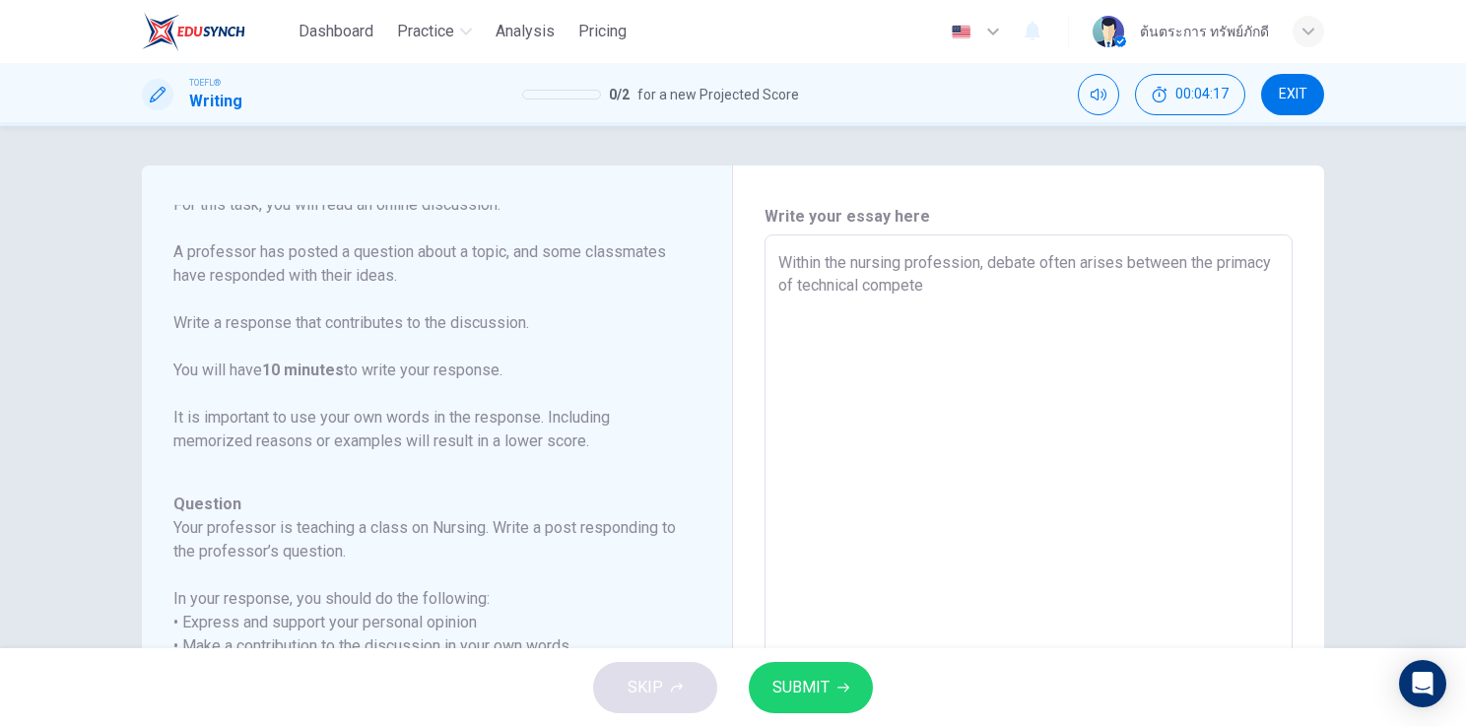
type textarea "Within the nursing profession, debate often arises between the primacy of techn…"
type textarea "x"
type textarea "Within the nursing profession, debate often arises between the primacy of techn…"
type textarea "x"
type textarea "Within the nursing profession, debate often arises between the primacy of techn…"
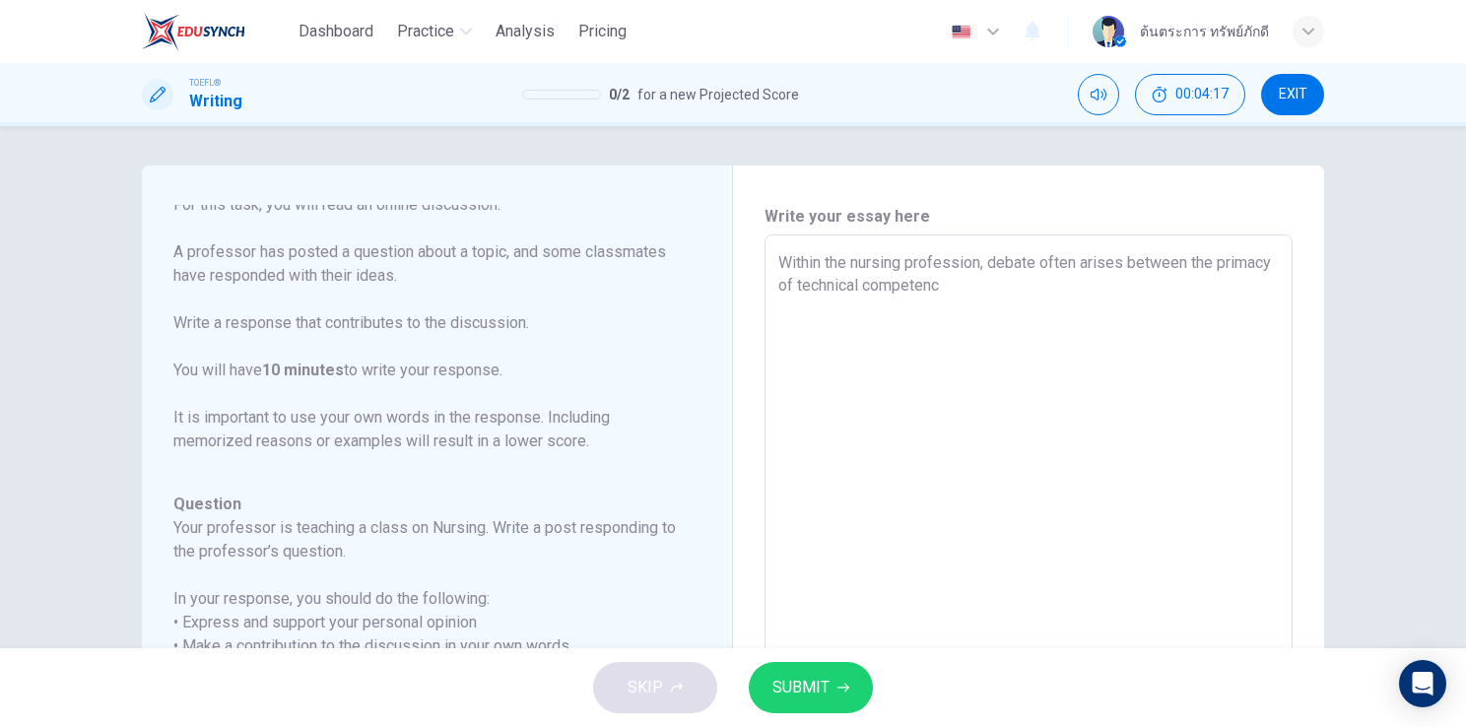
type textarea "x"
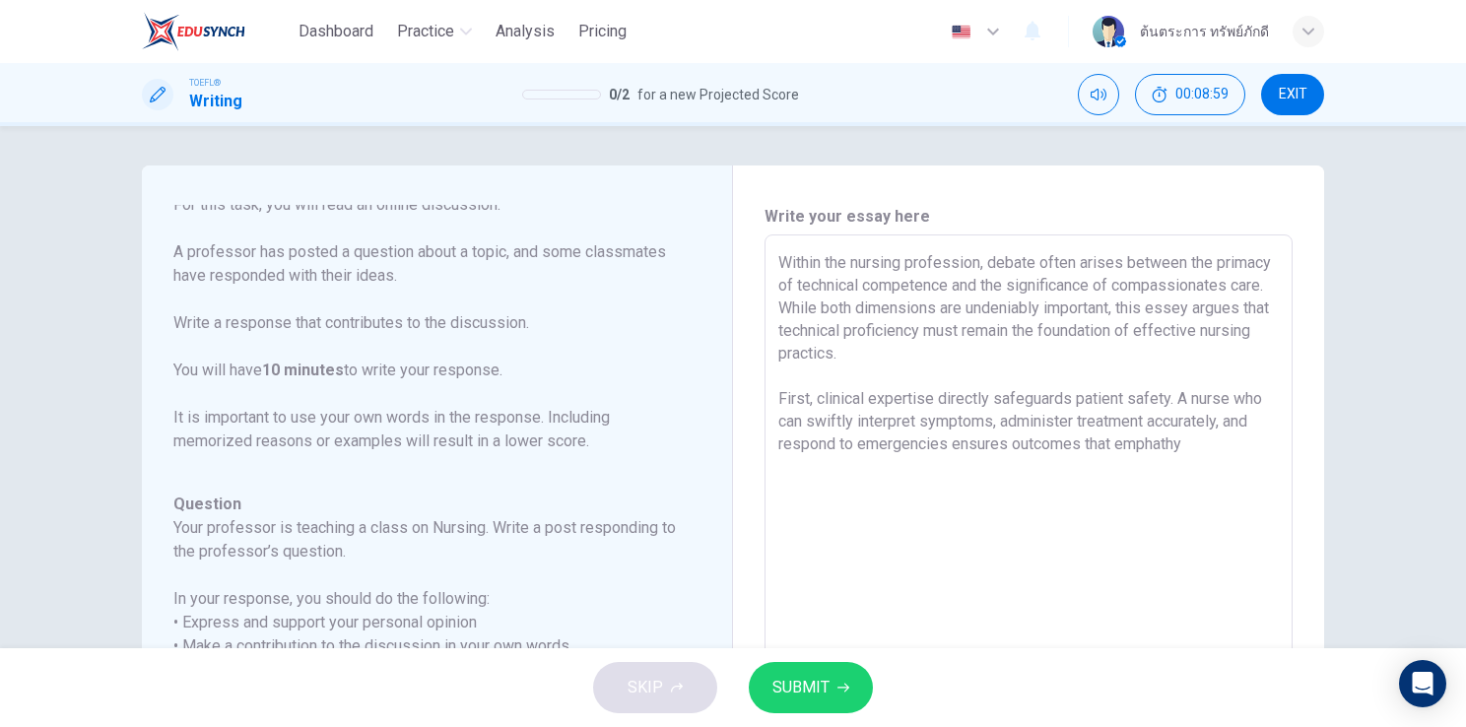
click at [1153, 446] on textarea "Within the nursing profession, debate often arises between the primacy of techn…" at bounding box center [1028, 564] width 500 height 626
click at [1181, 447] on textarea "Within the nursing profession, debate often arises between the primacy of techn…" at bounding box center [1028, 564] width 500 height 626
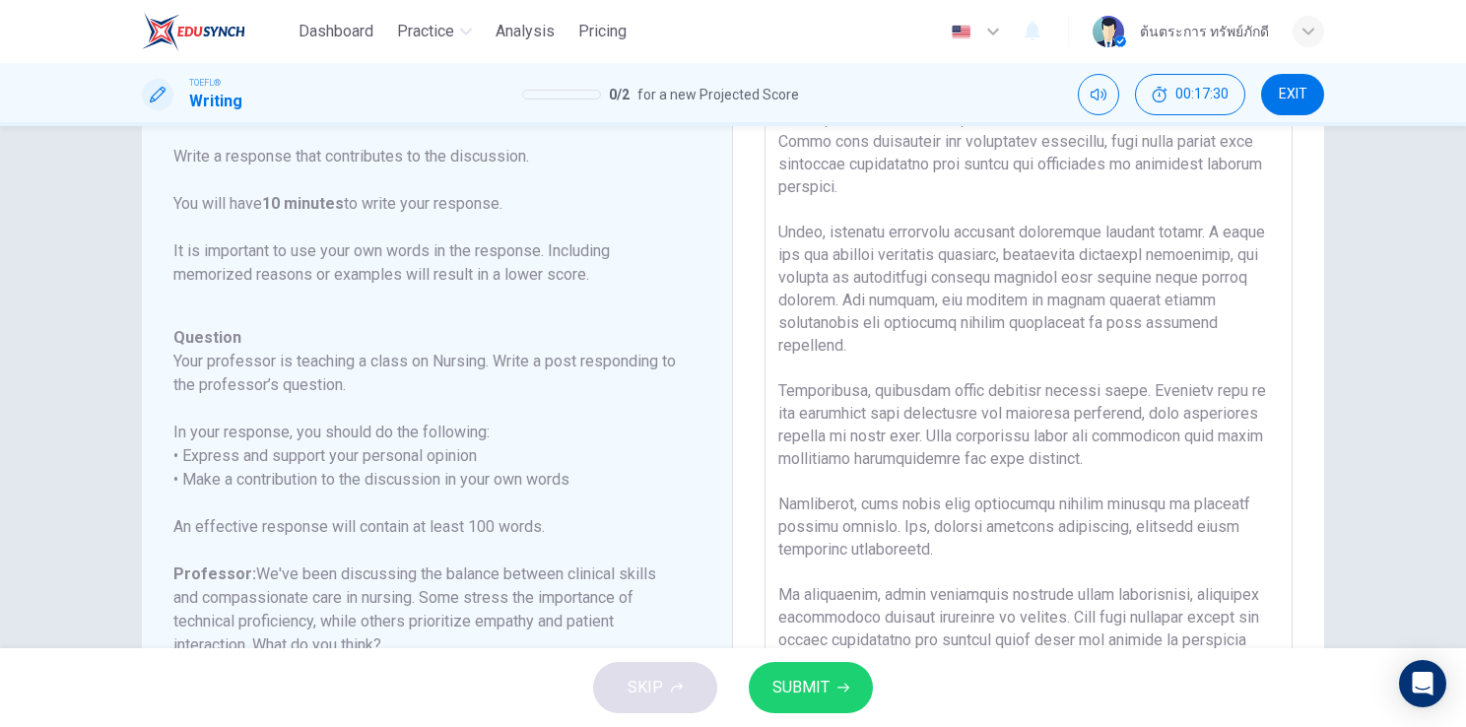
scroll to position [189, 0]
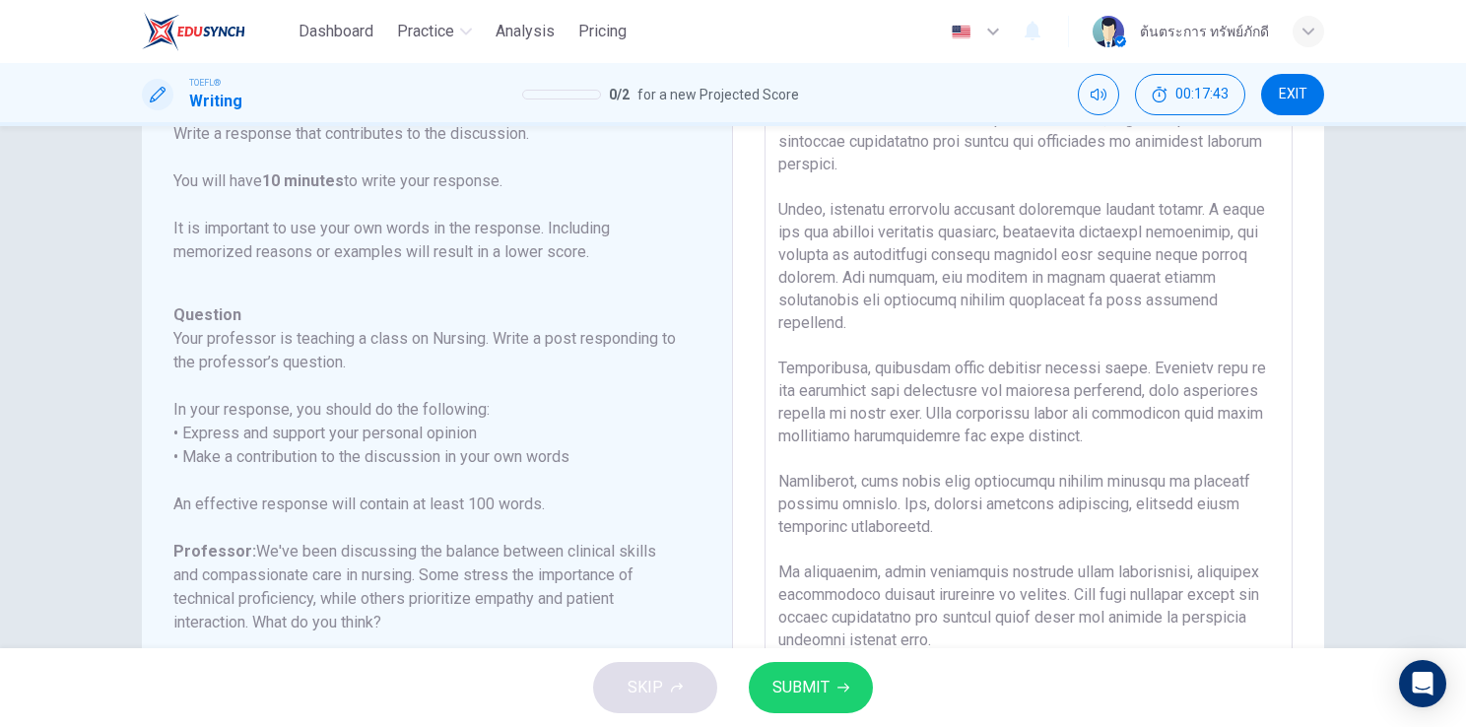
click at [969, 530] on textarea at bounding box center [1028, 375] width 500 height 626
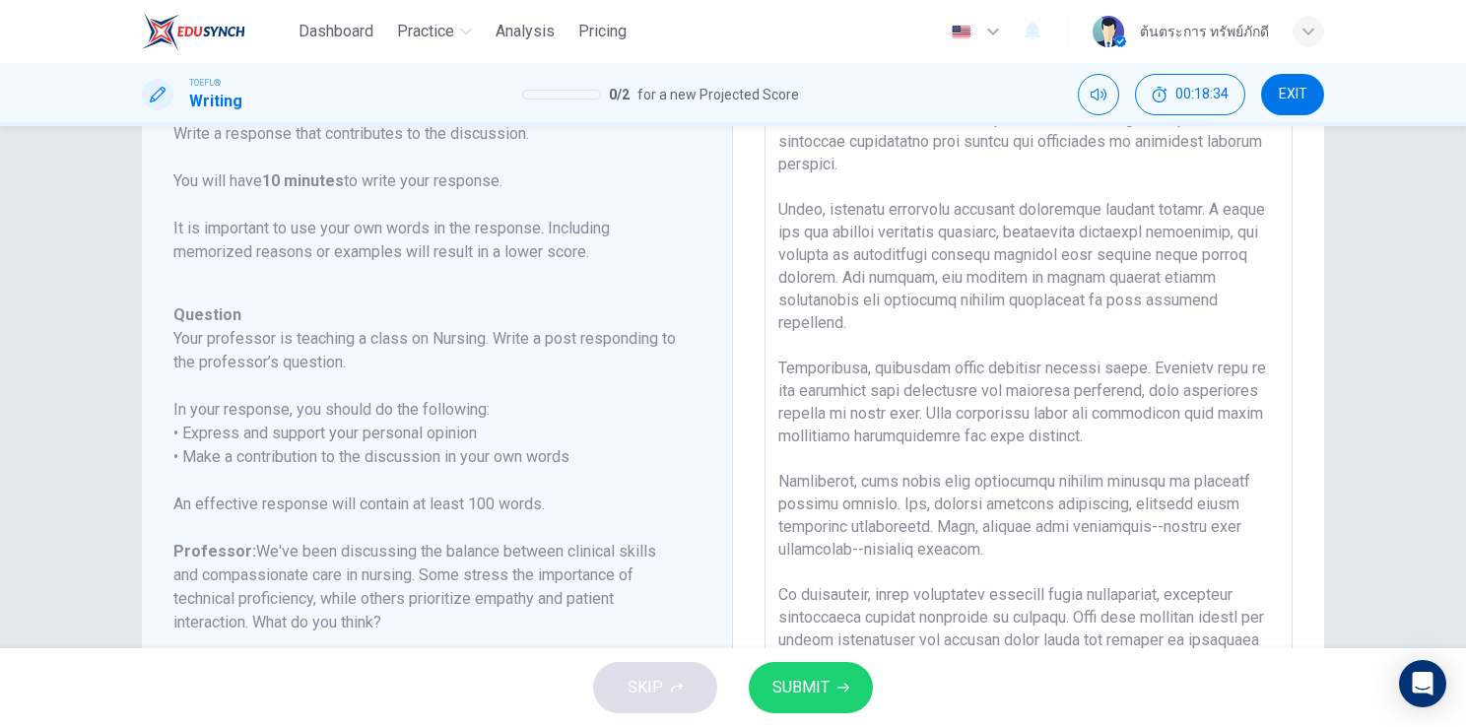
scroll to position [355, 0]
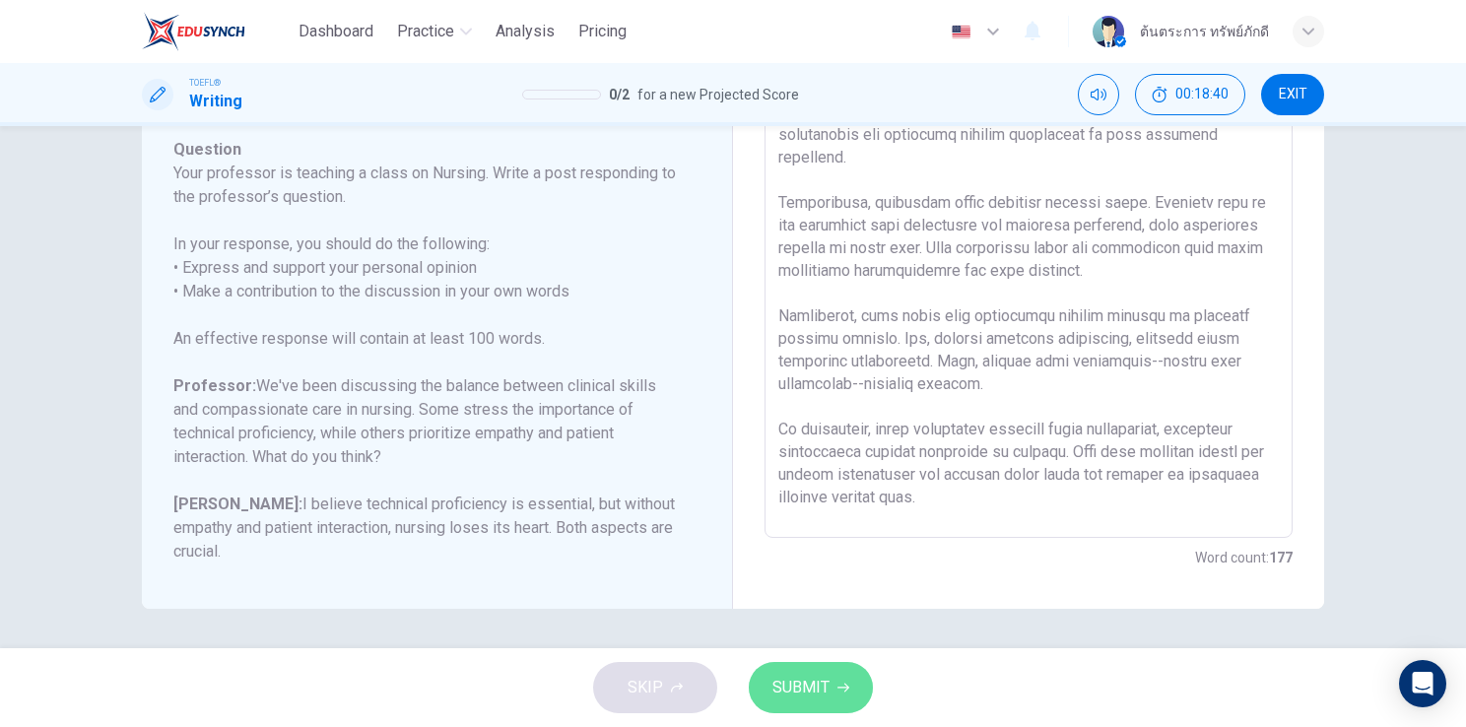
click at [842, 675] on button "SUBMIT" at bounding box center [811, 687] width 124 height 51
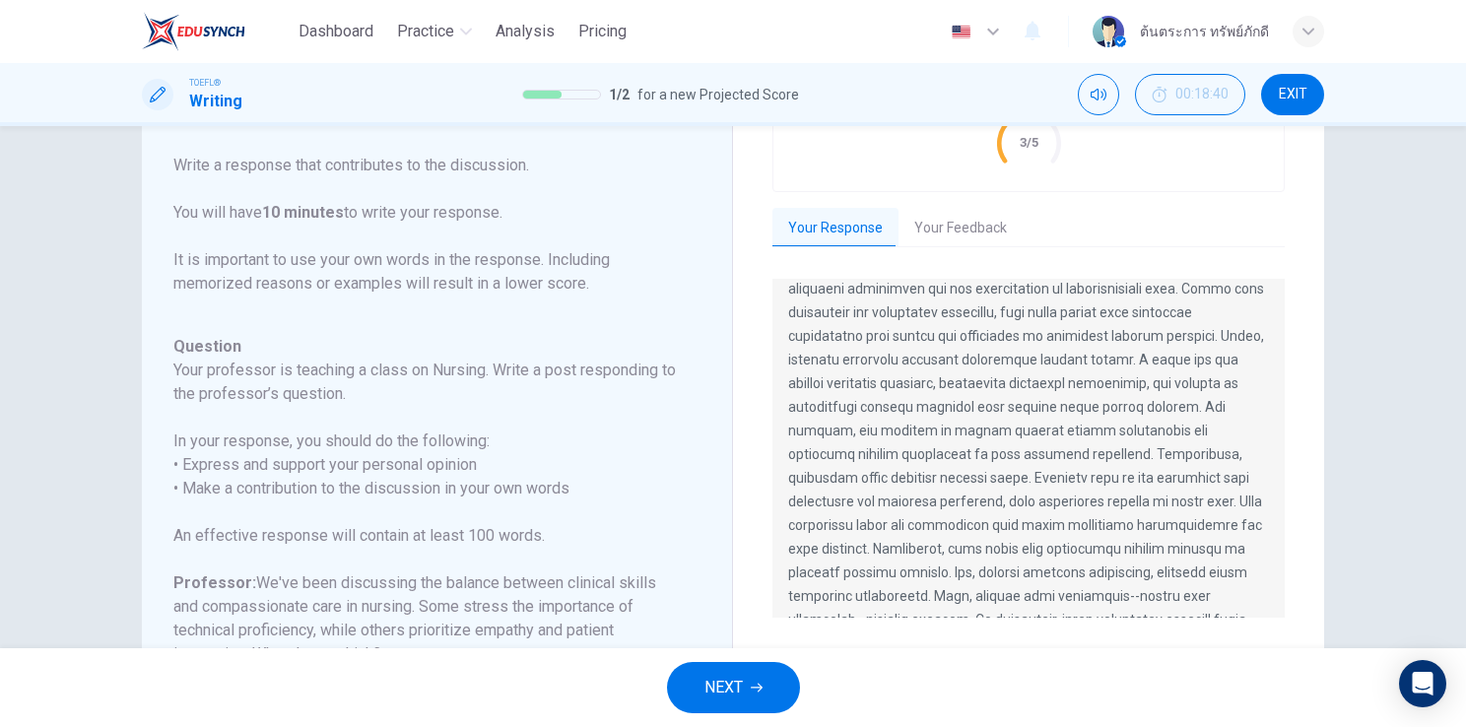
scroll to position [142, 0]
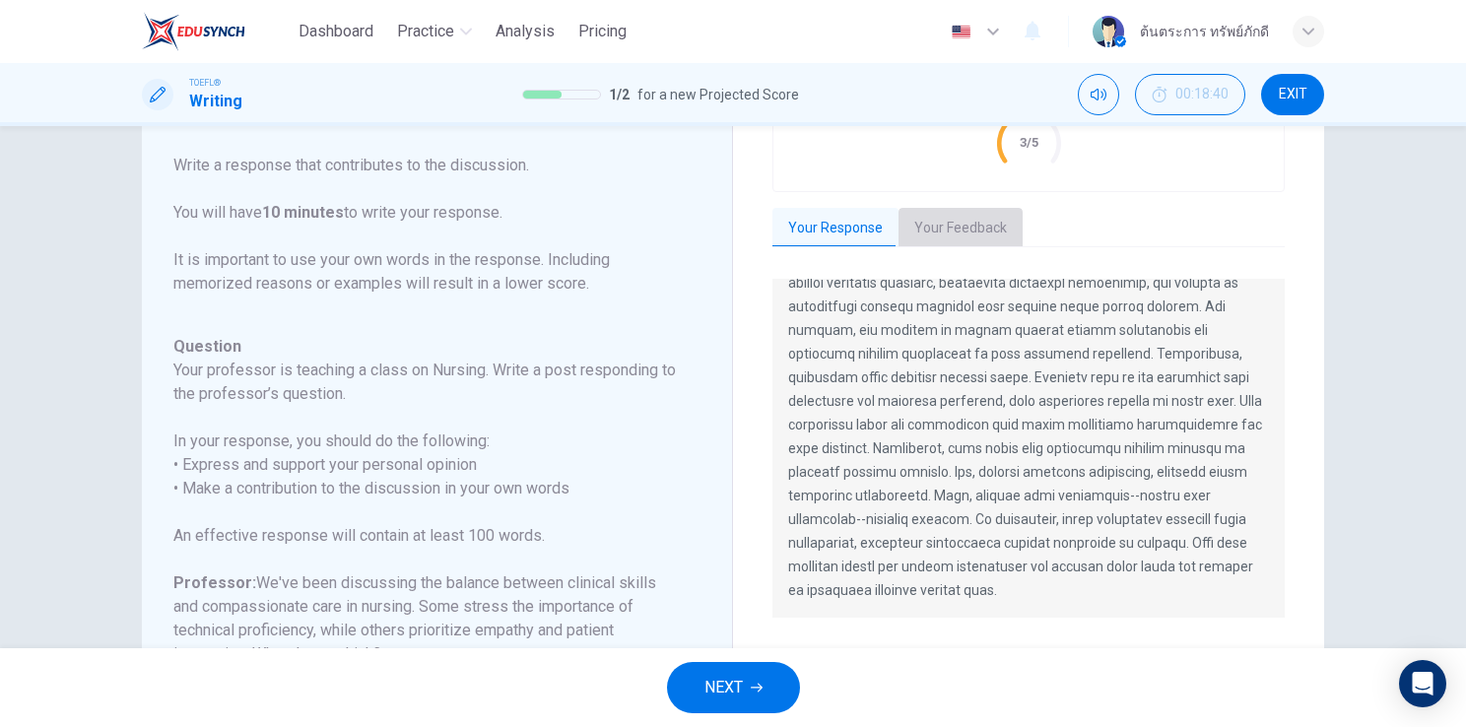
click at [941, 236] on button "Your Feedback" at bounding box center [960, 228] width 124 height 41
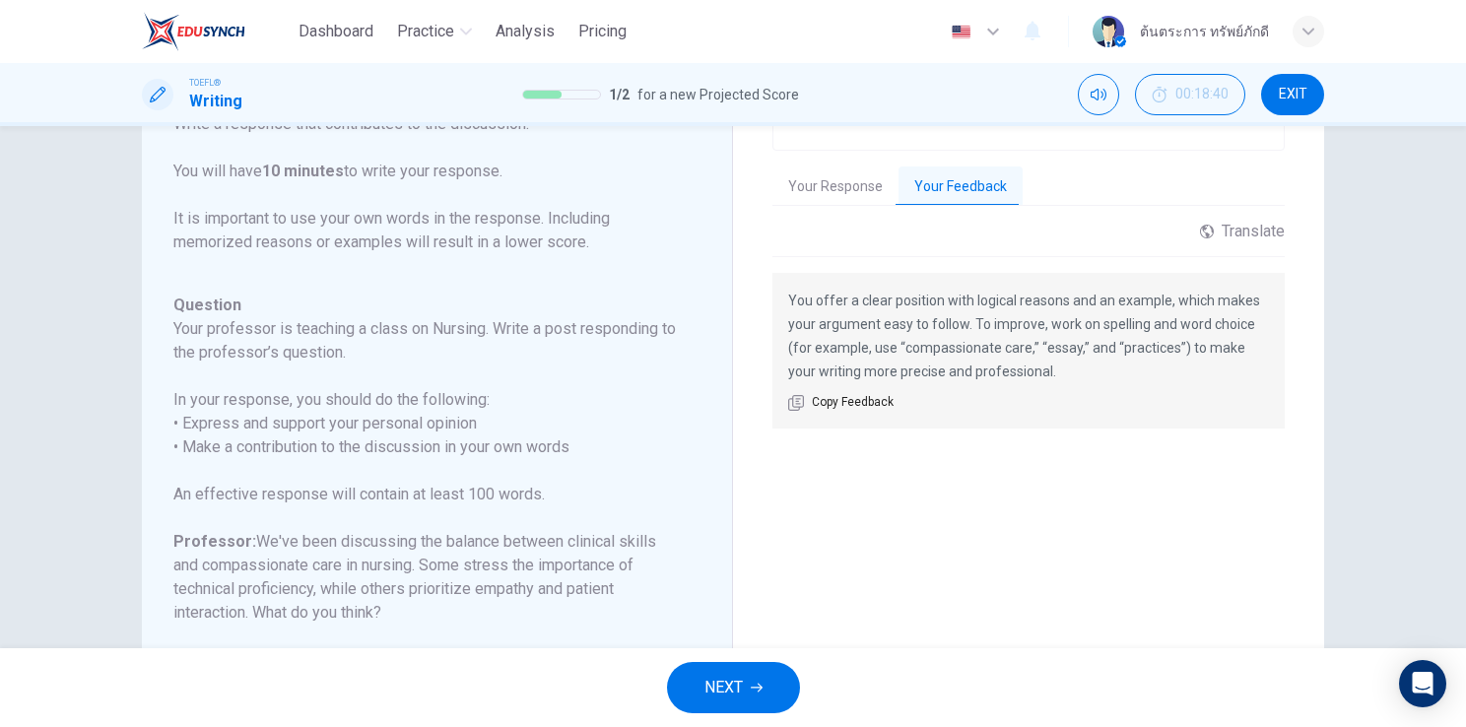
scroll to position [201, 0]
click at [824, 192] on button "Your Response" at bounding box center [835, 185] width 126 height 41
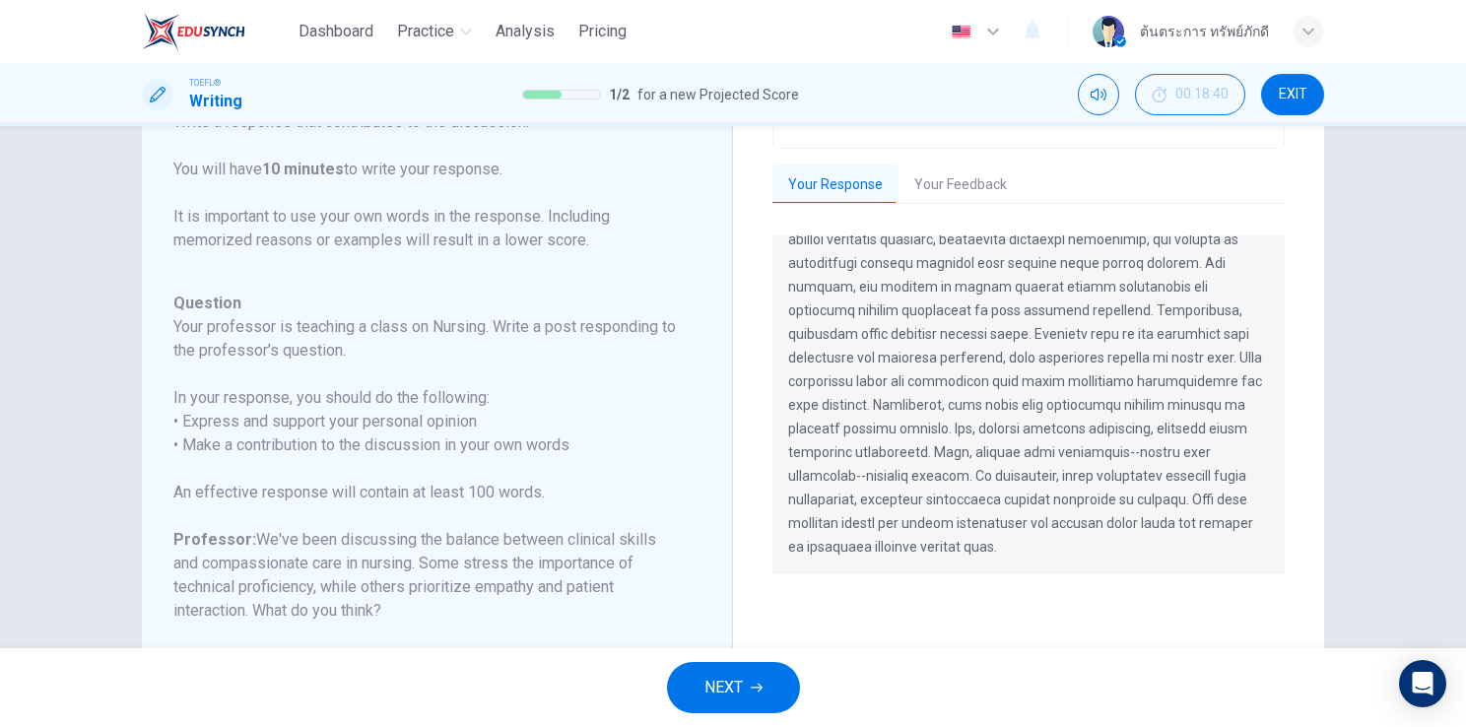
click at [756, 672] on button "NEXT" at bounding box center [733, 687] width 133 height 51
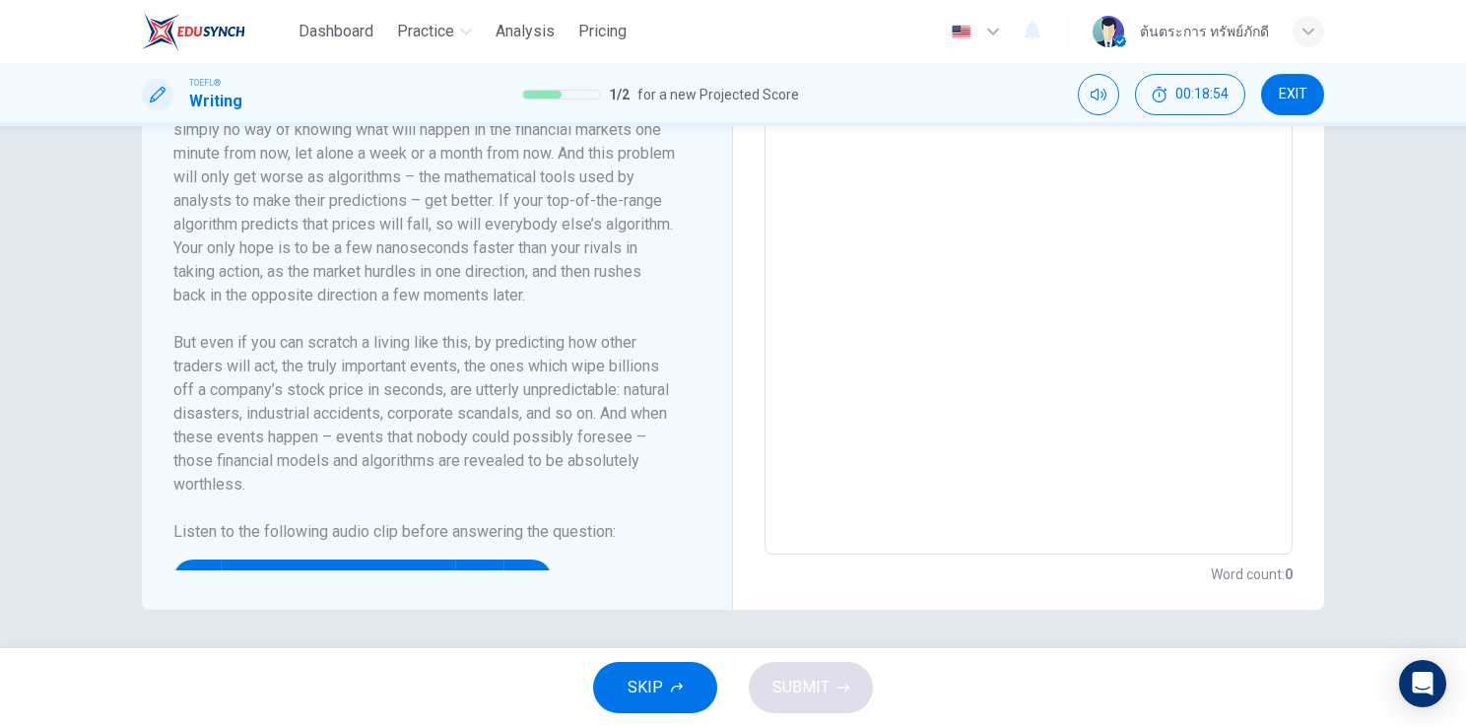
scroll to position [75, 0]
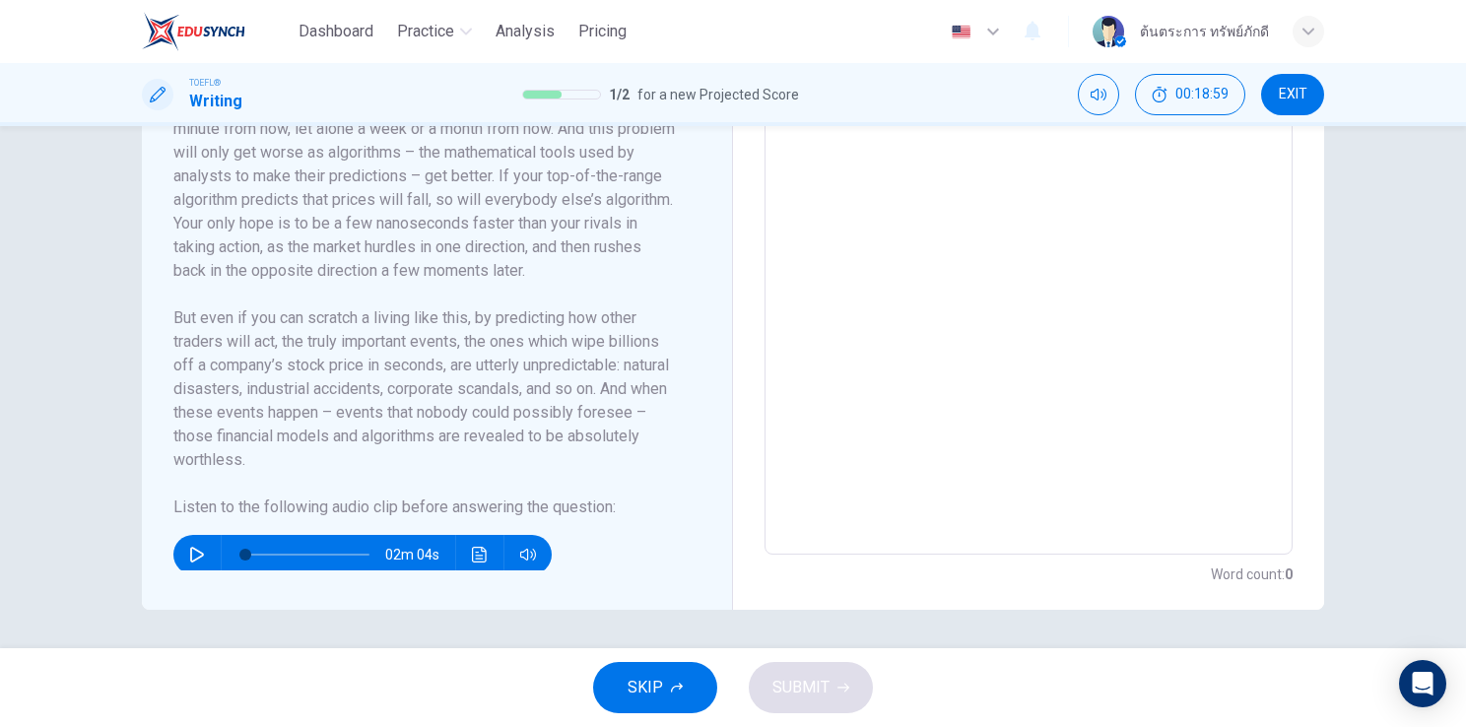
click at [204, 551] on button "button" at bounding box center [197, 554] width 32 height 39
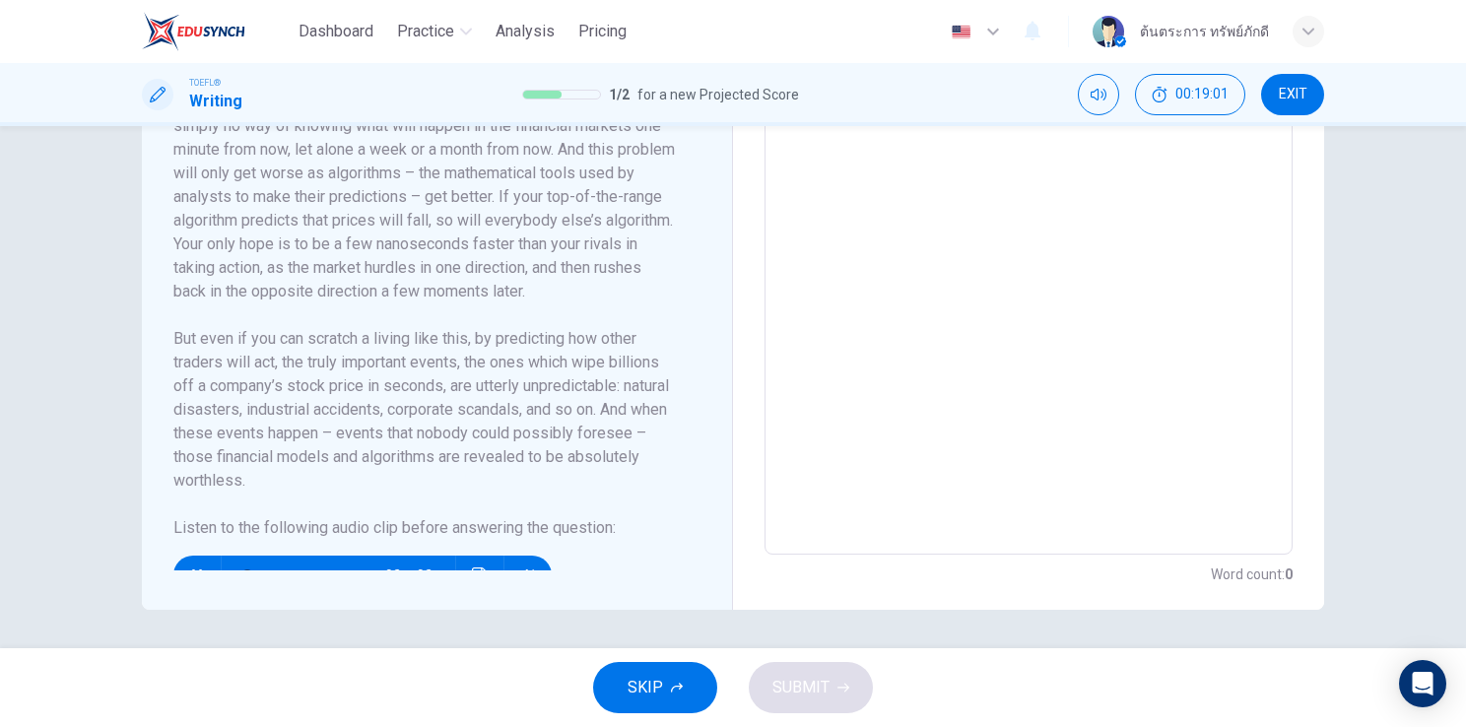
scroll to position [79, 0]
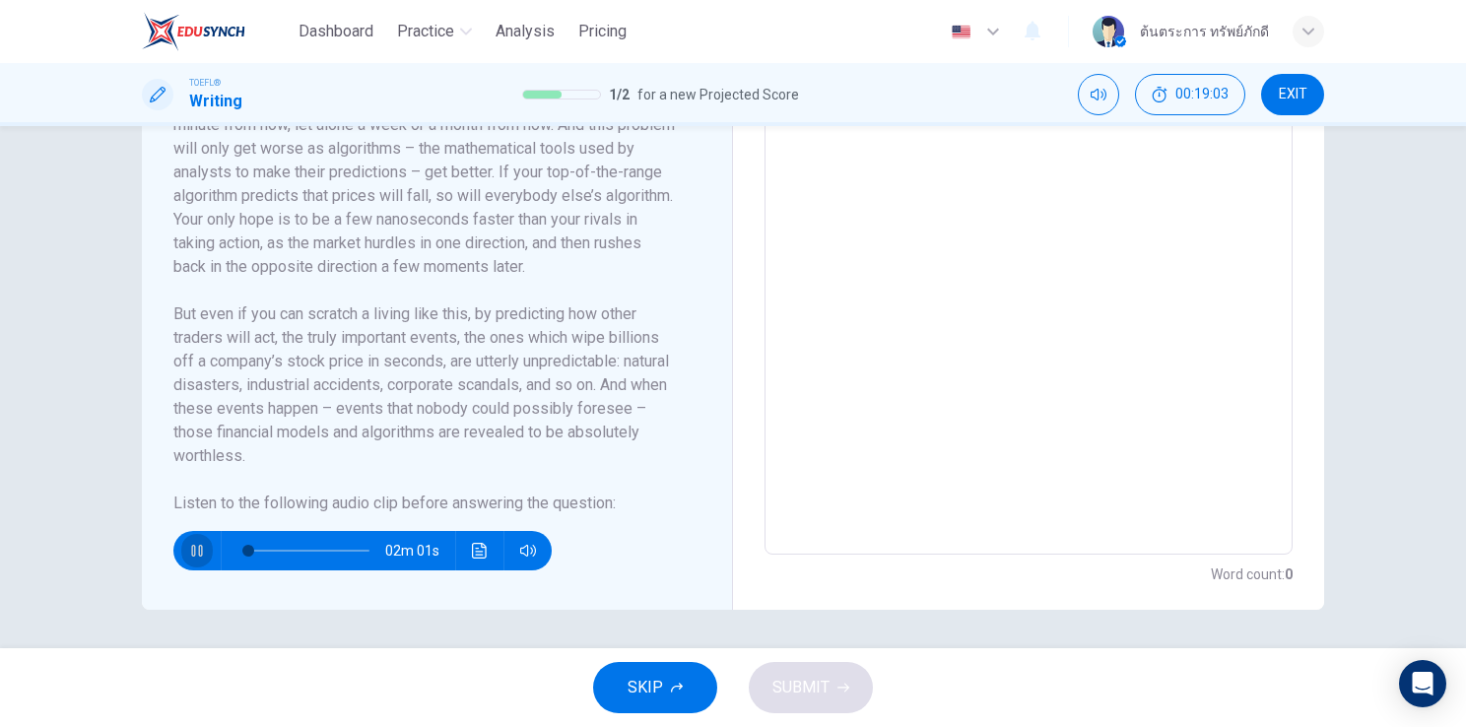
click at [195, 538] on button "button" at bounding box center [197, 550] width 32 height 39
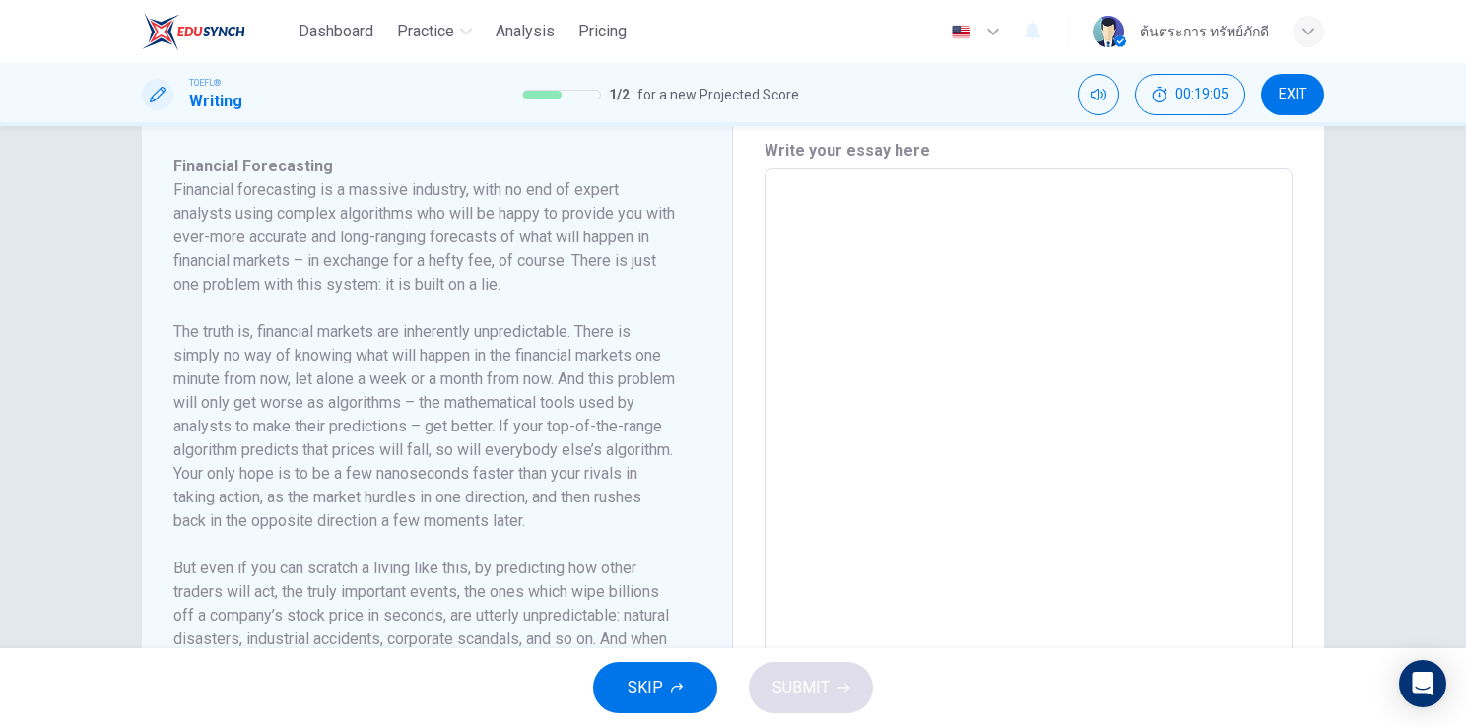
scroll to position [428, 0]
click at [858, 202] on textarea at bounding box center [1028, 451] width 500 height 529
